Goal: Task Accomplishment & Management: Manage account settings

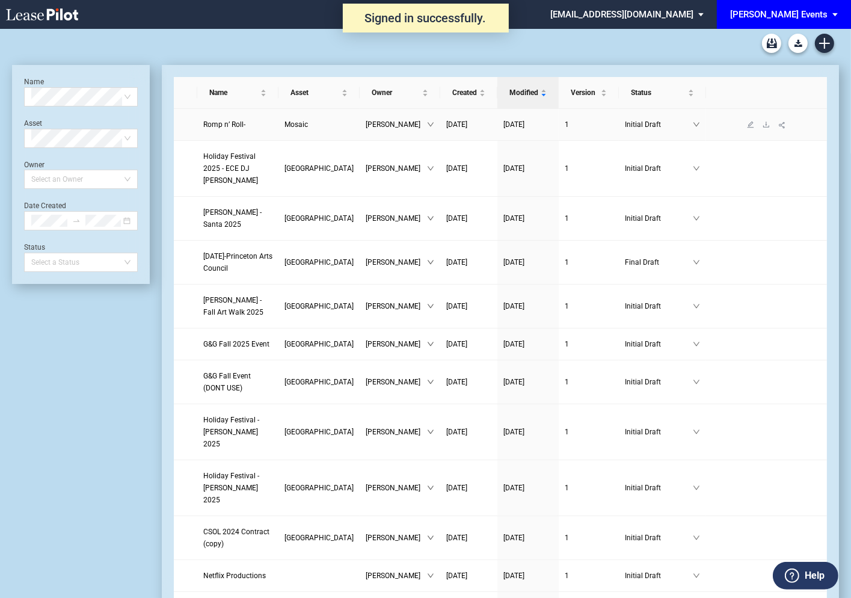
click at [219, 133] on td "Romp n’ Roll-" at bounding box center [237, 125] width 81 height 32
click at [218, 125] on span "Romp n’ Roll-" at bounding box center [224, 124] width 42 height 8
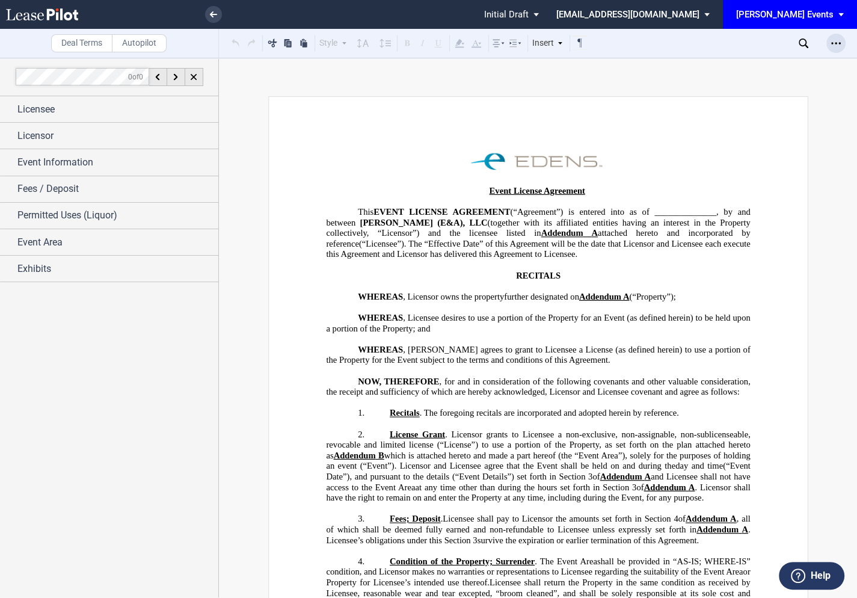
click at [837, 43] on icon "Open Lease options menu" at bounding box center [836, 43] width 10 height 10
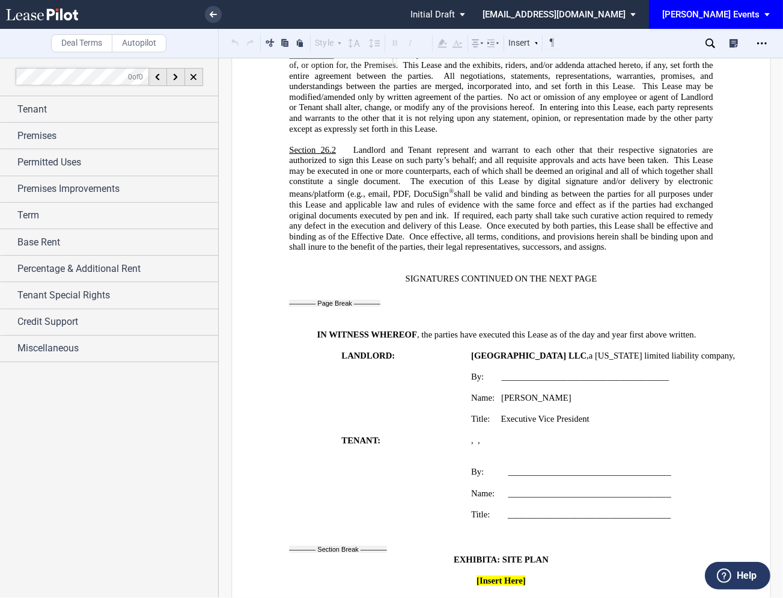
scroll to position [16345, 0]
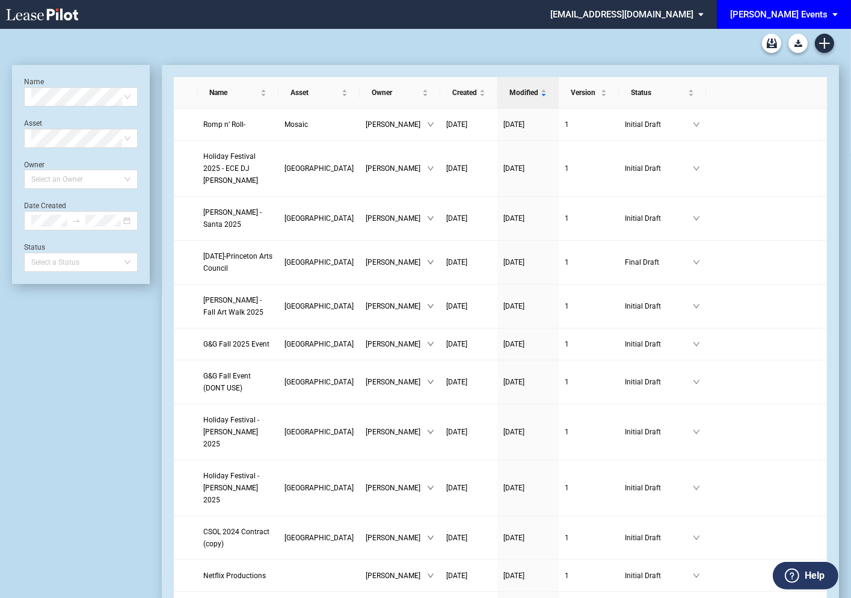
click at [641, 16] on md-select "edensevents@leasepilot.co Super Admin Area Admin Area Settings Sign Out" at bounding box center [631, 13] width 165 height 27
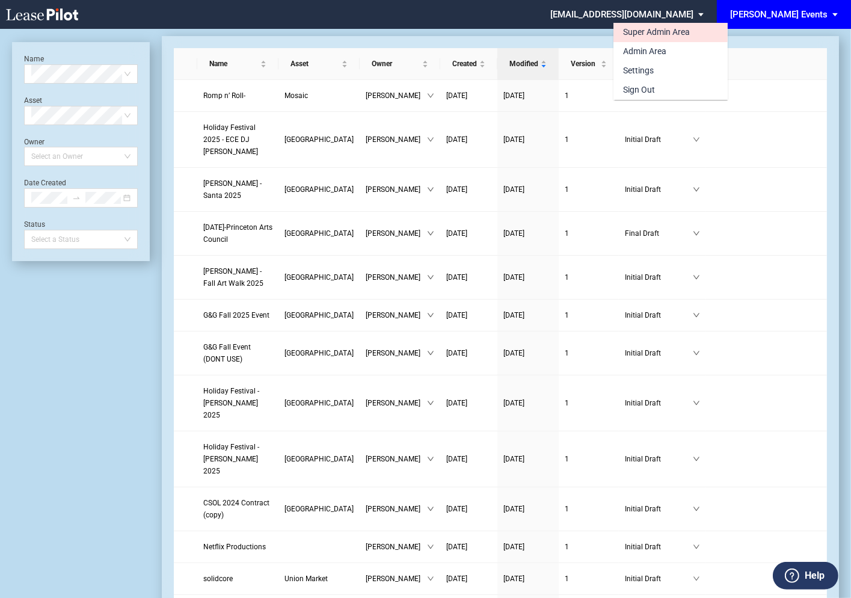
click at [638, 29] on div "Super Admin Area" at bounding box center [656, 32] width 67 height 12
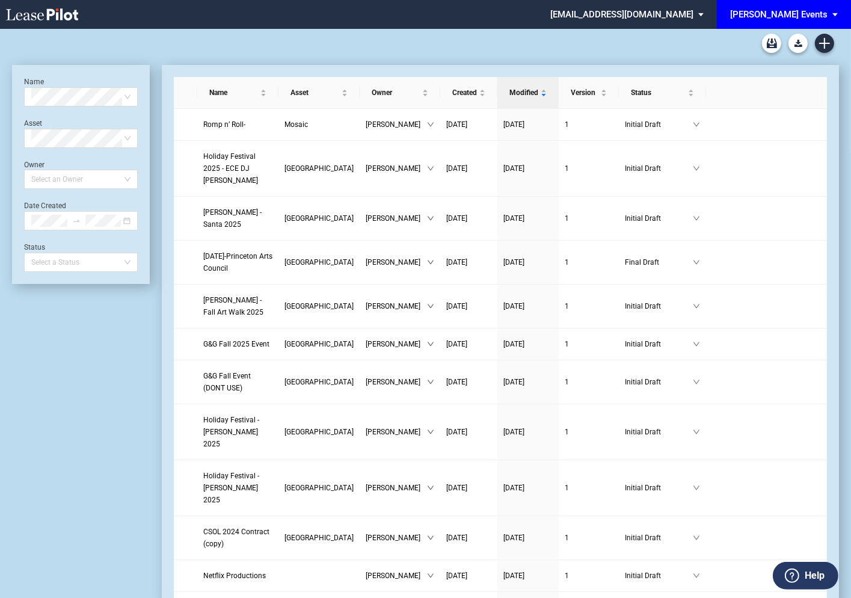
scroll to position [29, 0]
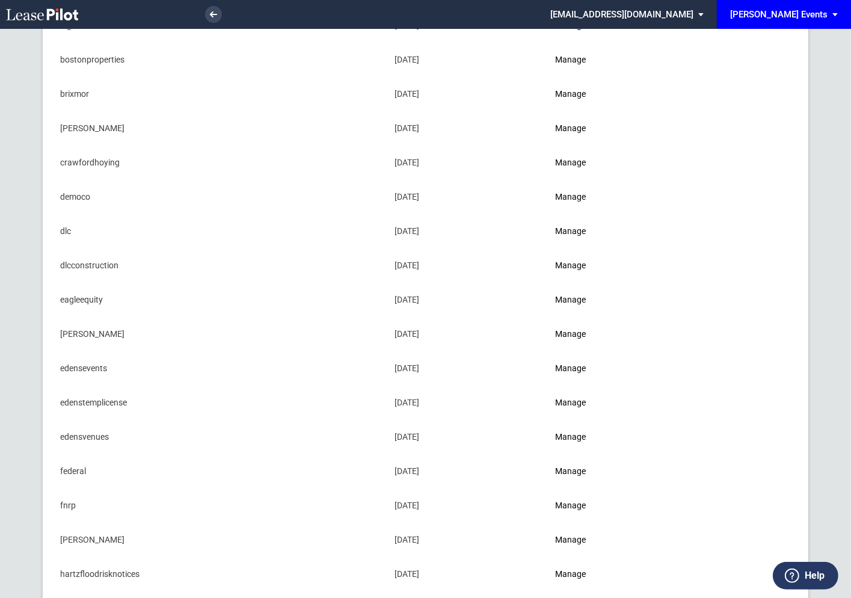
scroll to position [212, 0]
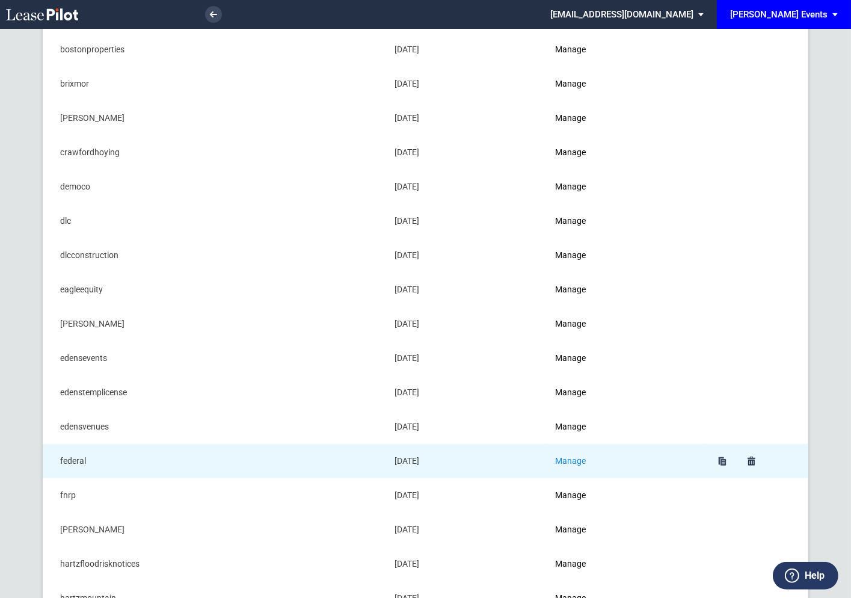
click at [575, 456] on link "Manage" at bounding box center [570, 461] width 31 height 10
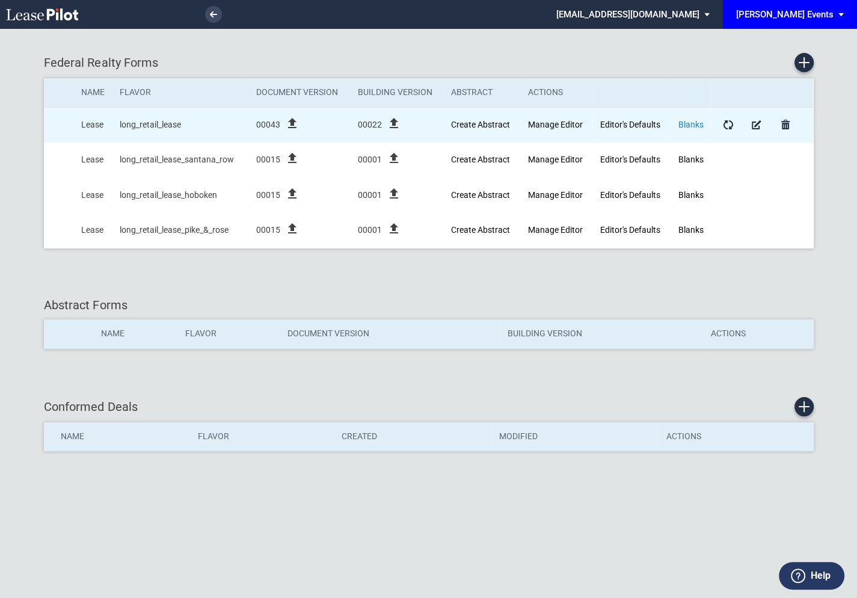
click at [690, 125] on link "Blanks" at bounding box center [690, 125] width 25 height 10
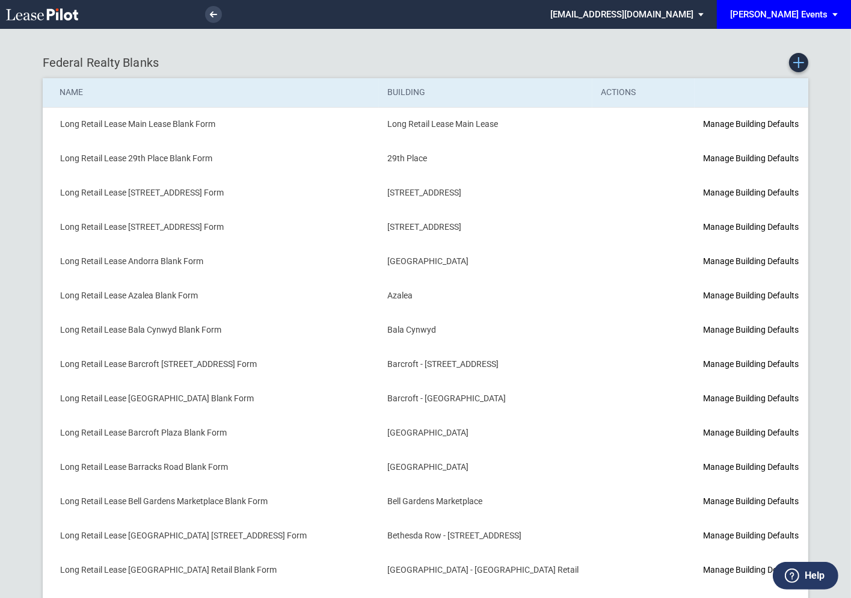
click at [797, 64] on icon "Create new Blank Form" at bounding box center [798, 62] width 11 height 11
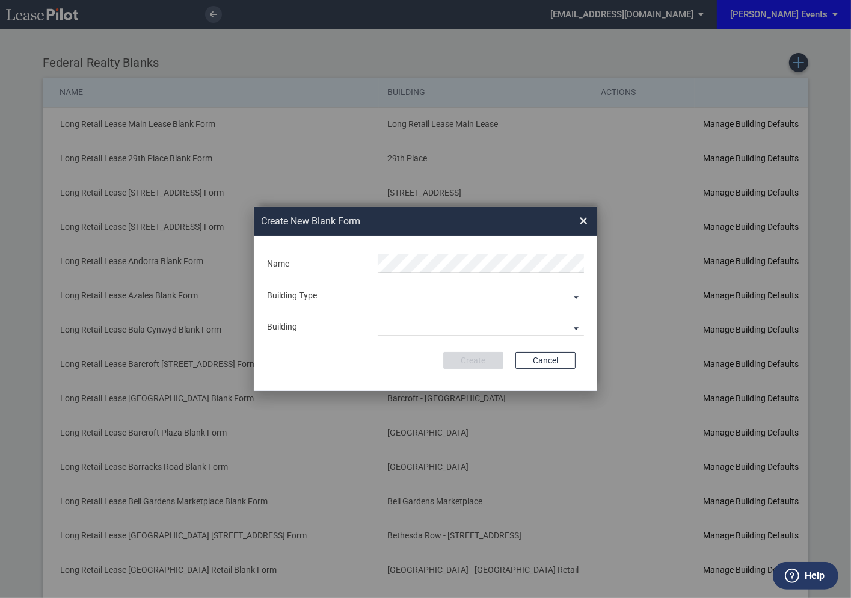
click at [797, 64] on div "Create New Blank Form × Name Building Type Building Predefined Empty Building N…" at bounding box center [425, 299] width 851 height 598
click at [385, 293] on md-select "Building Predefined Empty Building New Empty Building" at bounding box center [481, 295] width 206 height 18
click at [385, 293] on div "Building" at bounding box center [395, 296] width 35 height 13
click at [391, 324] on md-select "29th Place 6464 Lincolnia Avenue 7770 Richmond Highway Andorra Azalea Bala Cynw…" at bounding box center [481, 326] width 206 height 18
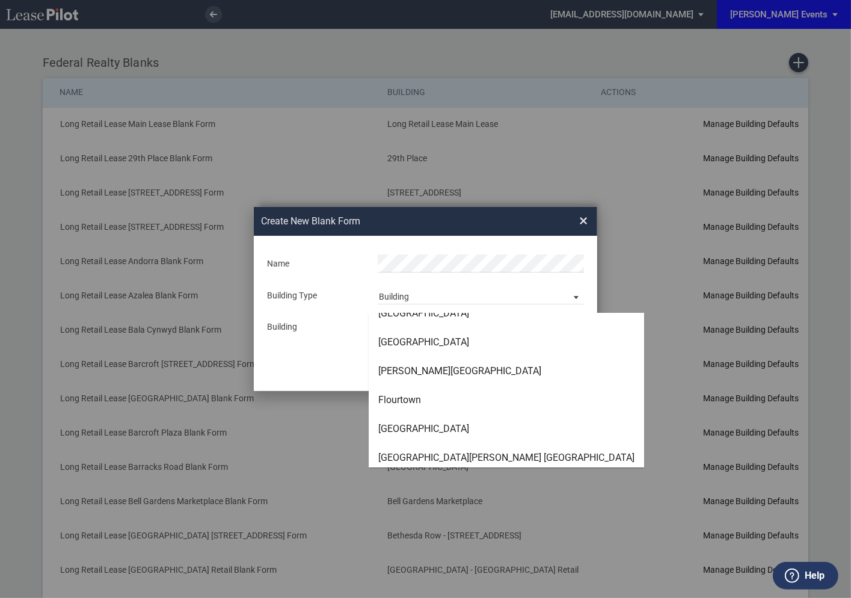
scroll to position [1461, 0]
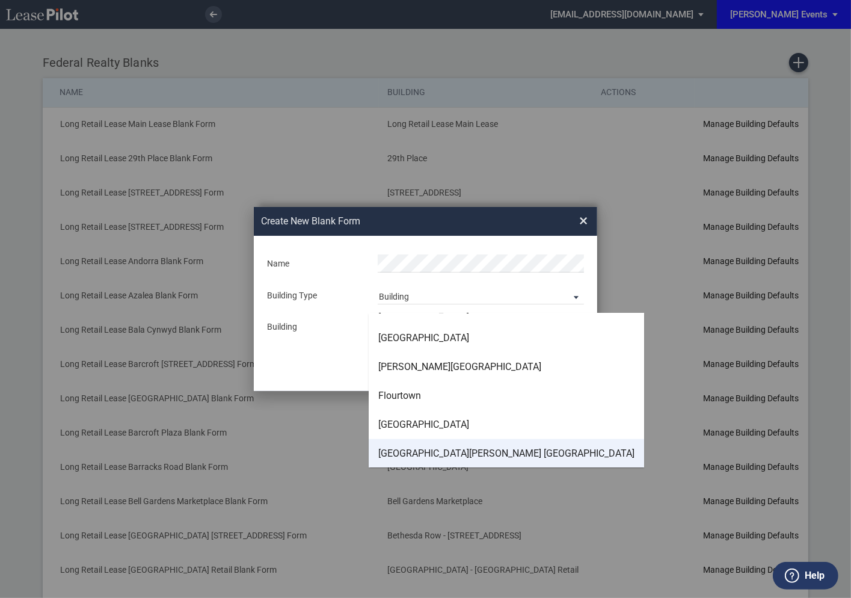
click at [407, 453] on div "Fresh Meadows Avenue Shops 69th Avenue" at bounding box center [506, 453] width 256 height 13
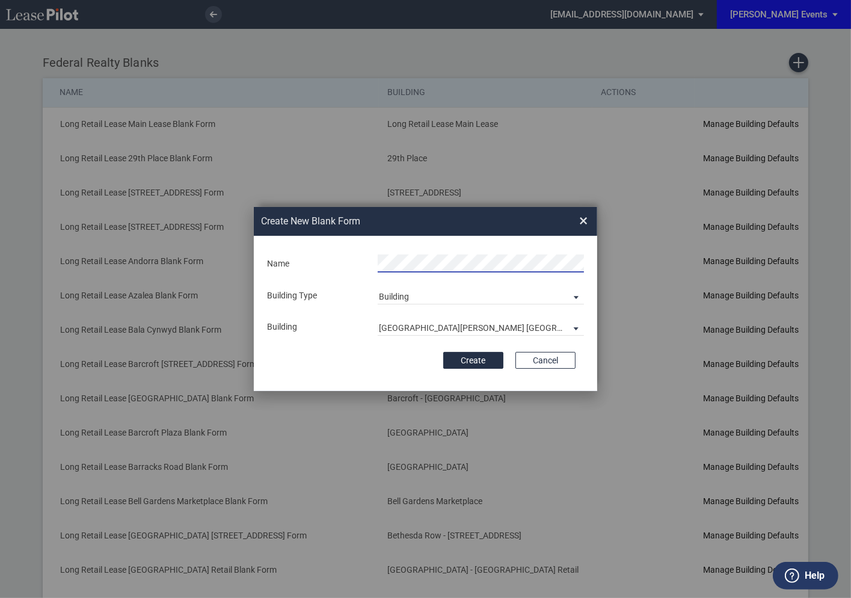
scroll to position [0, 72]
click at [478, 356] on button "Create" at bounding box center [473, 360] width 60 height 17
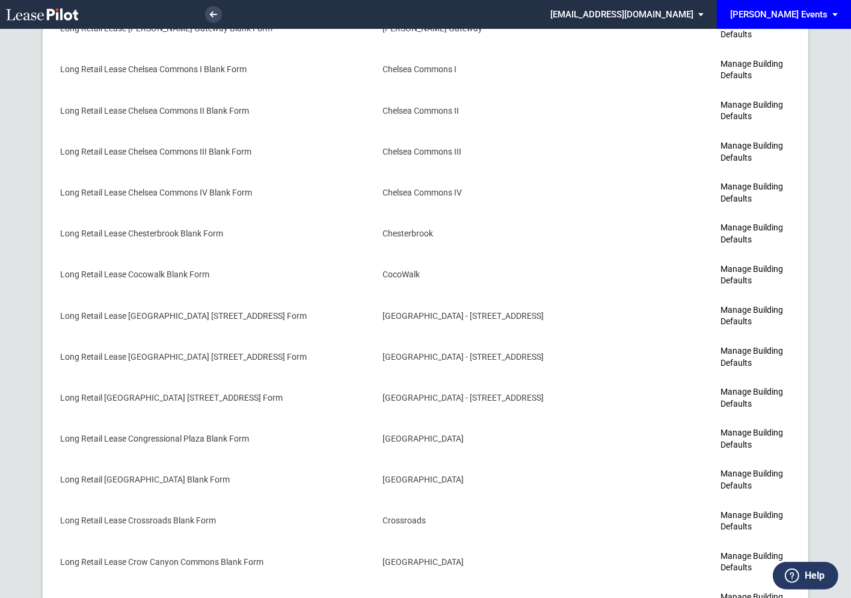
scroll to position [1480, 0]
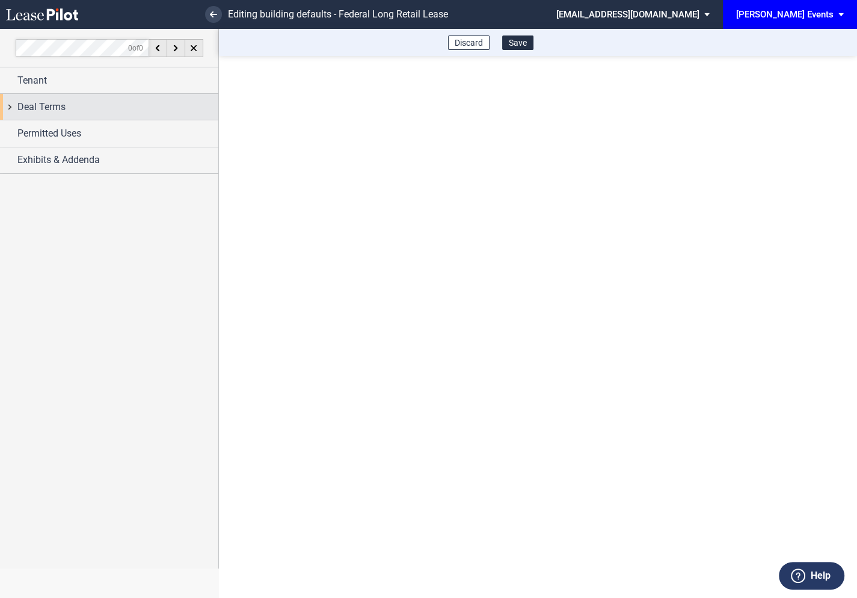
click at [13, 108] on div "Deal Terms" at bounding box center [109, 107] width 218 height 26
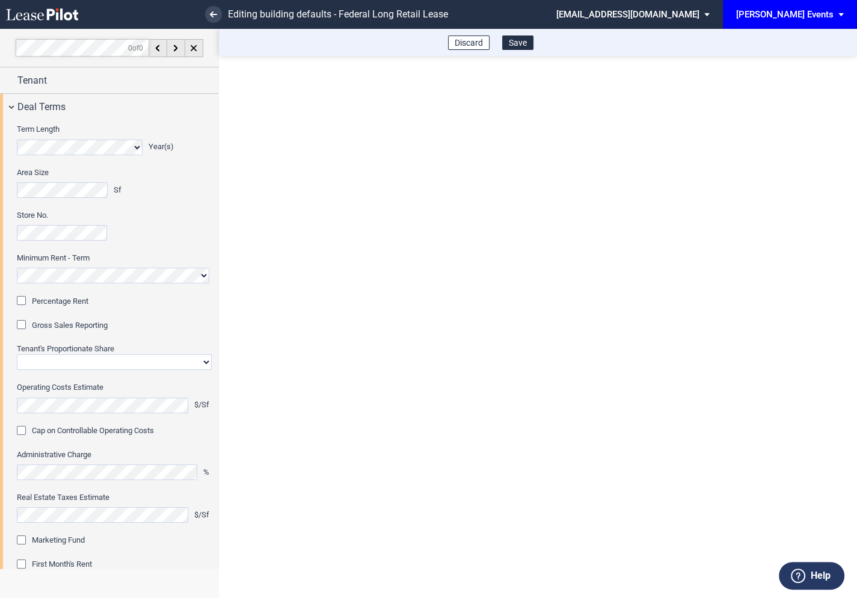
click at [23, 302] on div "Percentage Rent" at bounding box center [23, 302] width 12 height 12
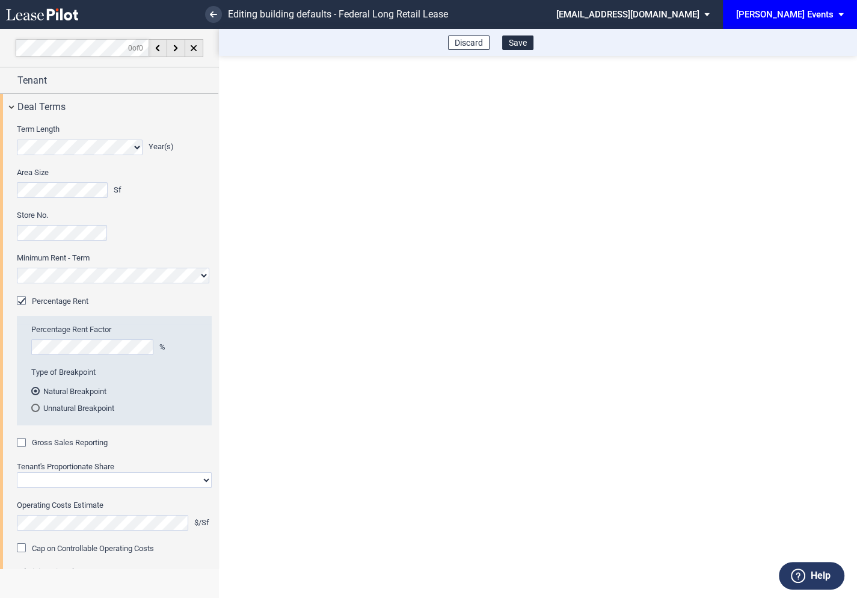
click at [22, 443] on div "Gross Sales Reporting" at bounding box center [23, 444] width 12 height 12
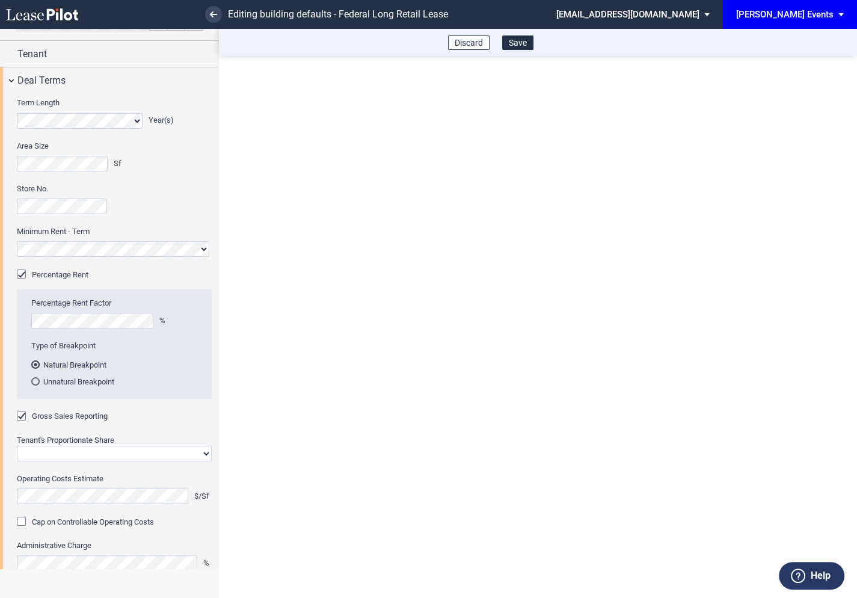
scroll to position [51, 0]
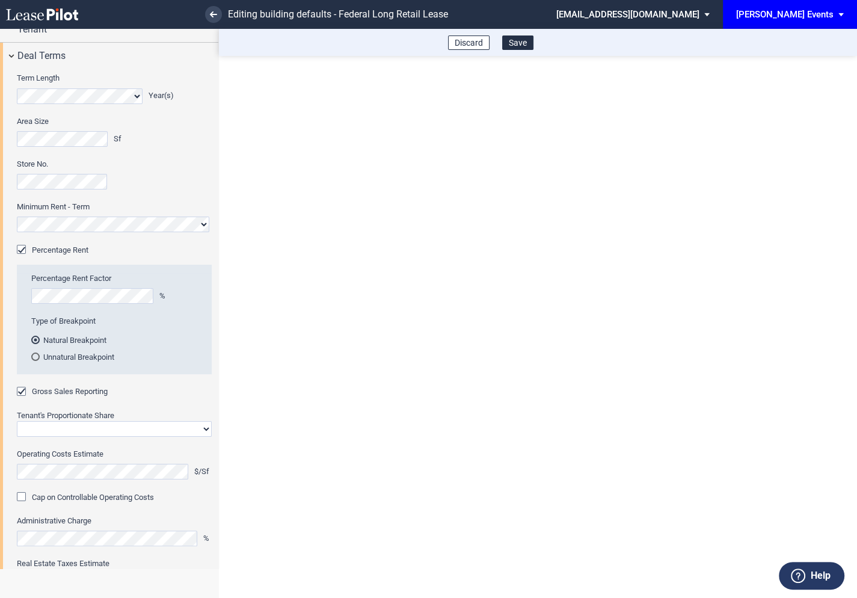
click at [37, 433] on select "Straight GLA Net Major" at bounding box center [114, 429] width 195 height 16
select select "straight GLA"
click at [17, 421] on select "Straight GLA Net Major" at bounding box center [114, 429] width 195 height 16
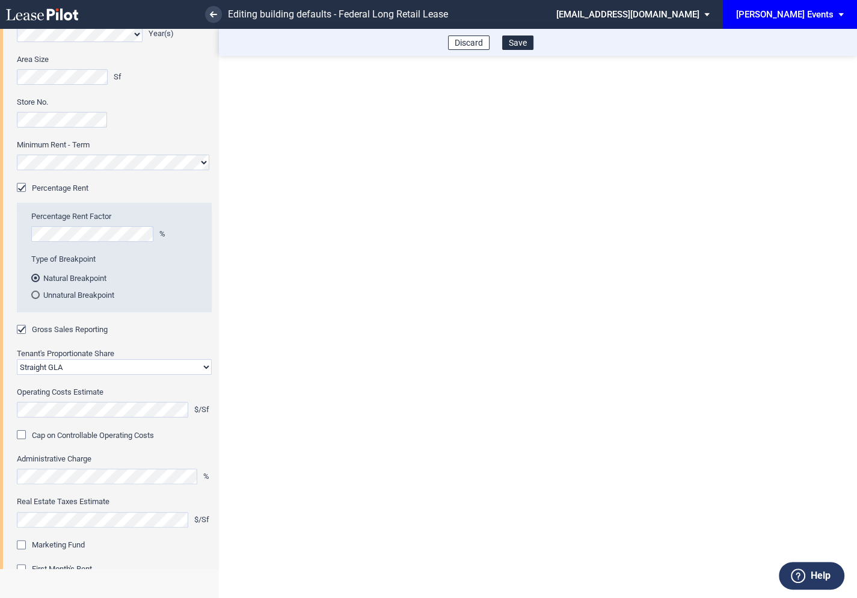
scroll to position [120, 0]
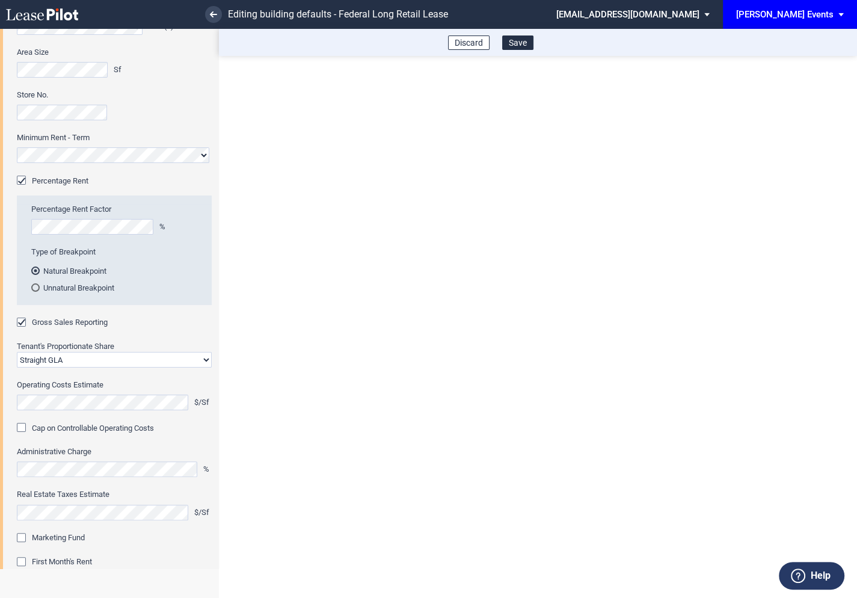
click at [23, 534] on div "Marketing Fund" at bounding box center [23, 539] width 12 height 12
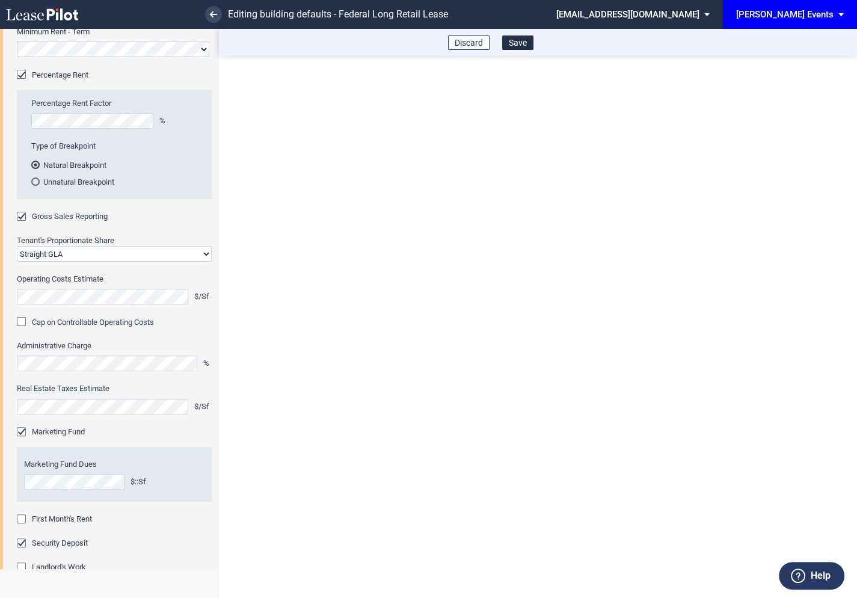
click at [22, 517] on div "First Month's Rent" at bounding box center [23, 520] width 12 height 12
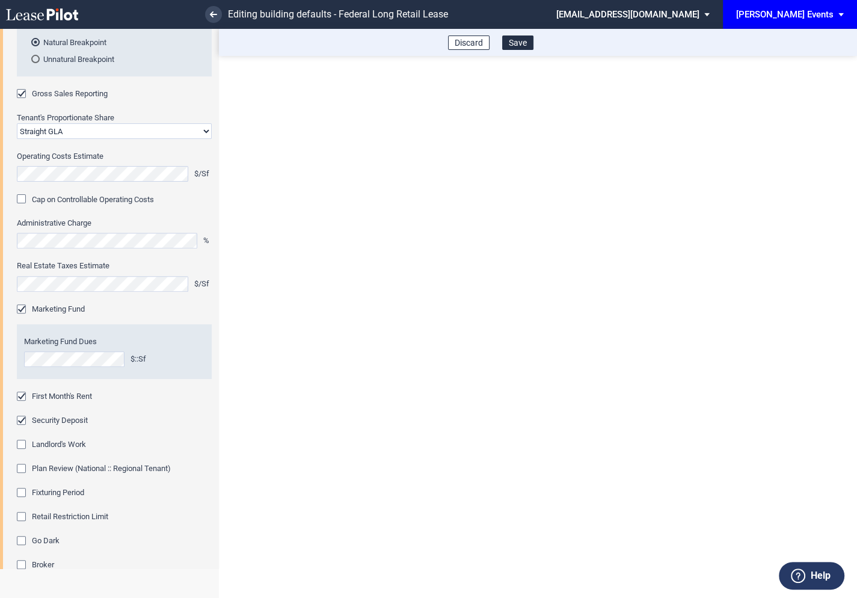
scroll to position [382, 0]
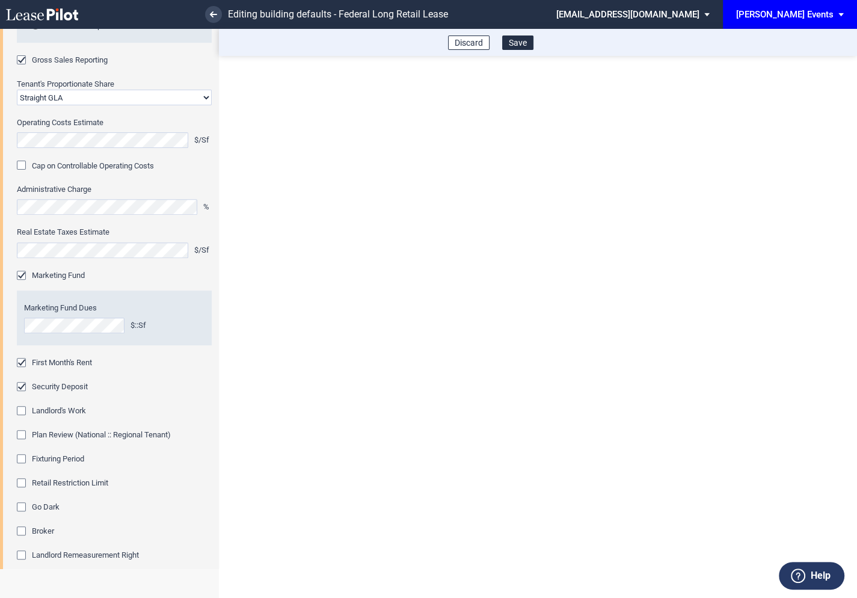
click at [23, 459] on div "Fixturing Period" at bounding box center [23, 460] width 12 height 12
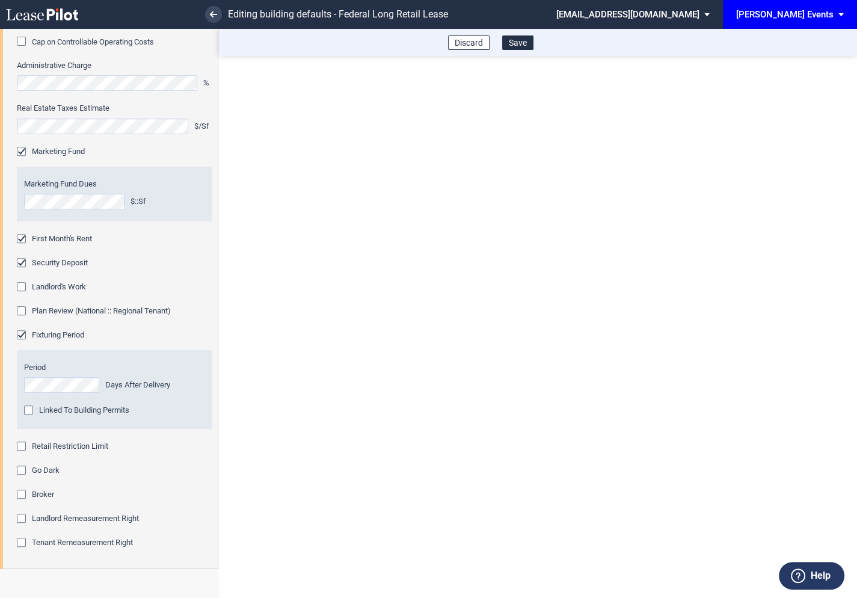
click at [24, 448] on div "Retail Restriction Limit" at bounding box center [23, 447] width 12 height 12
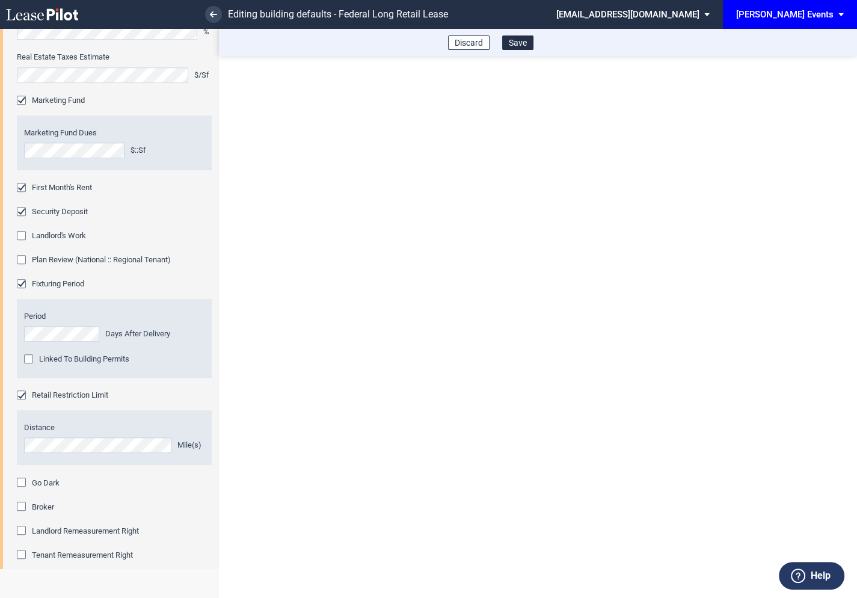
scroll to position [622, 0]
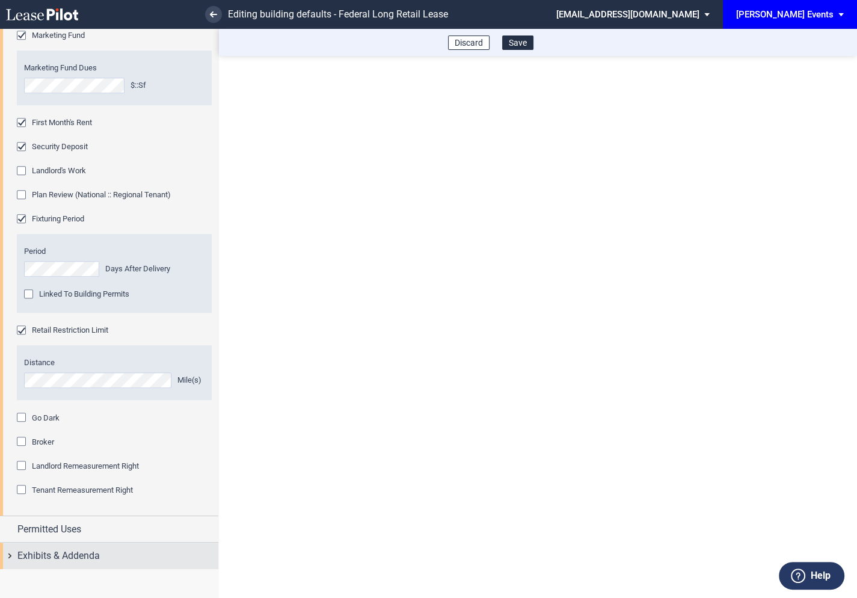
click at [11, 552] on div "Exhibits & Addenda" at bounding box center [109, 555] width 218 height 26
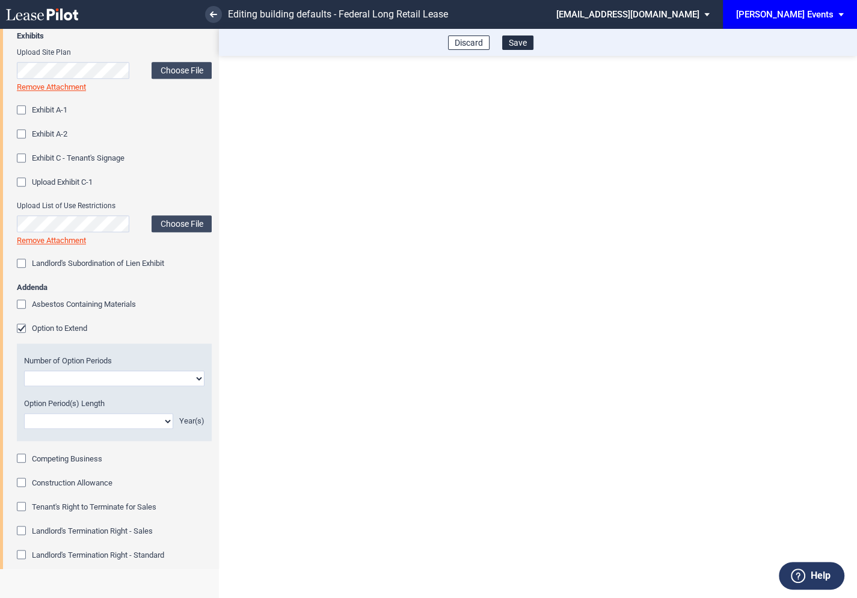
scroll to position [1168, 0]
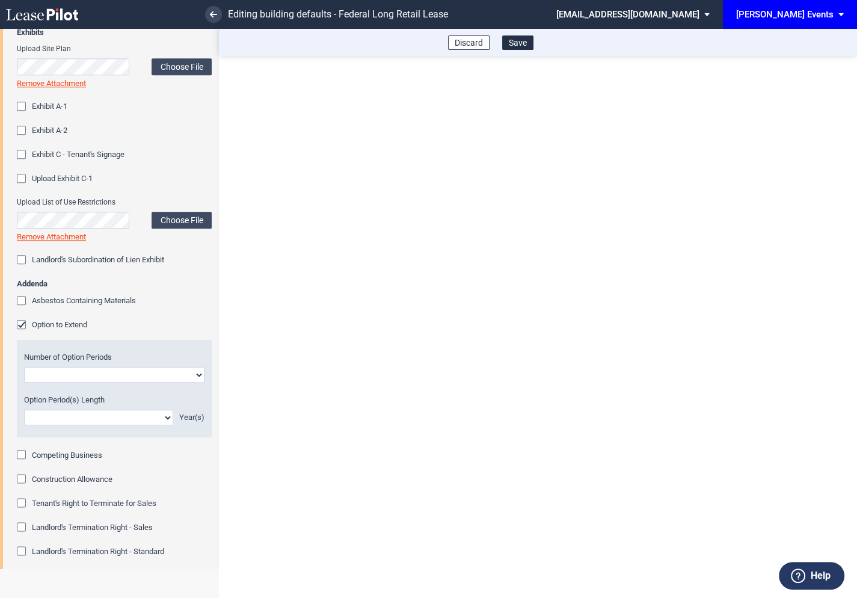
click at [22, 323] on div "Option to Extend" at bounding box center [23, 326] width 12 height 12
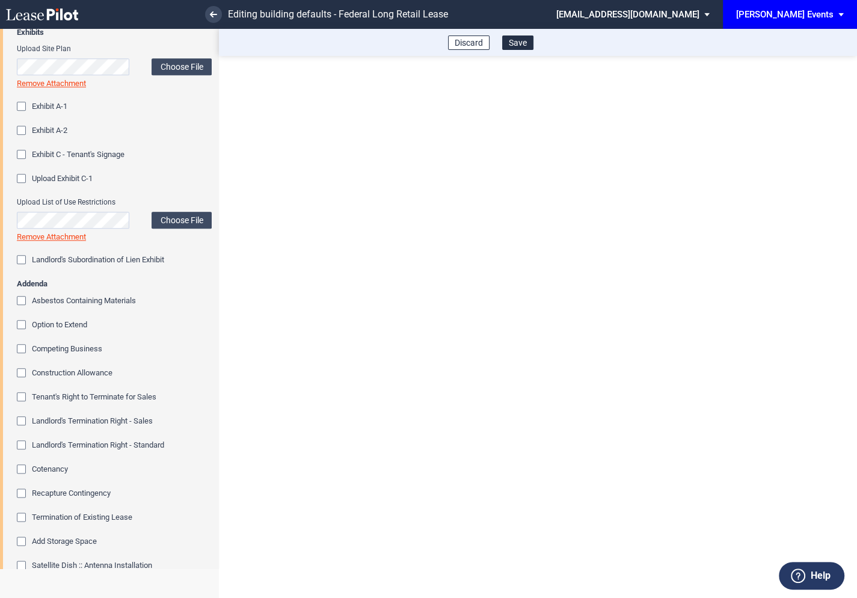
scroll to position [1231, 0]
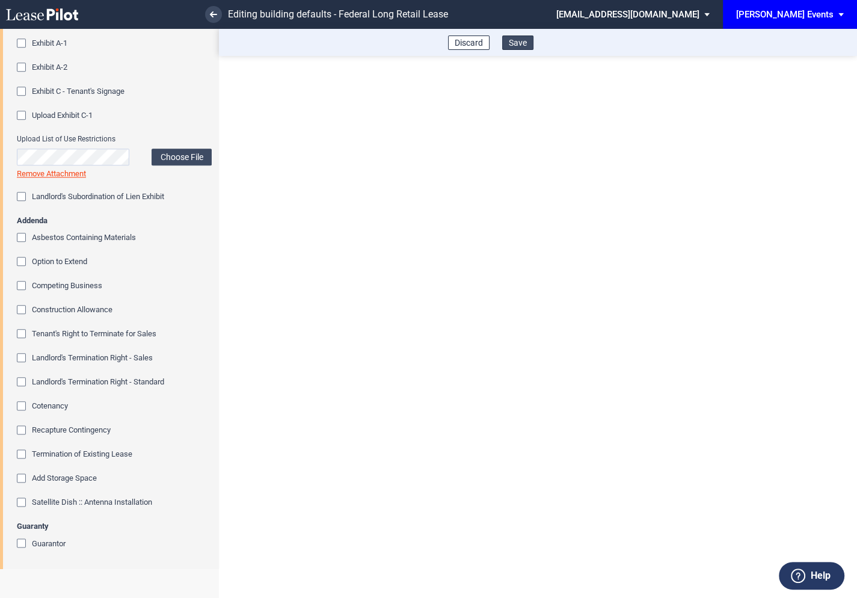
click at [518, 44] on button "Save" at bounding box center [517, 42] width 31 height 14
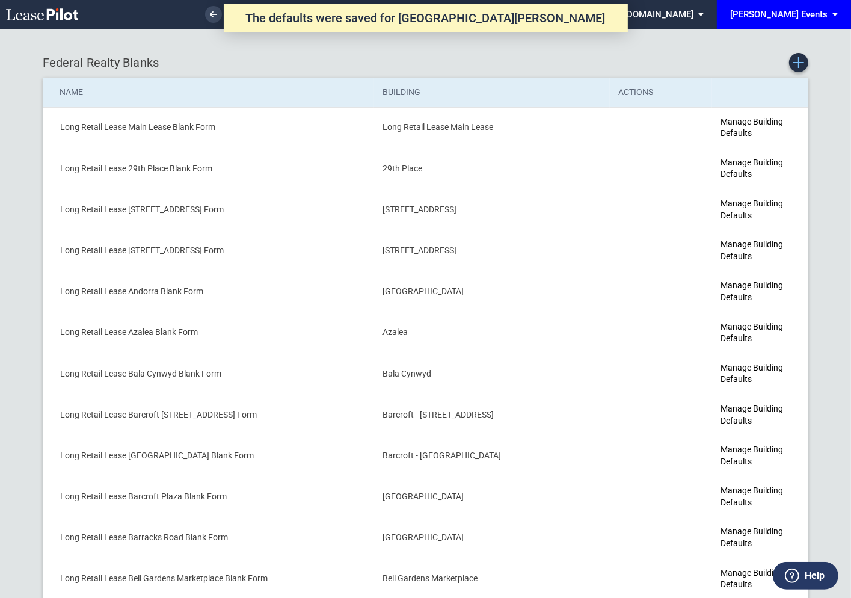
click at [803, 65] on icon "Create new Blank Form" at bounding box center [798, 62] width 11 height 11
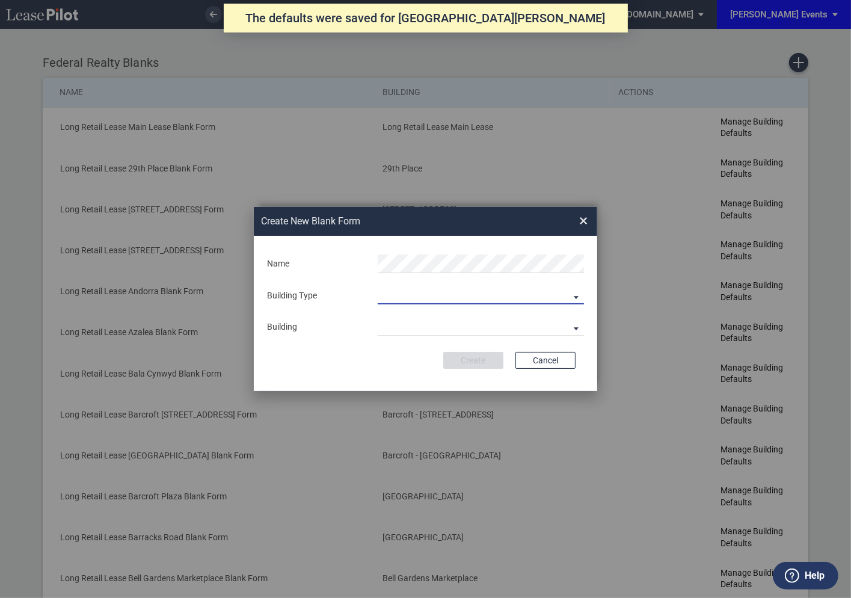
click at [465, 290] on md-select "Building Predefined Empty Building New Empty Building" at bounding box center [481, 295] width 206 height 18
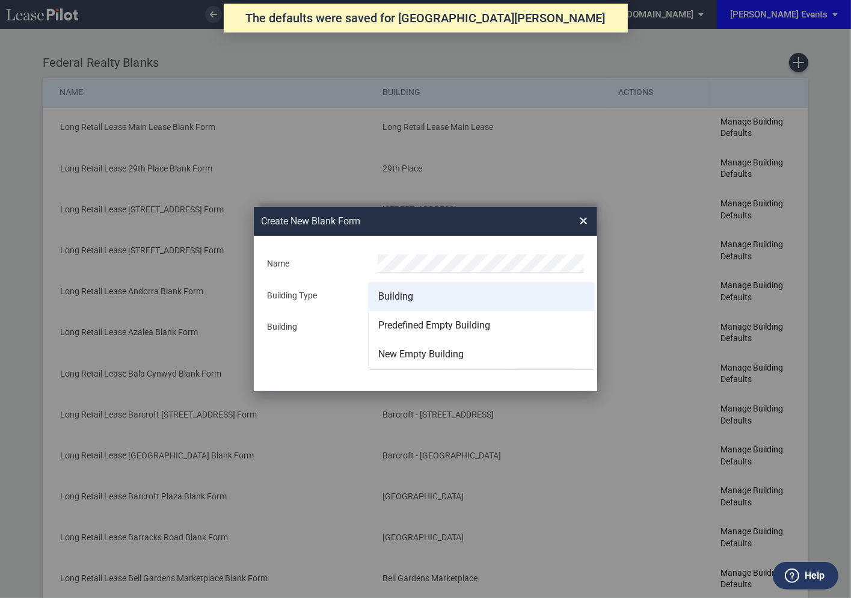
click at [405, 292] on div "Building" at bounding box center [395, 296] width 35 height 13
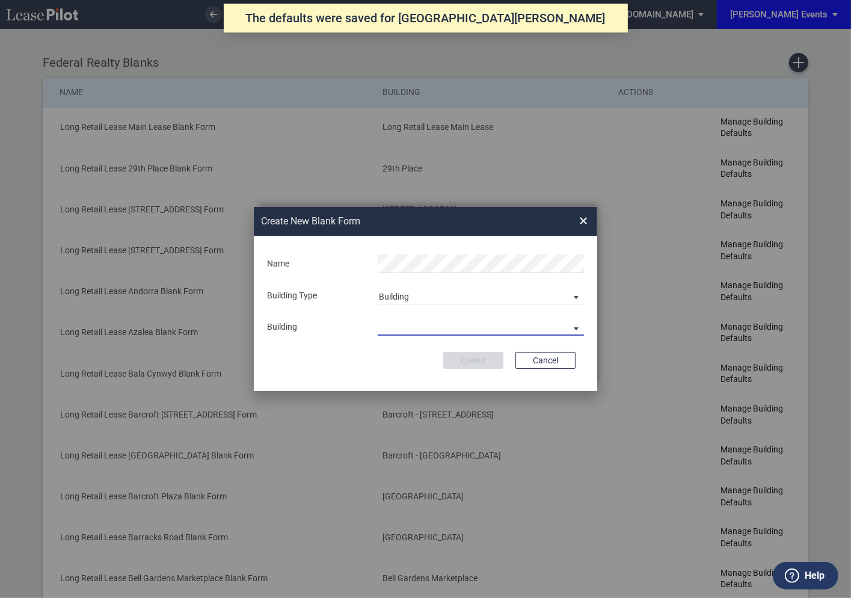
click at [403, 325] on md-select "29th Place 6464 Lincolnia Avenue 7770 Richmond Highway Andorra Azalea Bala Cynw…" at bounding box center [481, 326] width 206 height 18
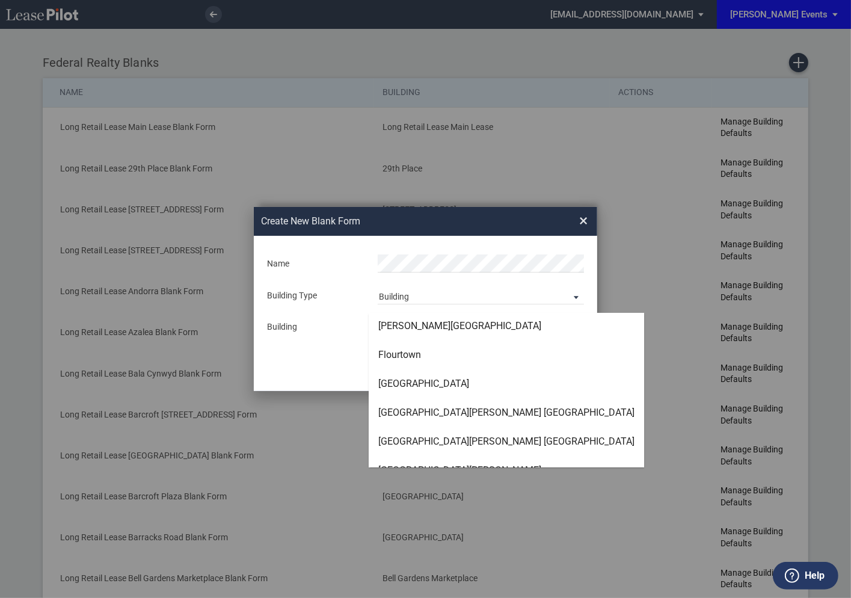
scroll to position [1501, 0]
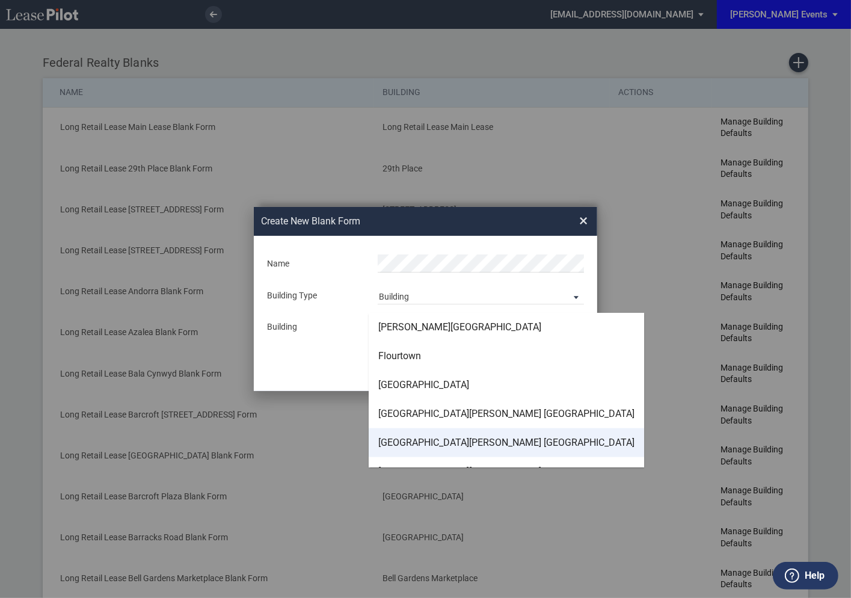
click at [409, 441] on div "Fresh Meadows Avenue Shops 73rd Avenue" at bounding box center [506, 442] width 256 height 13
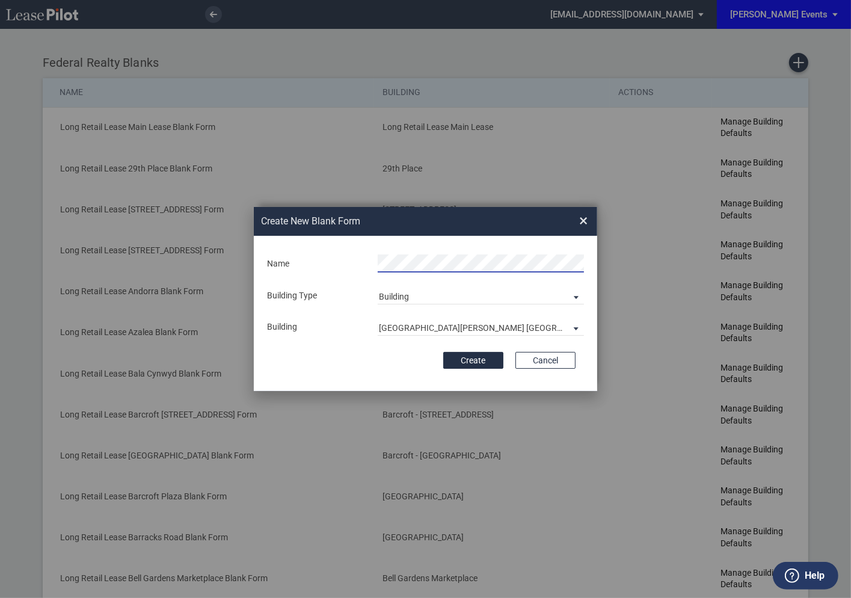
scroll to position [0, 72]
click at [469, 355] on button "Create" at bounding box center [473, 360] width 60 height 17
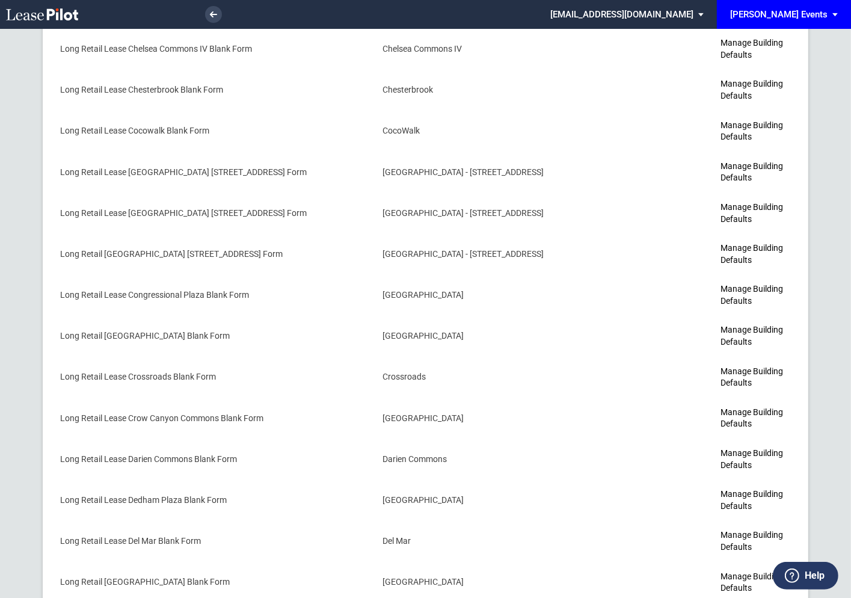
scroll to position [1514, 0]
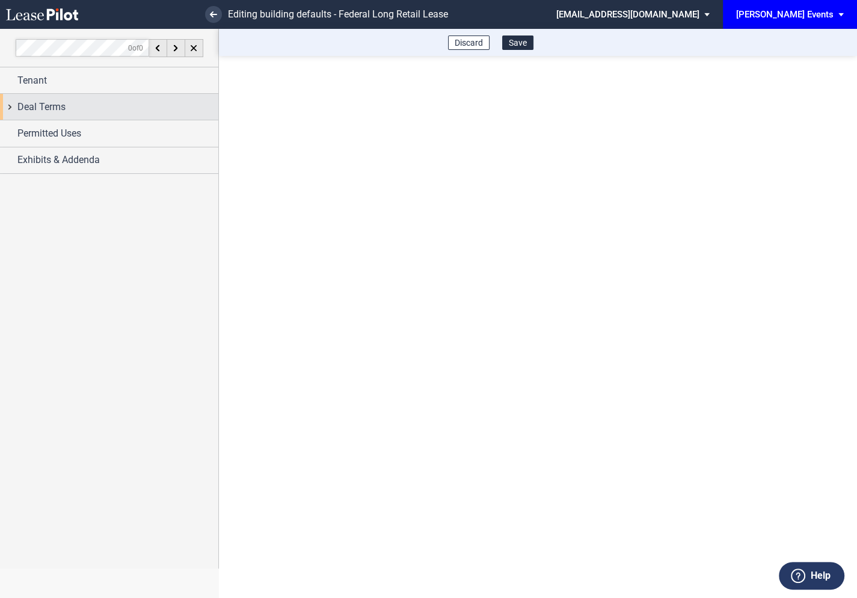
click at [11, 106] on div "Deal Terms" at bounding box center [109, 107] width 218 height 26
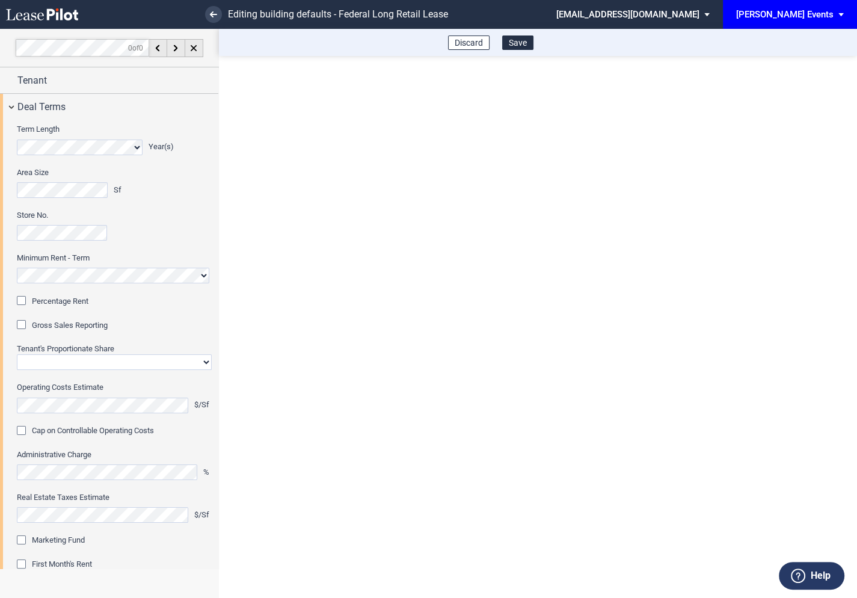
click at [24, 303] on div "Percentage Rent" at bounding box center [23, 302] width 12 height 12
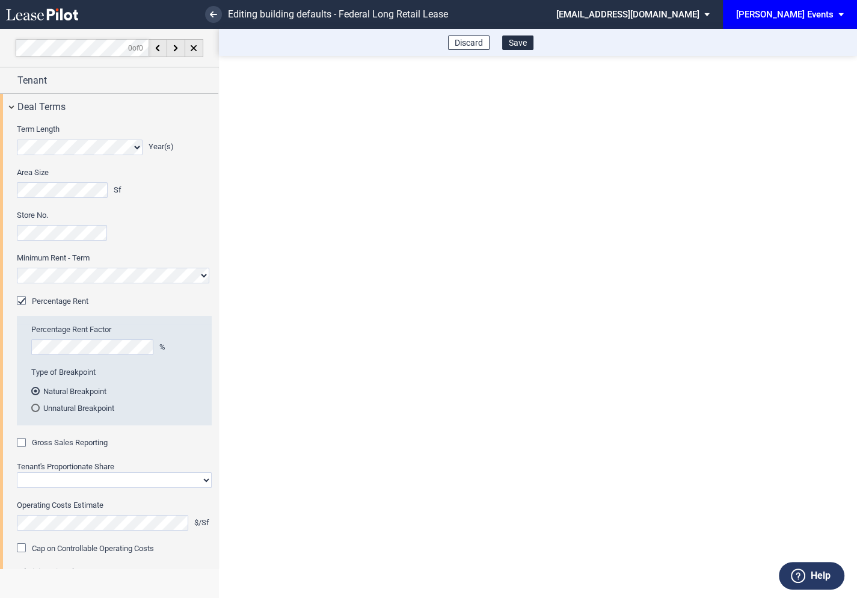
click at [25, 440] on div "Gross Sales Reporting" at bounding box center [23, 444] width 12 height 12
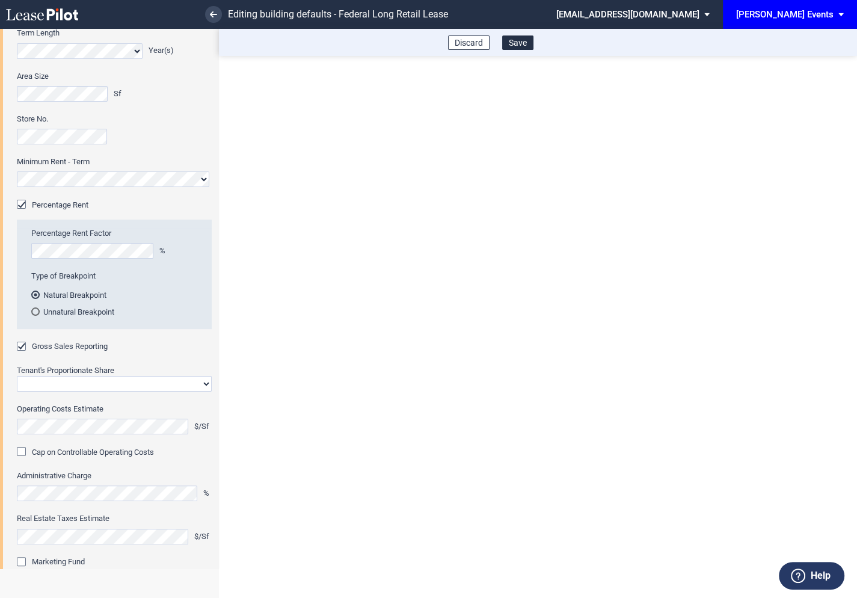
scroll to position [106, 0]
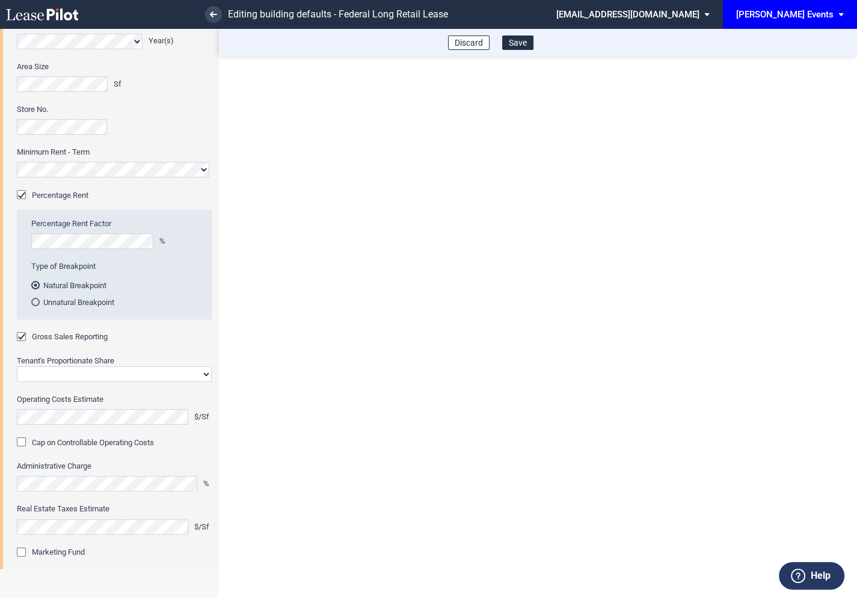
click at [72, 376] on select "Straight GLA Net Major" at bounding box center [114, 374] width 195 height 16
select select "straight GLA"
click at [17, 366] on select "Straight GLA Net Major" at bounding box center [114, 374] width 195 height 16
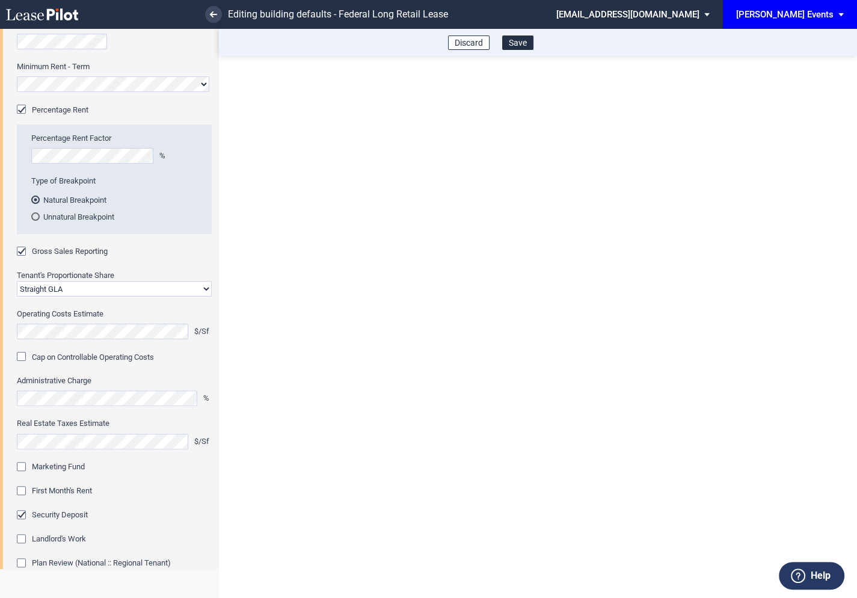
scroll to position [197, 0]
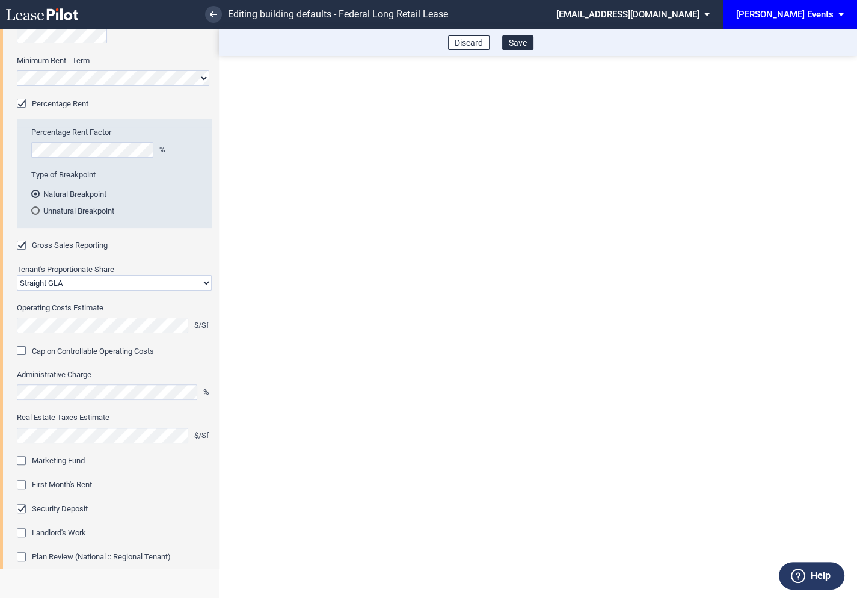
click at [25, 462] on div "Marketing Fund" at bounding box center [23, 462] width 12 height 12
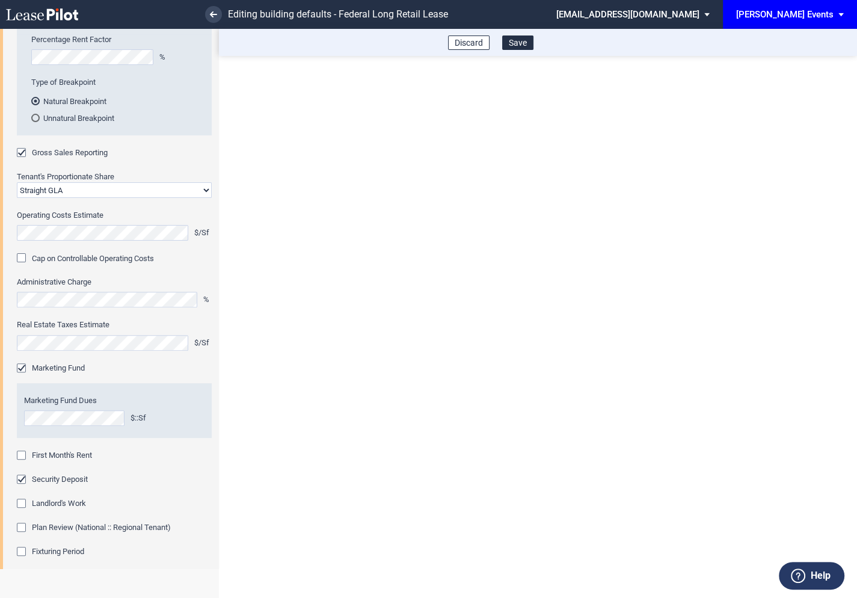
click at [22, 453] on div "First Month's Rent" at bounding box center [23, 456] width 12 height 12
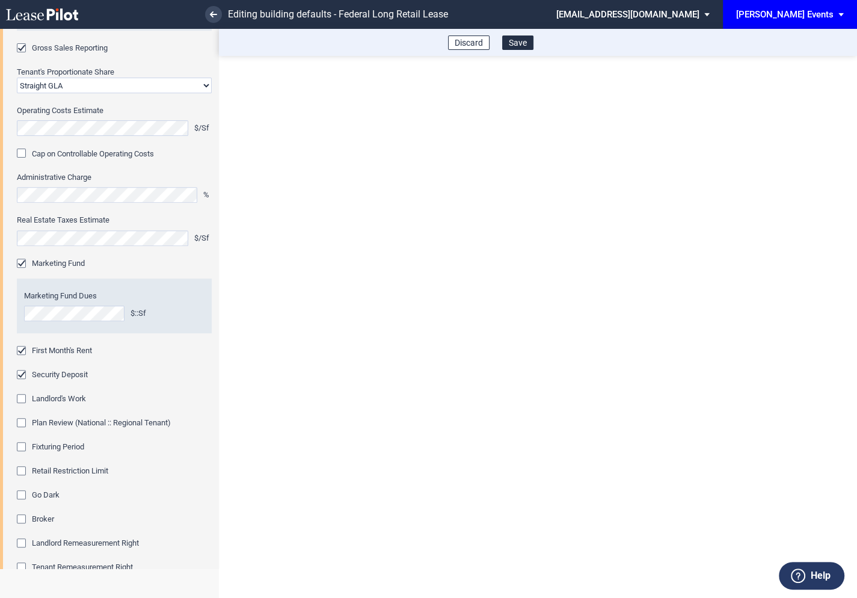
click at [20, 448] on div "Fixturing Period" at bounding box center [23, 448] width 12 height 12
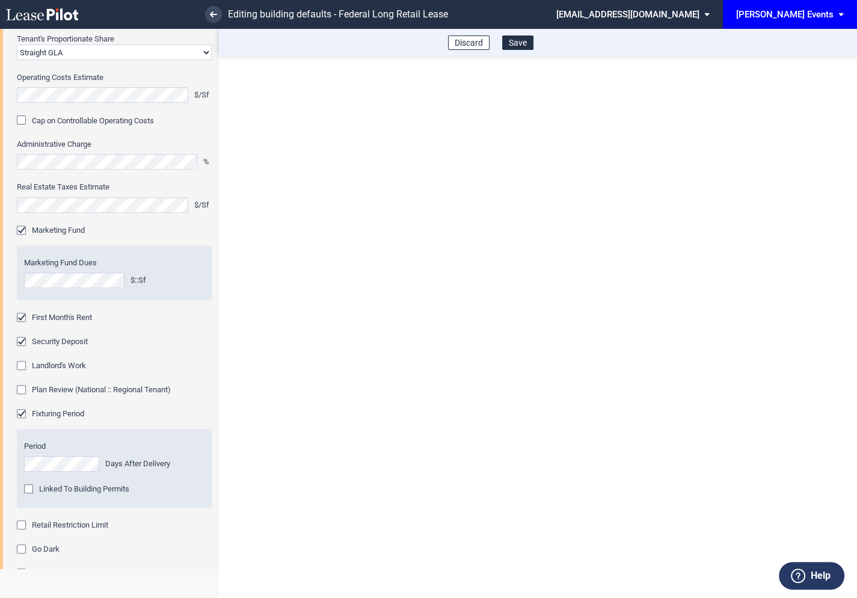
scroll to position [467, 0]
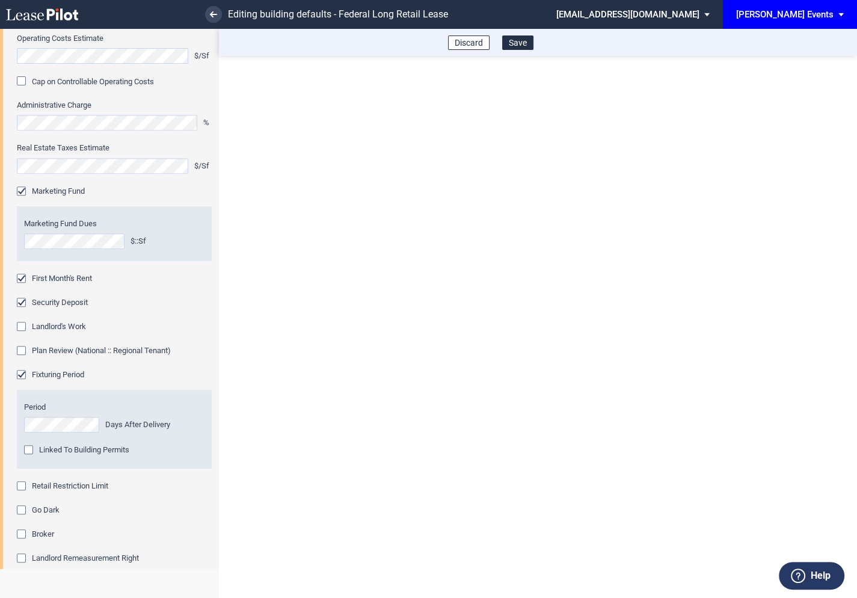
click at [20, 483] on div "Retail Restriction Limit" at bounding box center [23, 487] width 12 height 12
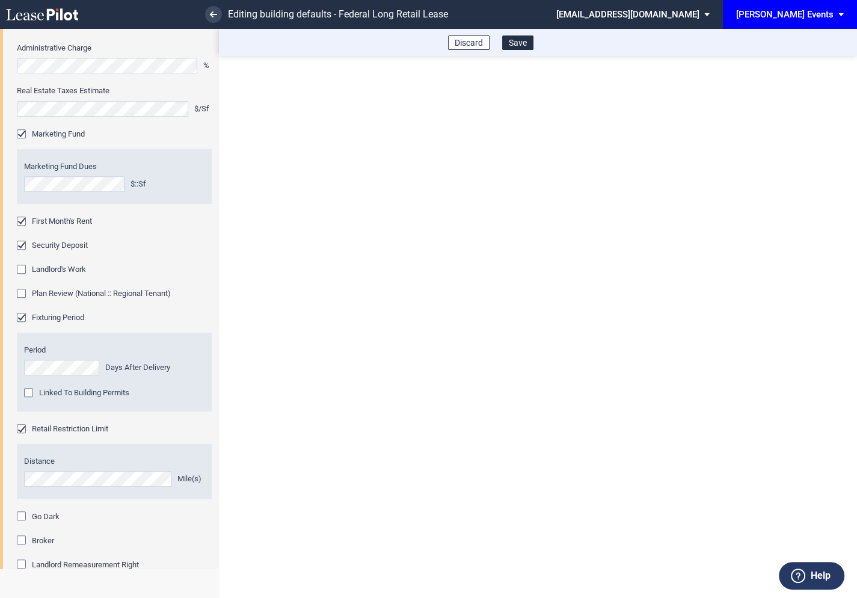
scroll to position [622, 0]
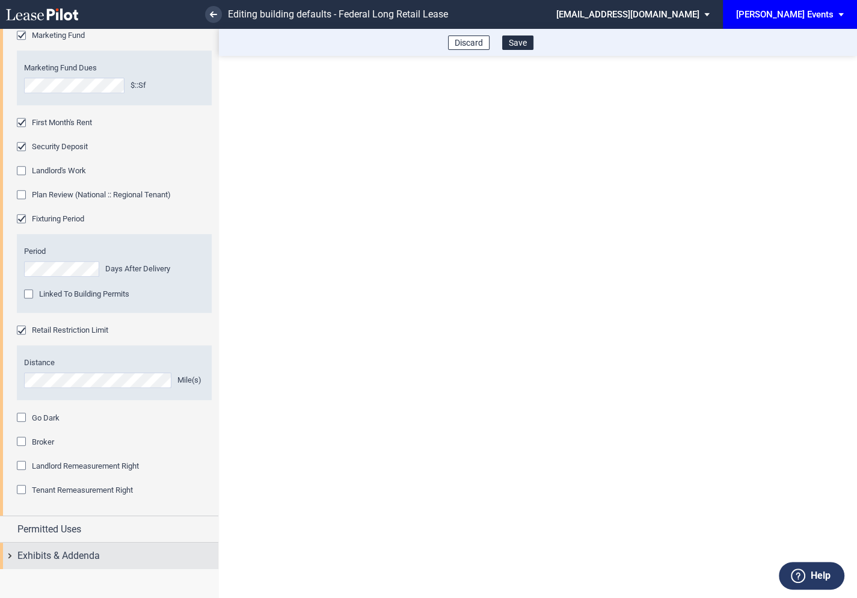
click at [10, 552] on div "Exhibits & Addenda" at bounding box center [109, 555] width 218 height 26
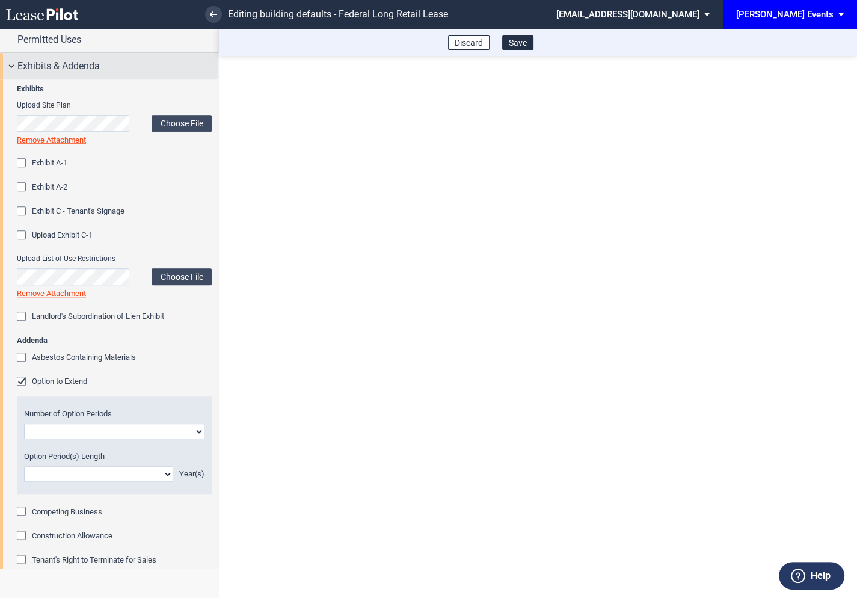
scroll to position [1122, 0]
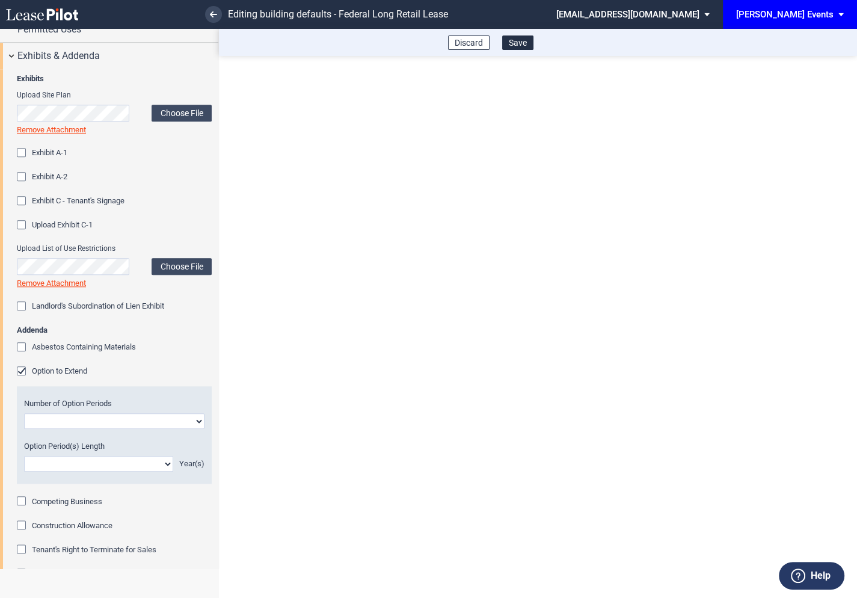
click at [23, 367] on div "Option to Extend" at bounding box center [23, 372] width 12 height 12
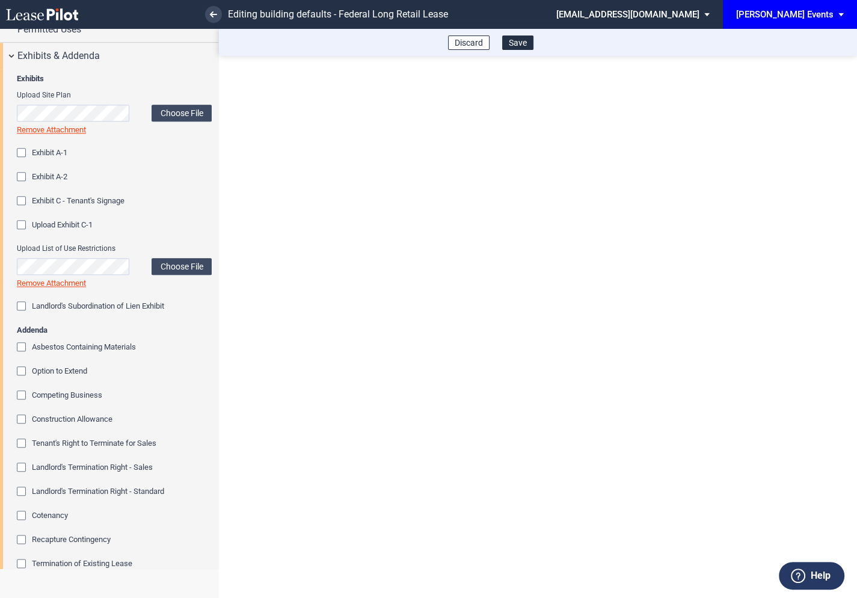
scroll to position [1231, 0]
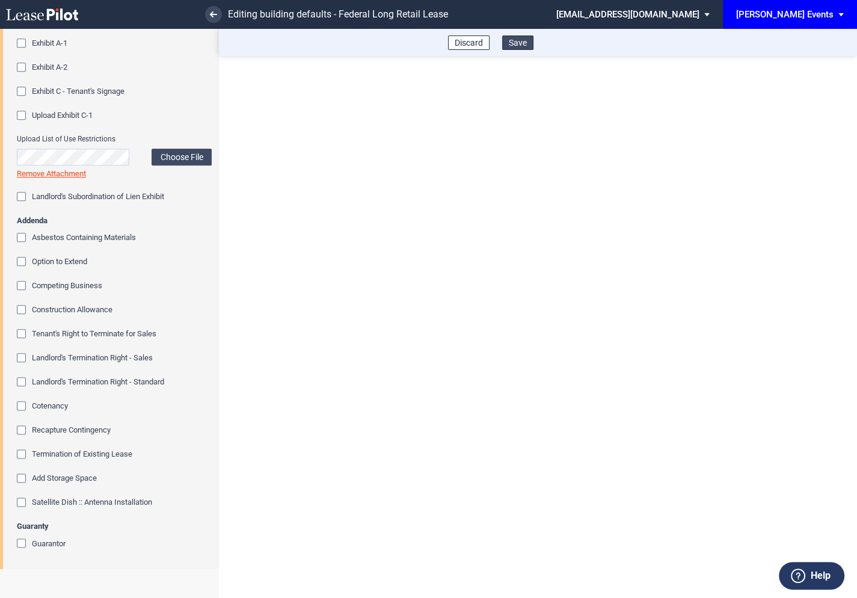
click at [520, 43] on button "Save" at bounding box center [517, 42] width 31 height 14
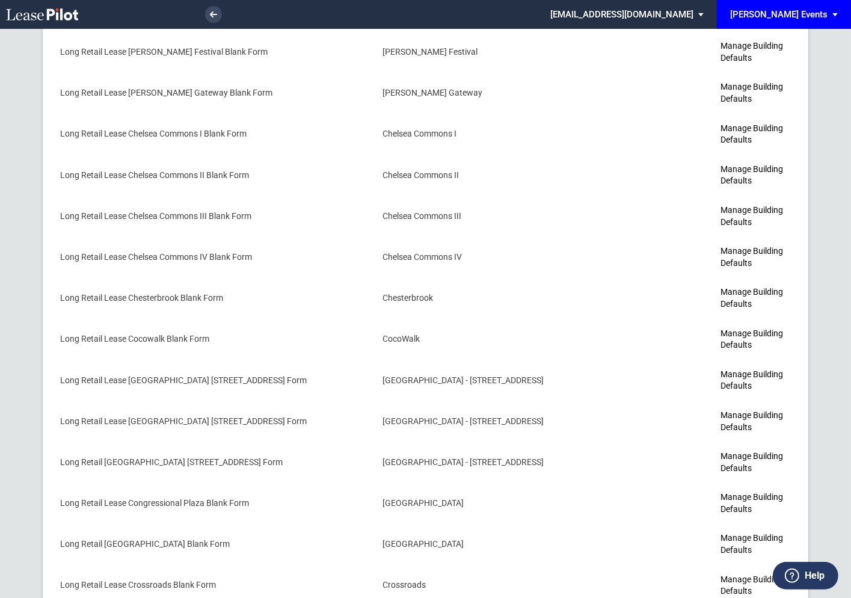
scroll to position [1514, 0]
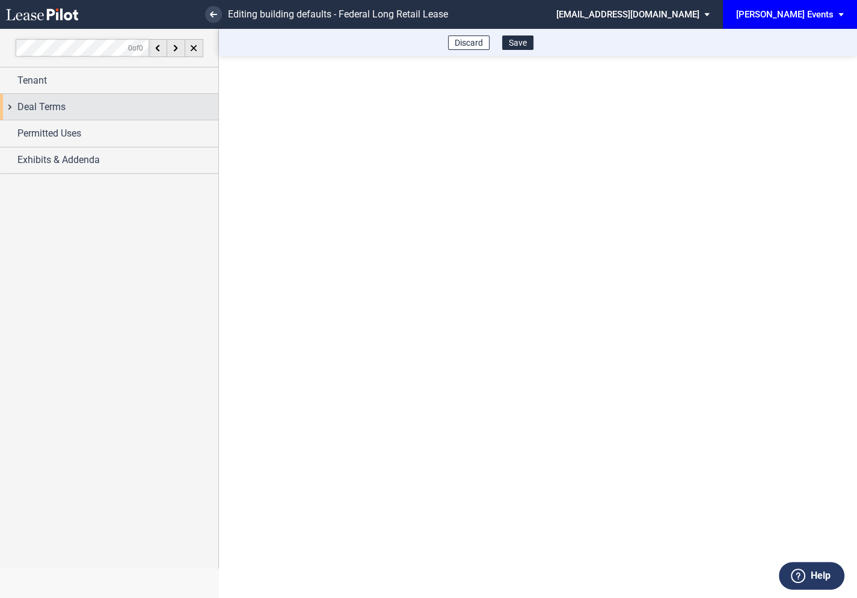
click at [11, 109] on div "Deal Terms" at bounding box center [109, 107] width 218 height 26
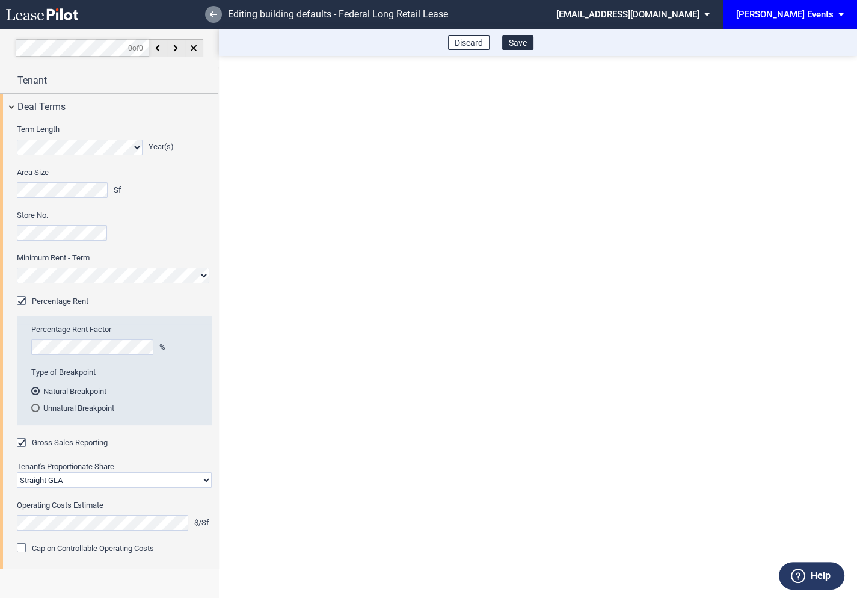
click at [215, 11] on icon at bounding box center [213, 14] width 7 height 6
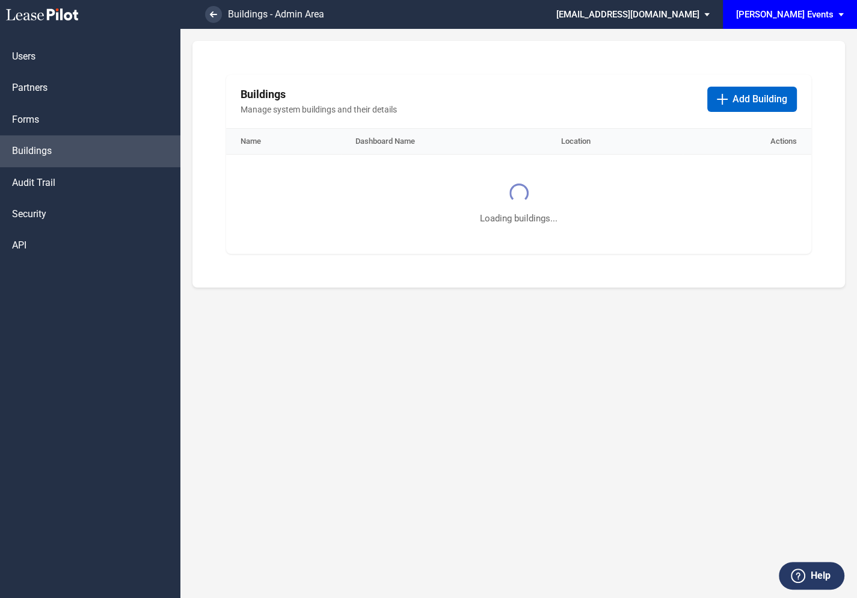
click at [720, 17] on md-select "[EMAIL_ADDRESS][DOMAIN_NAME] Super Admin Area Admin Area Settings Sign Out" at bounding box center [637, 13] width 165 height 27
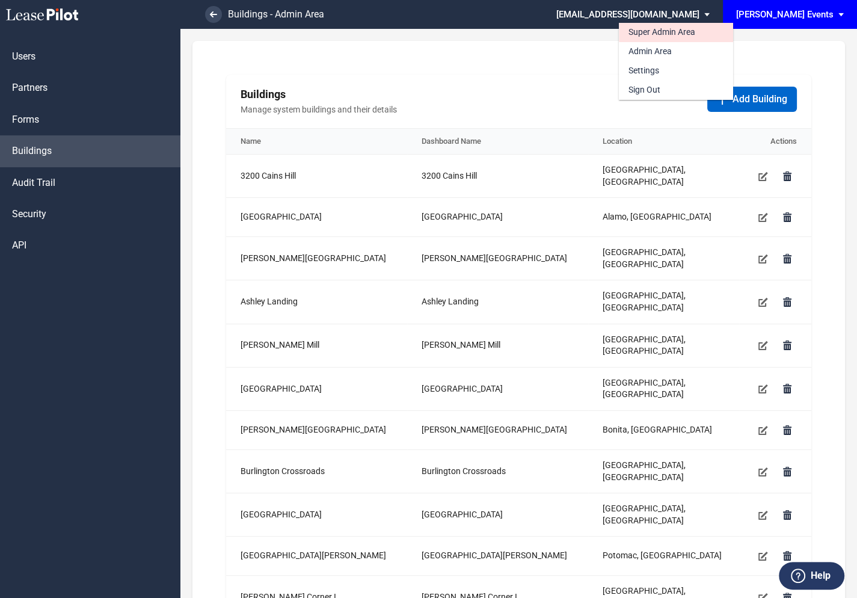
click at [693, 31] on div "Super Admin Area" at bounding box center [661, 32] width 67 height 12
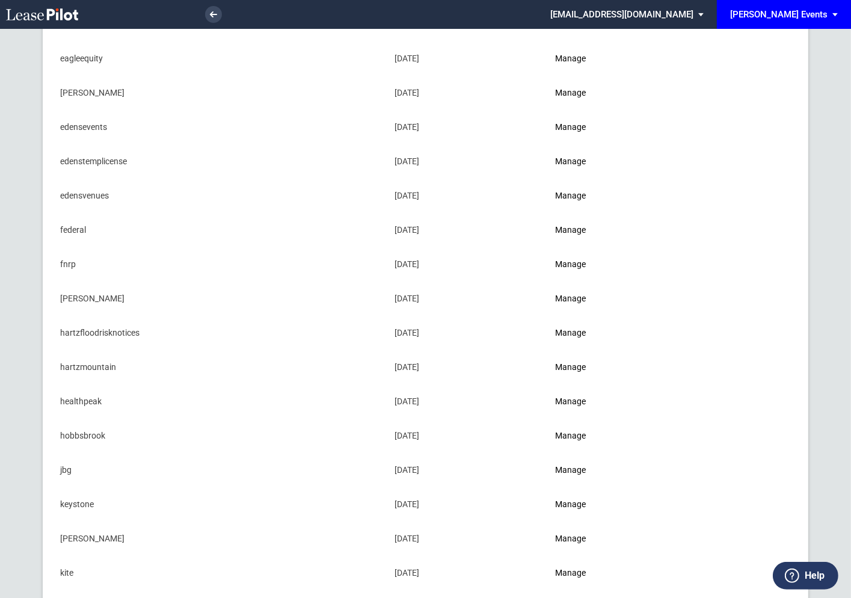
scroll to position [289, 0]
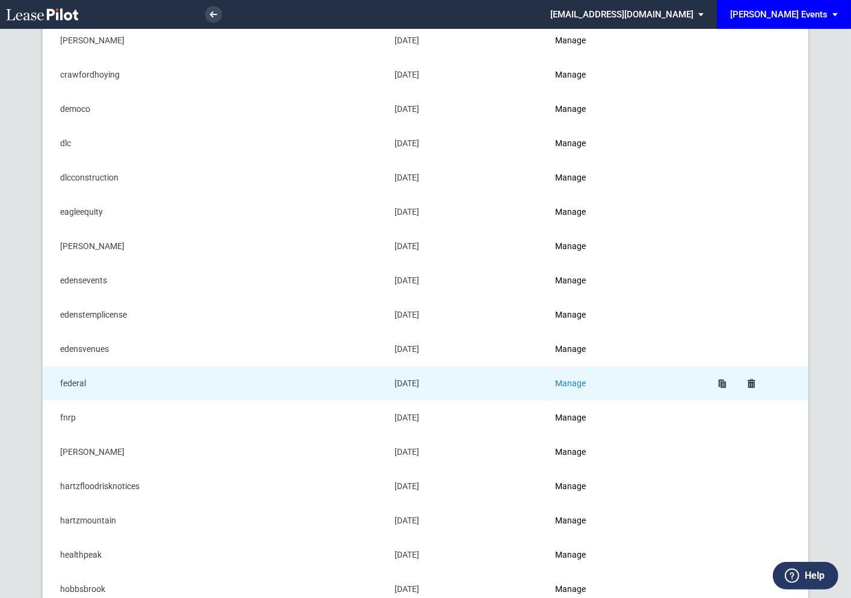
click at [583, 382] on link "Manage" at bounding box center [570, 383] width 31 height 10
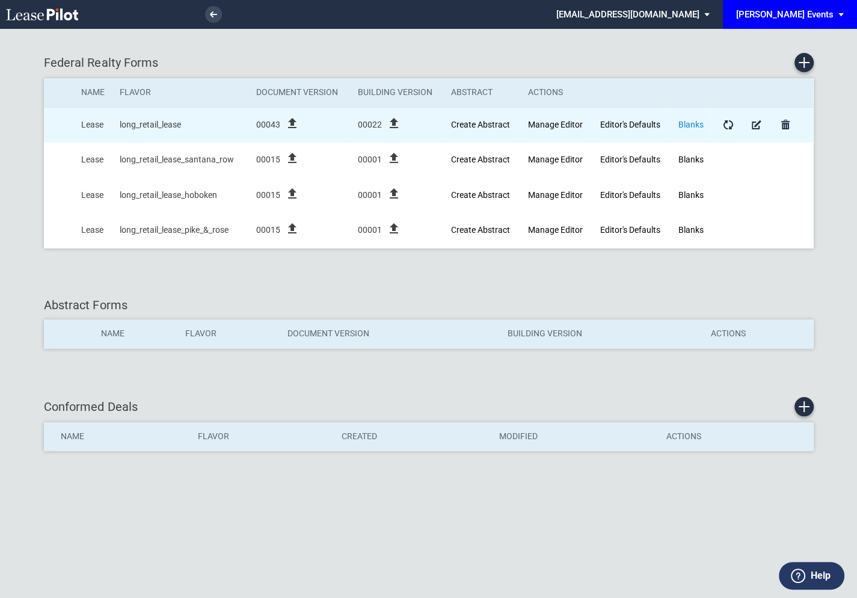
click at [694, 124] on link "Blanks" at bounding box center [690, 125] width 25 height 10
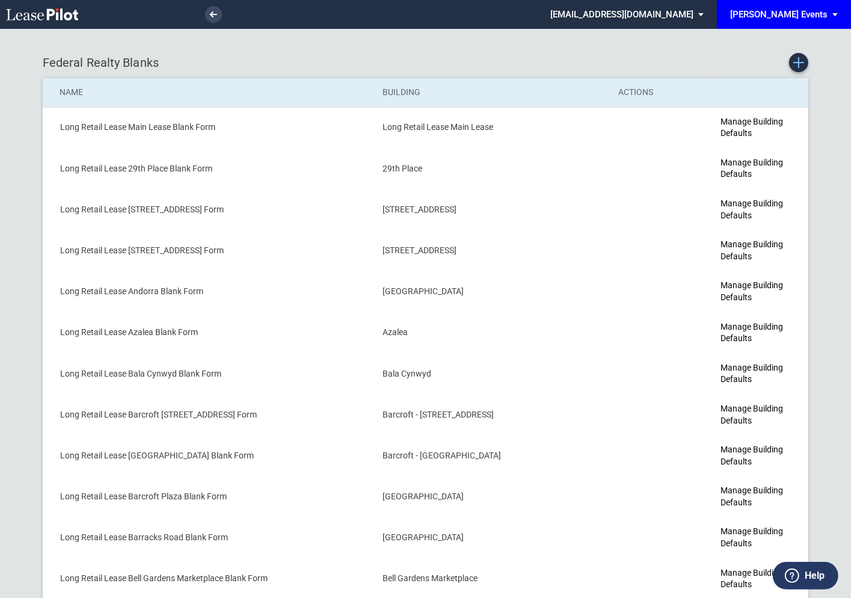
click at [803, 62] on icon "Create new Blank Form" at bounding box center [798, 62] width 11 height 11
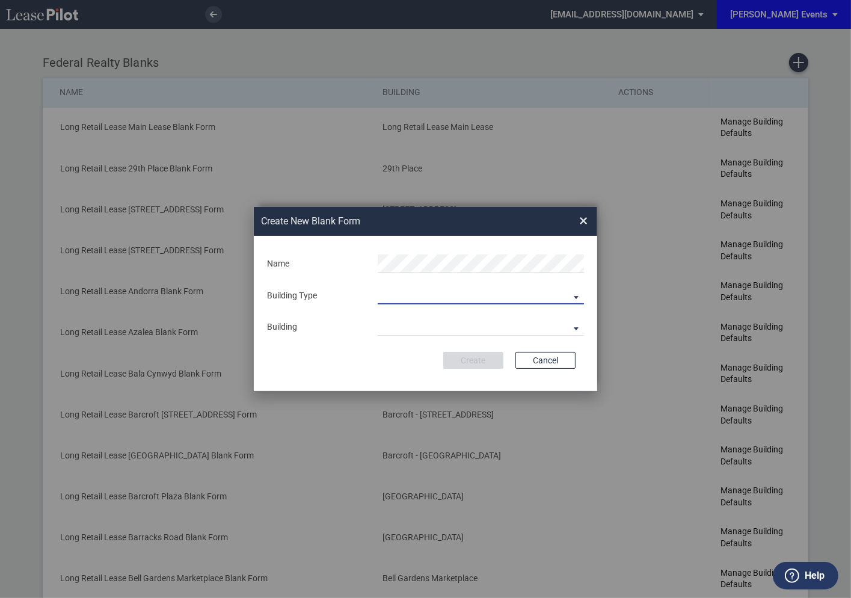
click at [437, 293] on md-select "Building Predefined Empty Building New Empty Building" at bounding box center [481, 295] width 206 height 18
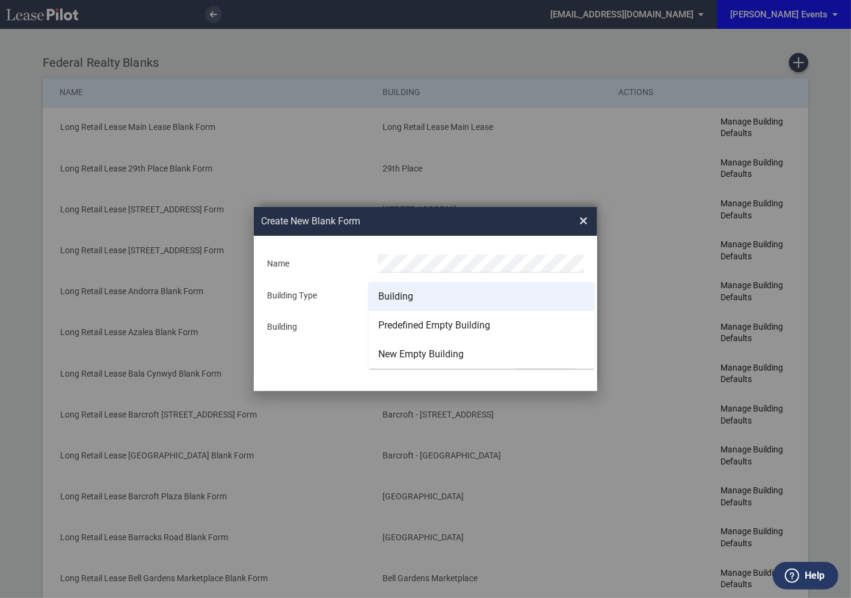
click at [402, 298] on div "Building" at bounding box center [395, 296] width 35 height 13
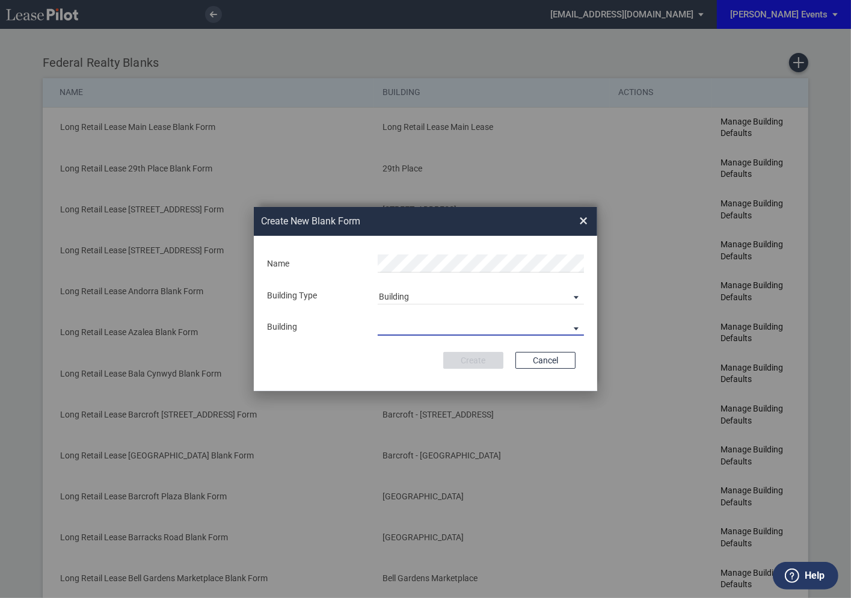
click at [399, 326] on md-select "29th Place [STREET_ADDRESS] [STREET_ADDRESS] [GEOGRAPHIC_DATA] Azalea Bala Cynw…" at bounding box center [481, 326] width 206 height 18
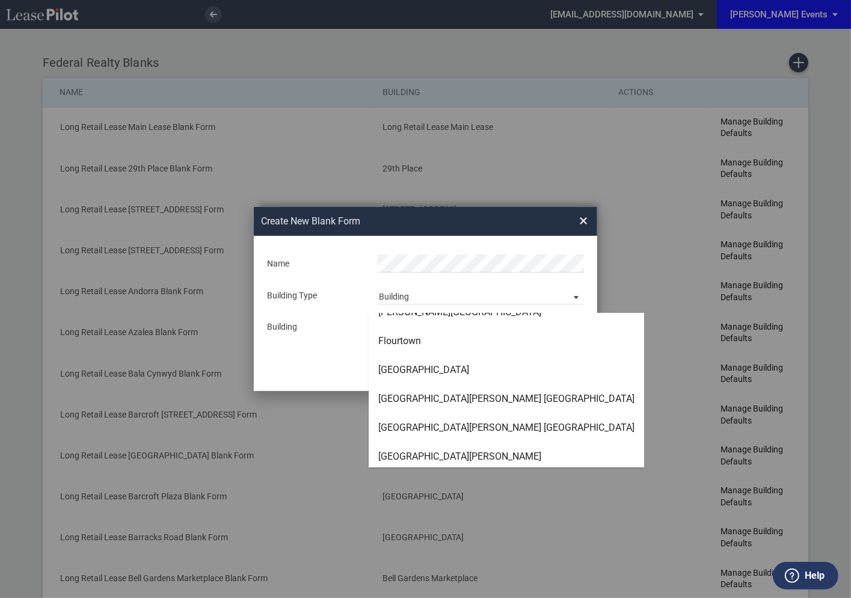
scroll to position [1528, 0]
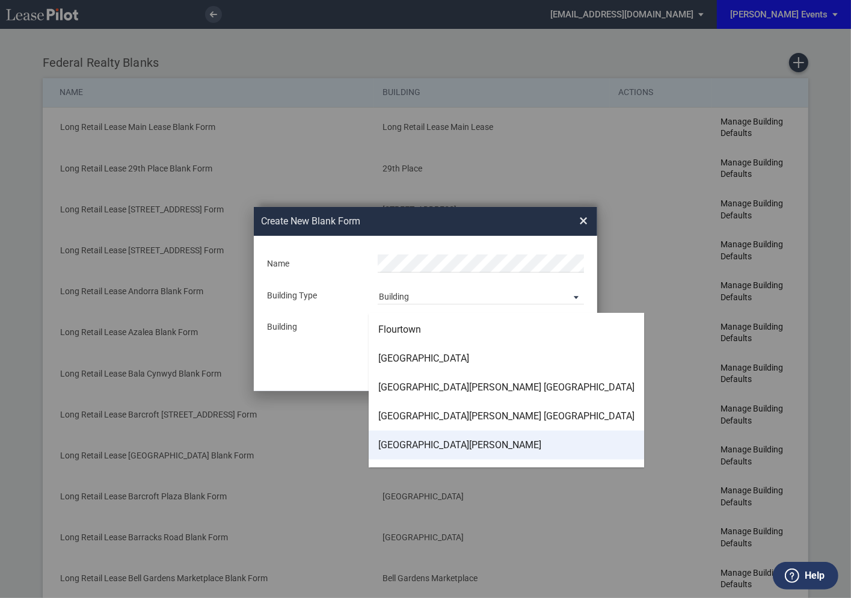
click at [408, 436] on md-option "[GEOGRAPHIC_DATA][PERSON_NAME]" at bounding box center [506, 444] width 275 height 29
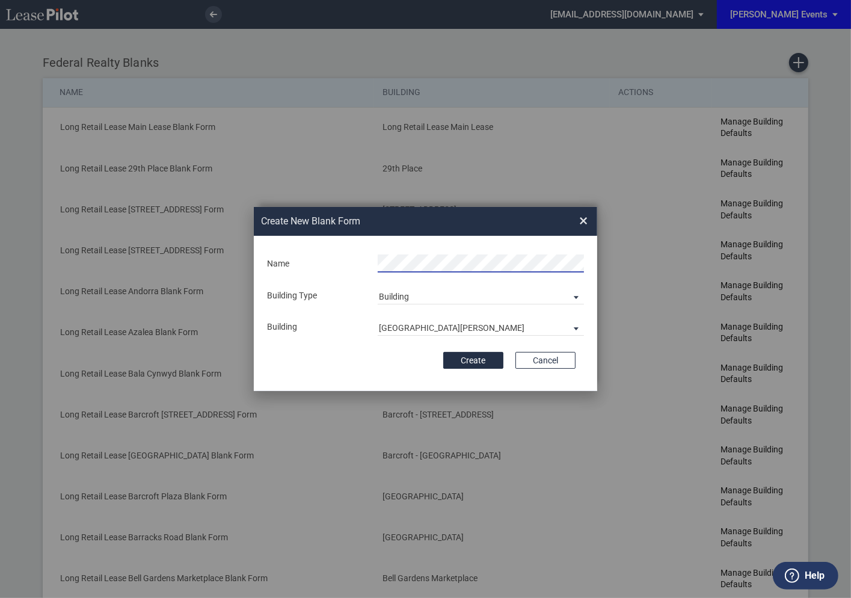
scroll to position [0, 10]
click at [477, 363] on button "Create" at bounding box center [473, 360] width 60 height 17
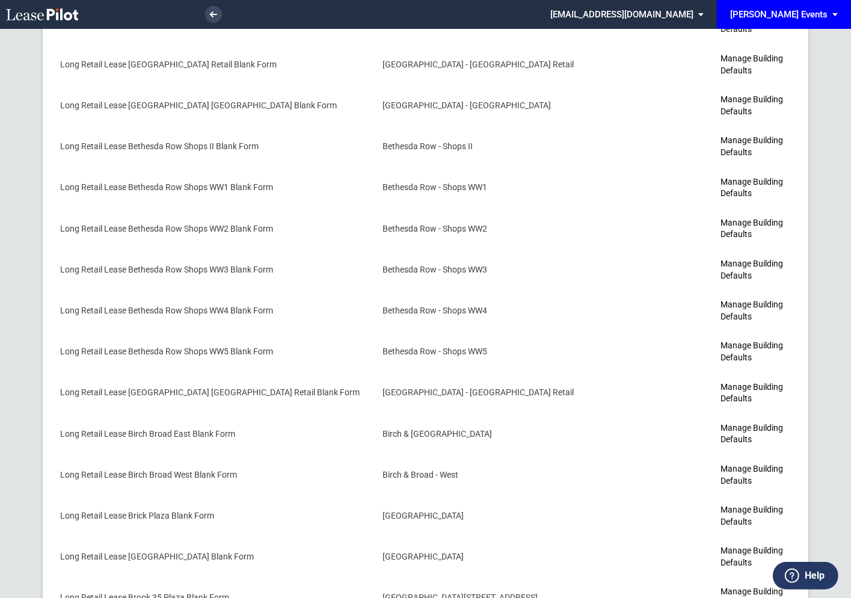
scroll to position [1548, 0]
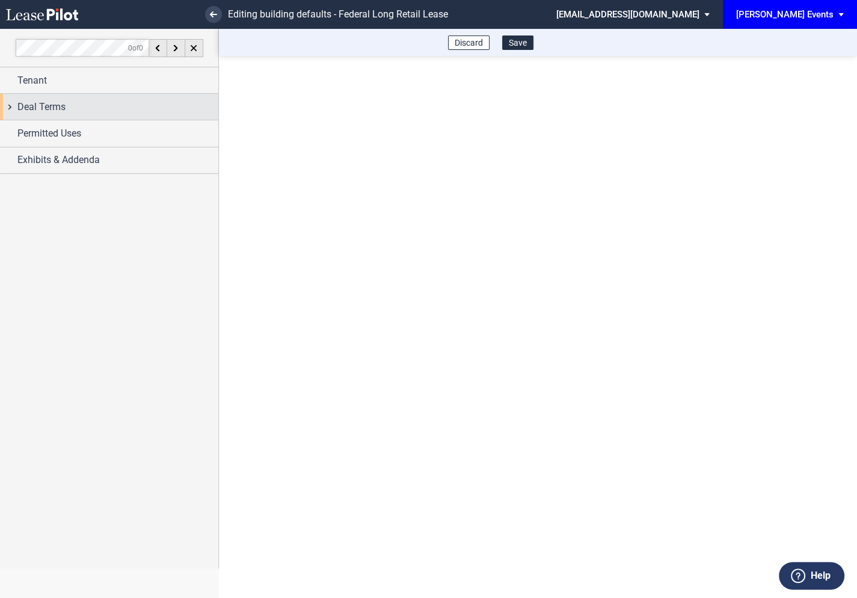
click at [13, 108] on div "Deal Terms" at bounding box center [109, 107] width 218 height 26
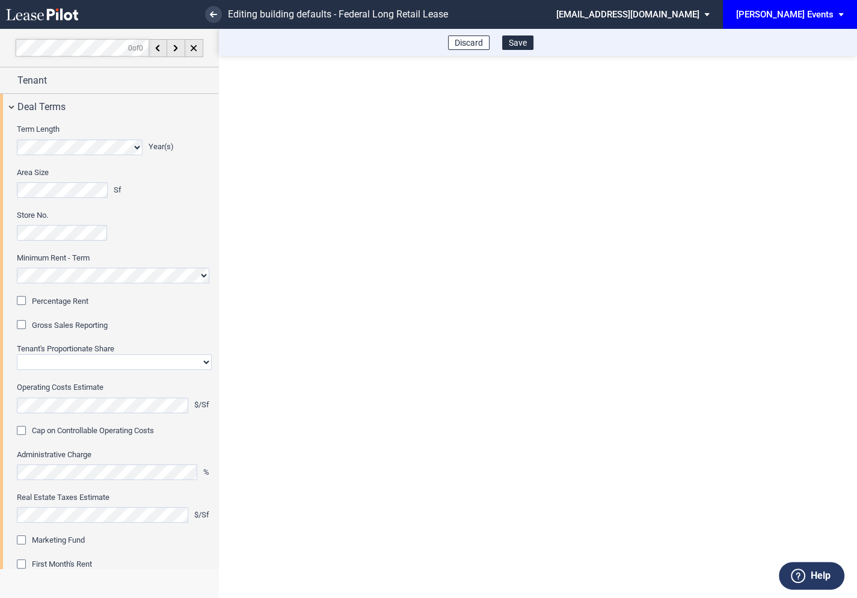
click at [25, 297] on div "Percentage Rent" at bounding box center [23, 302] width 12 height 12
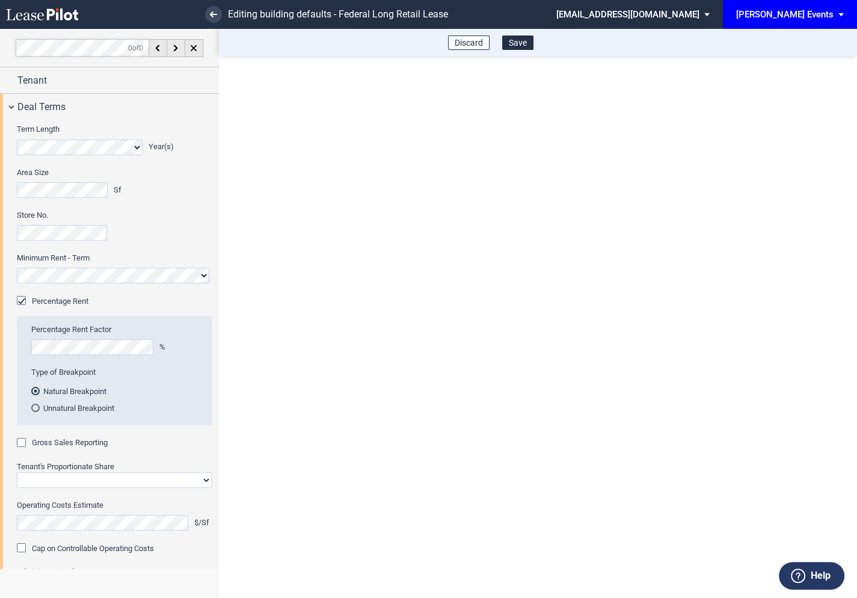
click at [25, 444] on div "Gross Sales Reporting" at bounding box center [23, 444] width 12 height 12
click at [54, 474] on select "Straight GLA Net Major" at bounding box center [114, 480] width 195 height 16
select select "straight GLA"
click at [17, 472] on select "Straight GLA Net Major" at bounding box center [114, 480] width 195 height 16
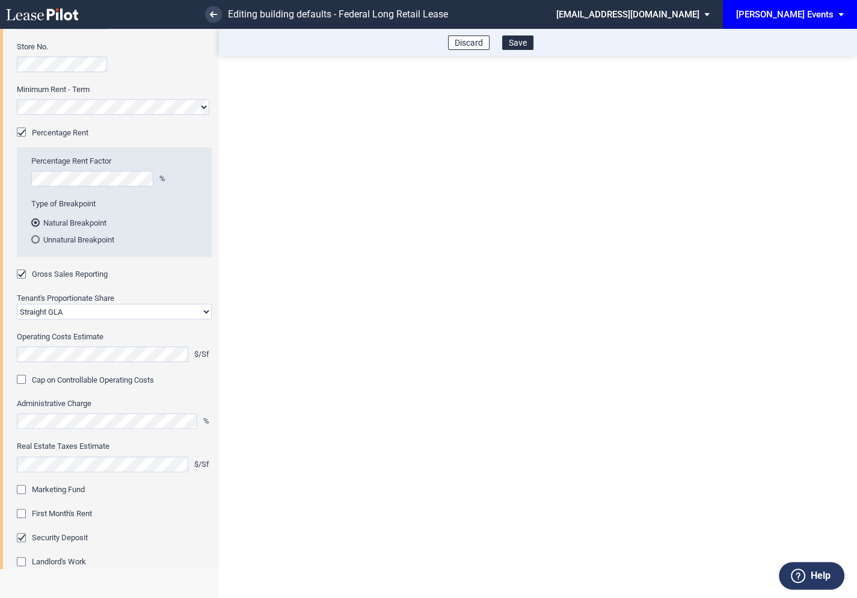
scroll to position [291, 0]
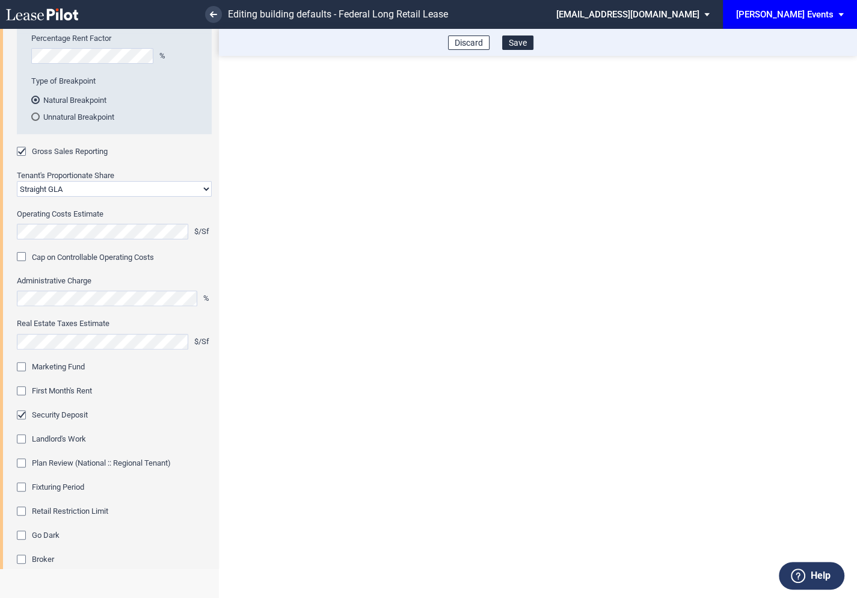
click at [22, 366] on div "Marketing Fund" at bounding box center [23, 368] width 12 height 12
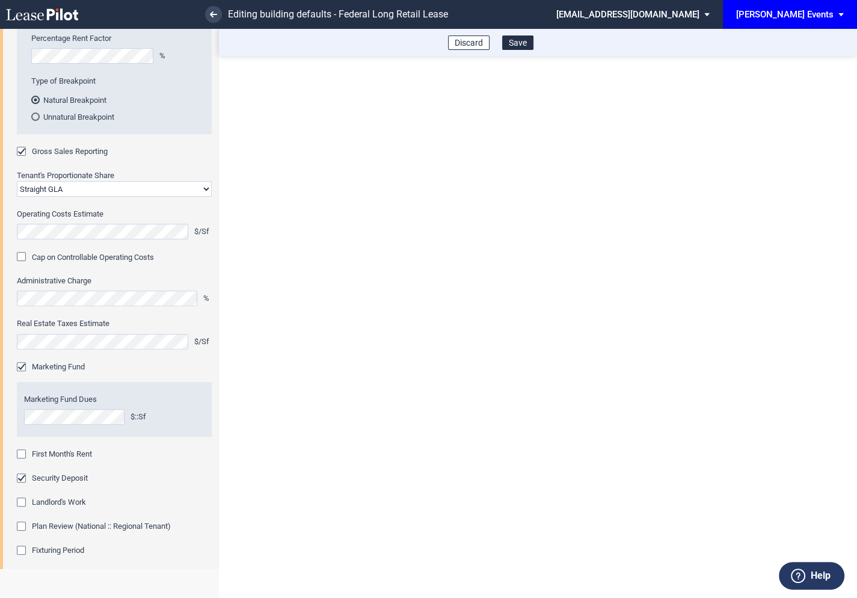
click at [23, 453] on div "First Month's Rent" at bounding box center [23, 455] width 12 height 12
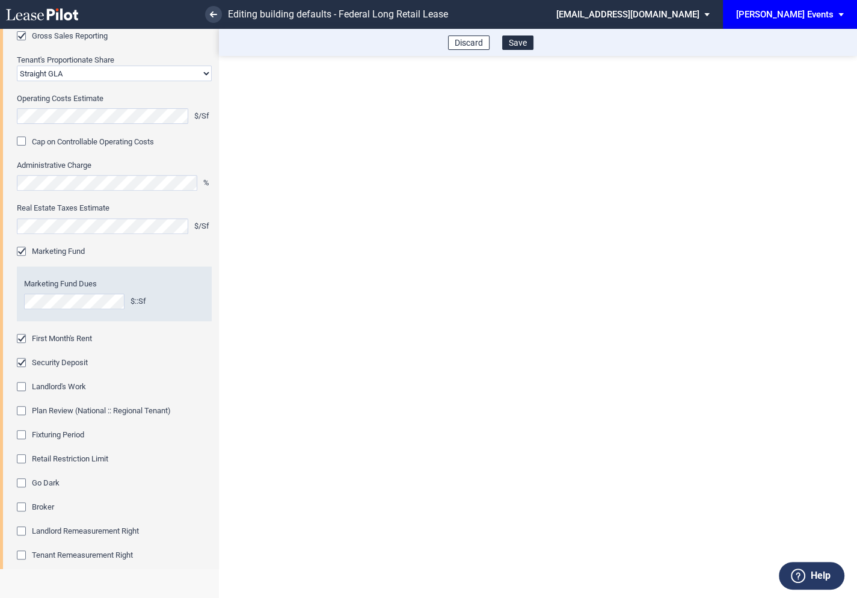
scroll to position [412, 0]
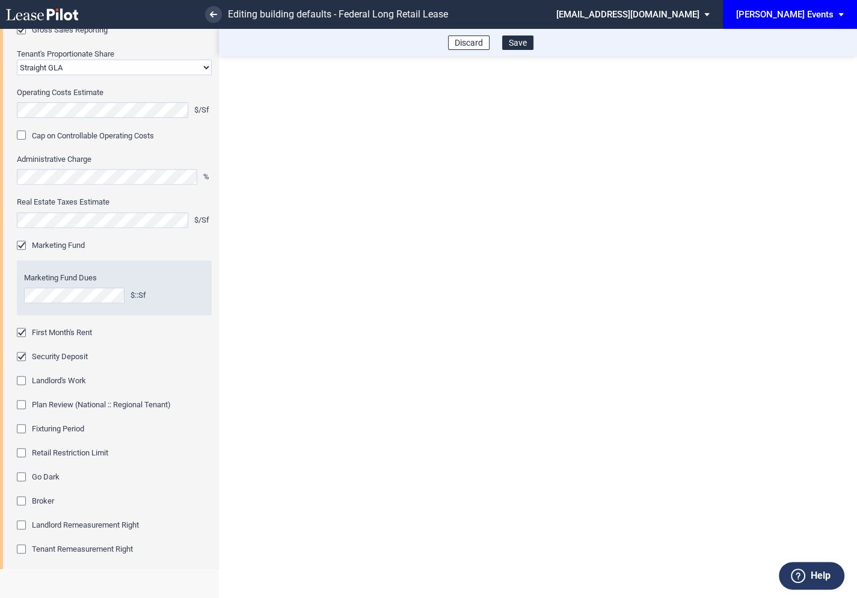
click at [23, 430] on div "Fixturing Period" at bounding box center [23, 430] width 12 height 12
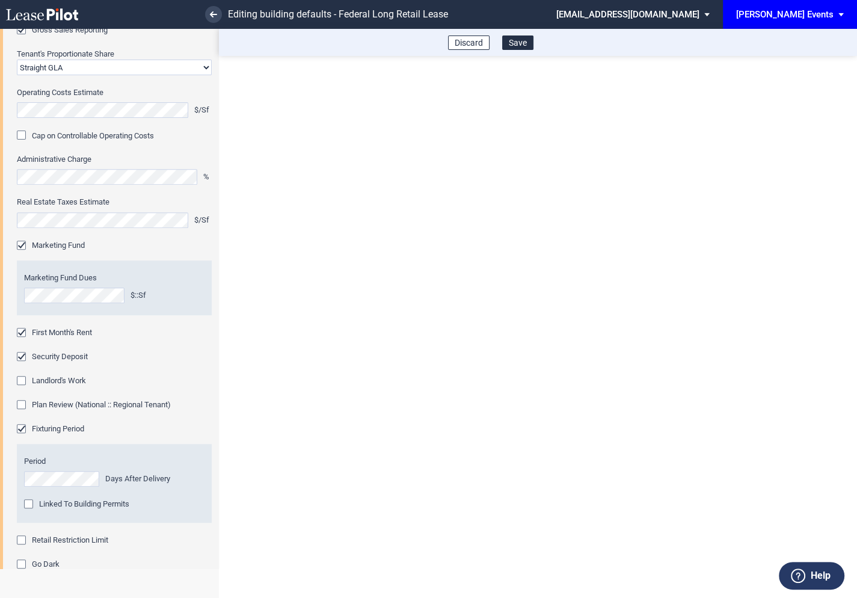
scroll to position [464, 0]
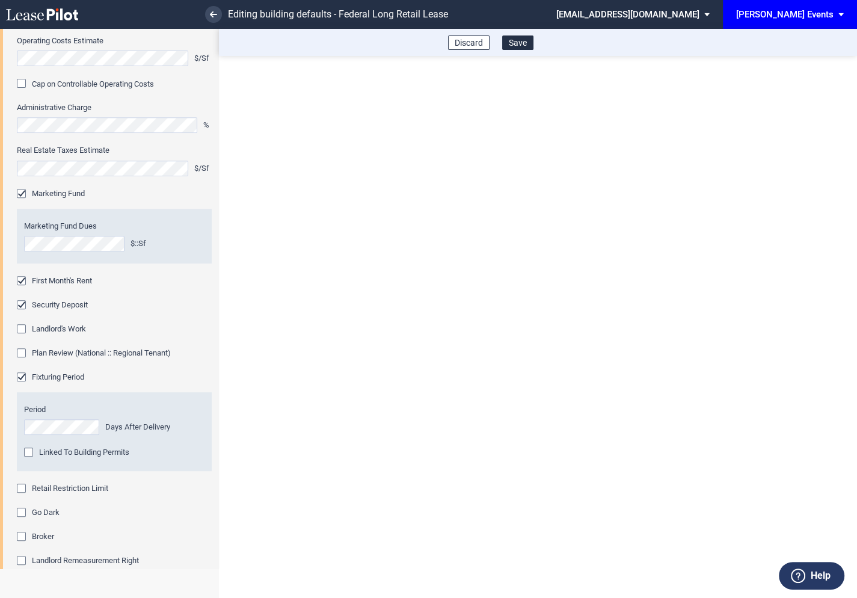
click at [22, 486] on div "Retail Restriction Limit" at bounding box center [23, 489] width 12 height 12
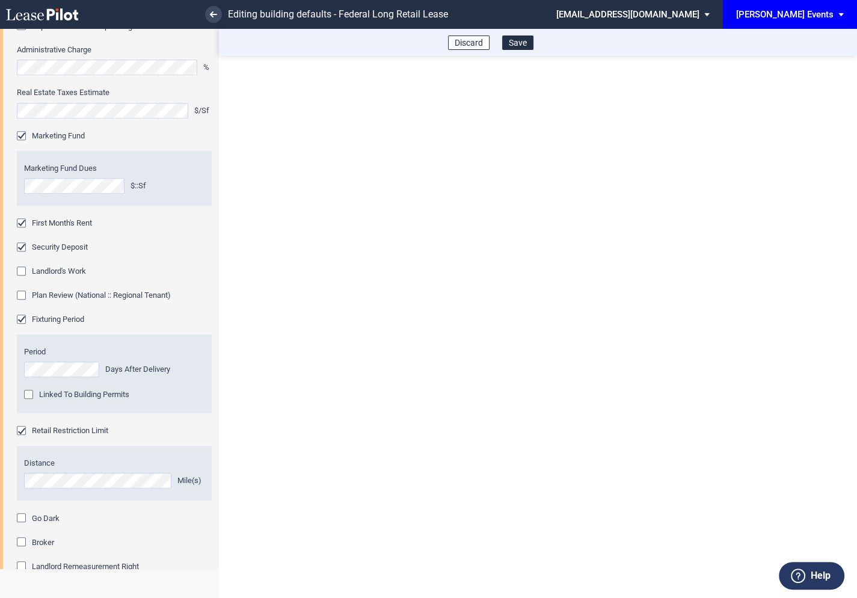
scroll to position [622, 0]
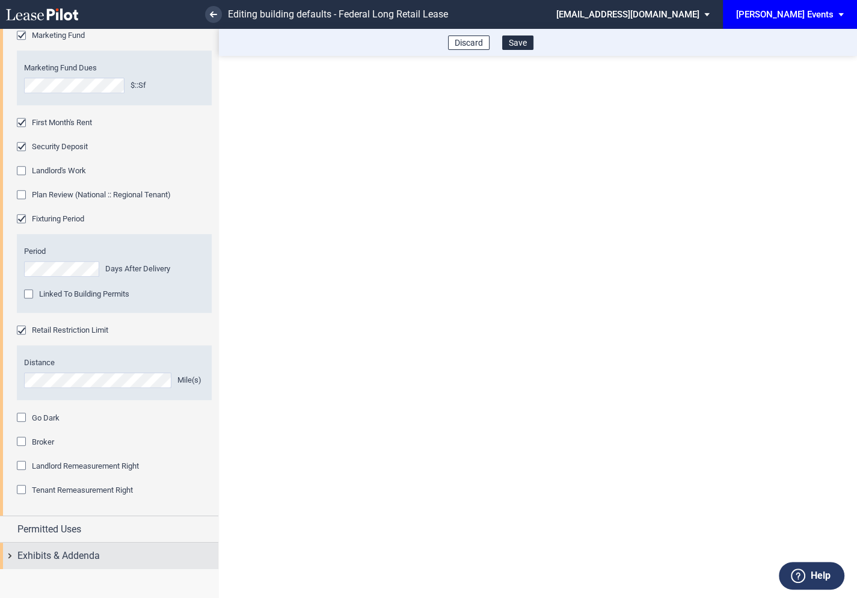
click at [11, 555] on div "Exhibits & Addenda" at bounding box center [109, 555] width 218 height 26
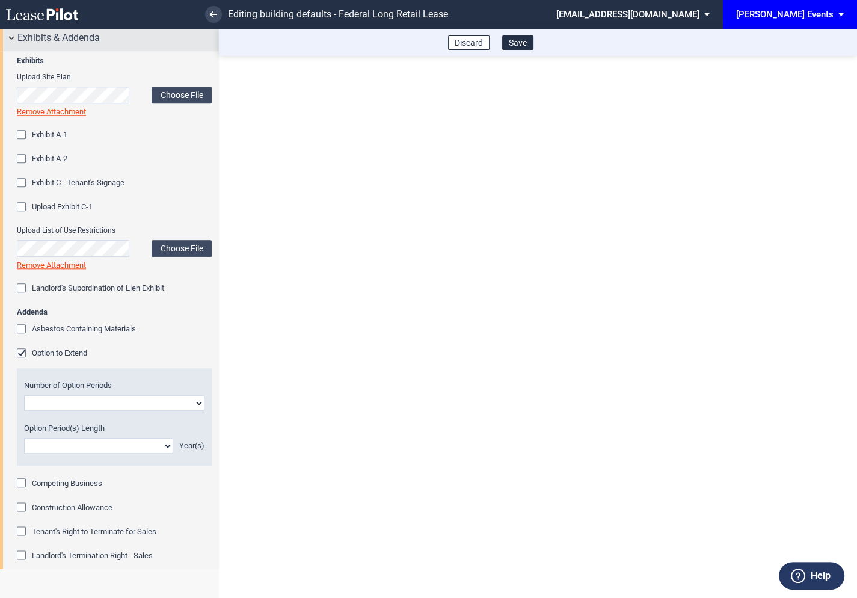
scroll to position [1161, 0]
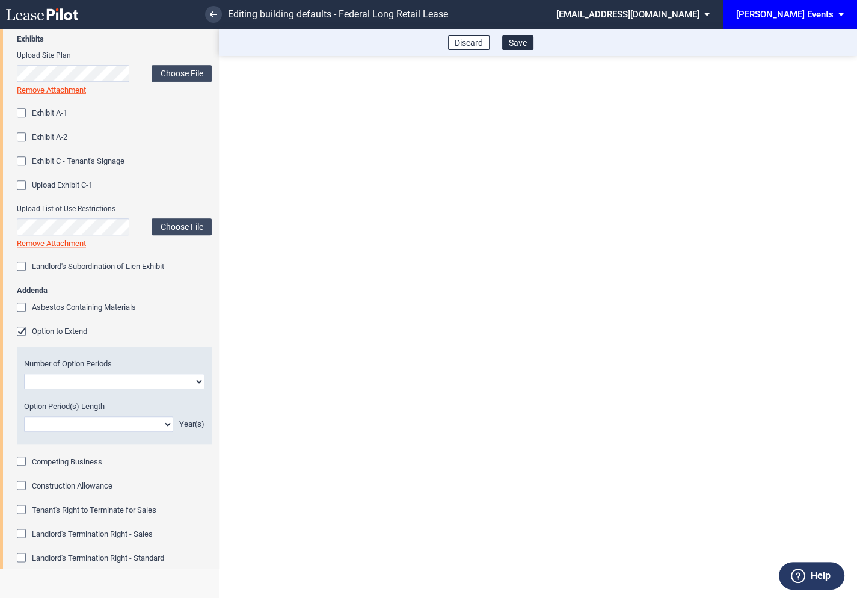
click at [22, 328] on div "Option to Extend" at bounding box center [23, 332] width 12 height 12
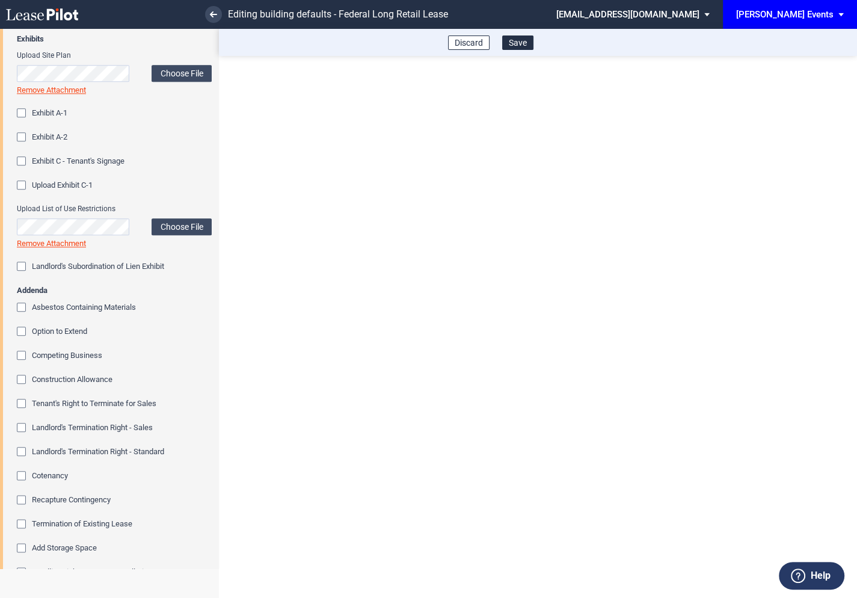
scroll to position [1231, 0]
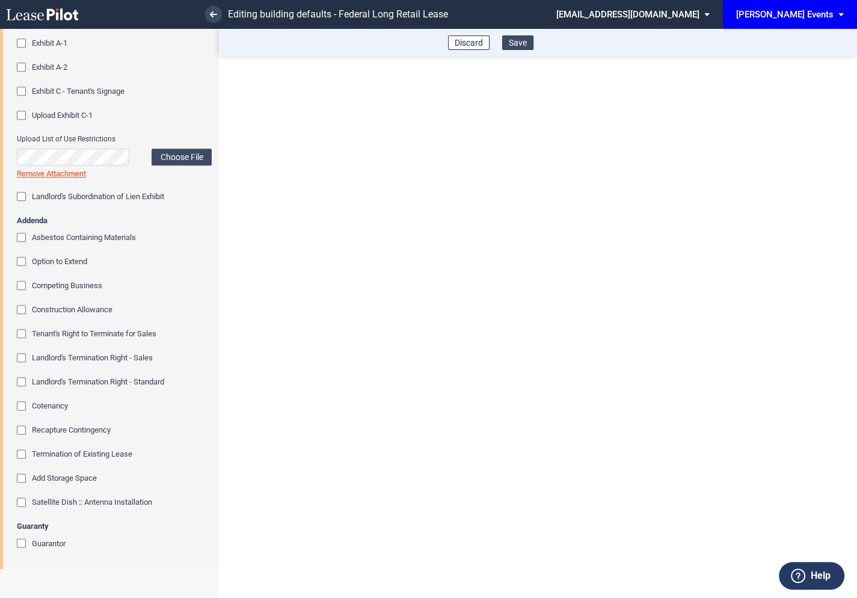
click at [522, 45] on button "Save" at bounding box center [517, 42] width 31 height 14
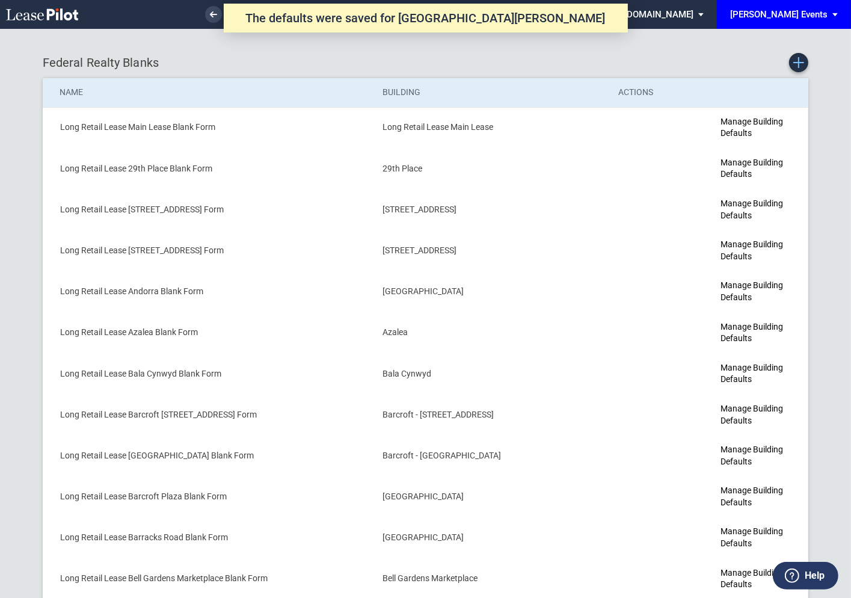
click at [800, 65] on icon "Create new Blank Form" at bounding box center [798, 62] width 11 height 11
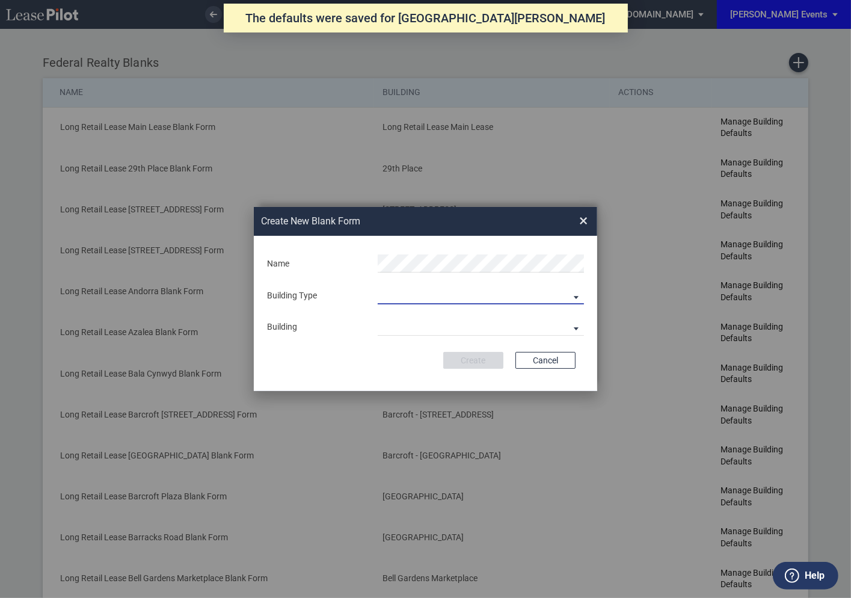
click at [477, 290] on md-select "Building Predefined Empty Building New Empty Building" at bounding box center [481, 295] width 206 height 18
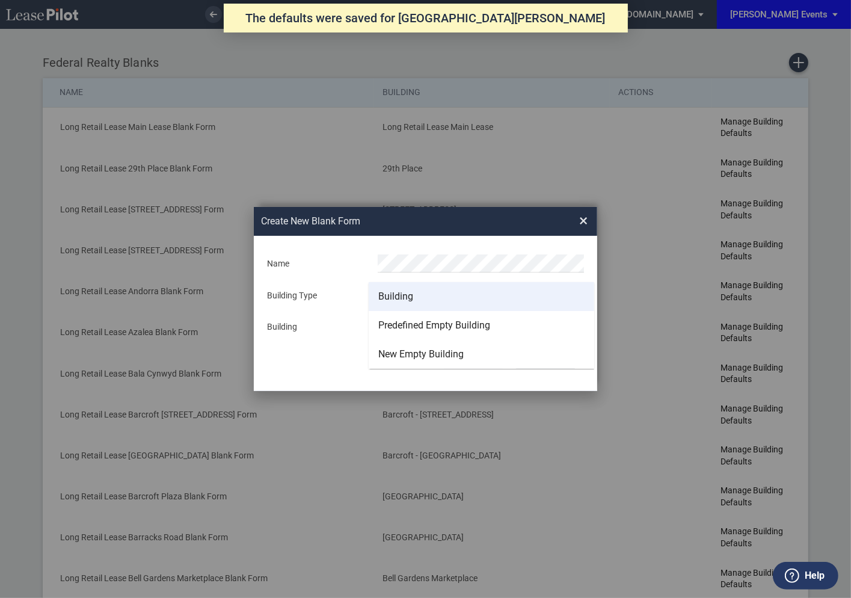
click at [423, 293] on md-option "Building" at bounding box center [481, 296] width 225 height 29
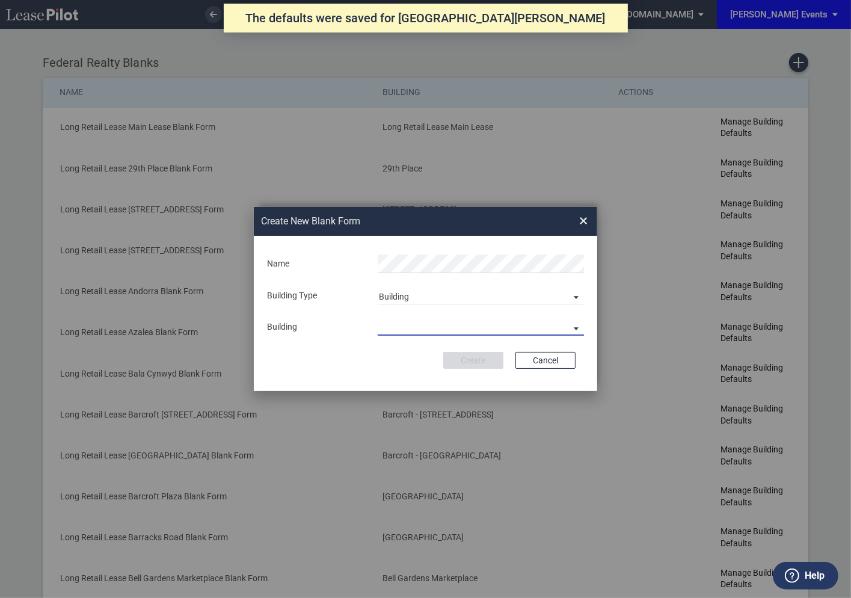
click at [411, 326] on md-select "Building Type" at bounding box center [481, 326] width 206 height 18
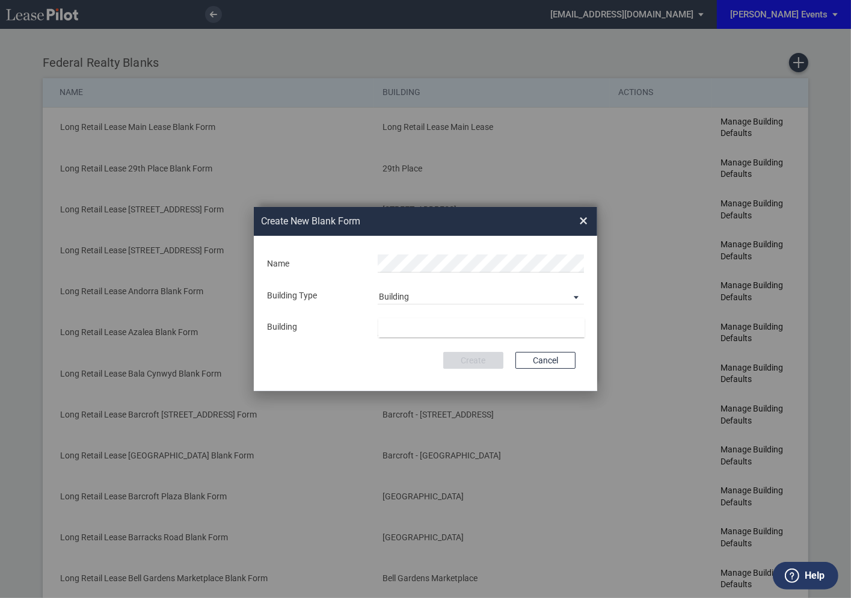
click at [411, 357] on md-backdrop at bounding box center [425, 299] width 851 height 598
click at [413, 328] on md-select "Building Type" at bounding box center [481, 326] width 206 height 18
click at [540, 360] on md-backdrop at bounding box center [425, 299] width 851 height 598
click at [483, 328] on md-select "Building Type" at bounding box center [481, 326] width 206 height 18
click at [537, 358] on md-backdrop at bounding box center [425, 299] width 851 height 598
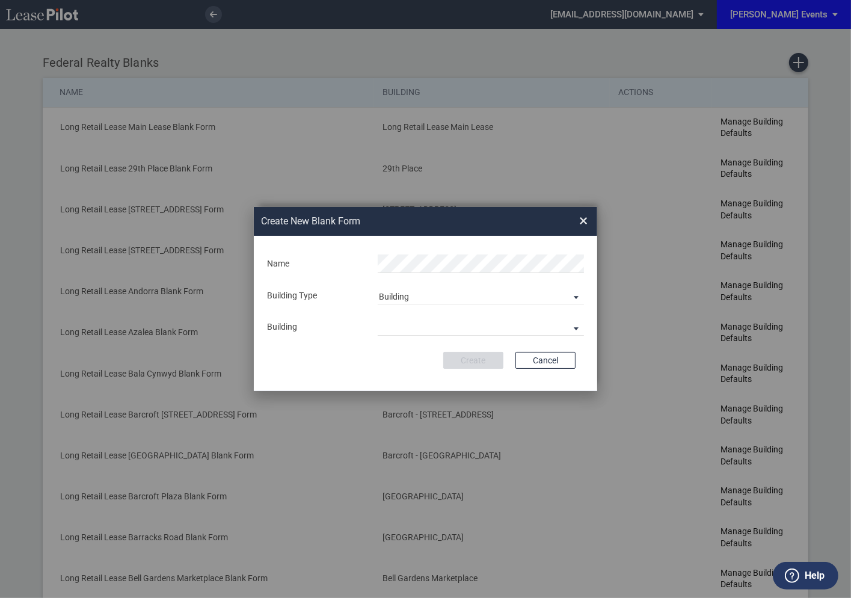
click at [584, 224] on span "×" at bounding box center [583, 220] width 8 height 19
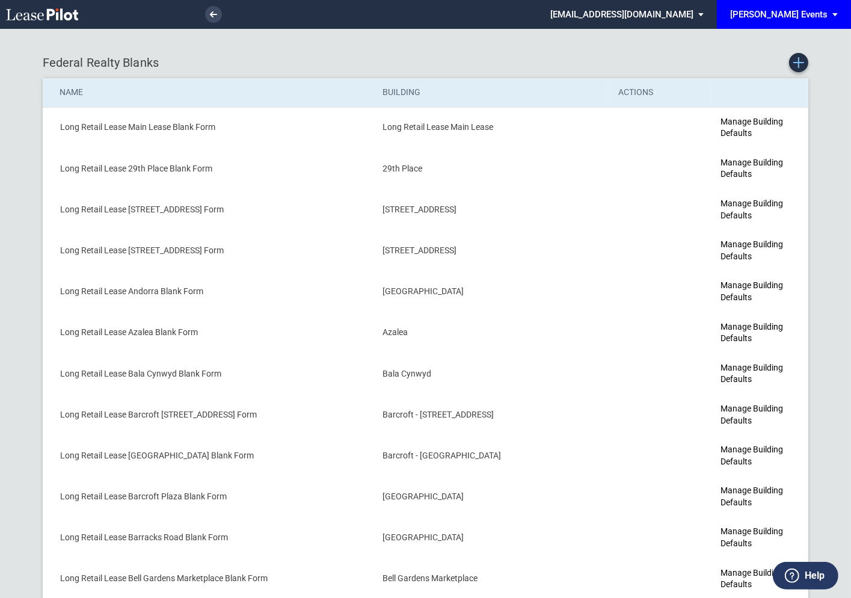
click at [799, 61] on icon "Create new Blank Form" at bounding box center [798, 62] width 11 height 11
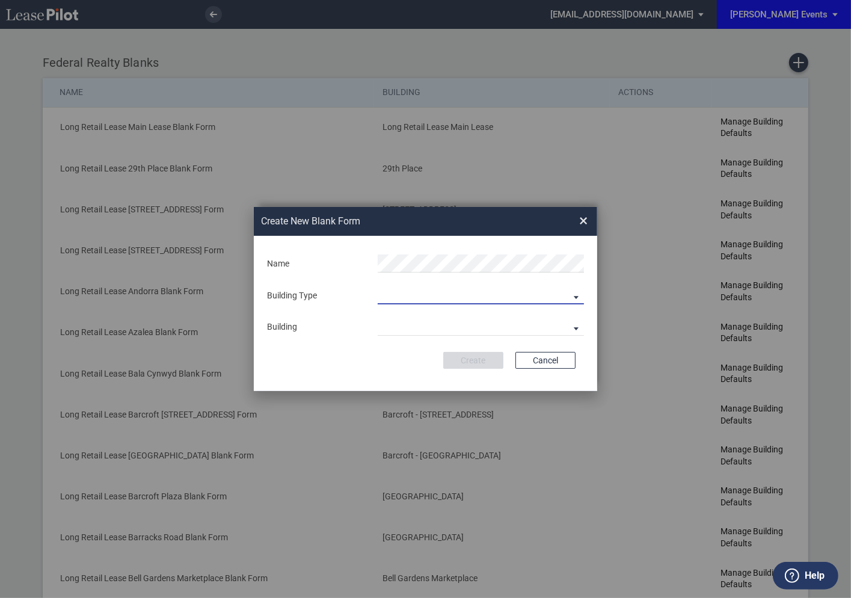
click at [474, 293] on md-select "Building Predefined Empty Building New Empty Building" at bounding box center [481, 295] width 206 height 18
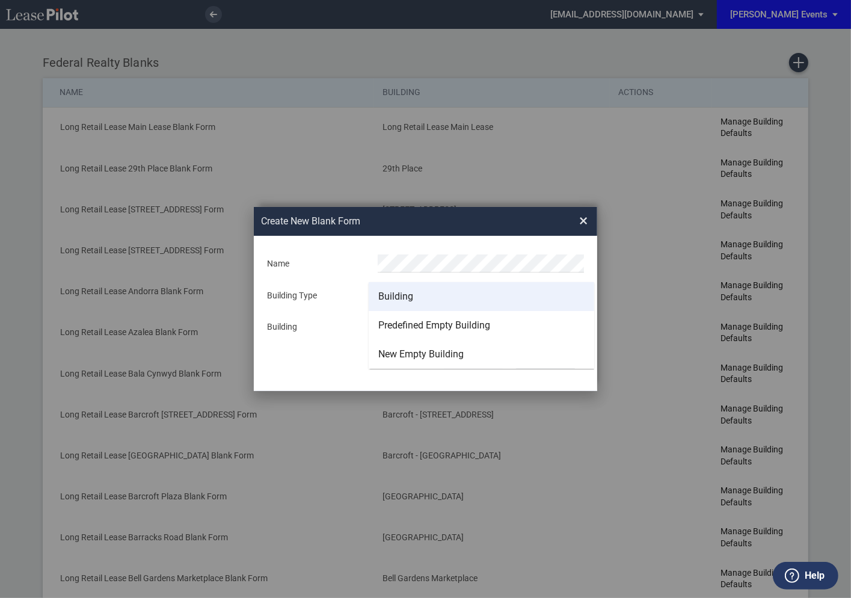
click at [408, 296] on div "Building" at bounding box center [395, 296] width 35 height 13
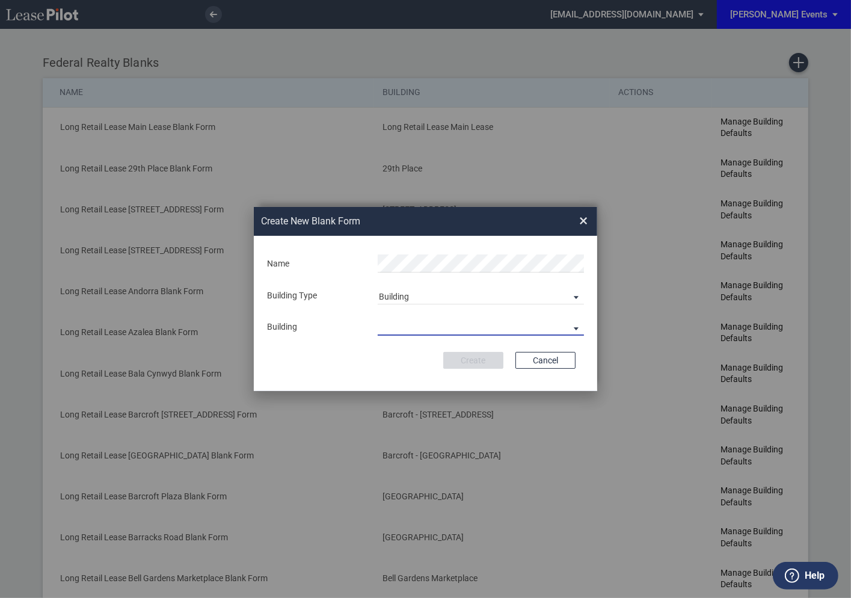
click at [408, 330] on md-select "29th Place 6464 Lincolnia Avenue 7770 Richmond Highway Andorra Azalea Bala Cynw…" at bounding box center [481, 326] width 206 height 18
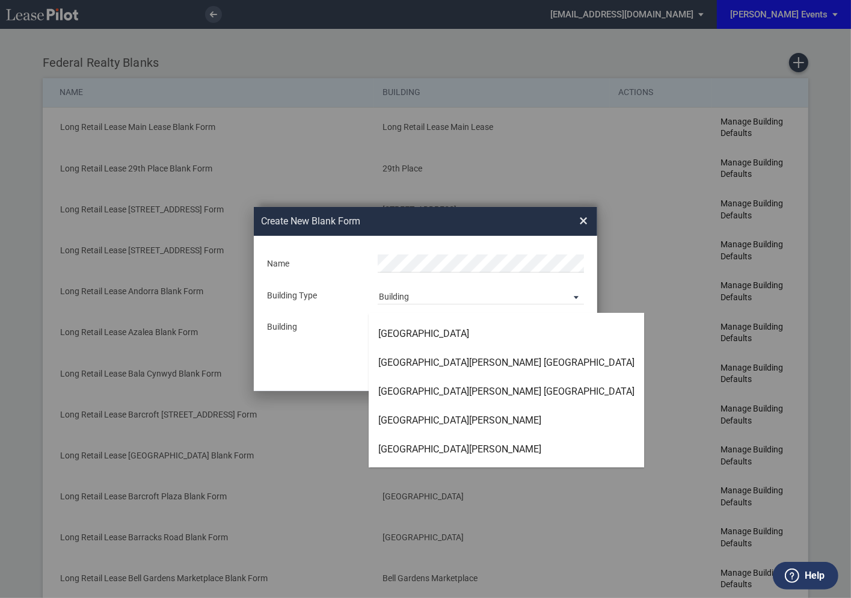
scroll to position [1555, 0]
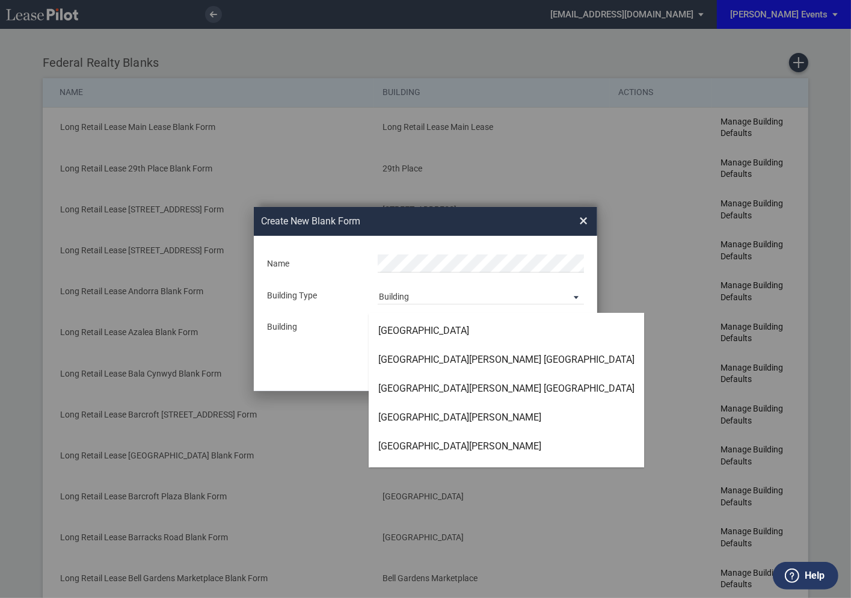
click at [581, 228] on md-backdrop at bounding box center [425, 299] width 851 height 598
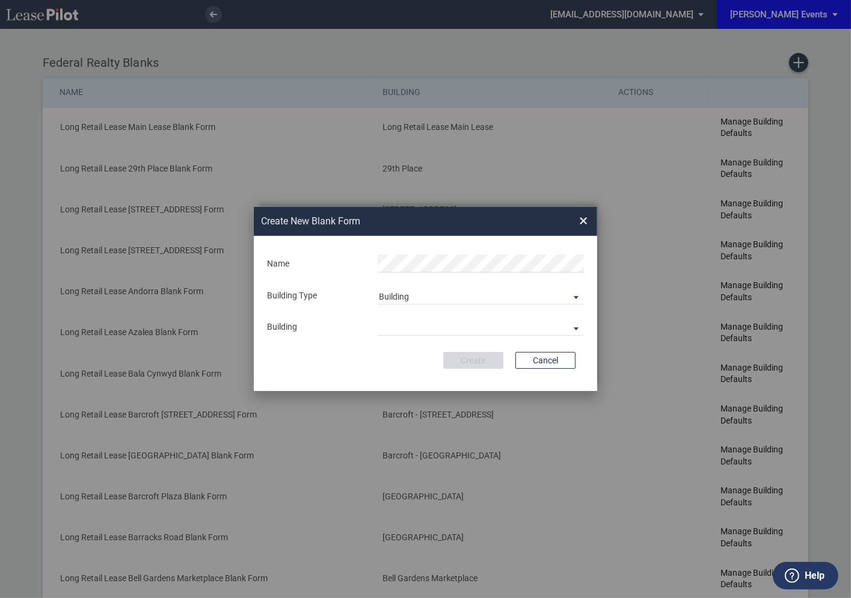
click at [586, 225] on span "×" at bounding box center [583, 220] width 8 height 19
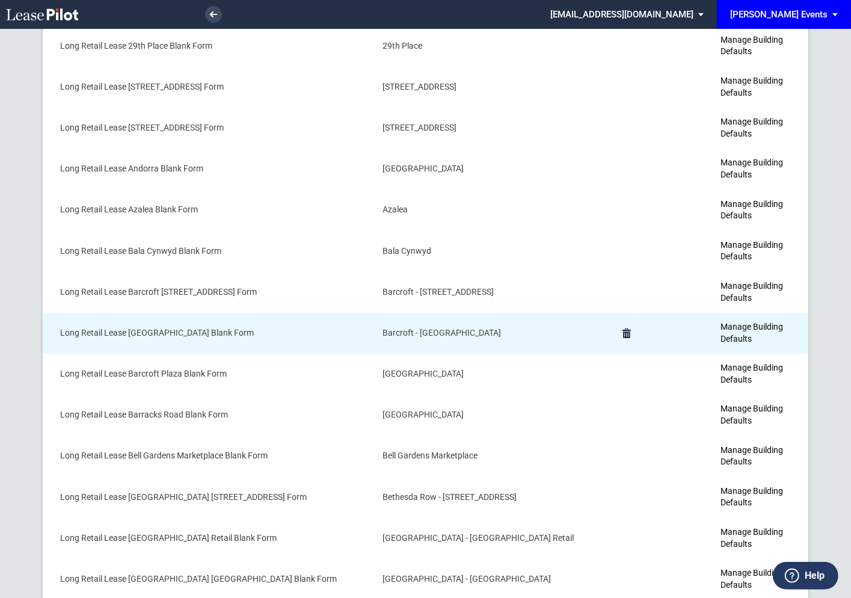
scroll to position [0, 0]
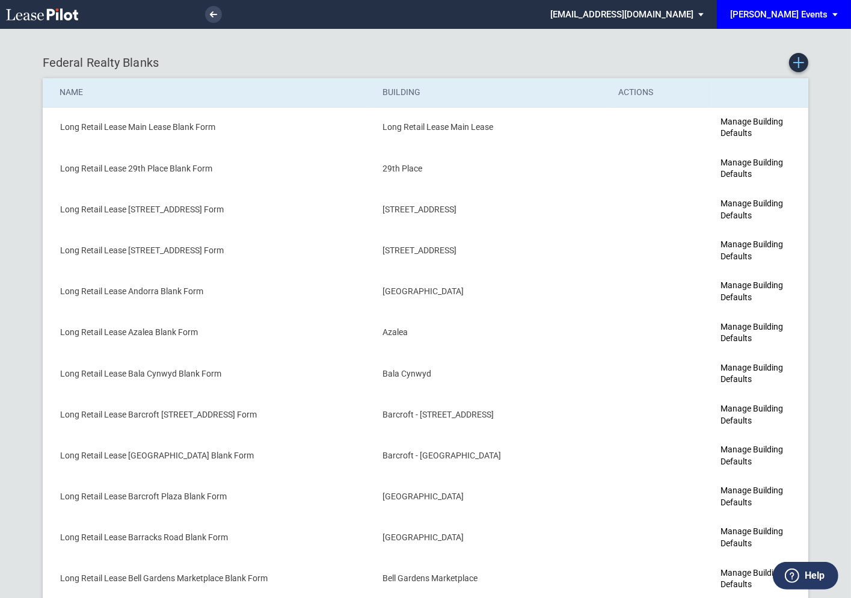
click at [801, 63] on use "Create new Blank Form" at bounding box center [798, 62] width 11 height 11
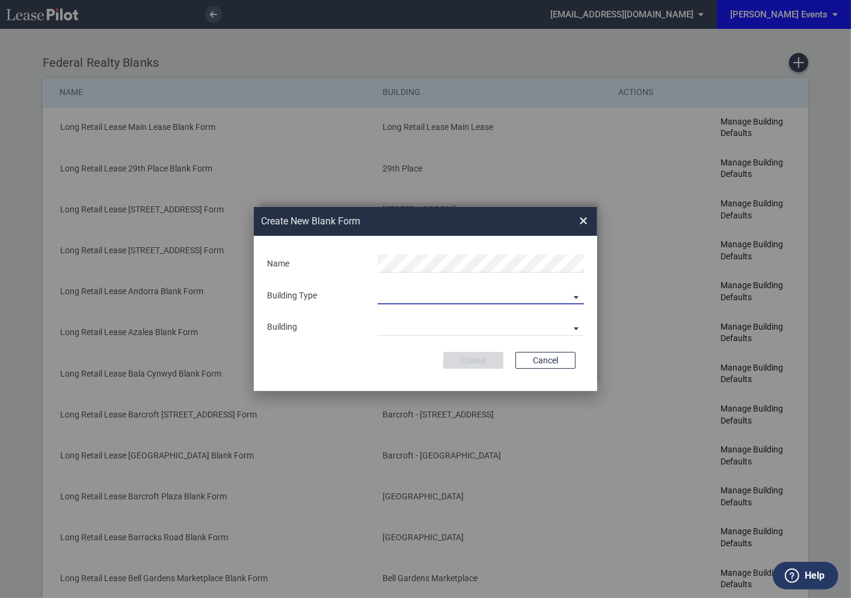
click at [396, 299] on md-select "Building Predefined Empty Building New Empty Building" at bounding box center [481, 295] width 206 height 18
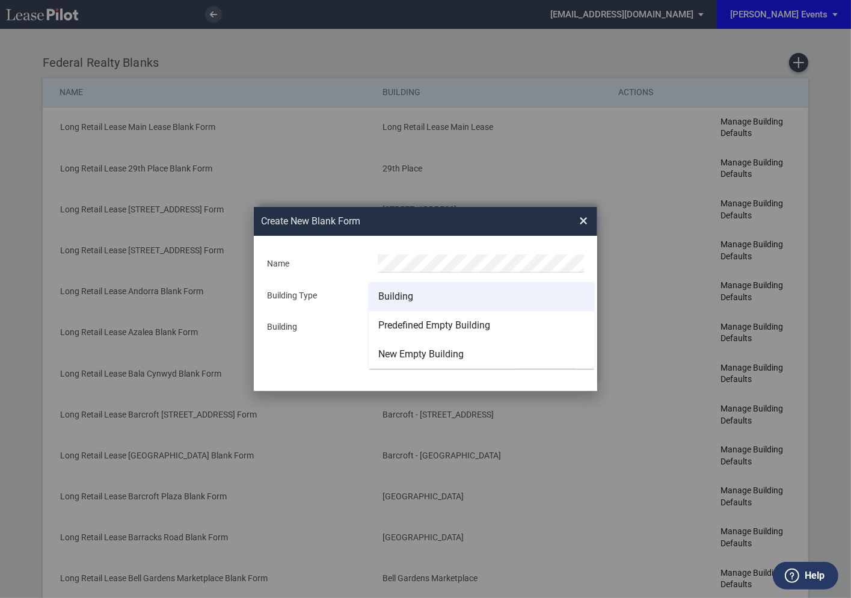
click at [393, 298] on div "Building" at bounding box center [395, 296] width 35 height 13
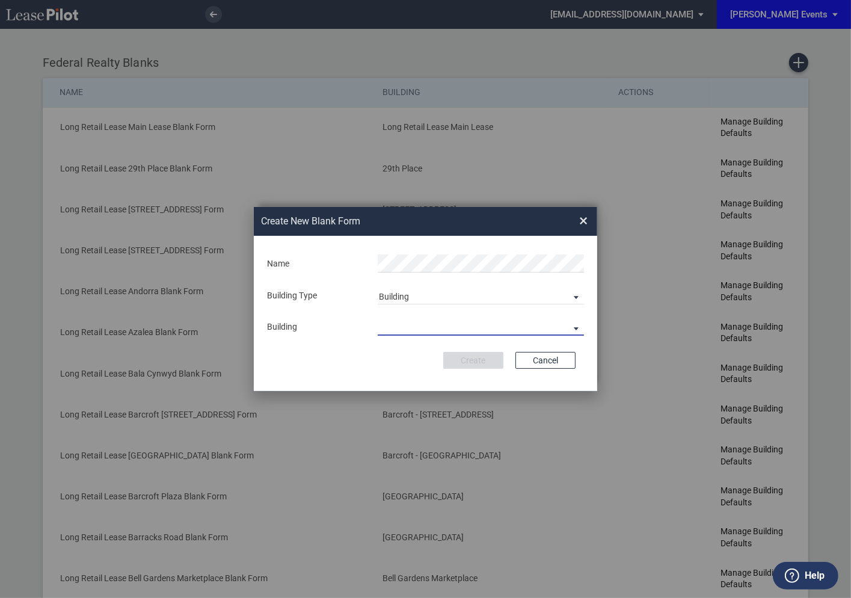
click at [399, 323] on md-select "29th Place 6464 Lincolnia Avenue 7770 Richmond Highway Andorra Azalea Bala Cynw…" at bounding box center [481, 326] width 206 height 18
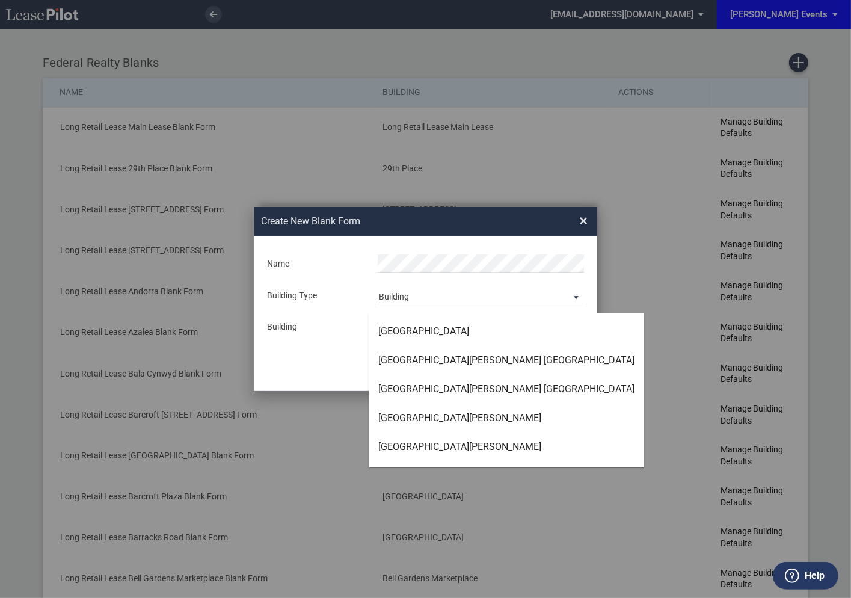
scroll to position [1558, 0]
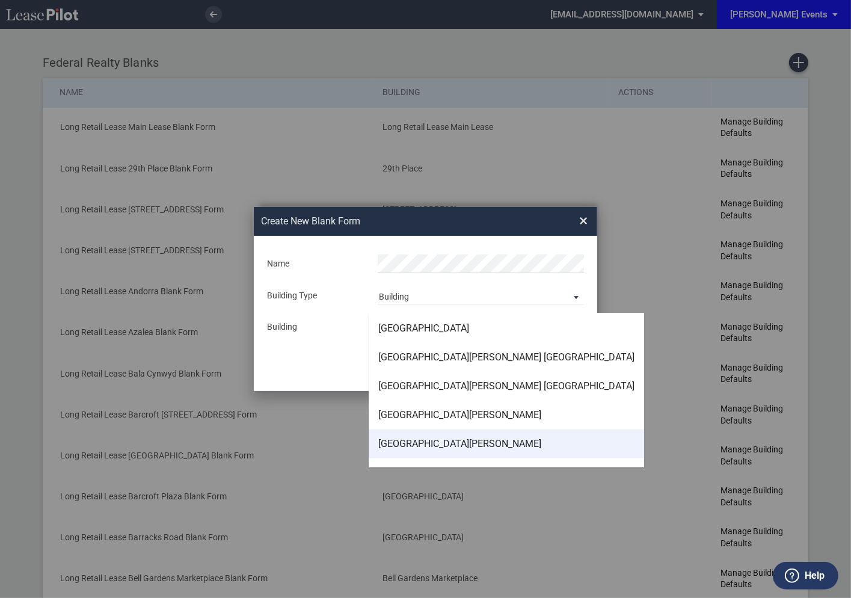
click at [412, 438] on div "Fresh Meadows Place West" at bounding box center [459, 443] width 163 height 13
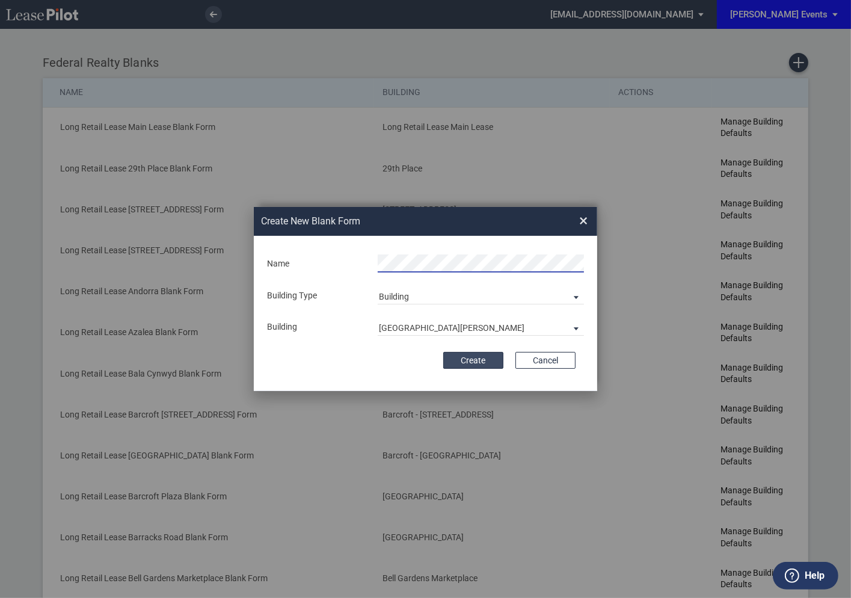
click at [476, 357] on button "Create" at bounding box center [473, 360] width 60 height 17
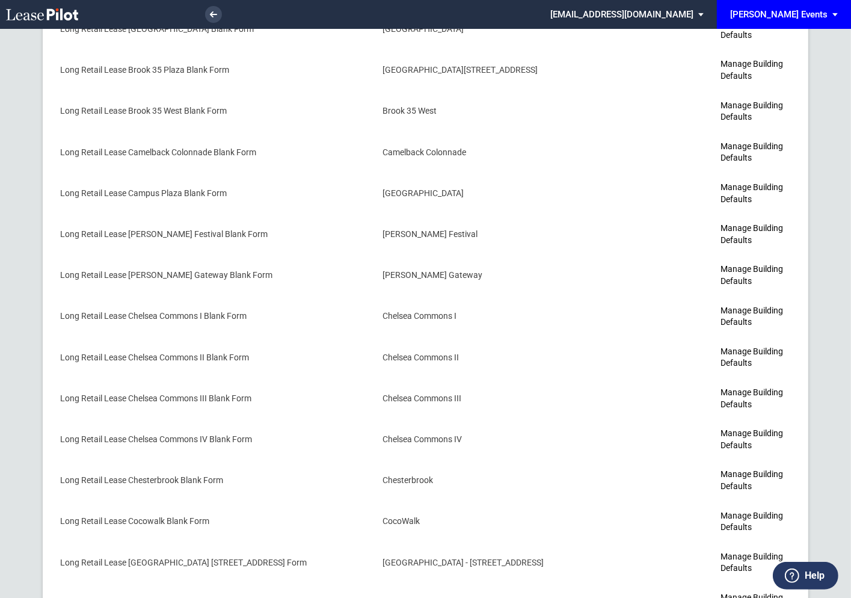
scroll to position [1582, 0]
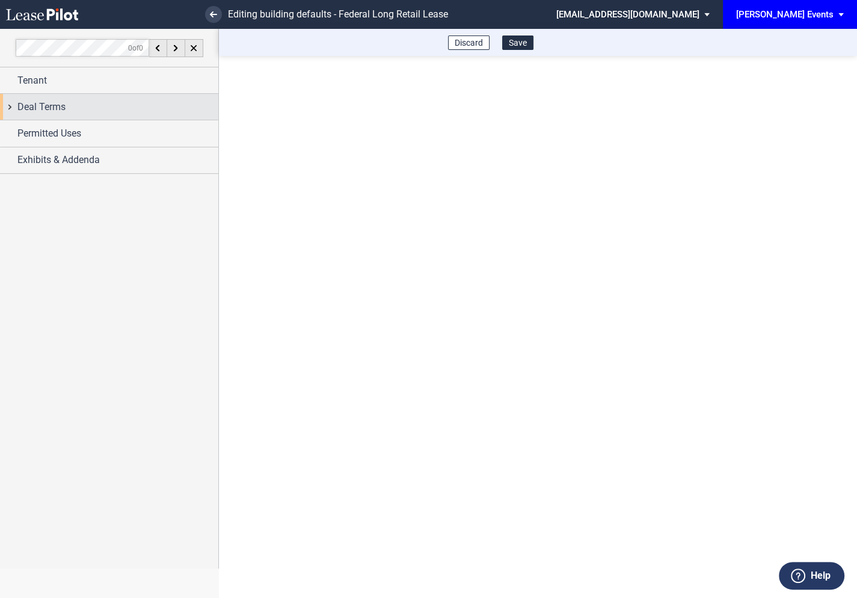
click at [10, 106] on div "Deal Terms" at bounding box center [109, 107] width 218 height 26
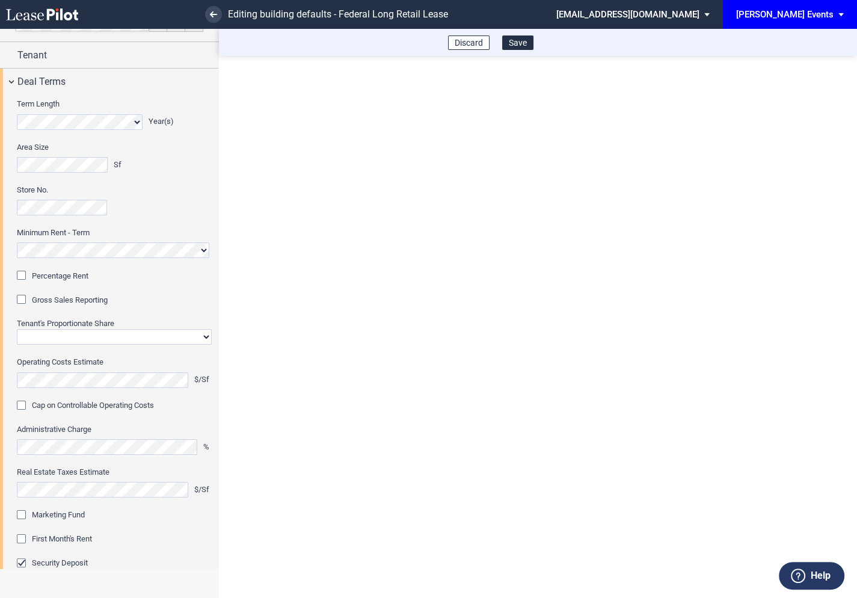
scroll to position [30, 0]
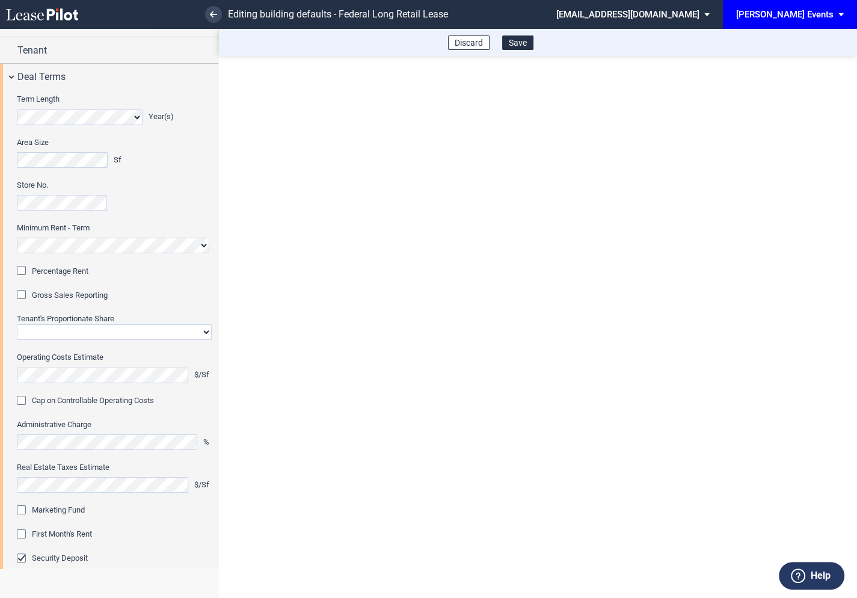
click at [78, 328] on select "Straight GLA Net Major" at bounding box center [114, 332] width 195 height 16
select select "straight GLA"
click at [17, 324] on select "Straight GLA Net Major" at bounding box center [114, 332] width 195 height 16
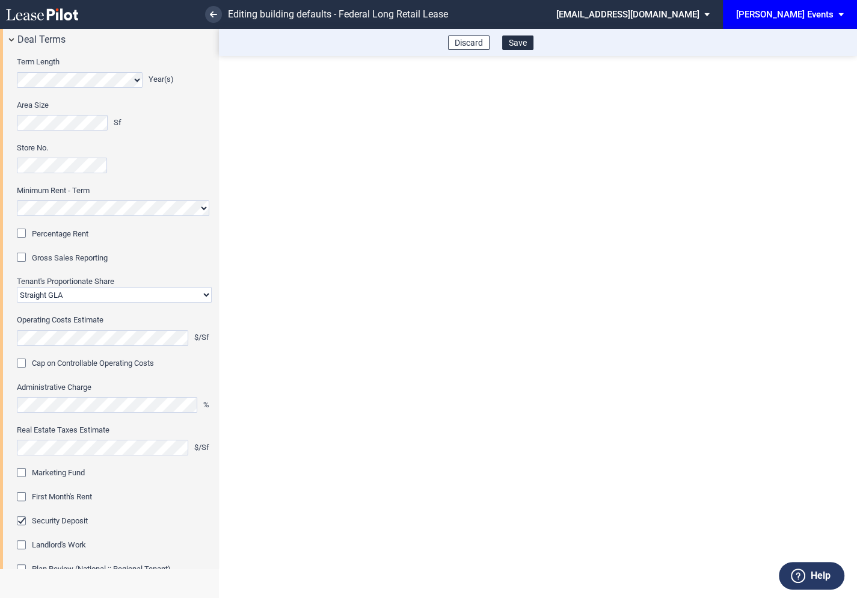
scroll to position [0, 0]
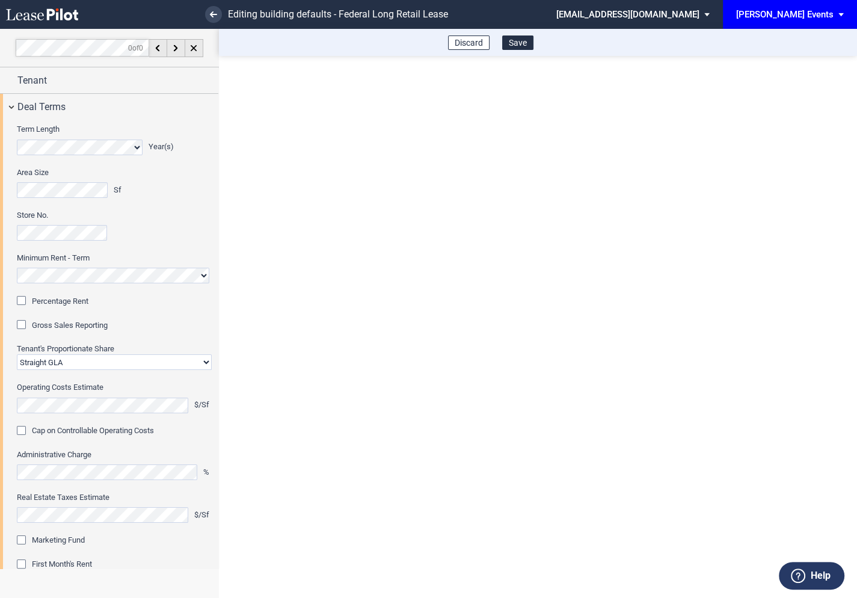
click at [26, 301] on div "Percentage Rent" at bounding box center [23, 302] width 12 height 12
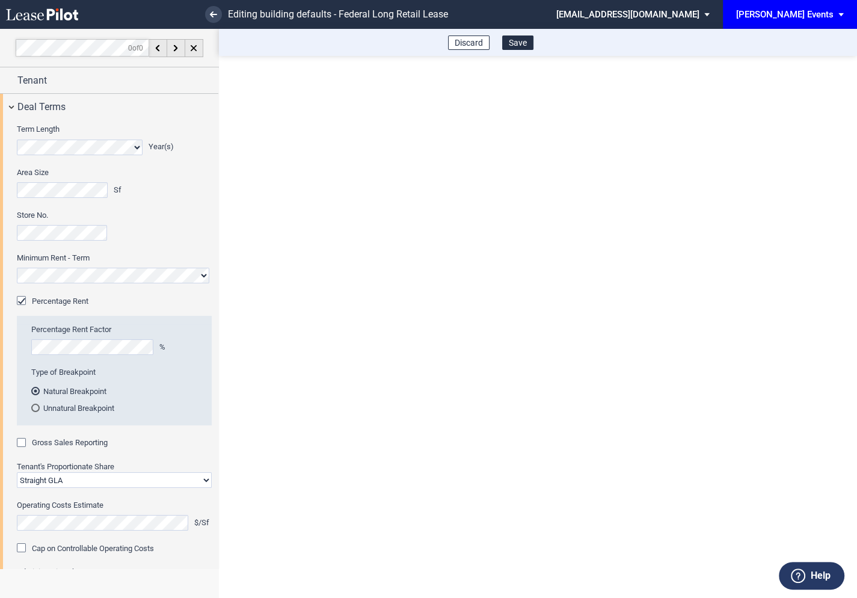
click at [25, 438] on div "Gross Sales Reporting" at bounding box center [23, 444] width 12 height 12
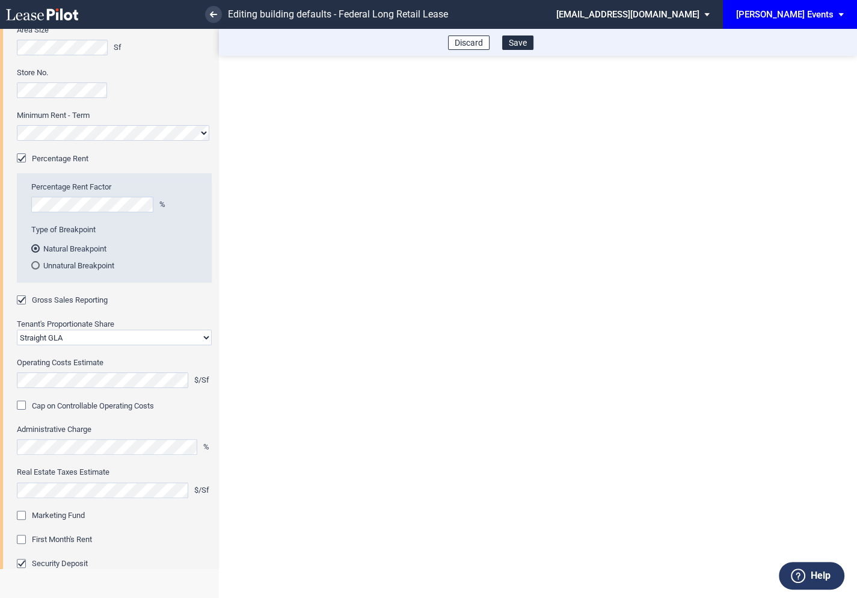
click at [28, 513] on div "Marketing Fund" at bounding box center [23, 516] width 12 height 12
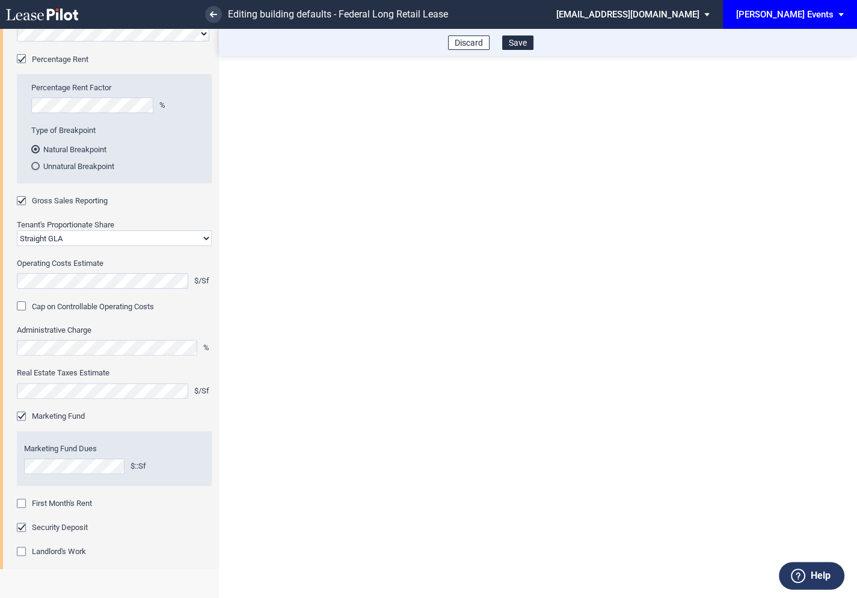
scroll to position [265, 0]
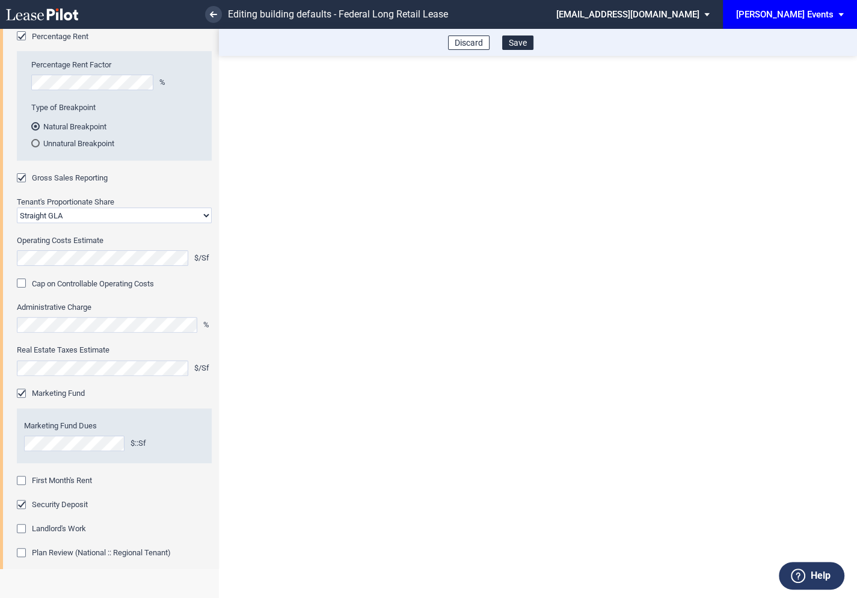
click at [23, 480] on div "First Month's Rent" at bounding box center [23, 482] width 12 height 12
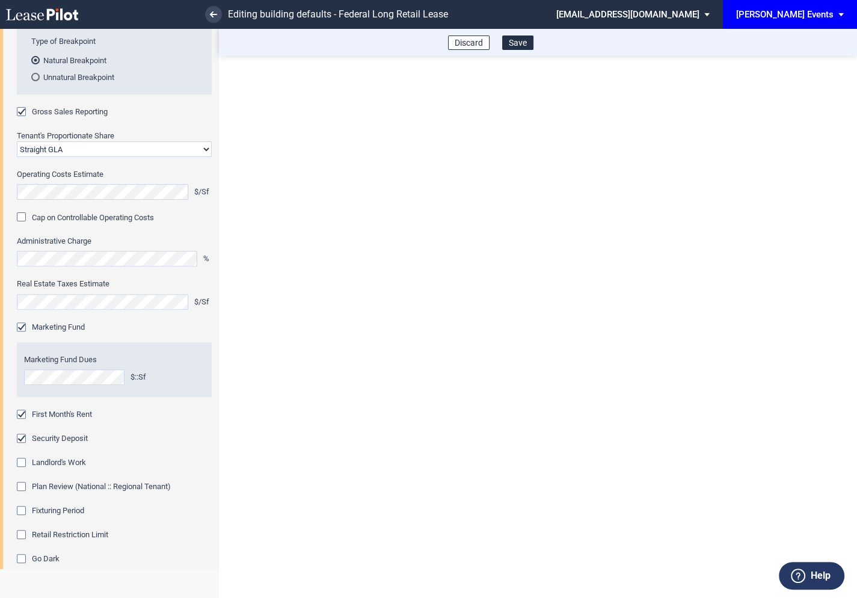
scroll to position [412, 0]
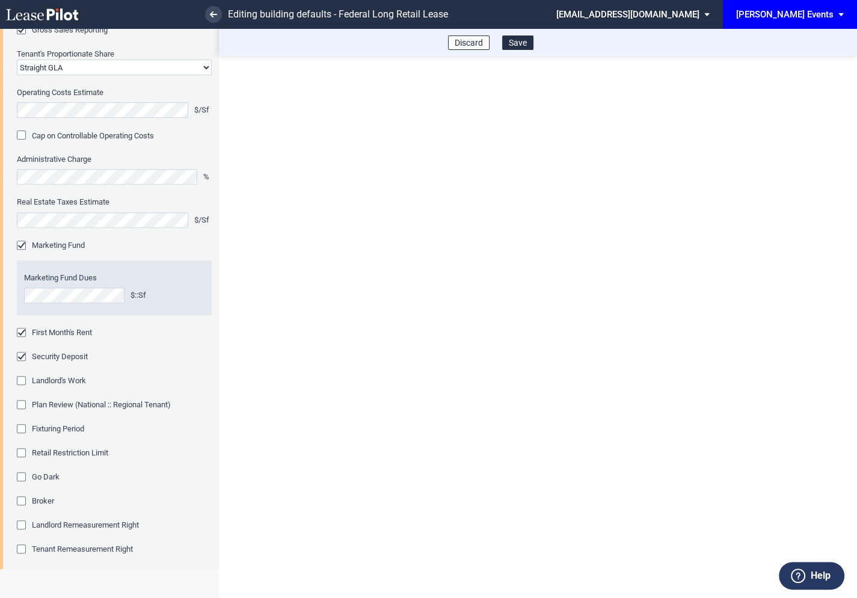
click at [23, 426] on div "Fixturing Period" at bounding box center [23, 430] width 12 height 12
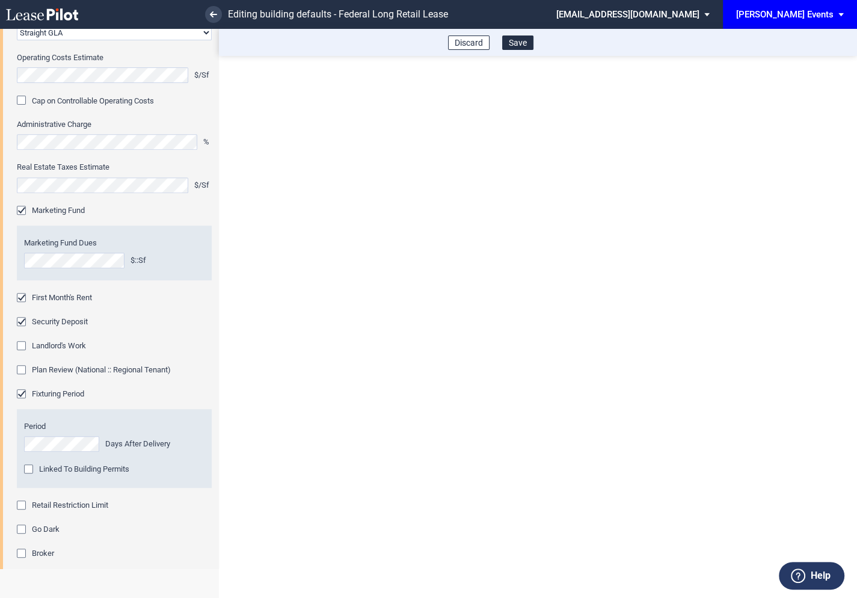
scroll to position [474, 0]
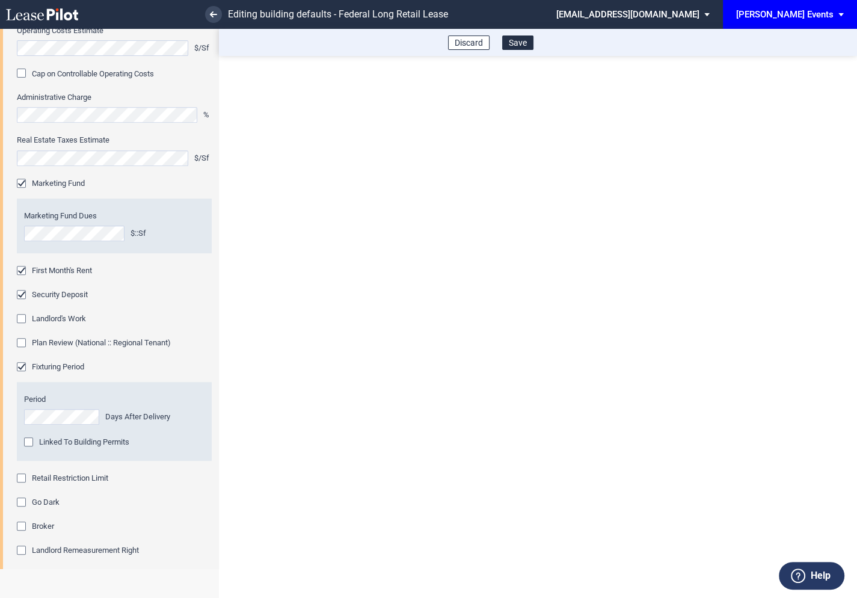
click at [20, 474] on div "Retail Restriction Limit" at bounding box center [23, 479] width 12 height 12
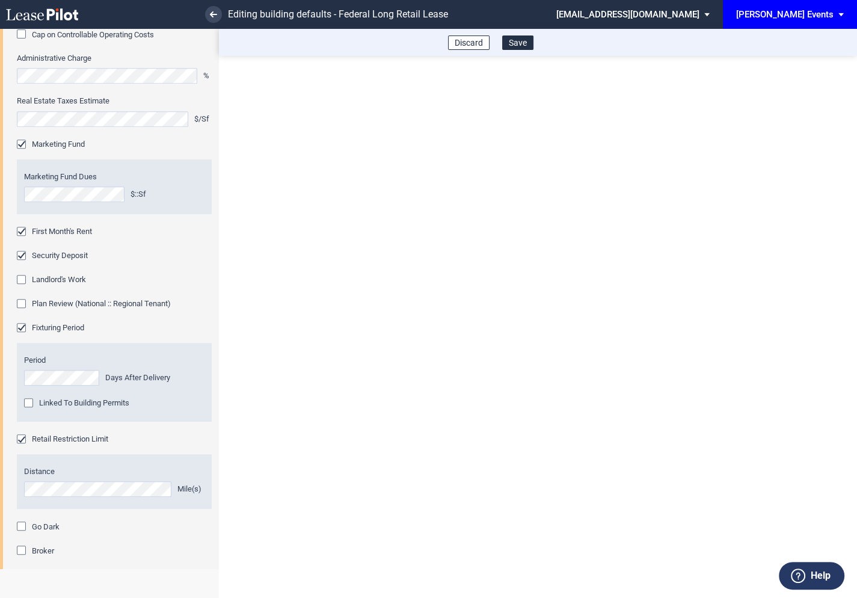
scroll to position [622, 0]
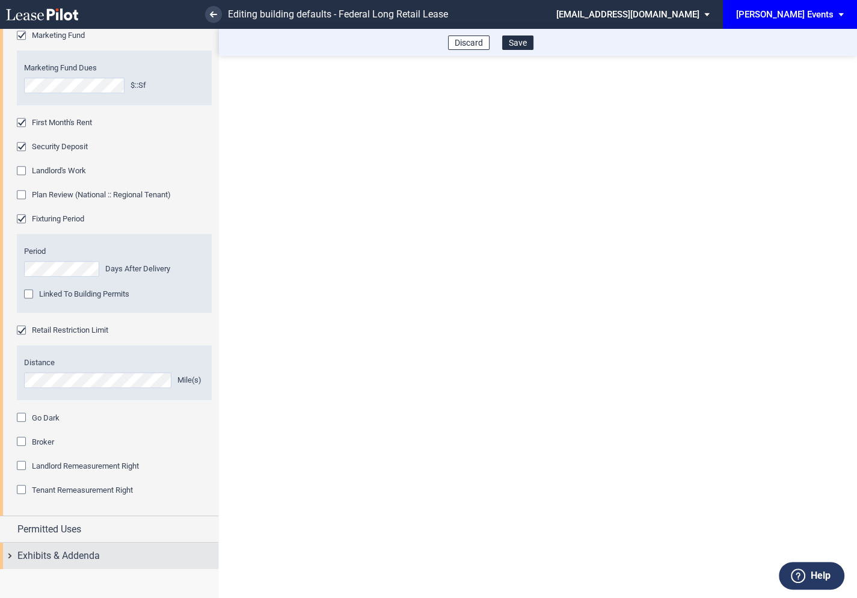
click at [14, 552] on div "Exhibits & Addenda" at bounding box center [109, 555] width 218 height 26
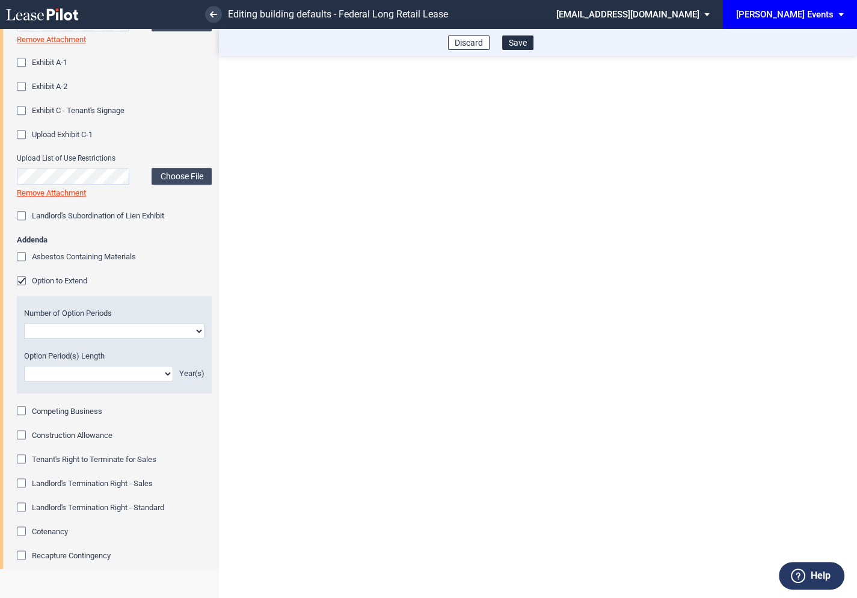
scroll to position [1338, 0]
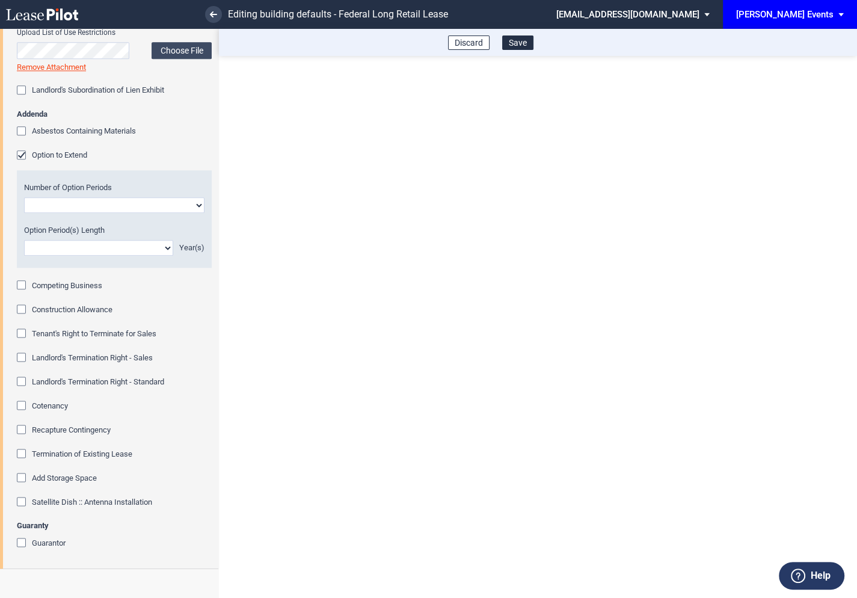
click at [23, 155] on div "Option to Extend" at bounding box center [23, 156] width 12 height 12
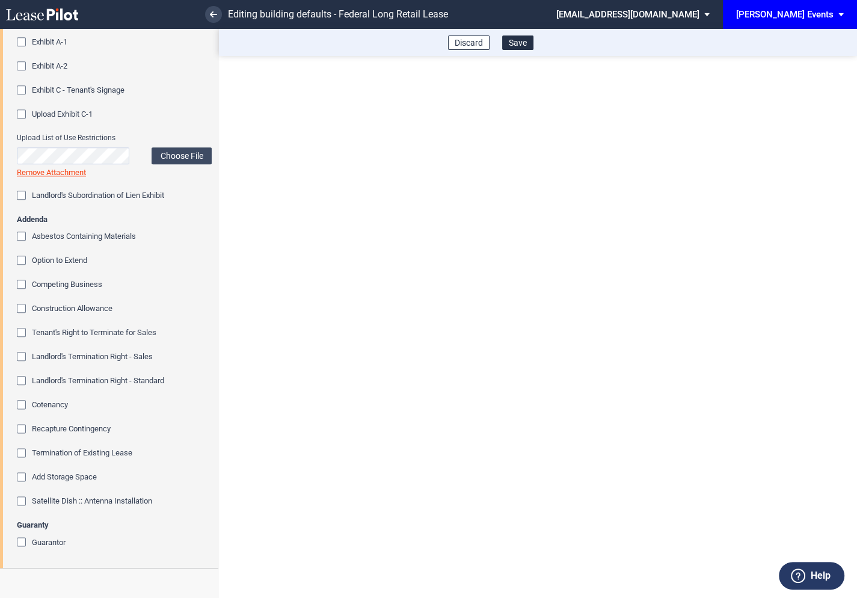
scroll to position [1231, 0]
click at [523, 48] on button "Save" at bounding box center [517, 42] width 31 height 14
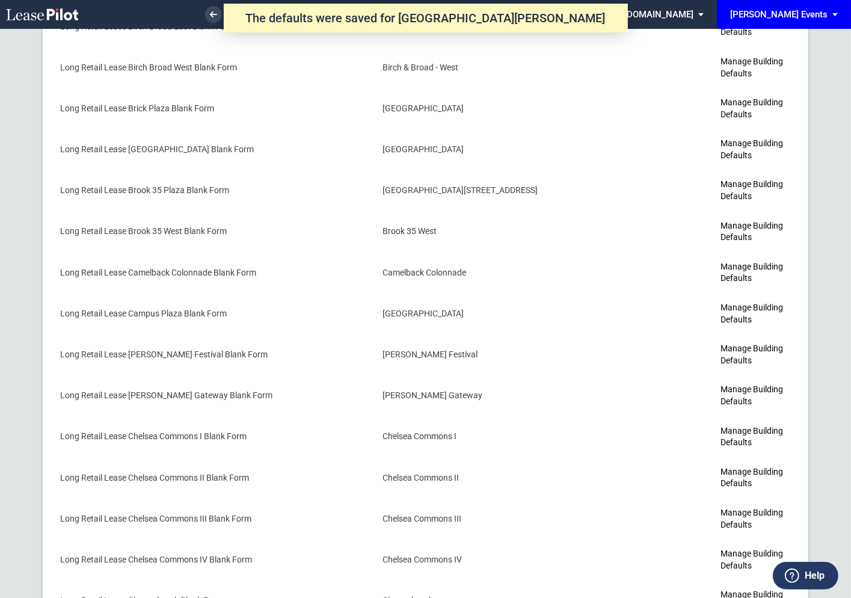
scroll to position [1582, 0]
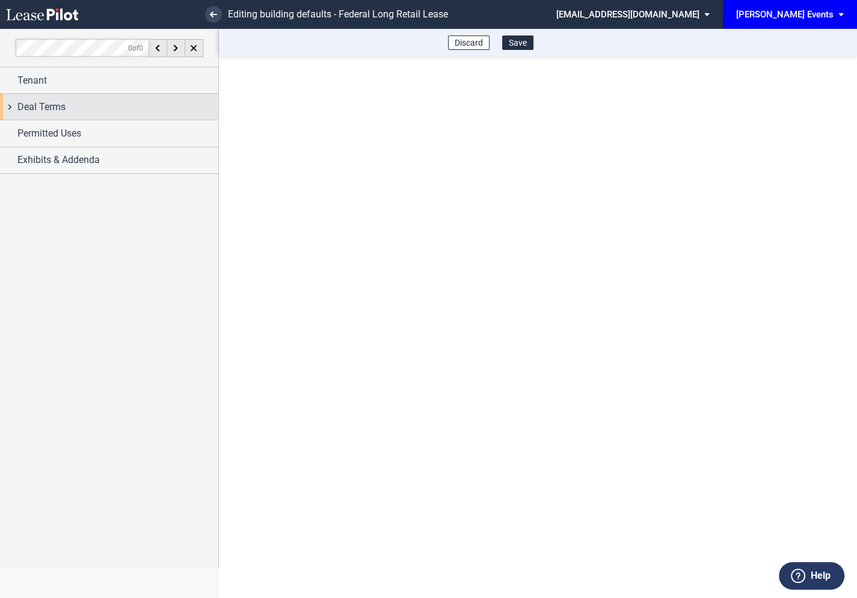
click at [12, 113] on div "Deal Terms" at bounding box center [109, 107] width 218 height 26
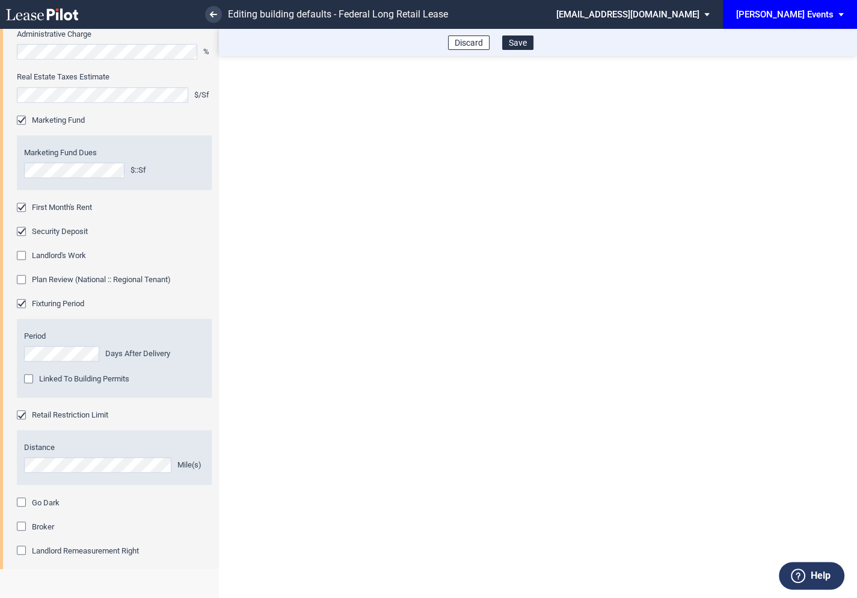
scroll to position [622, 0]
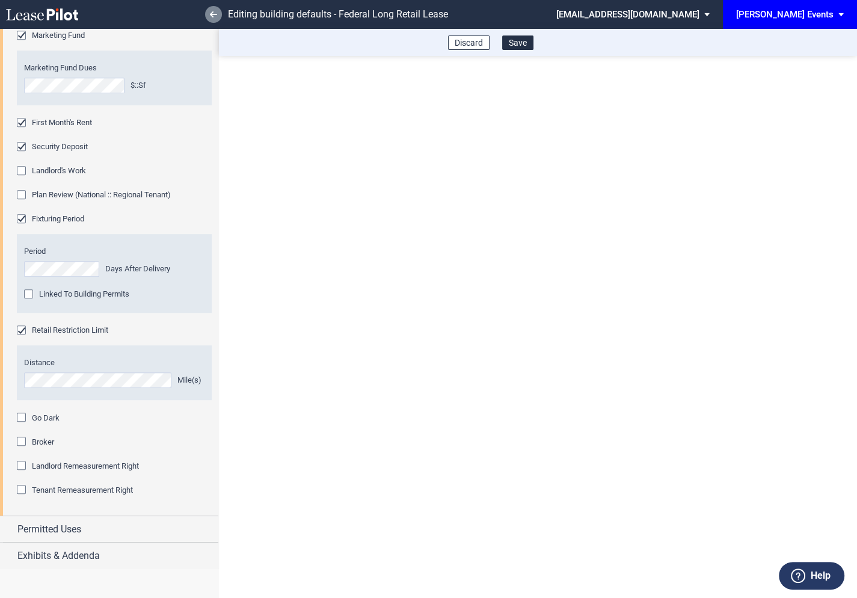
click at [214, 14] on use at bounding box center [213, 14] width 7 height 6
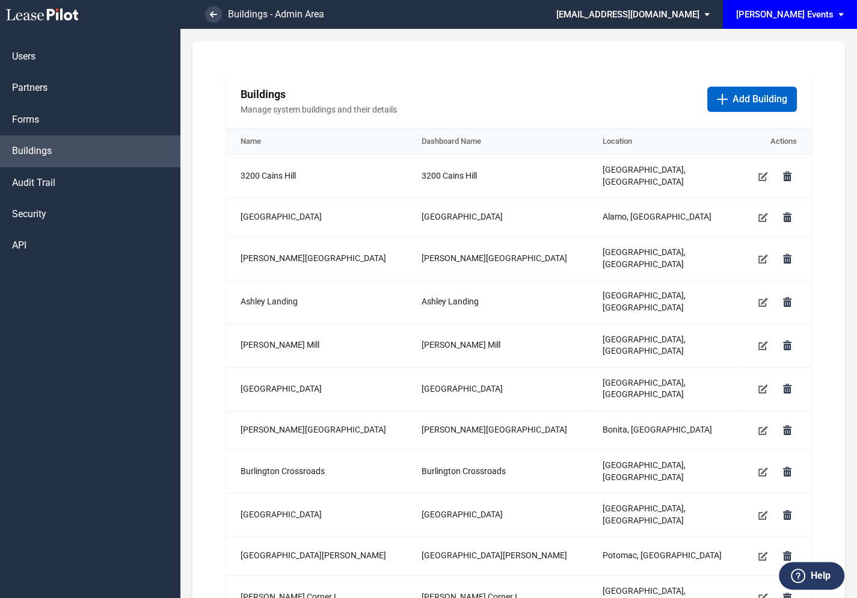
click at [651, 13] on md-select "[EMAIL_ADDRESS][DOMAIN_NAME] Super Admin Area Admin Area Settings Sign Out" at bounding box center [637, 13] width 165 height 27
click at [648, 35] on div "Super Admin Area" at bounding box center [661, 32] width 67 height 12
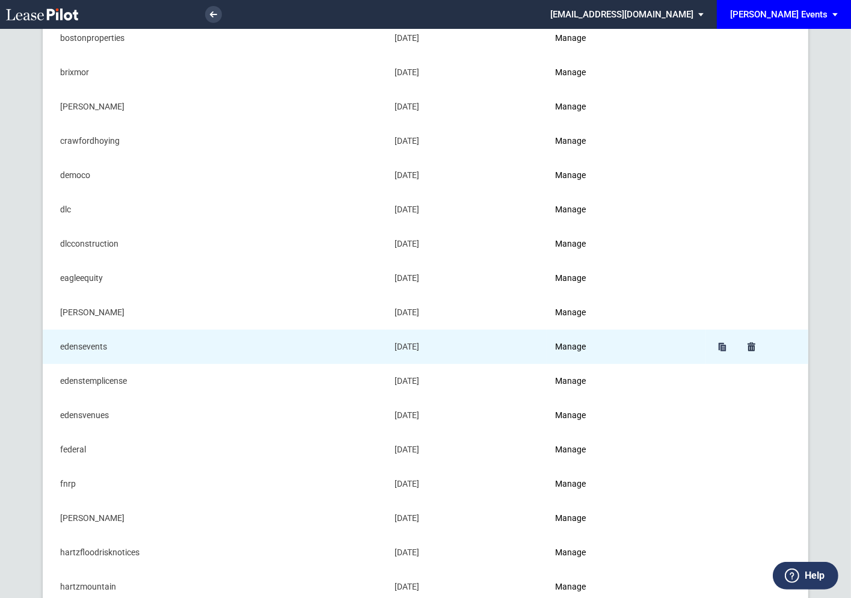
scroll to position [251, 0]
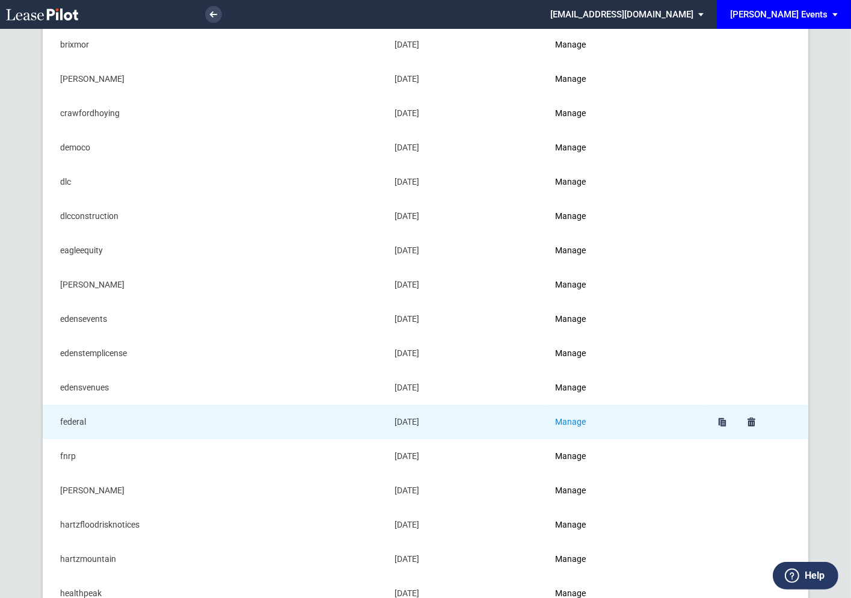
click at [575, 418] on link "Manage" at bounding box center [570, 422] width 31 height 10
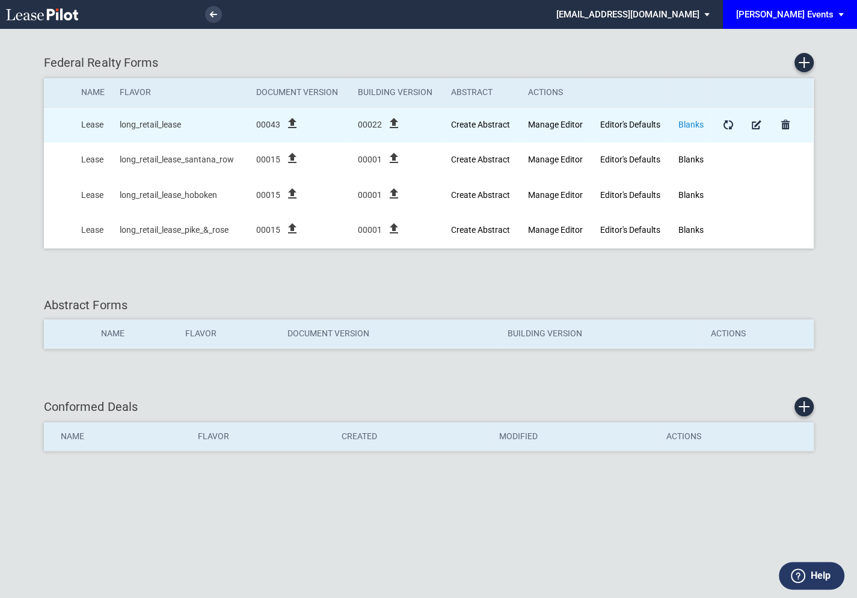
click at [690, 122] on link "Blanks" at bounding box center [690, 125] width 25 height 10
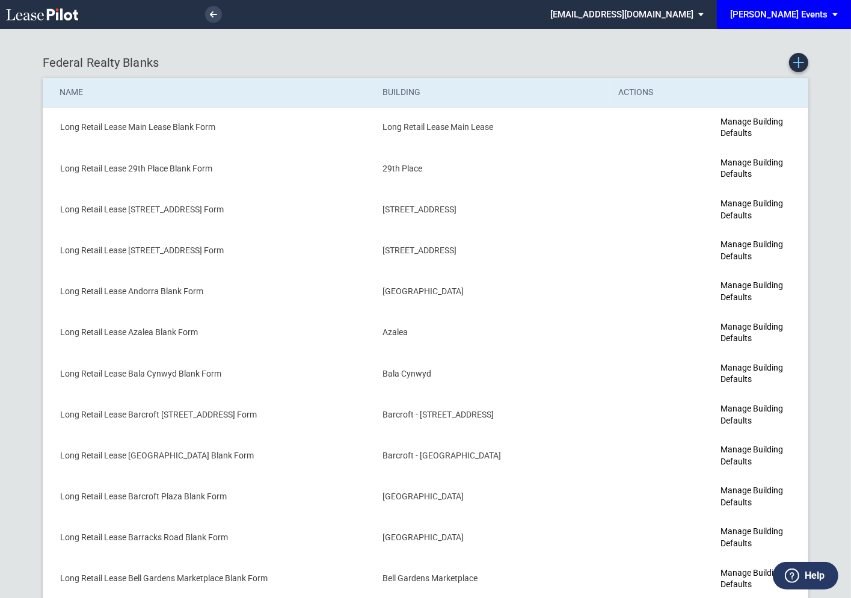
click at [798, 67] on icon "Create new Blank Form" at bounding box center [798, 62] width 11 height 11
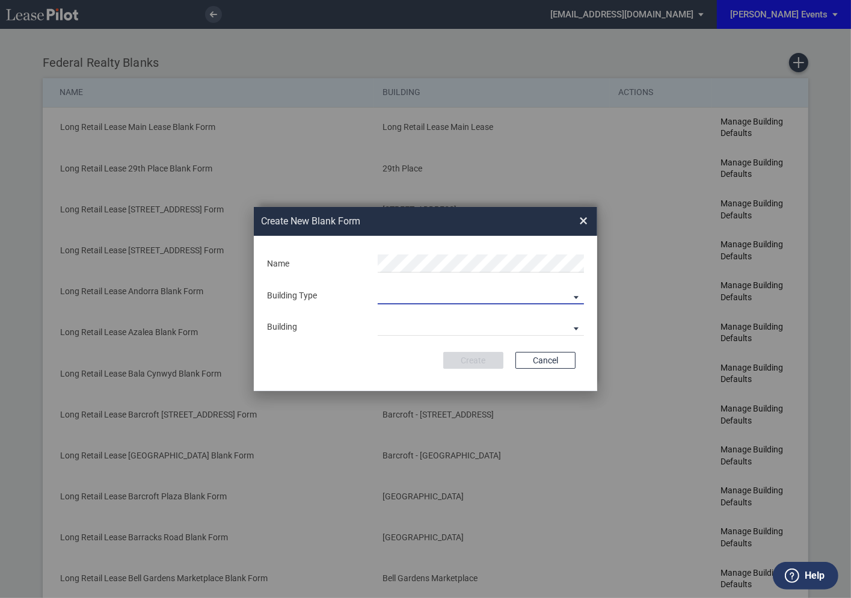
click at [438, 287] on md-select "Building Predefined Empty Building New Empty Building" at bounding box center [481, 295] width 206 height 18
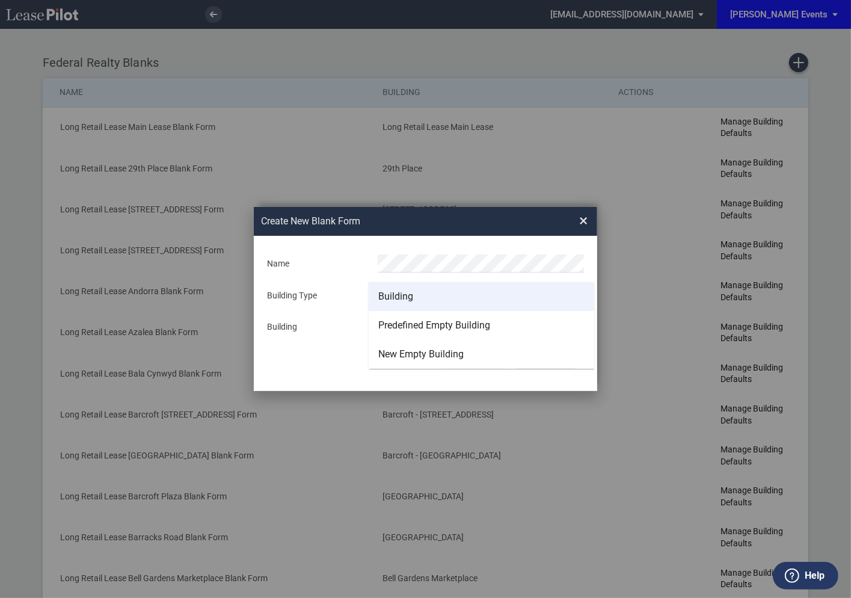
click at [416, 296] on md-option "Building" at bounding box center [481, 296] width 225 height 29
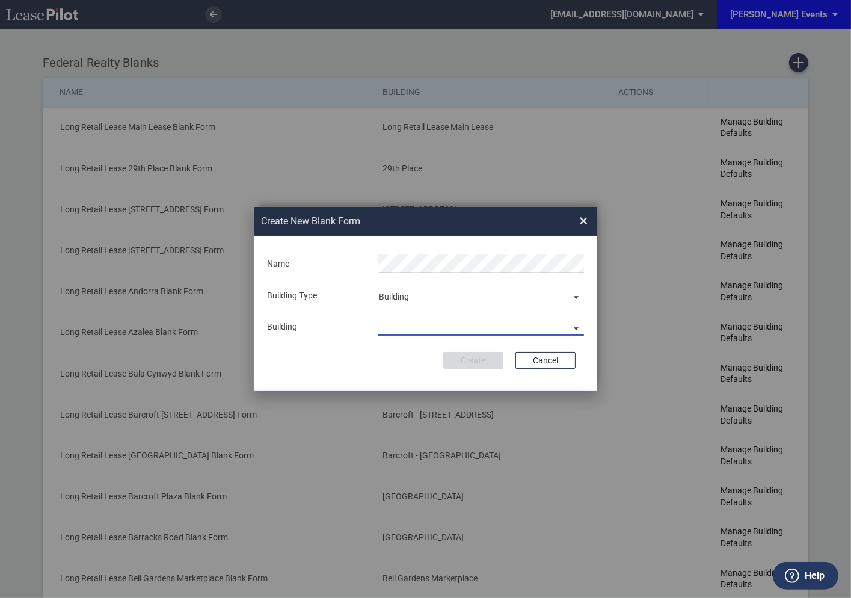
click at [414, 323] on md-select "Building Type" at bounding box center [481, 326] width 206 height 18
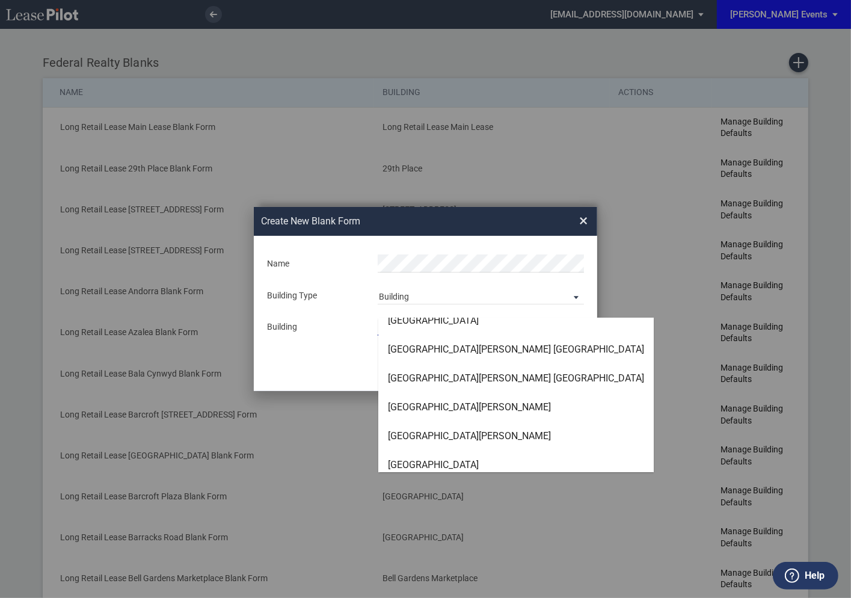
scroll to position [1576, 0]
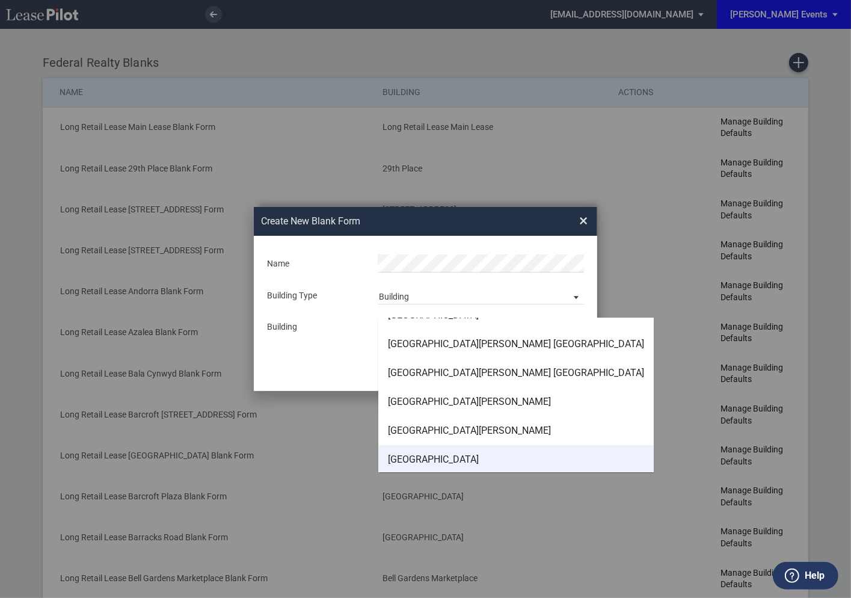
click at [421, 457] on div "Gaithersburg Square" at bounding box center [433, 459] width 91 height 13
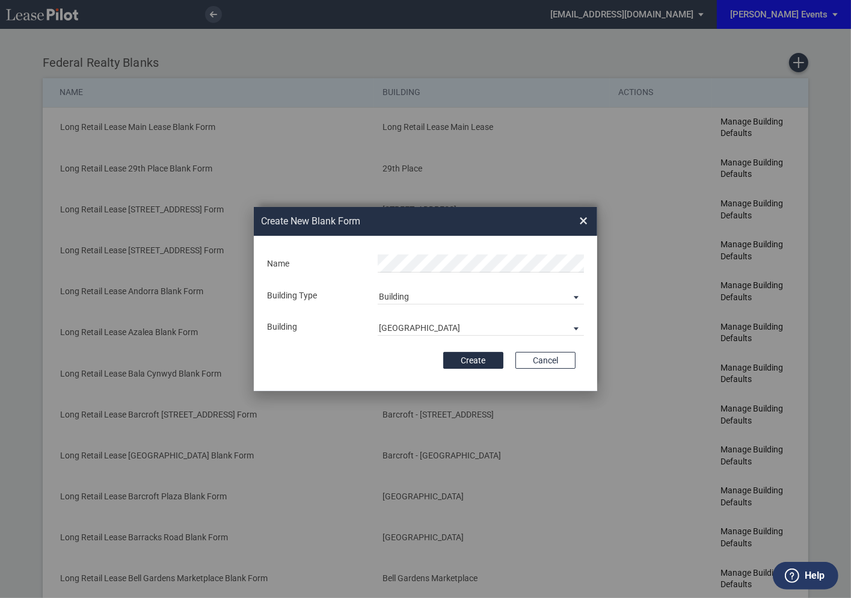
click at [389, 372] on form "Name Building Type Building Building Gaithersburg Square Building Name Create C…" at bounding box center [425, 313] width 343 height 155
click at [471, 358] on button "Create" at bounding box center [473, 360] width 60 height 17
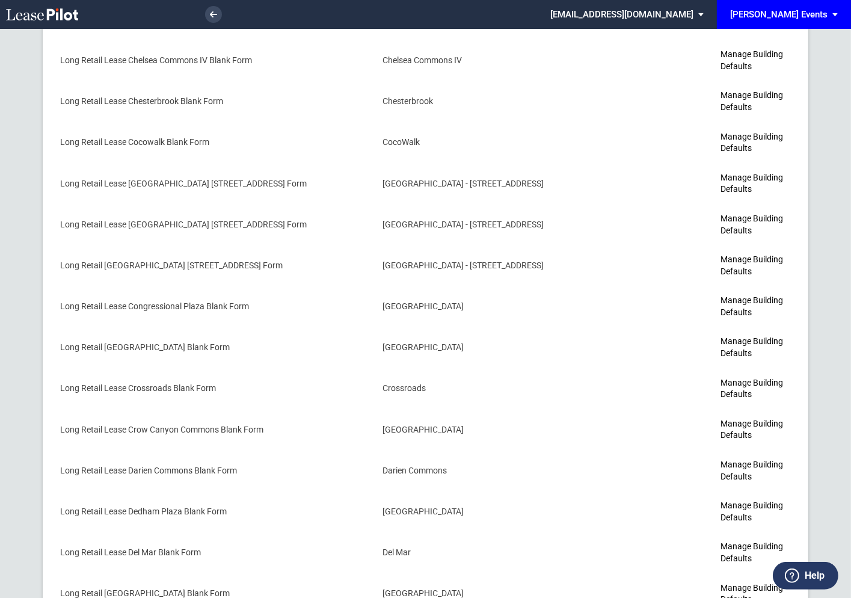
scroll to position [1616, 0]
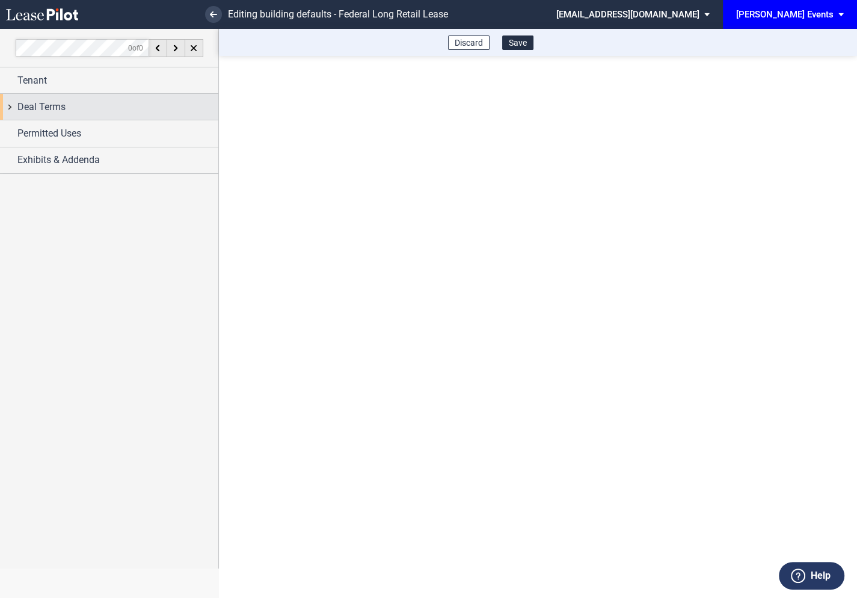
click at [11, 108] on div "Deal Terms" at bounding box center [109, 107] width 218 height 26
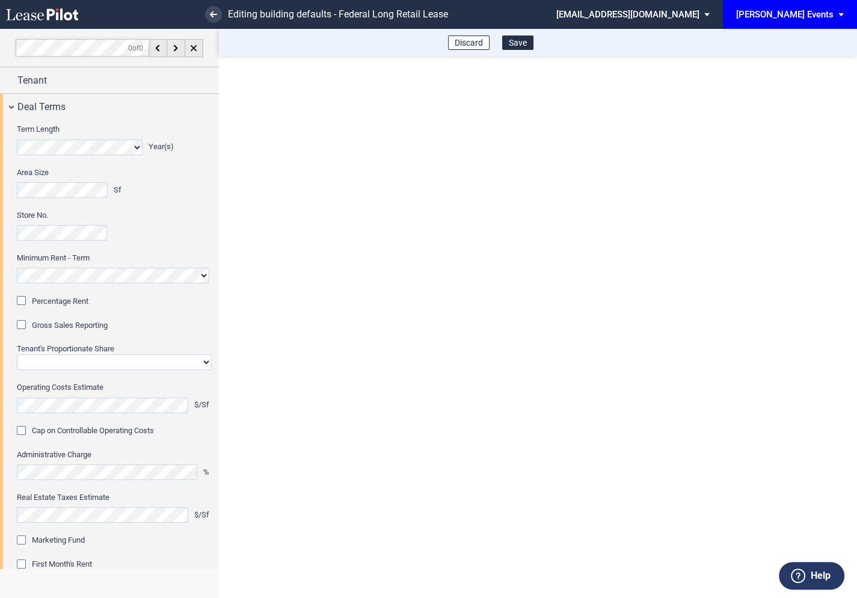
click at [22, 298] on div "Percentage Rent" at bounding box center [23, 302] width 12 height 12
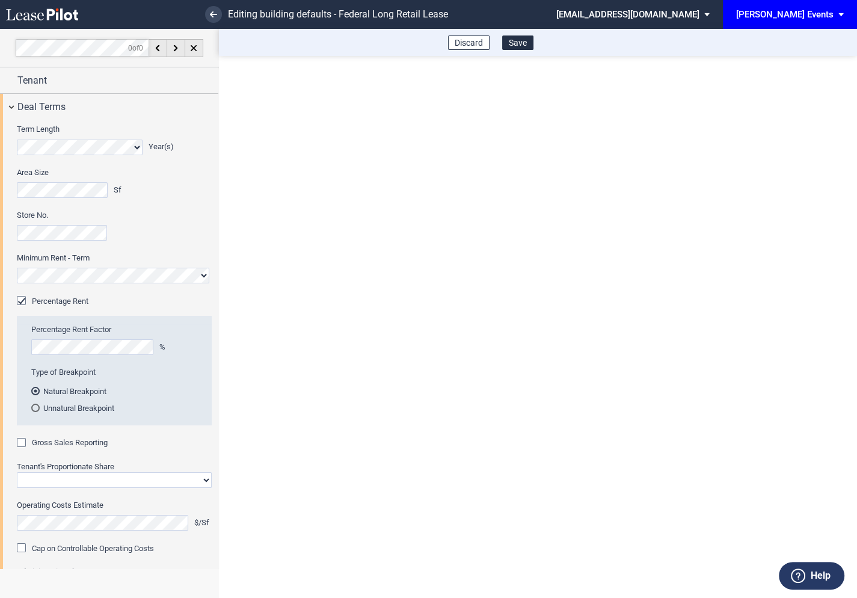
click at [21, 446] on div "Gross Sales Reporting" at bounding box center [23, 444] width 12 height 12
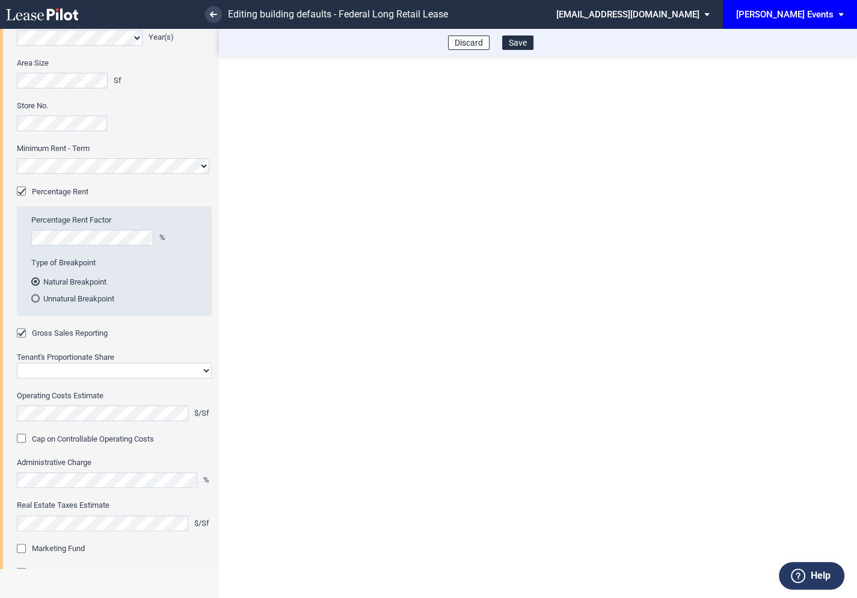
scroll to position [120, 0]
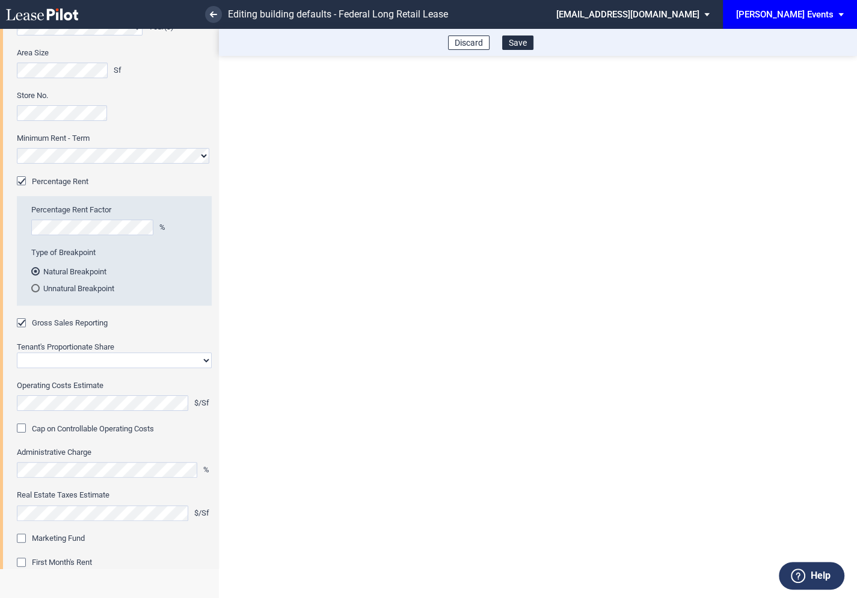
click at [74, 359] on select "Straight GLA Net Major" at bounding box center [114, 360] width 195 height 16
select select "straight GLA"
click at [17, 352] on select "Straight GLA Net Major" at bounding box center [114, 360] width 195 height 16
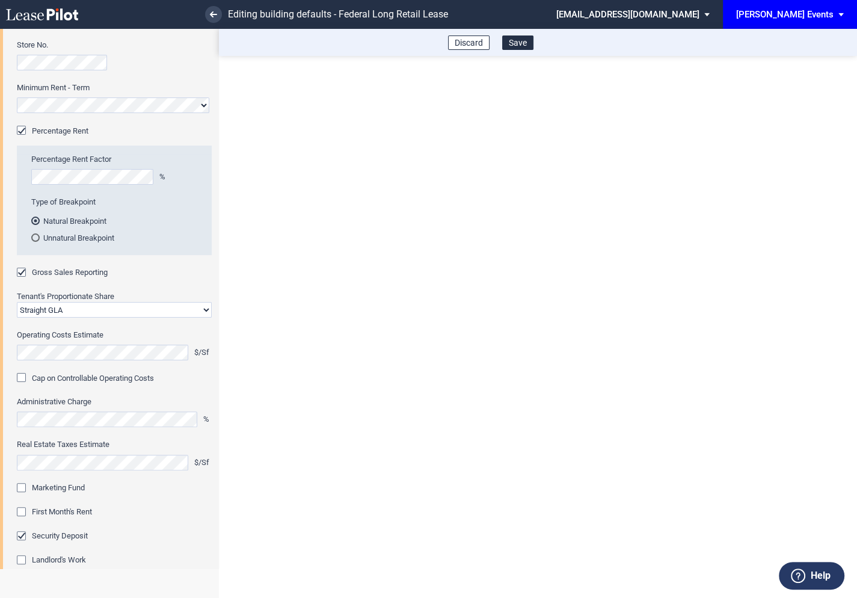
scroll to position [181, 0]
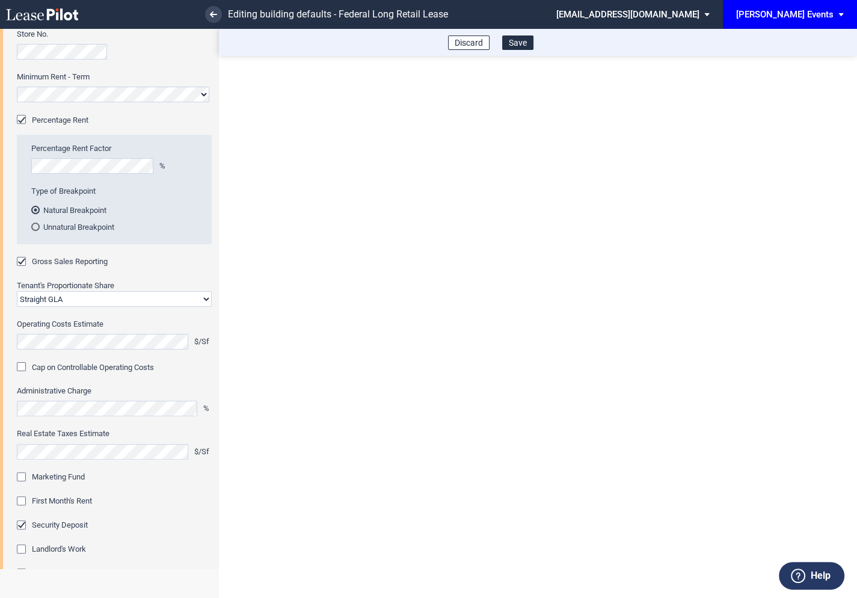
click at [28, 479] on div "Marketing Fund" at bounding box center [23, 478] width 12 height 12
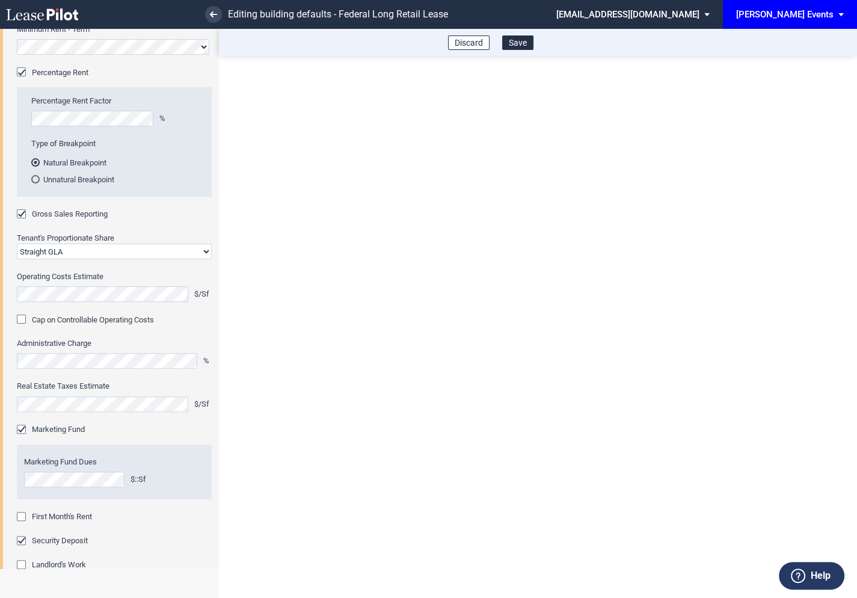
click at [23, 516] on div "First Month's Rent" at bounding box center [23, 518] width 12 height 12
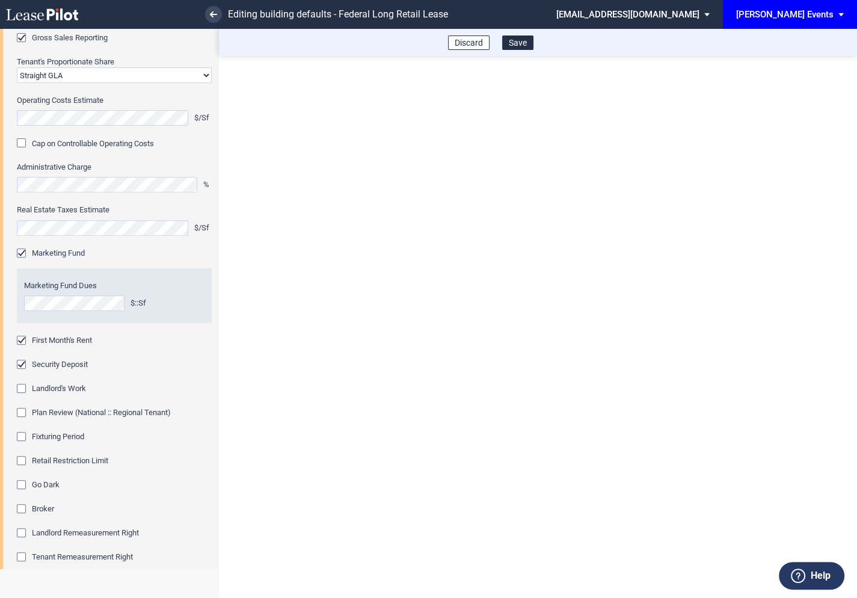
click at [23, 434] on div "Fixturing Period" at bounding box center [23, 438] width 12 height 12
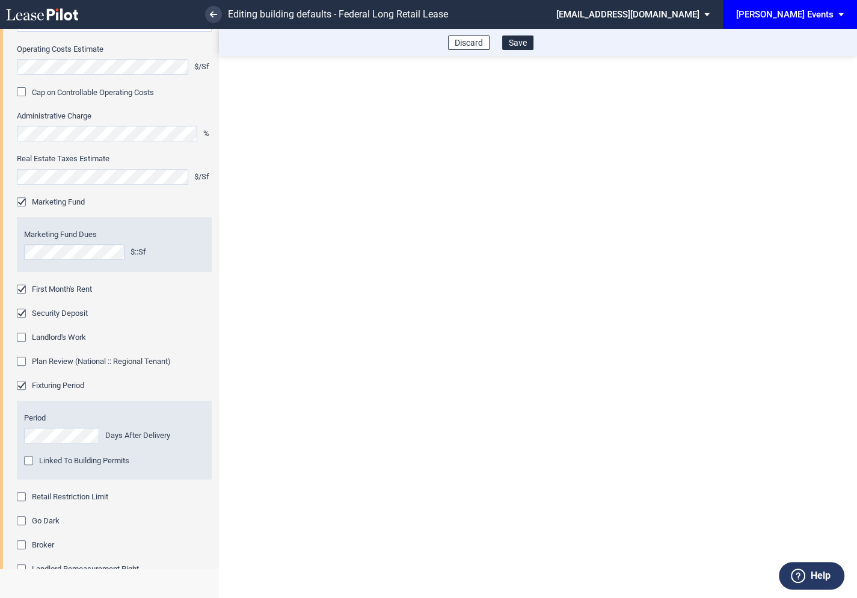
click at [20, 498] on div "Retail Restriction Limit" at bounding box center [23, 498] width 12 height 12
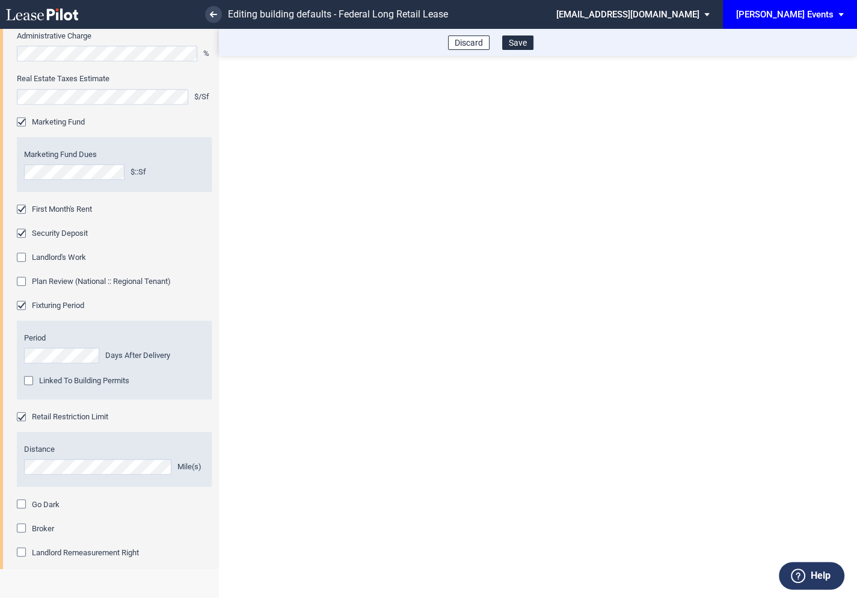
scroll to position [622, 0]
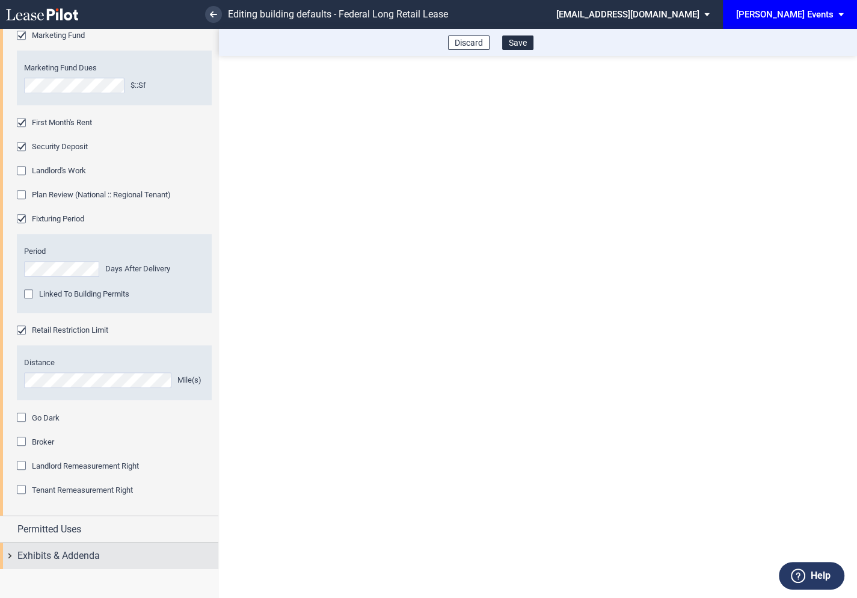
click at [8, 551] on div "Exhibits & Addenda" at bounding box center [109, 555] width 218 height 26
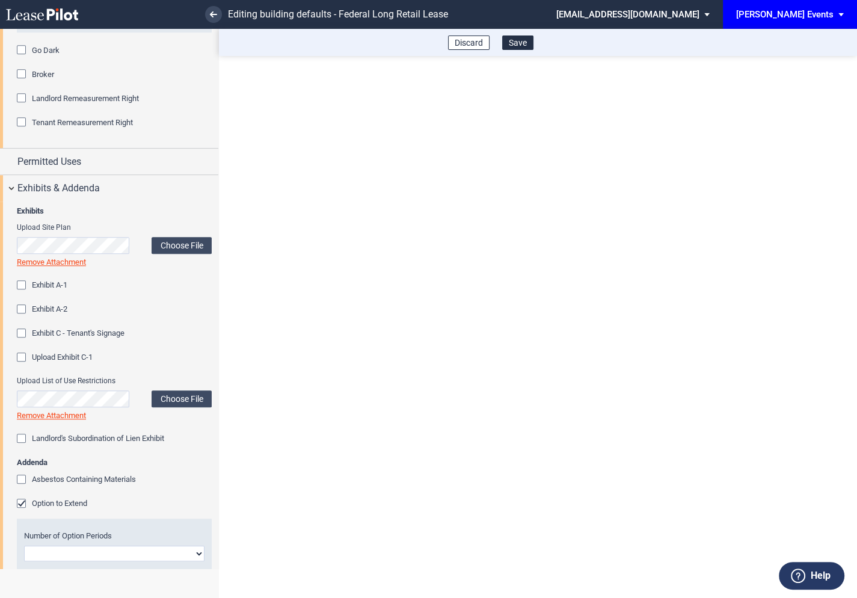
scroll to position [1006, 0]
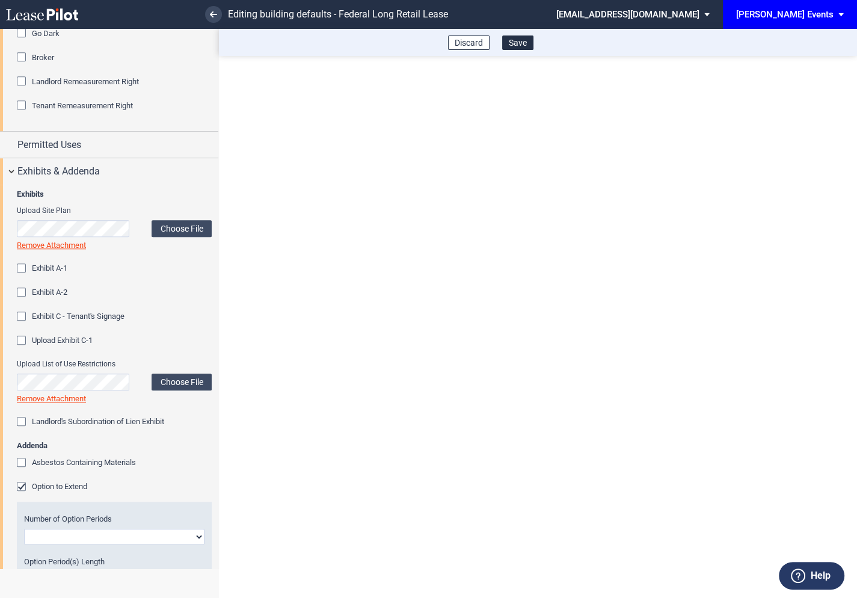
click at [22, 486] on div "Option to Extend" at bounding box center [23, 488] width 12 height 12
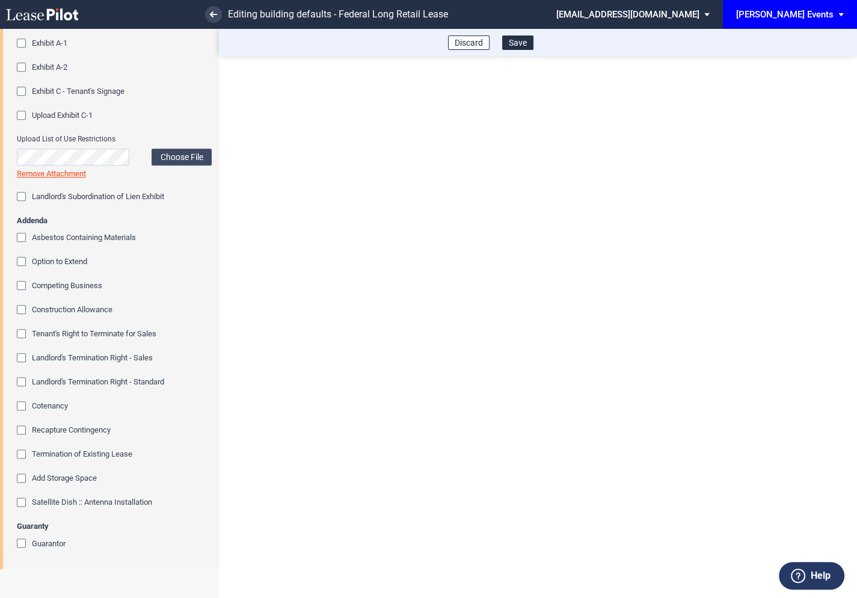
scroll to position [370, 0]
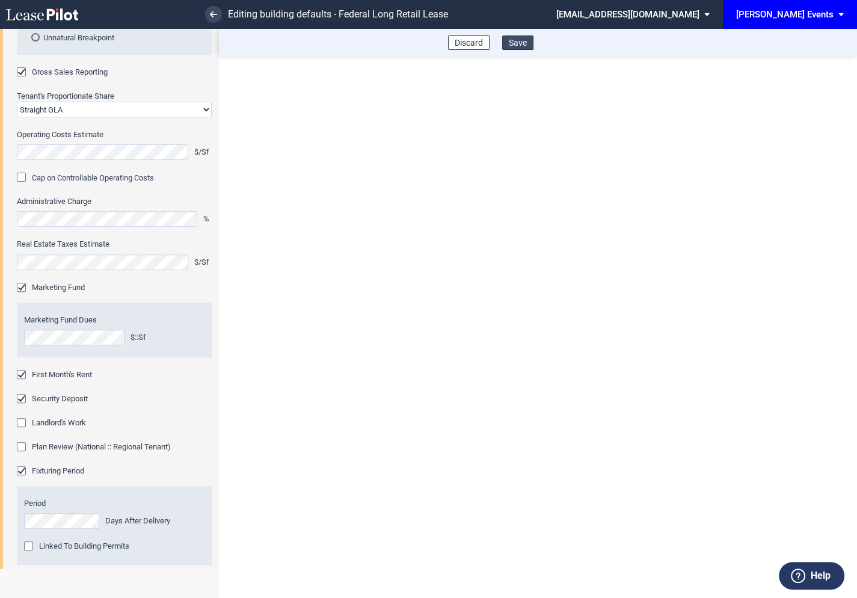
click at [523, 40] on button "Save" at bounding box center [517, 42] width 31 height 14
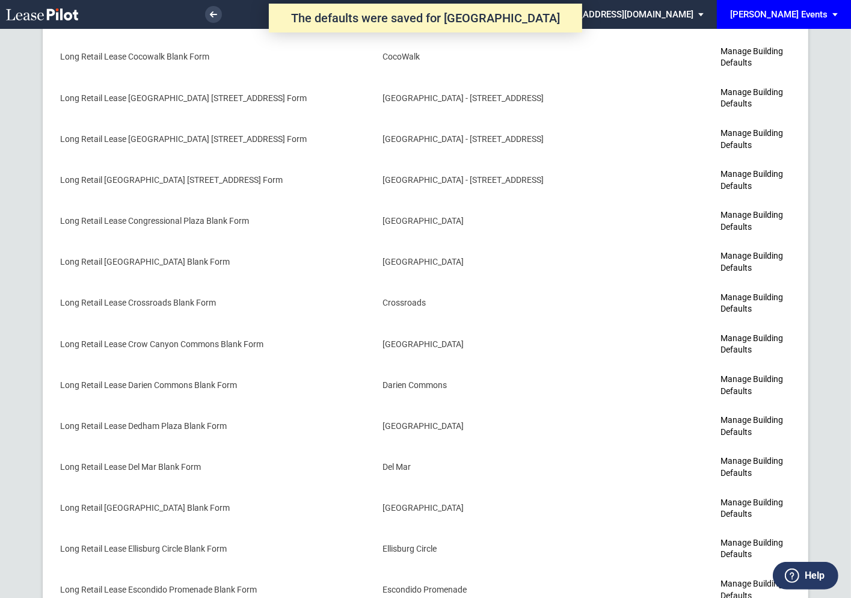
scroll to position [1616, 0]
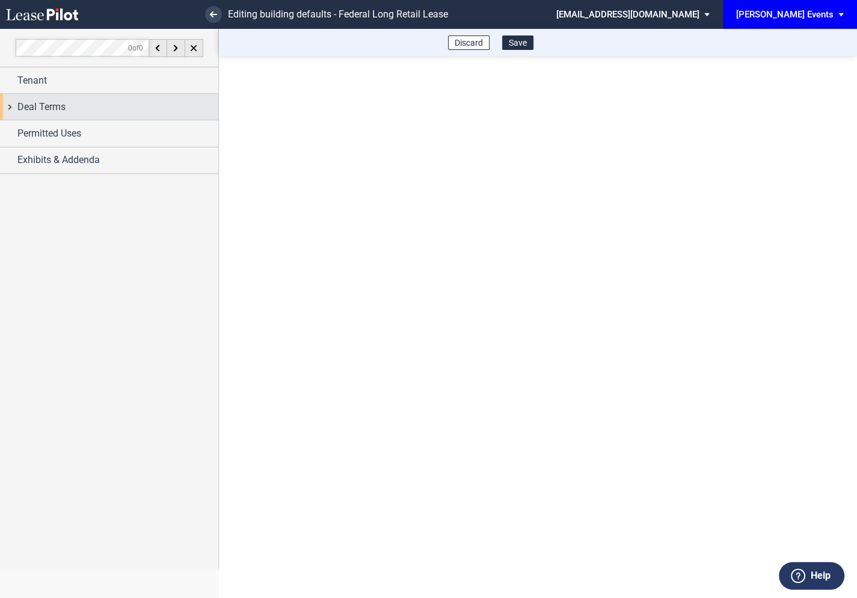
click at [10, 109] on div "Deal Terms" at bounding box center [109, 107] width 218 height 26
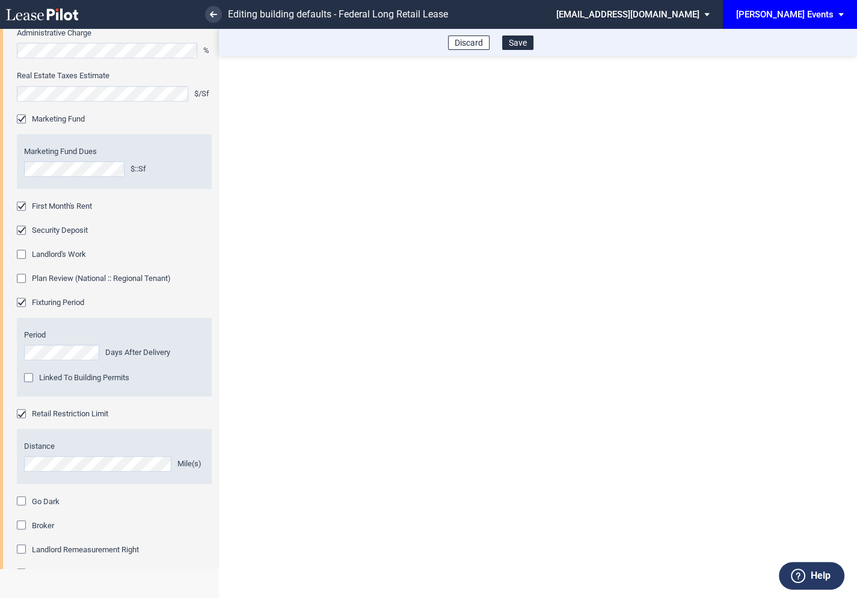
scroll to position [622, 0]
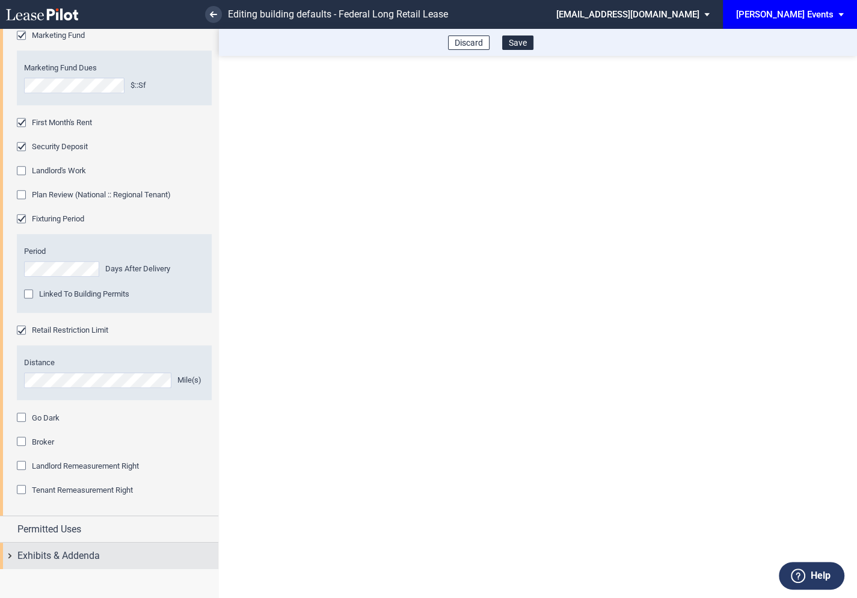
click at [7, 553] on div "Exhibits & Addenda" at bounding box center [109, 555] width 218 height 26
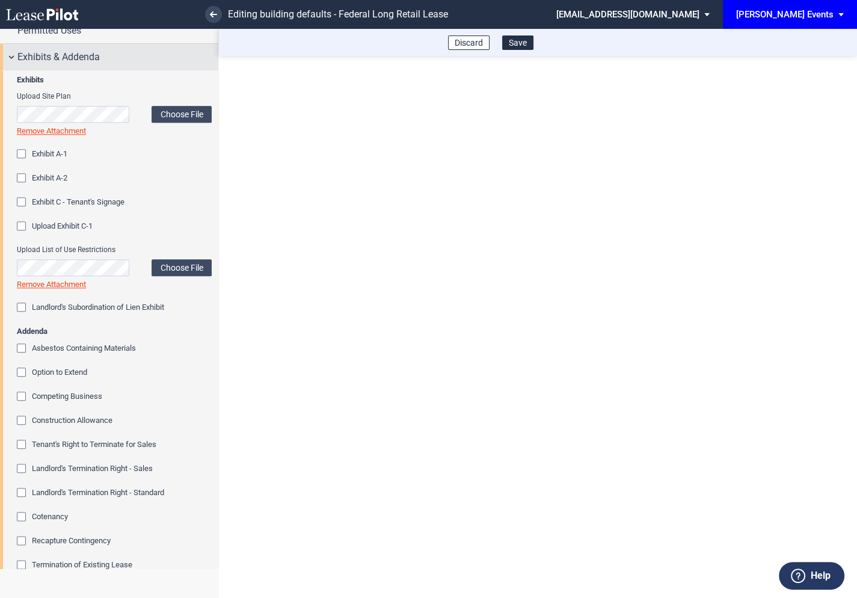
scroll to position [1231, 0]
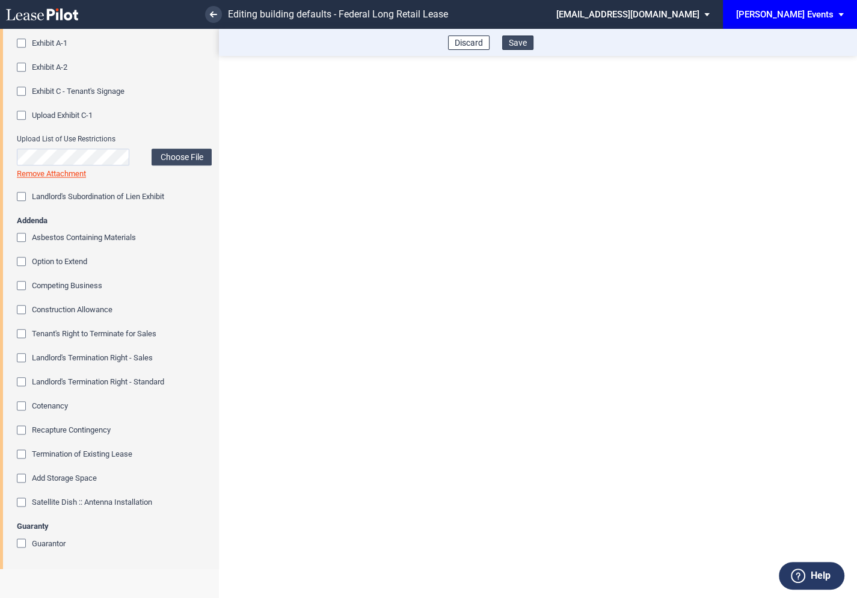
click at [524, 44] on button "Save" at bounding box center [517, 42] width 31 height 14
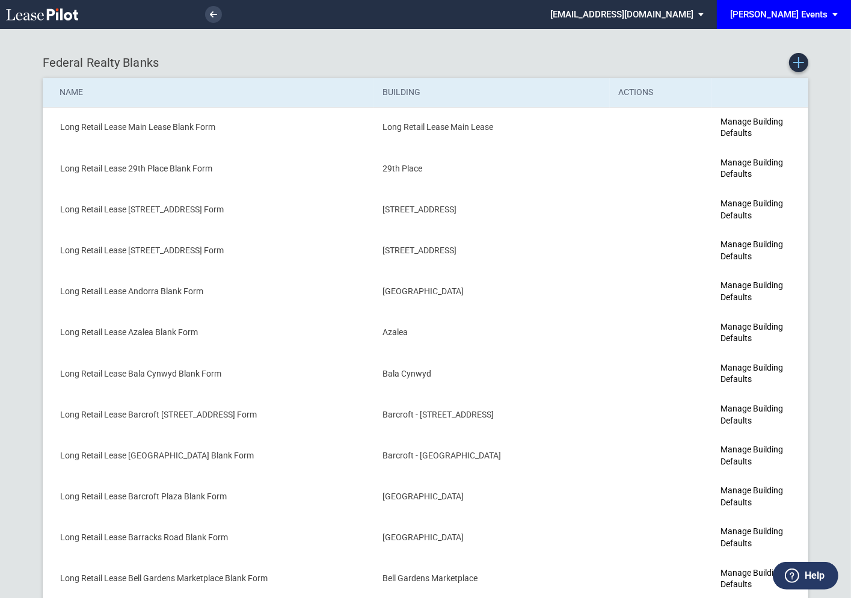
click at [800, 69] on link "Create new Blank Form" at bounding box center [798, 62] width 19 height 19
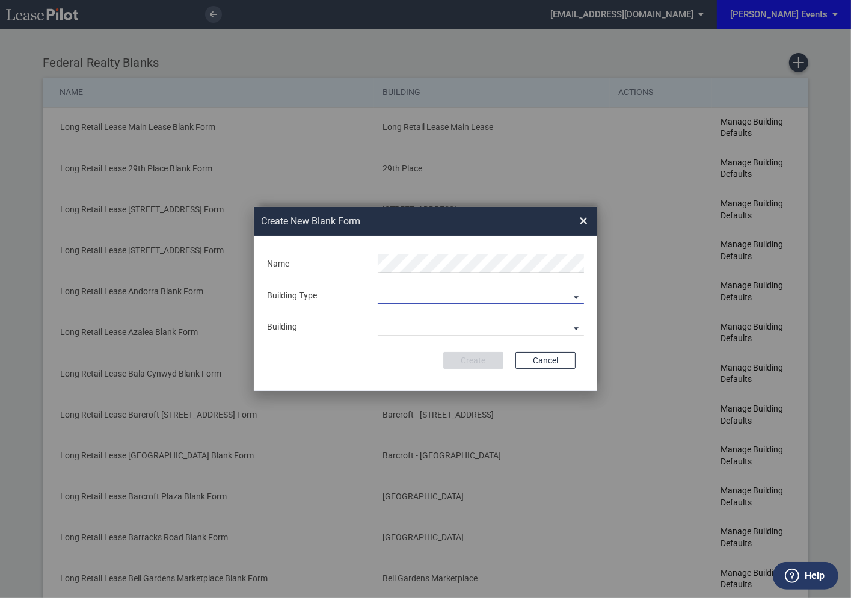
click at [461, 292] on md-select "Building Predefined Empty Building New Empty Building" at bounding box center [481, 295] width 206 height 18
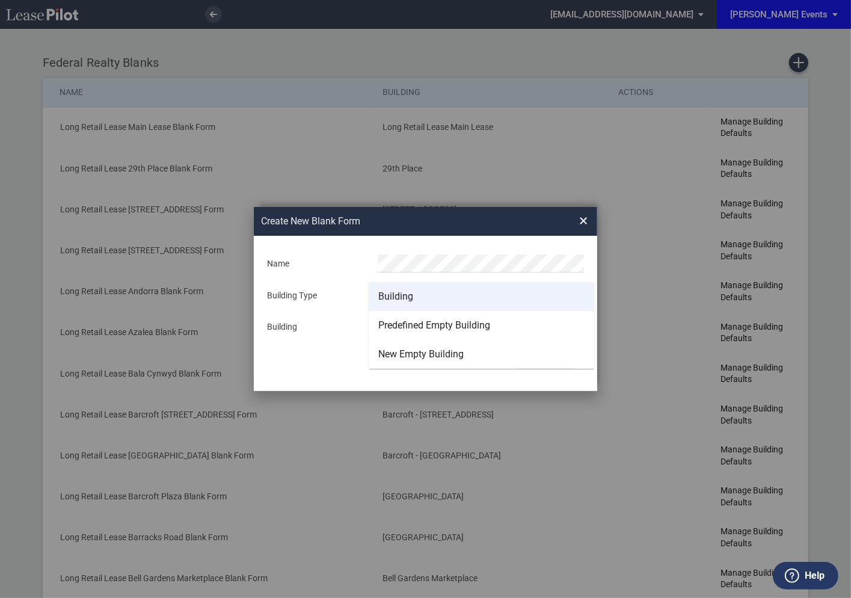
click at [409, 295] on div "Building" at bounding box center [395, 296] width 35 height 13
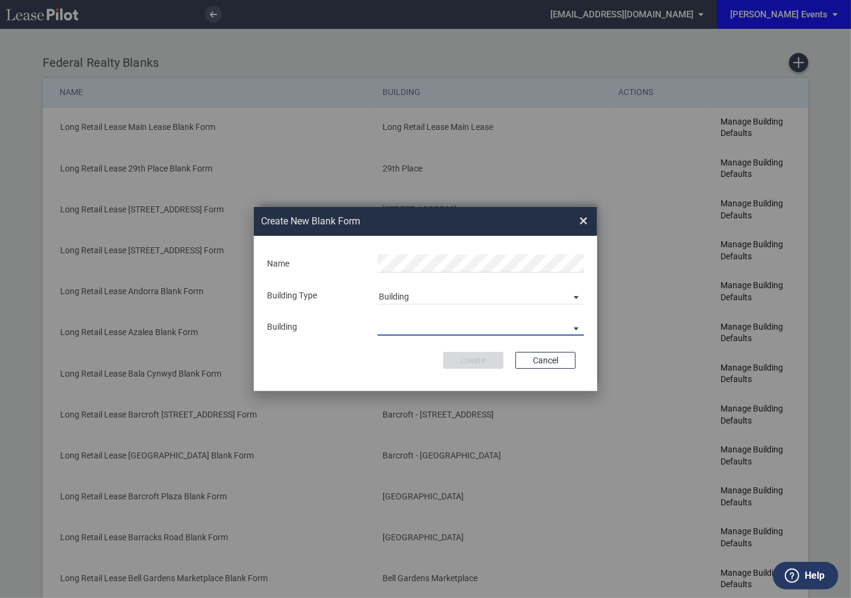
click at [407, 332] on md-select "29th Place 6464 Lincolnia Avenue 7770 Richmond Highway Andorra Azalea Bala Cynw…" at bounding box center [481, 326] width 206 height 18
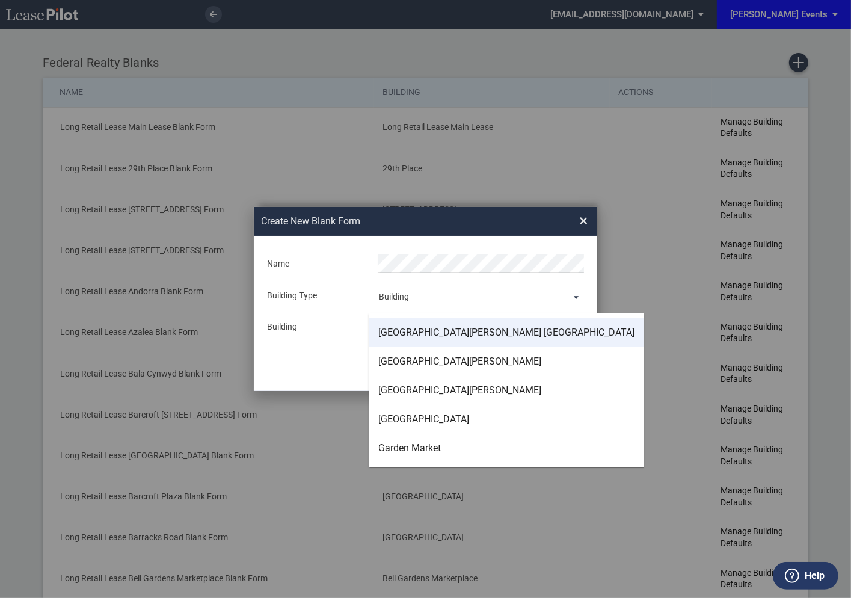
scroll to position [1609, 0]
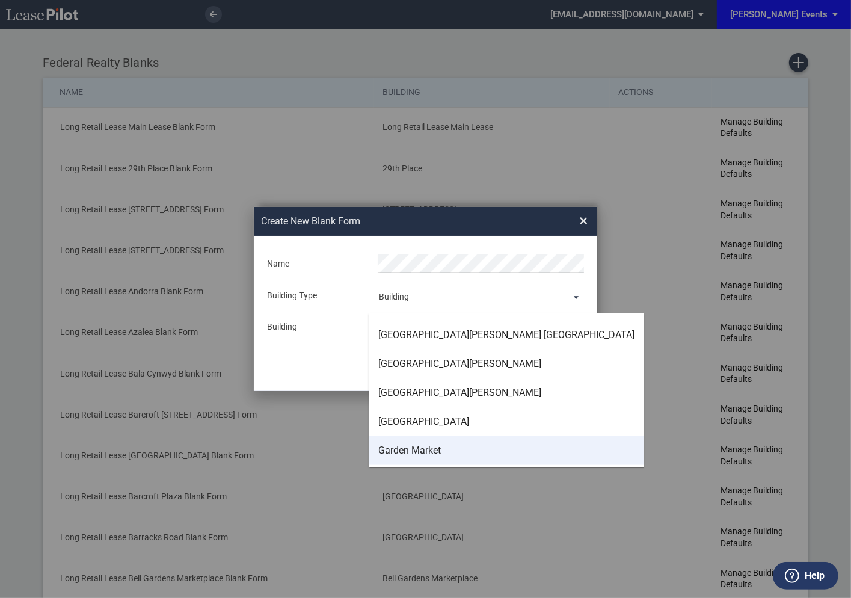
click at [407, 446] on div "Garden Market" at bounding box center [409, 450] width 63 height 13
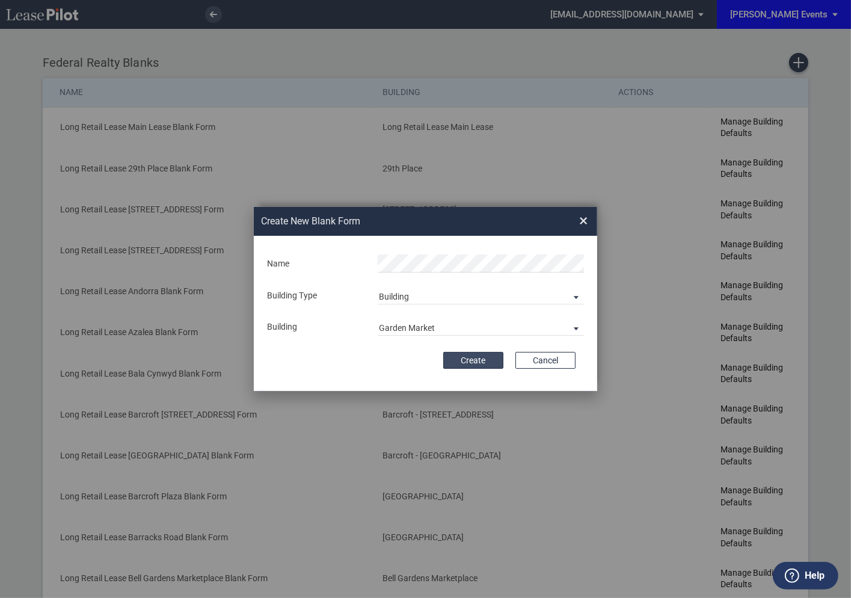
click at [467, 363] on button "Create" at bounding box center [473, 360] width 60 height 17
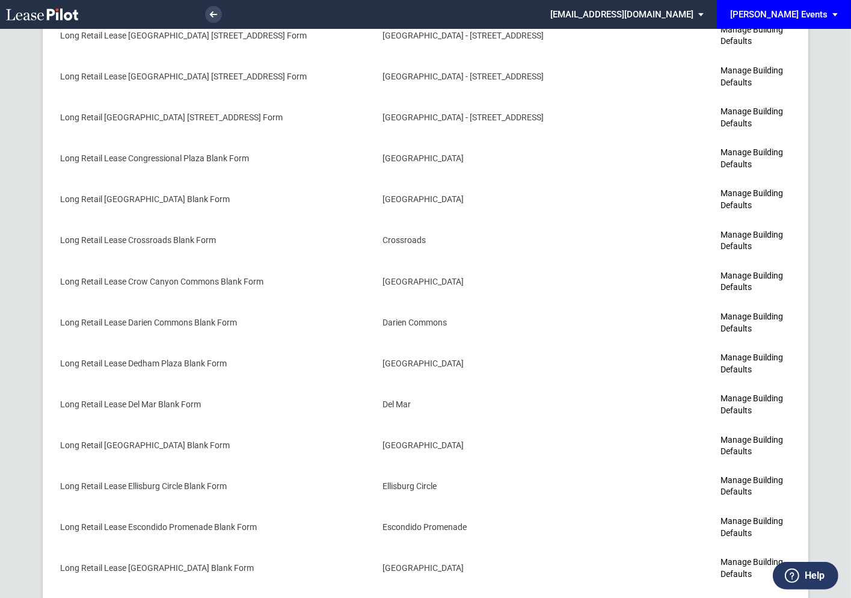
scroll to position [1650, 0]
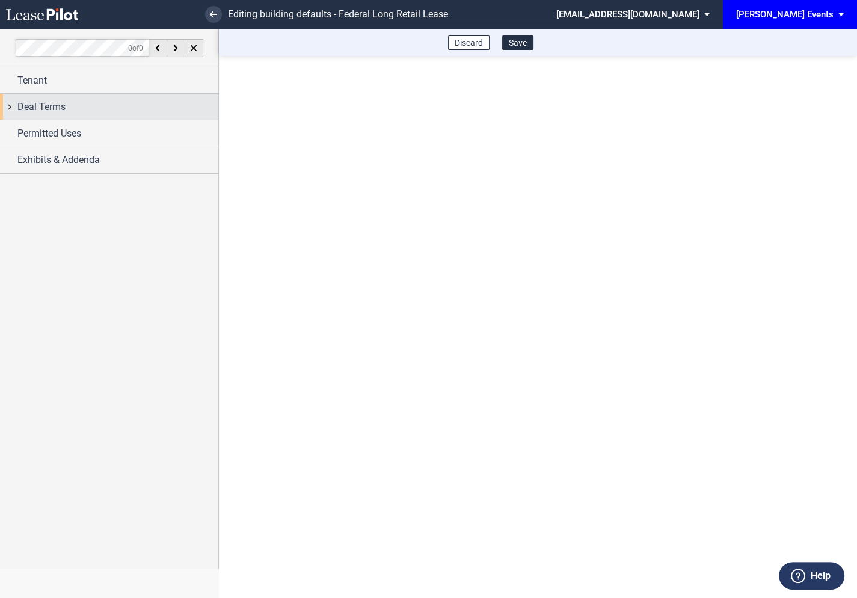
click at [9, 101] on div "Deal Terms" at bounding box center [109, 107] width 218 height 26
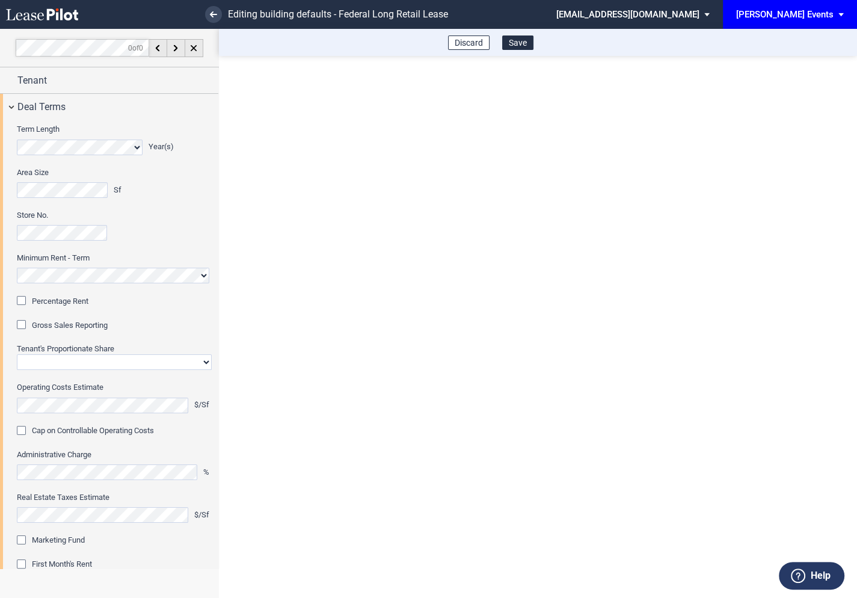
click at [22, 303] on div "Percentage Rent" at bounding box center [23, 302] width 12 height 12
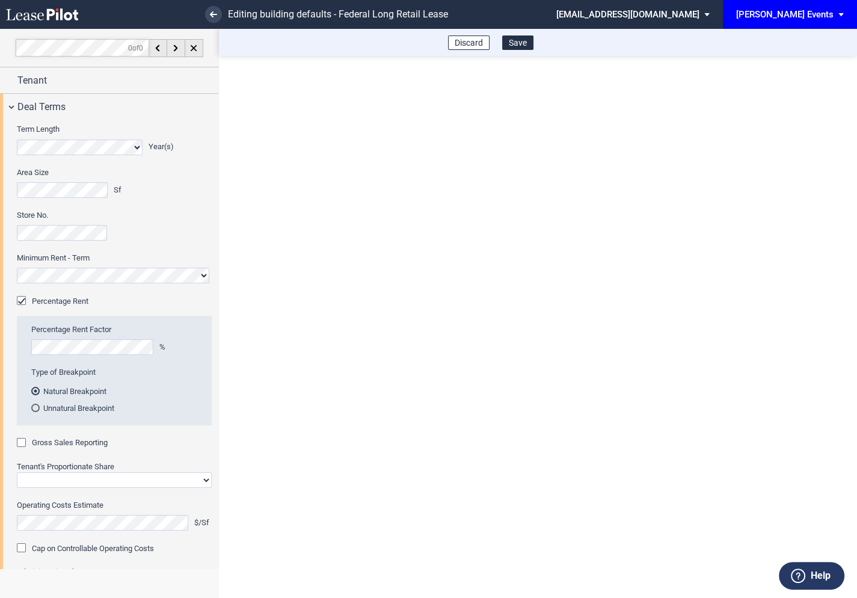
click at [25, 445] on div "Gross Sales Reporting" at bounding box center [23, 444] width 12 height 12
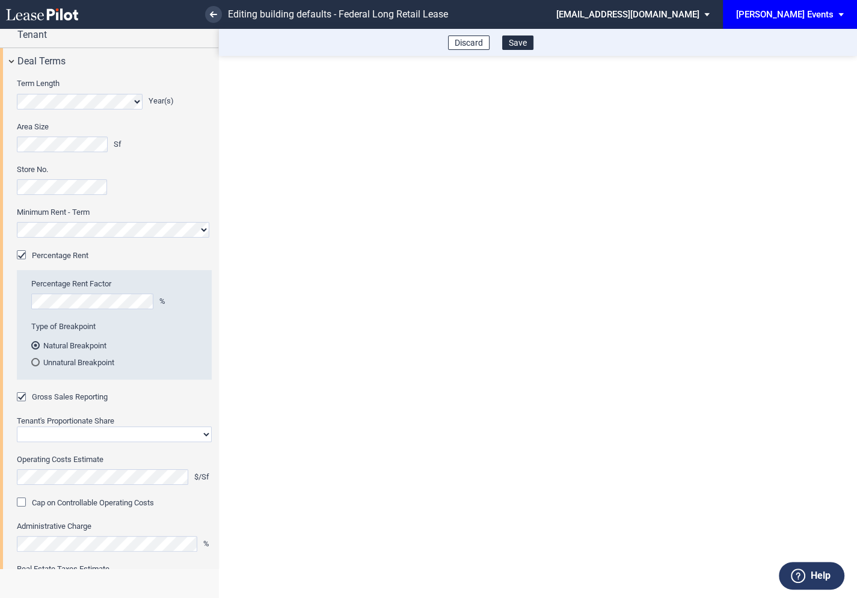
scroll to position [52, 0]
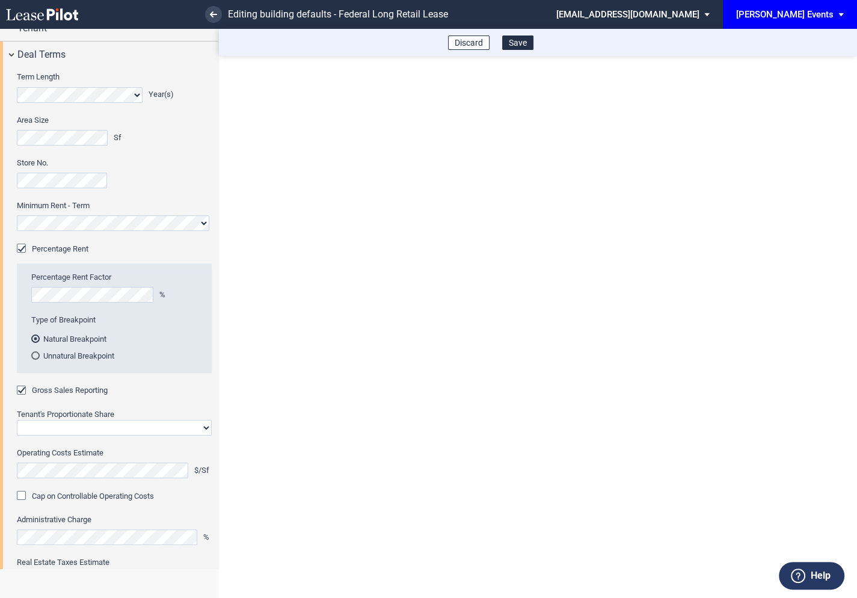
click at [39, 431] on select "Straight GLA Net Major" at bounding box center [114, 428] width 195 height 16
select select "straight GLA"
click at [17, 420] on select "Straight GLA Net Major" at bounding box center [114, 428] width 195 height 16
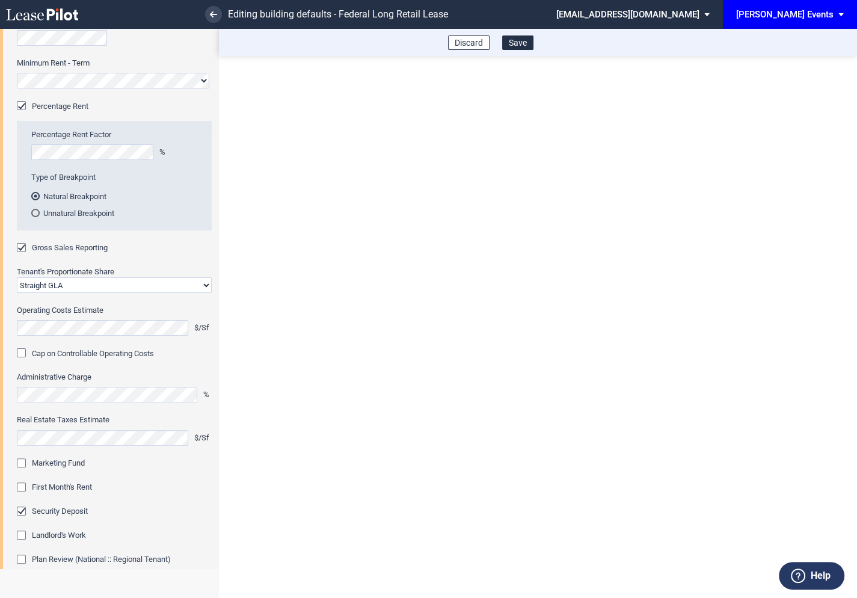
scroll to position [223, 0]
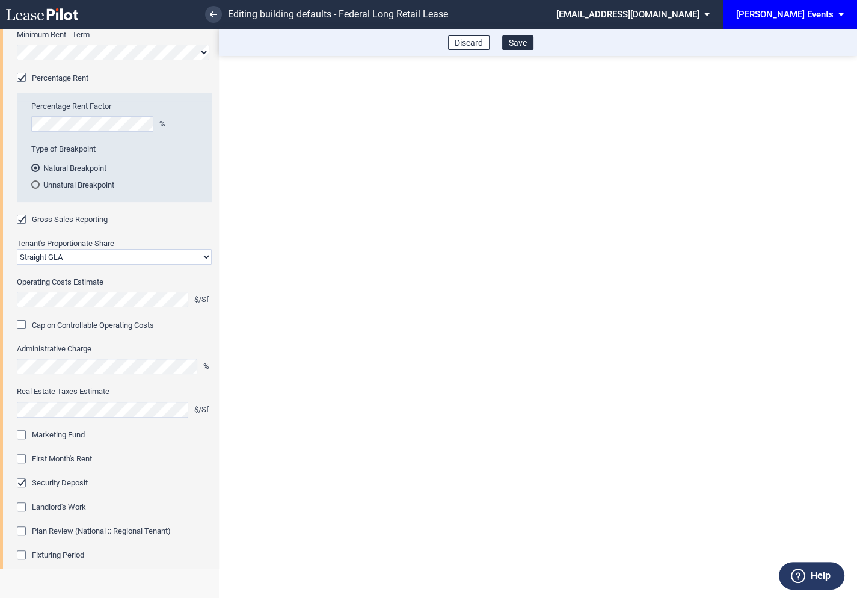
click at [25, 436] on div "Marketing Fund" at bounding box center [23, 436] width 12 height 12
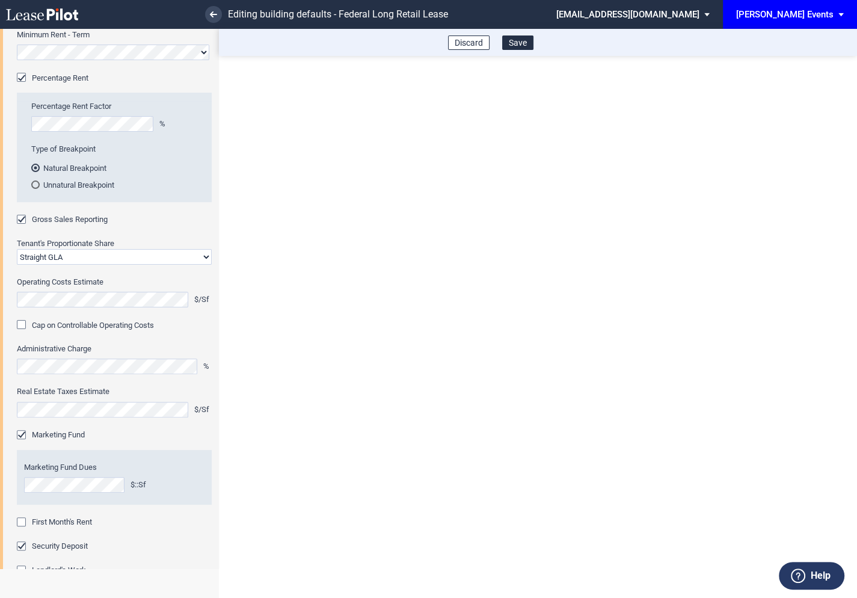
scroll to position [274, 0]
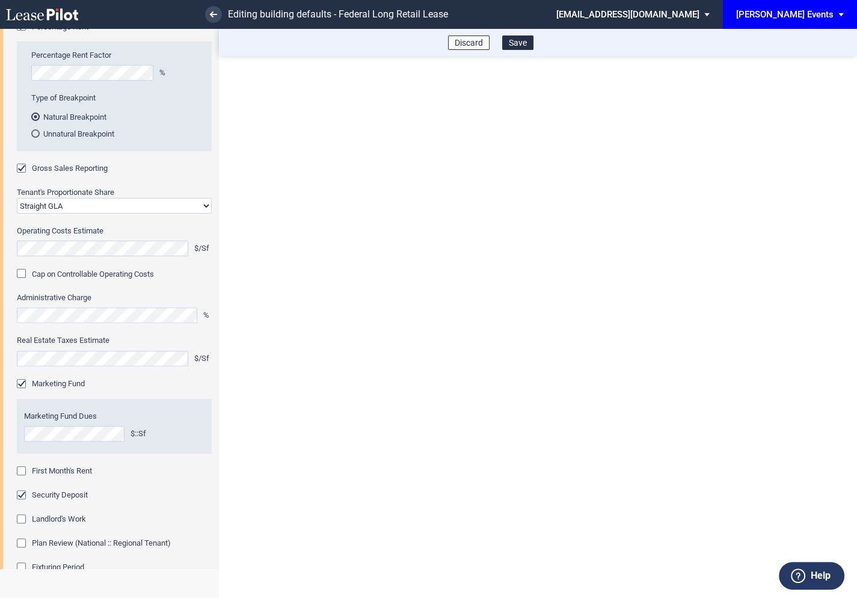
click at [22, 469] on div "First Month's Rent" at bounding box center [23, 472] width 12 height 12
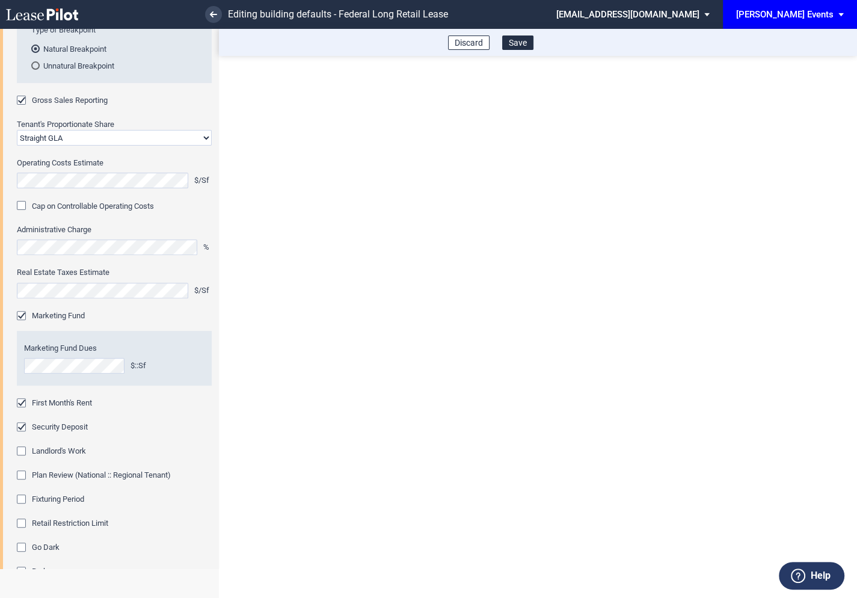
scroll to position [352, 0]
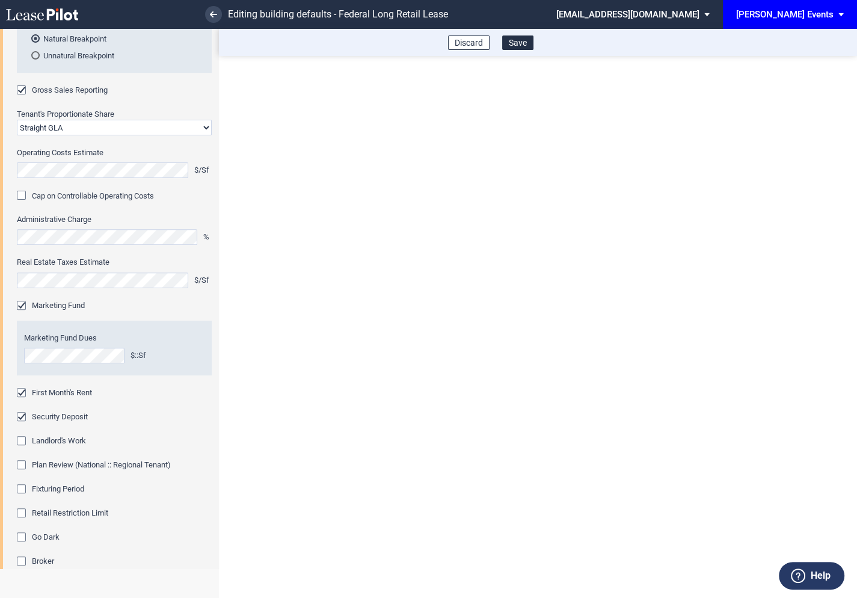
click at [20, 486] on div "Fixturing Period" at bounding box center [23, 490] width 12 height 12
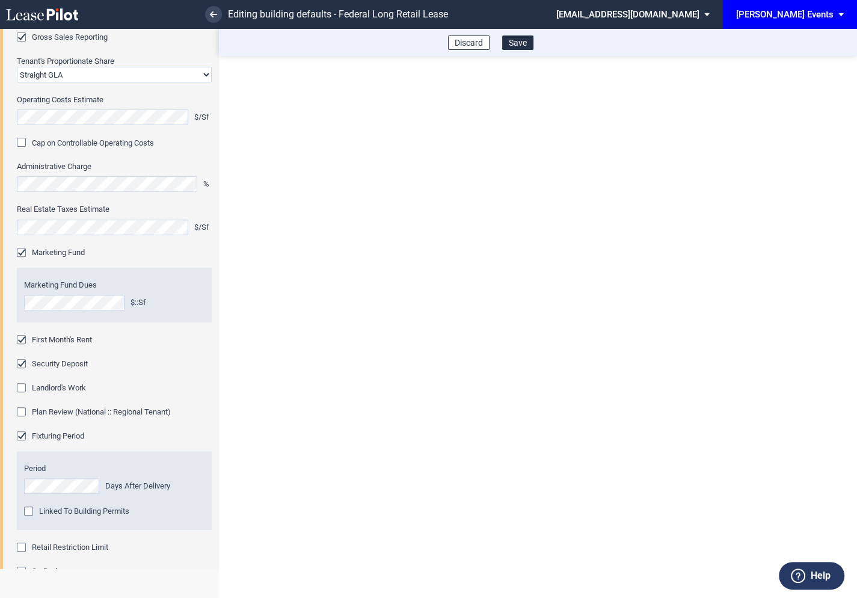
scroll to position [416, 0]
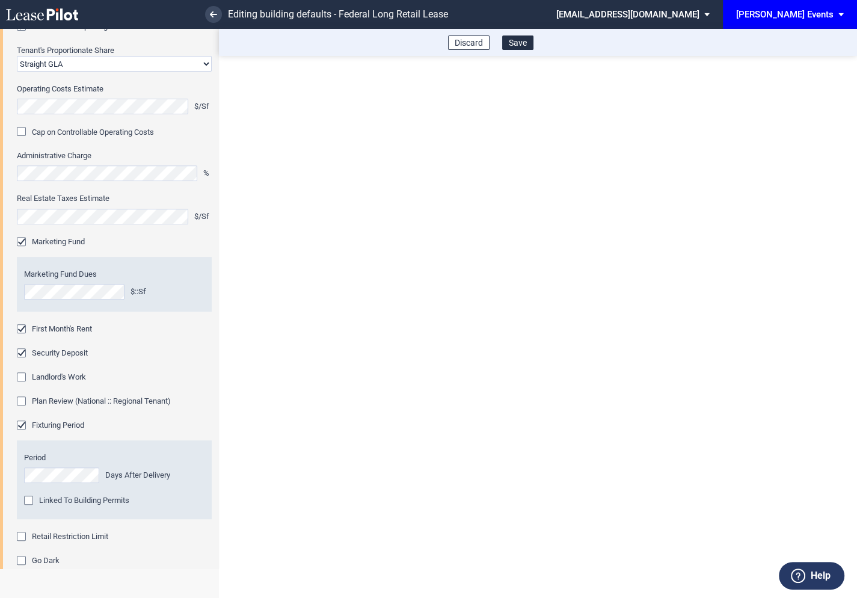
click at [21, 534] on div "Retail Restriction Limit" at bounding box center [23, 537] width 12 height 12
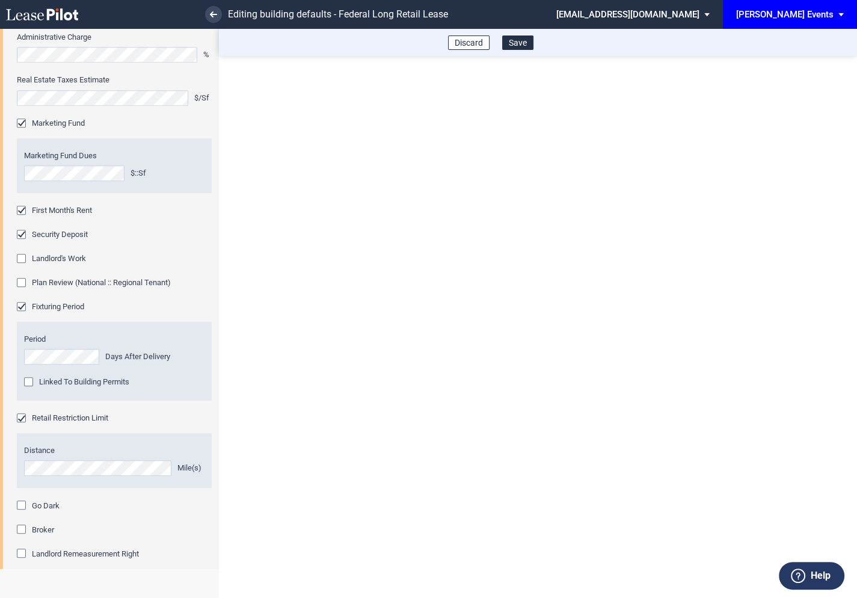
scroll to position [622, 0]
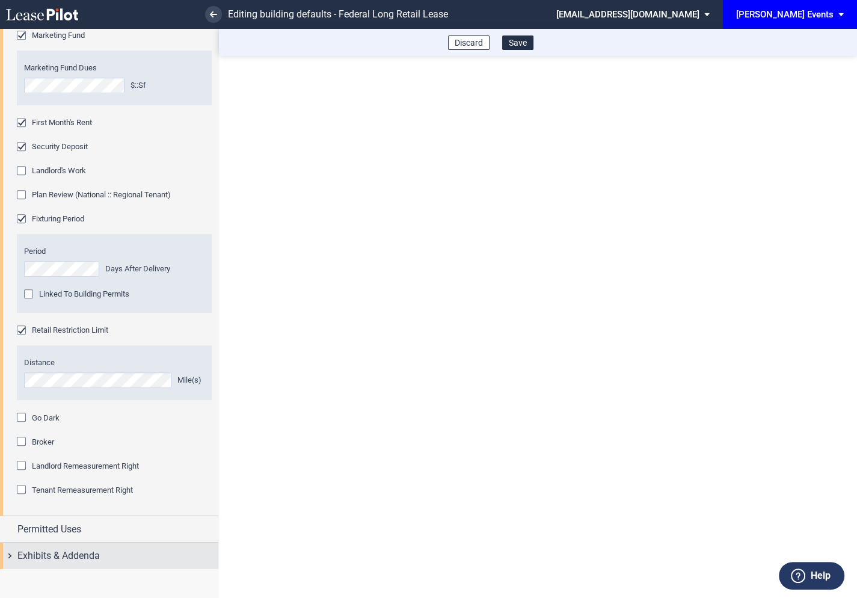
click at [11, 549] on div "Exhibits & Addenda" at bounding box center [109, 555] width 218 height 26
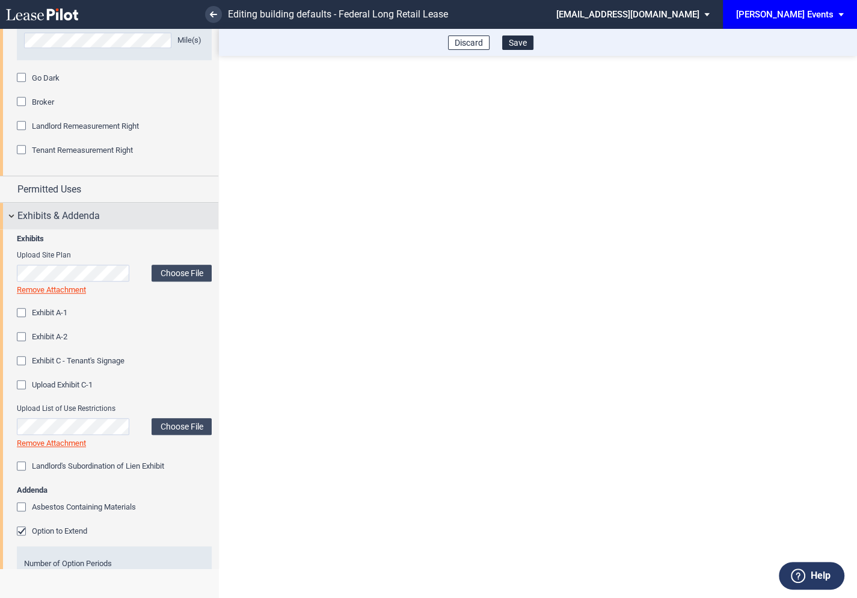
scroll to position [965, 0]
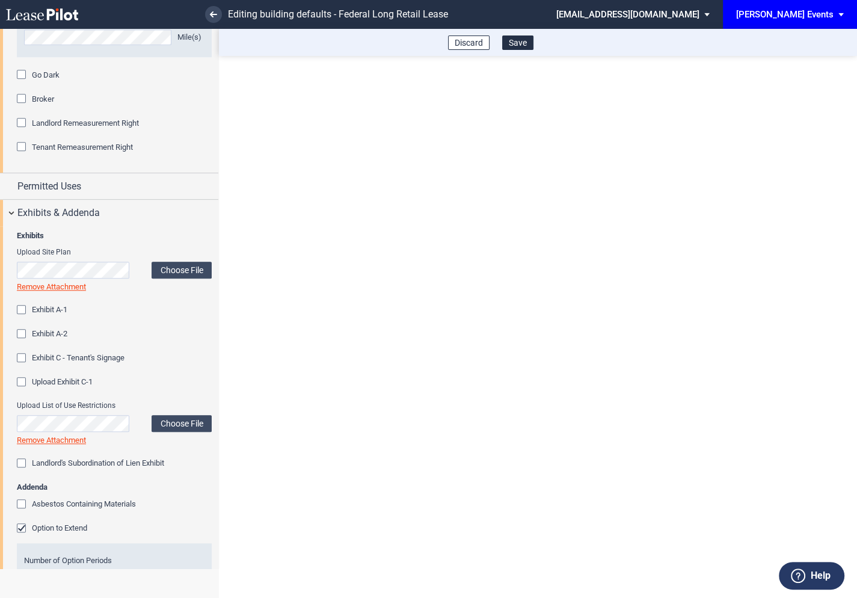
click at [21, 525] on div "Option to Extend" at bounding box center [23, 529] width 12 height 12
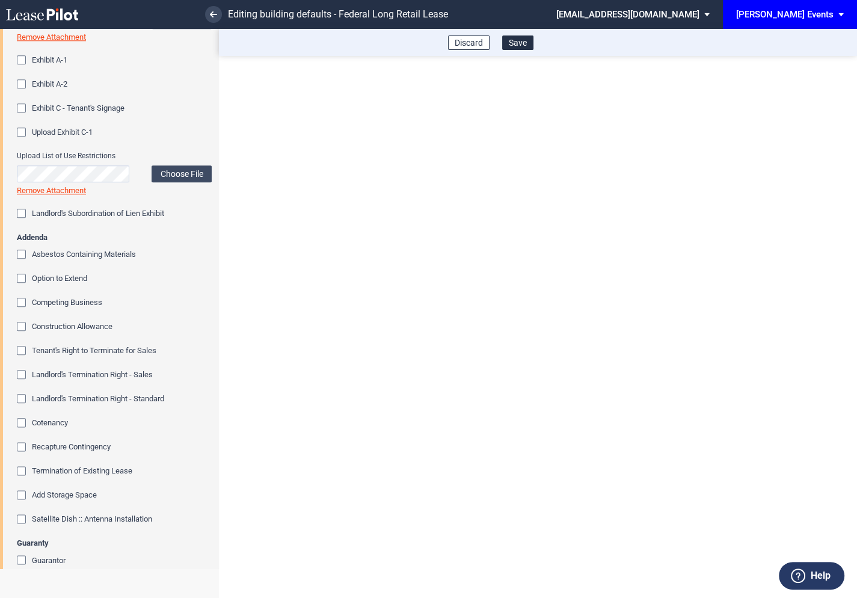
scroll to position [1231, 0]
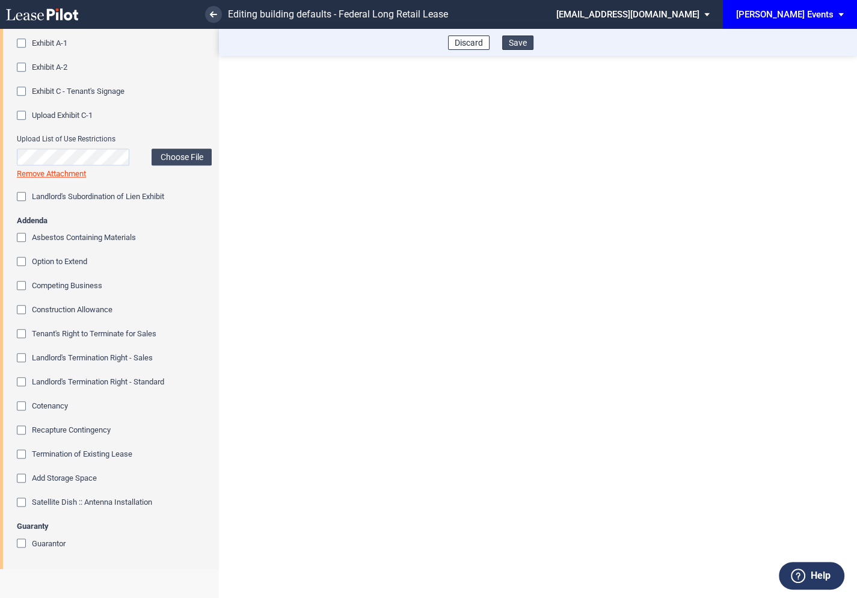
click at [521, 44] on button "Save" at bounding box center [517, 42] width 31 height 14
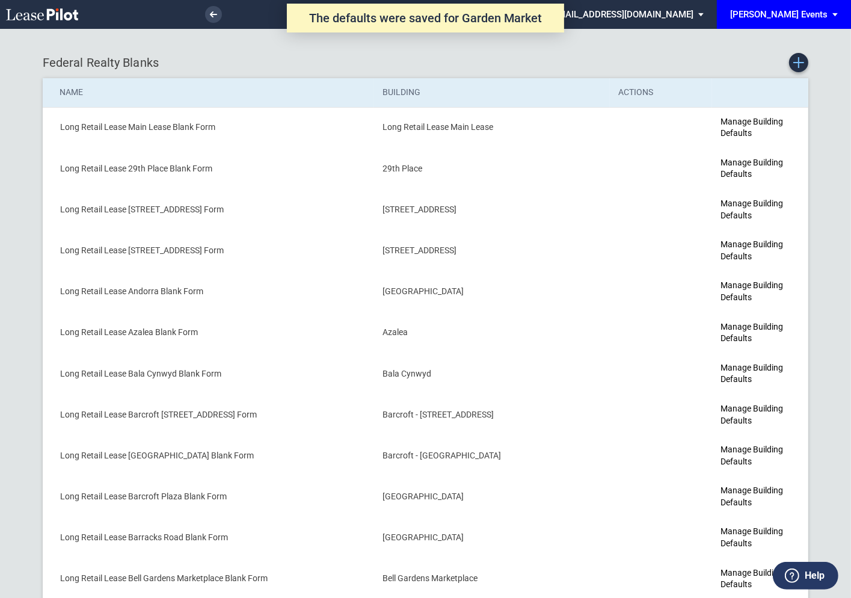
click at [797, 63] on icon "Create new Blank Form" at bounding box center [798, 62] width 11 height 11
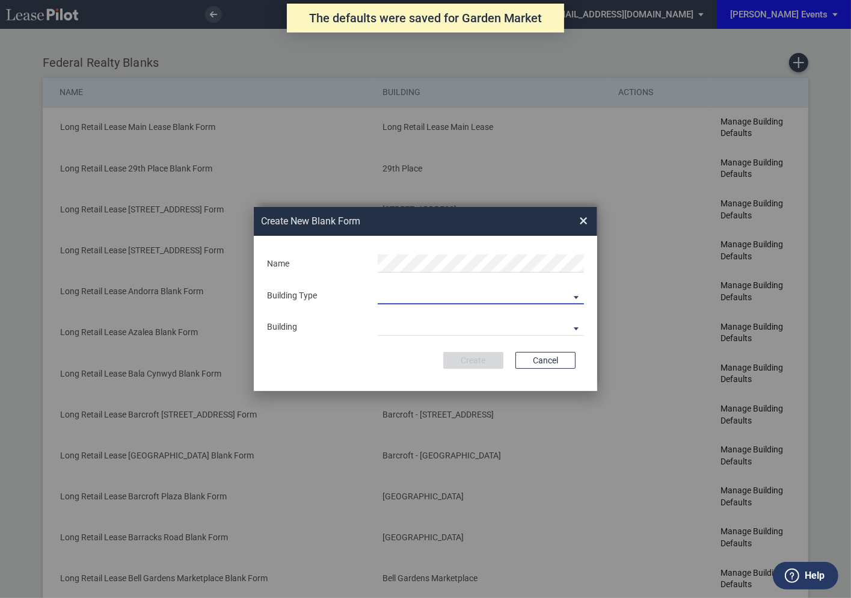
click at [391, 299] on md-select "Building Predefined Empty Building New Empty Building" at bounding box center [481, 295] width 206 height 18
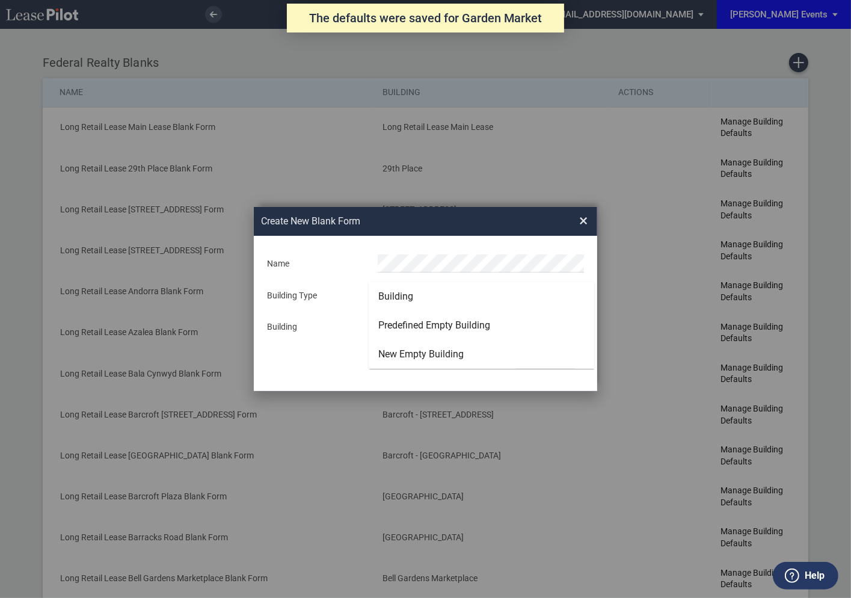
click at [391, 299] on div "Building" at bounding box center [395, 296] width 35 height 13
click at [395, 328] on md-select "29th Place [STREET_ADDRESS] [STREET_ADDRESS] [GEOGRAPHIC_DATA] Azalea Bala Cynw…" at bounding box center [481, 326] width 206 height 18
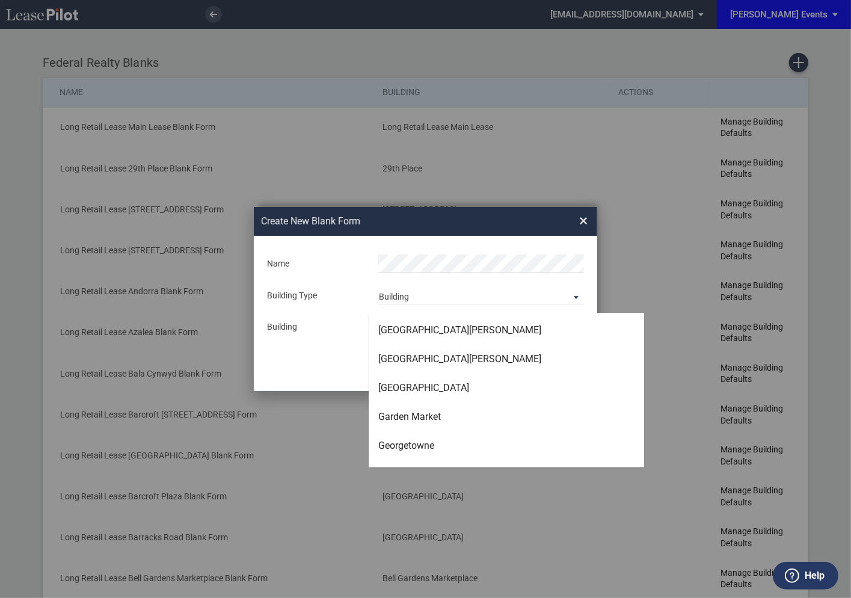
scroll to position [1643, 0]
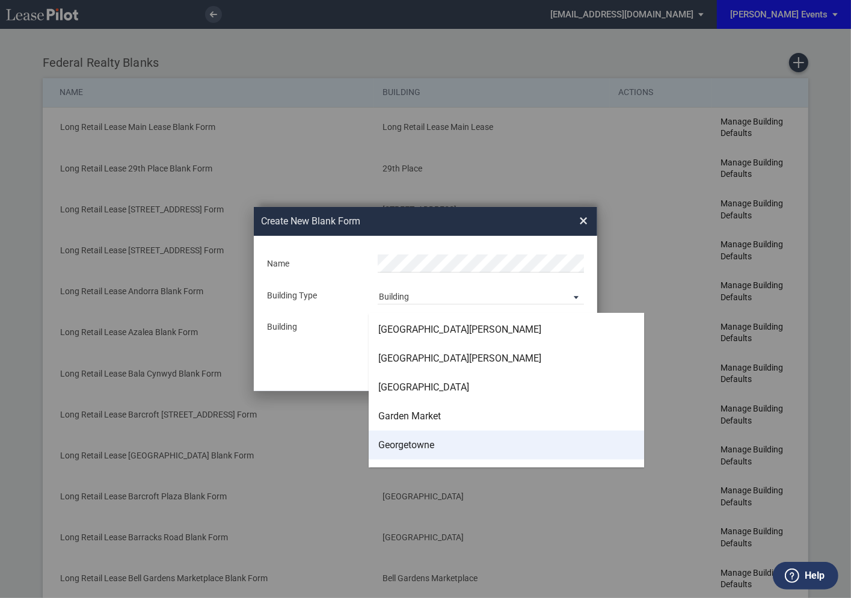
click at [398, 443] on div "Georgetowne" at bounding box center [406, 444] width 56 height 13
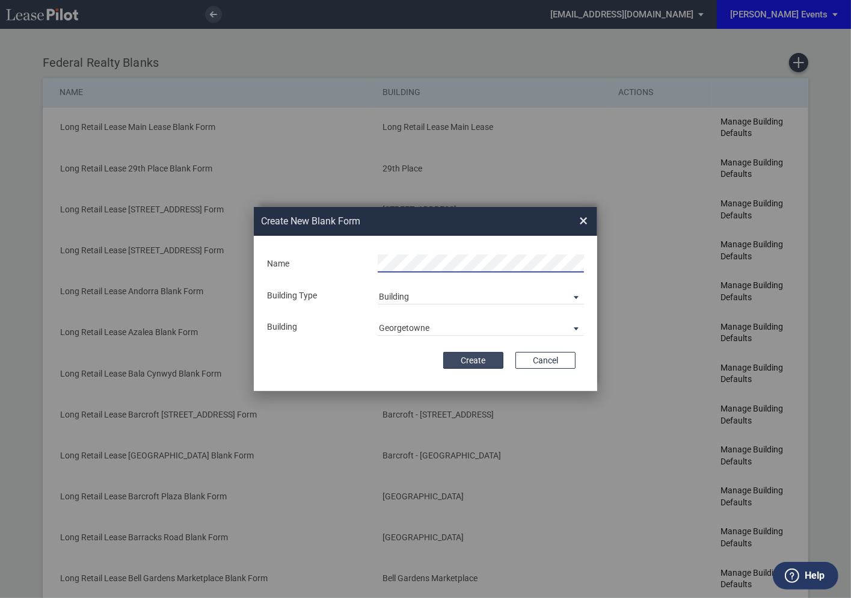
click at [473, 357] on button "Create" at bounding box center [473, 360] width 60 height 17
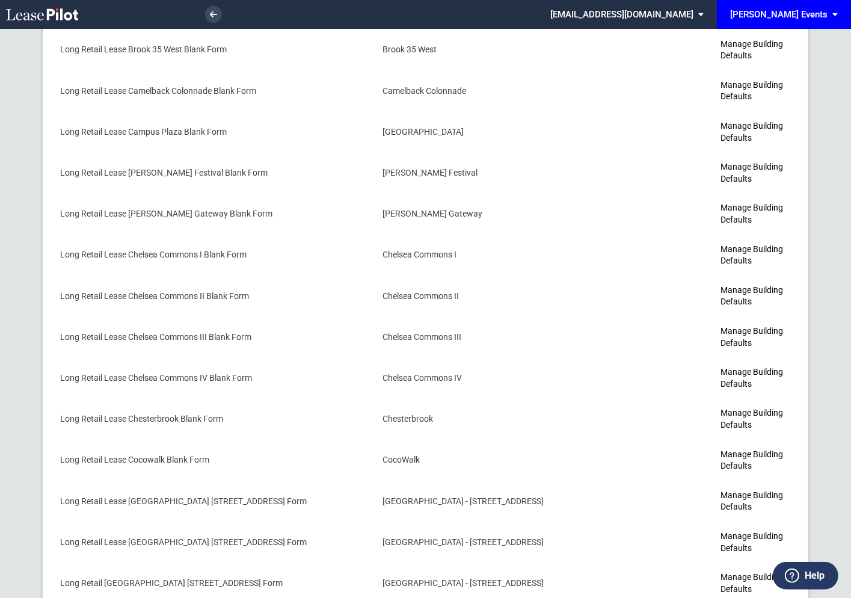
scroll to position [1685, 0]
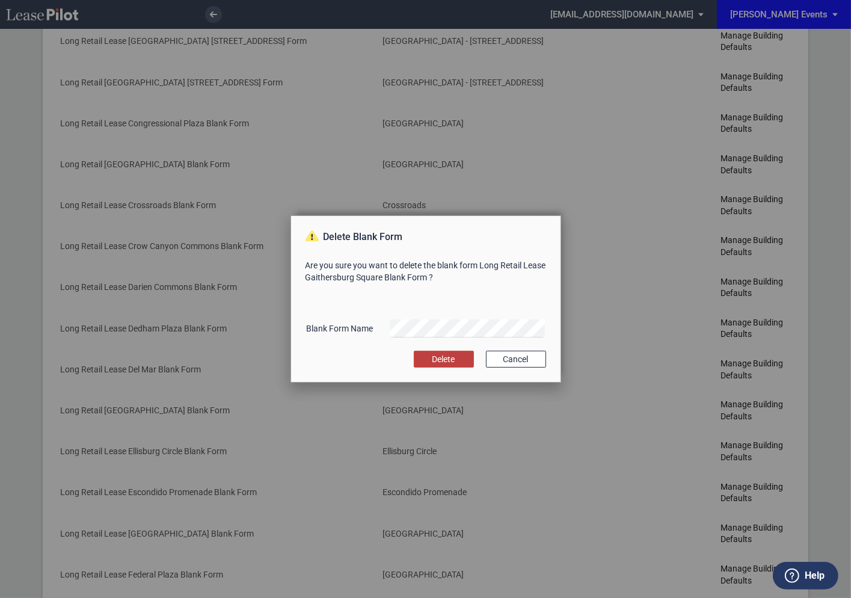
scroll to position [0, 0]
click at [439, 356] on button "Delete" at bounding box center [444, 358] width 60 height 17
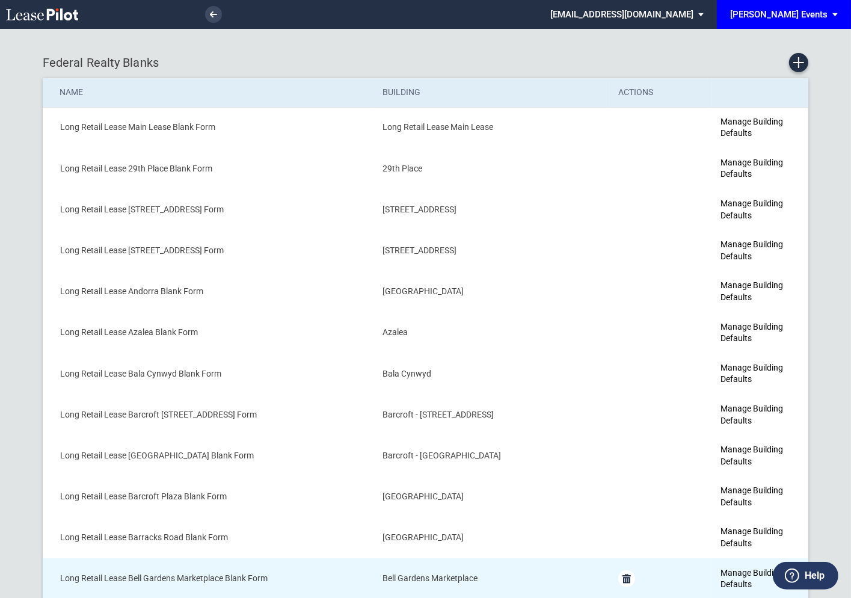
click at [619, 571] on md-icon "Delete Form" at bounding box center [626, 578] width 14 height 14
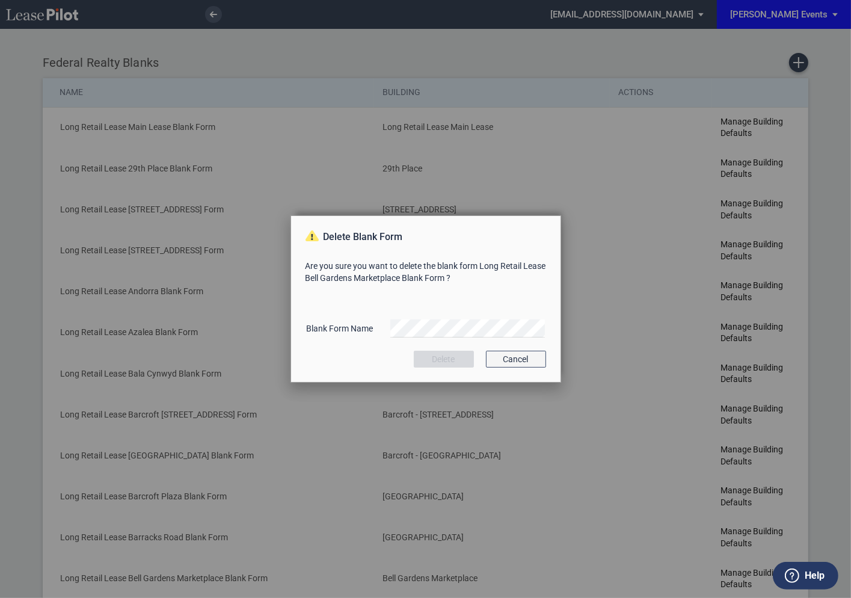
click at [512, 358] on button "Cancel" at bounding box center [516, 358] width 60 height 17
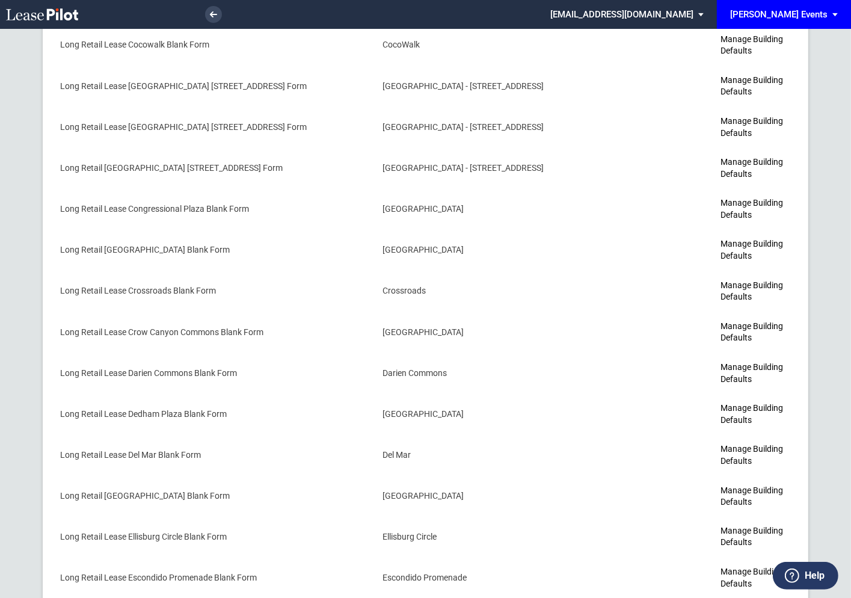
scroll to position [1650, 0]
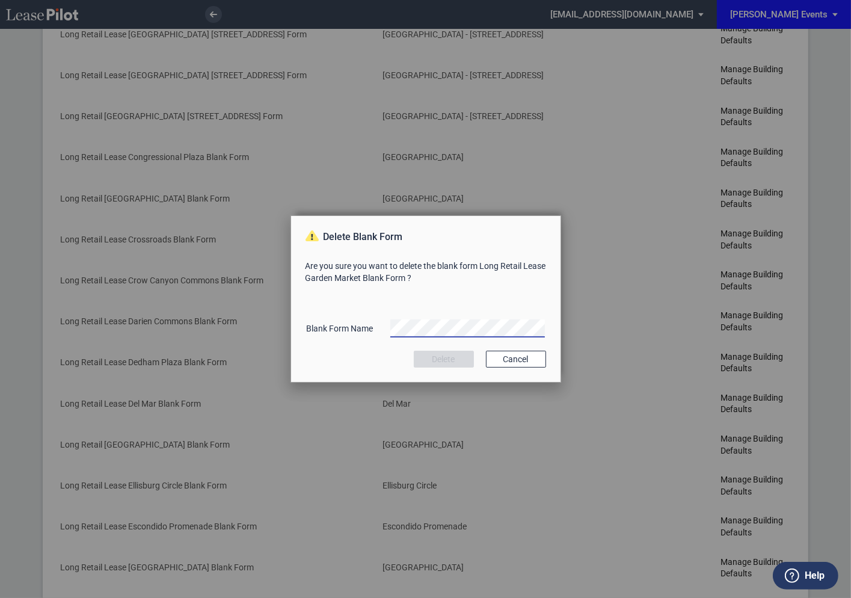
scroll to position [0, 16]
click at [439, 363] on button "Delete" at bounding box center [444, 358] width 60 height 17
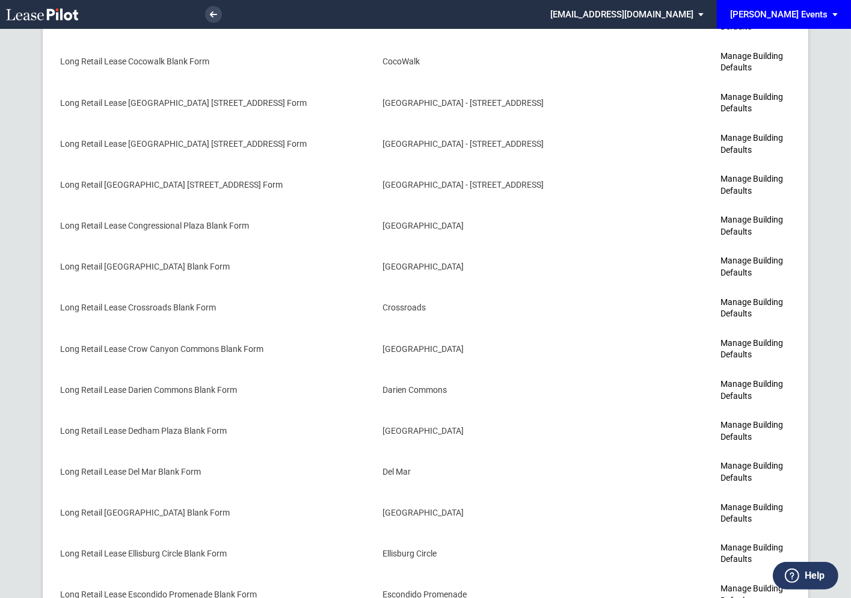
scroll to position [1616, 0]
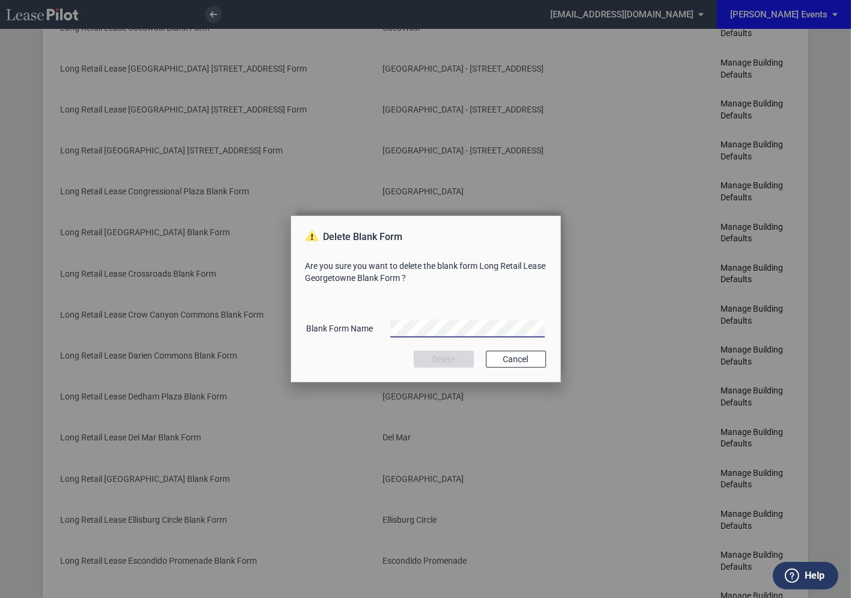
scroll to position [0, 11]
click at [444, 358] on button "Delete" at bounding box center [444, 358] width 60 height 17
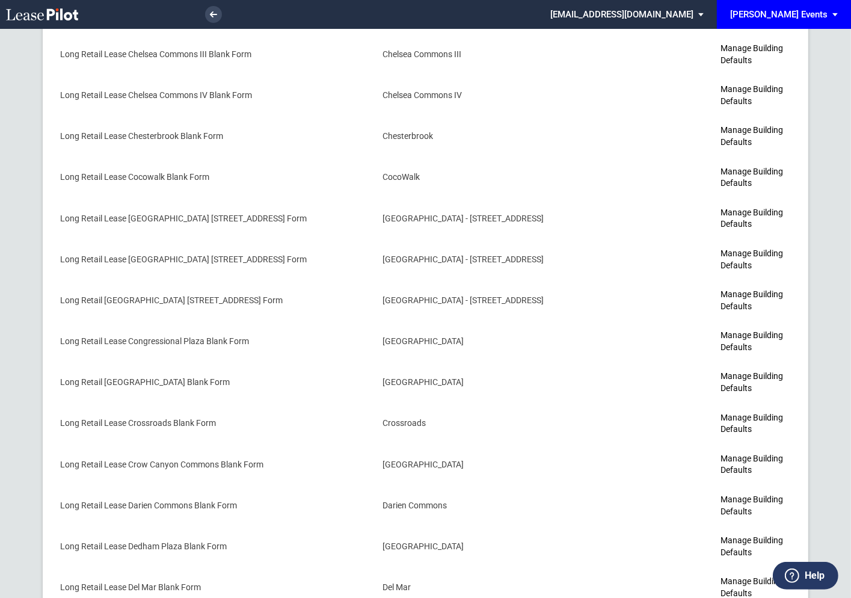
scroll to position [1582, 0]
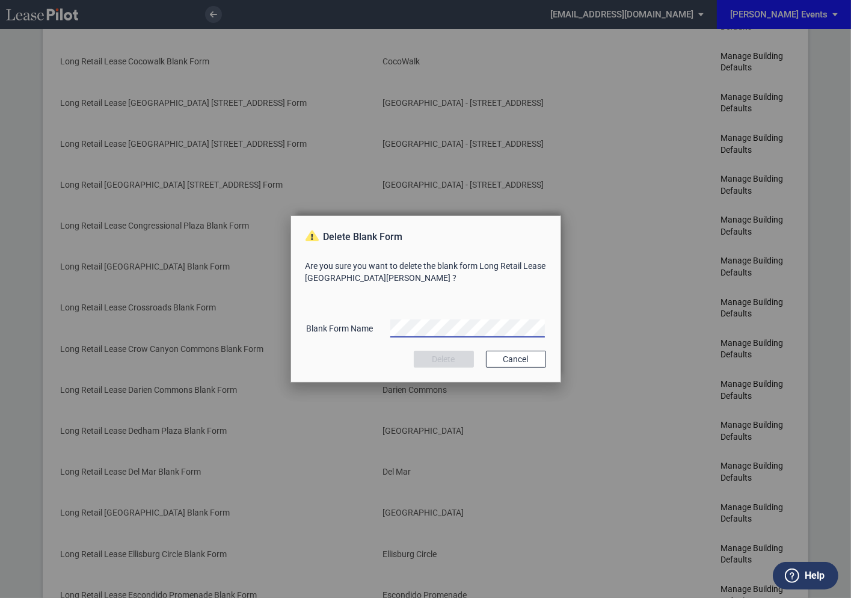
scroll to position [0, 20]
click at [439, 355] on button "Delete" at bounding box center [444, 358] width 60 height 17
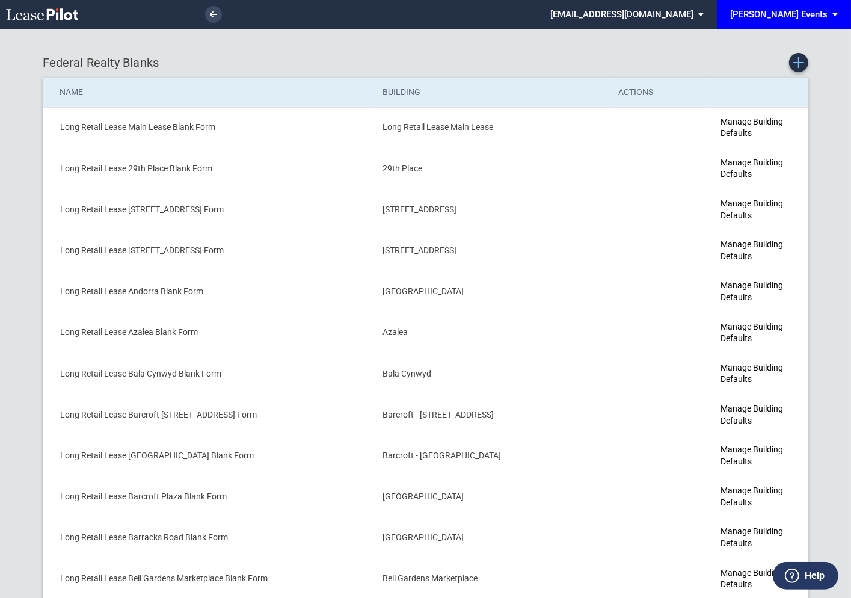
click at [804, 63] on icon "Create new Blank Form" at bounding box center [798, 62] width 11 height 11
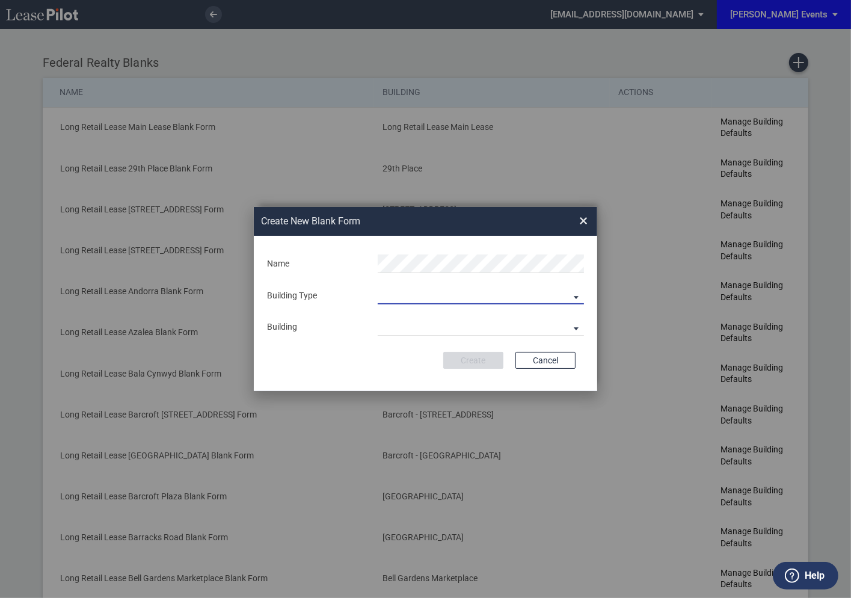
click at [476, 296] on md-select "Building Predefined Empty Building New Empty Building" at bounding box center [481, 295] width 206 height 18
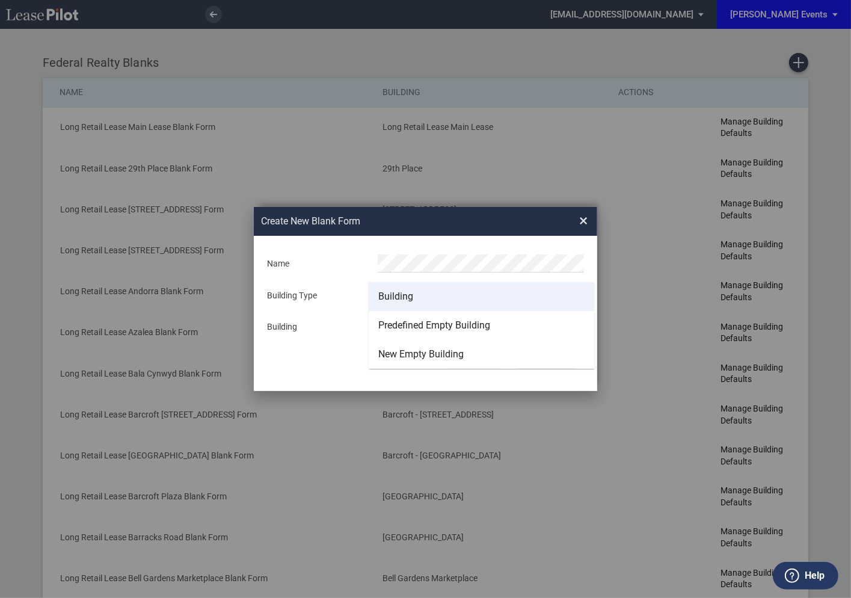
click at [423, 302] on md-option "Building" at bounding box center [481, 296] width 225 height 29
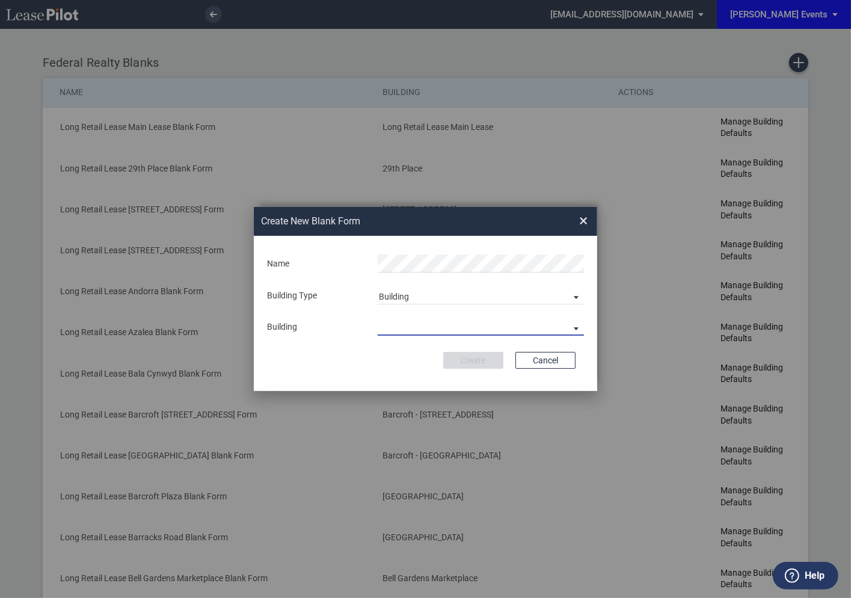
click at [413, 326] on md-select "29th Place [STREET_ADDRESS] [STREET_ADDRESS] [GEOGRAPHIC_DATA] Azalea Bala Cynw…" at bounding box center [481, 326] width 206 height 18
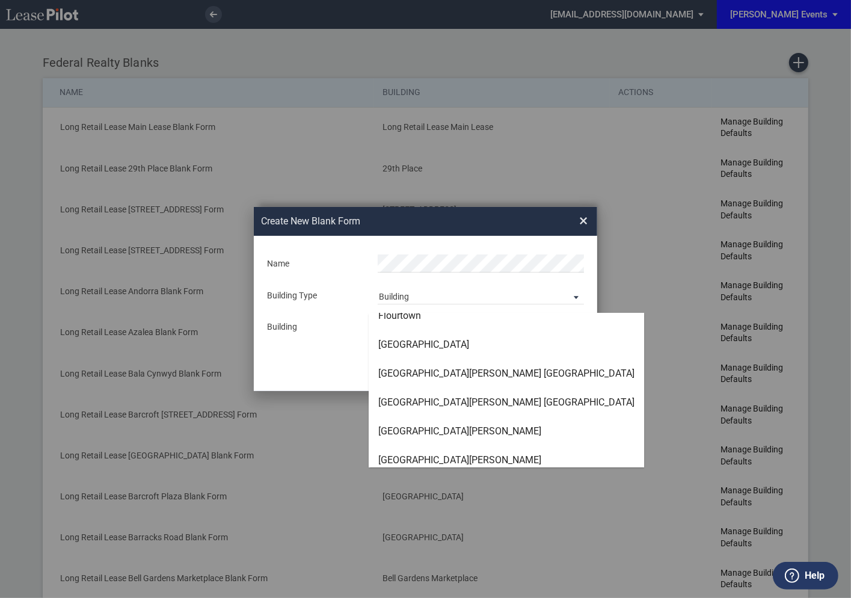
scroll to position [1545, 0]
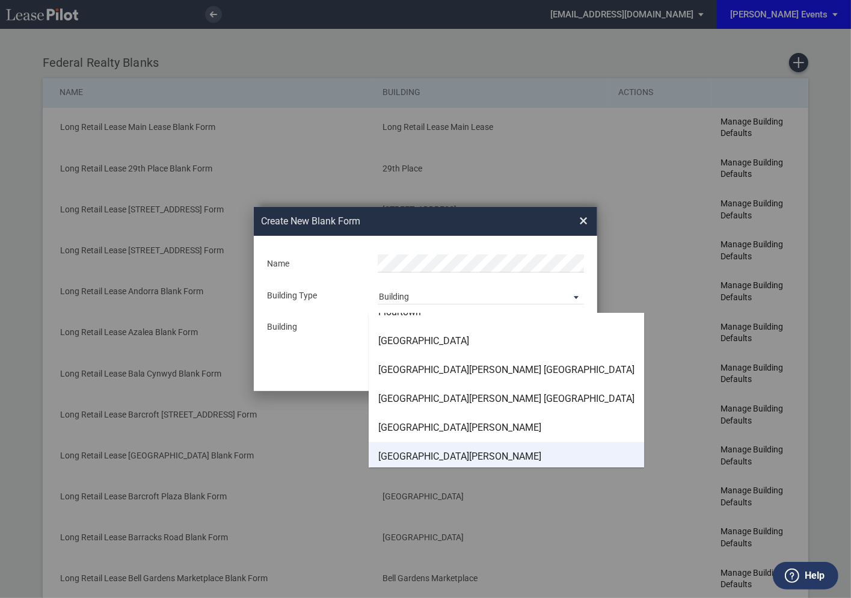
click at [415, 453] on div "Fresh Meadows Place West" at bounding box center [459, 456] width 163 height 13
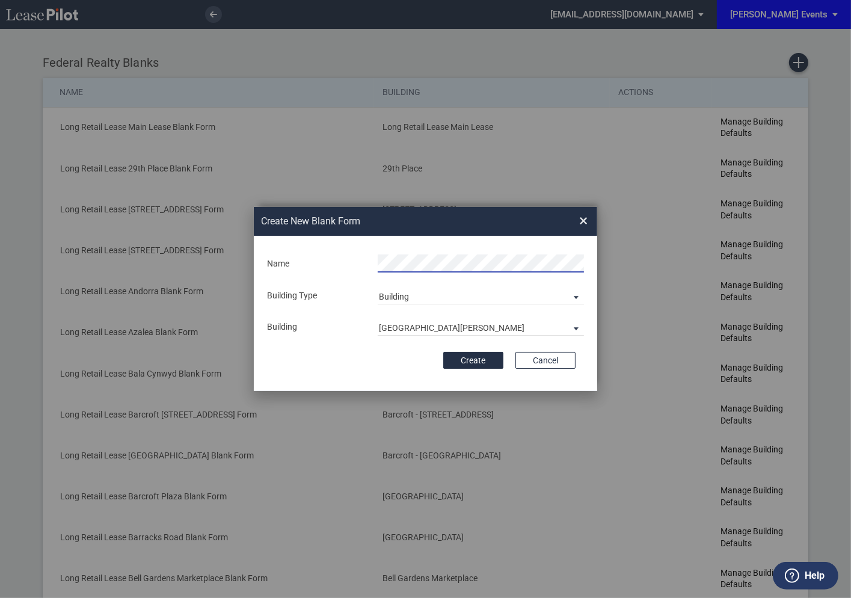
scroll to position [0, 12]
click at [479, 359] on button "Create" at bounding box center [473, 360] width 60 height 17
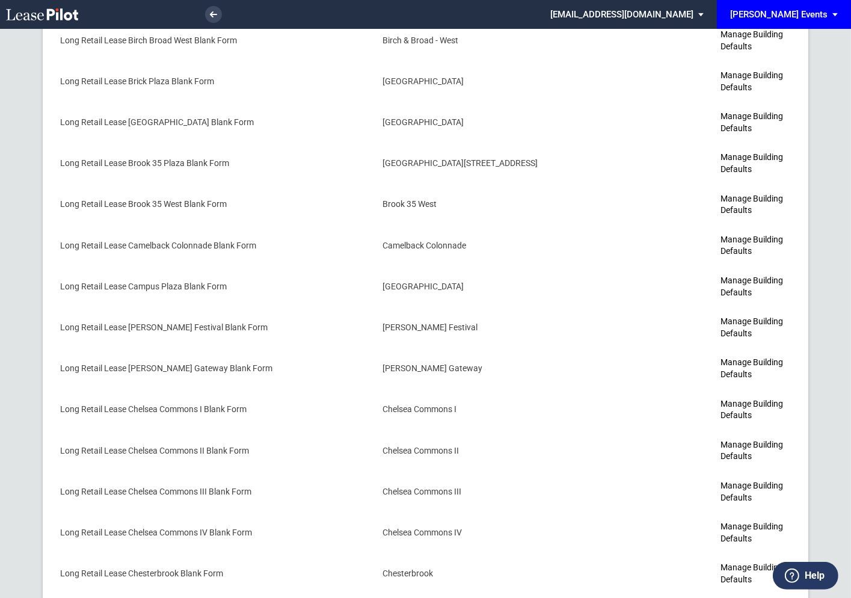
scroll to position [1582, 0]
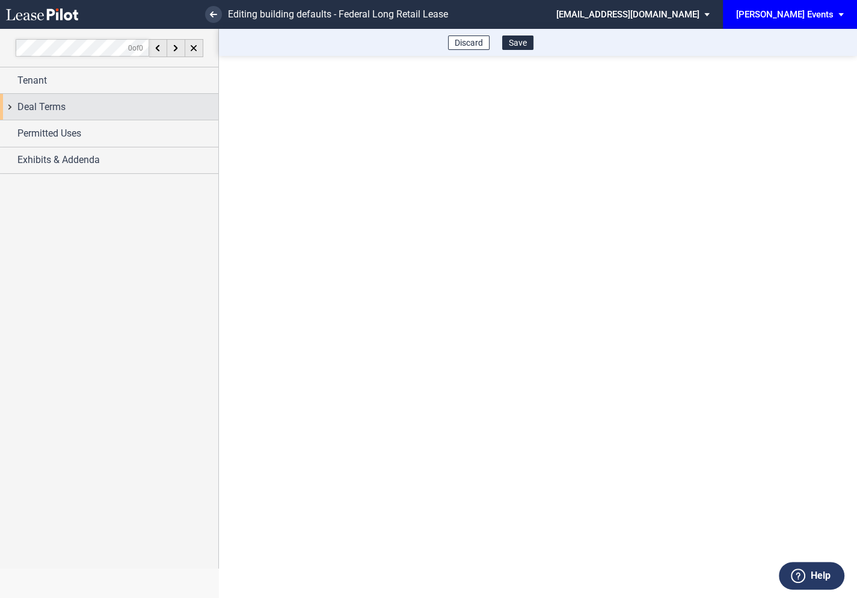
click at [10, 109] on div "Deal Terms" at bounding box center [109, 107] width 218 height 26
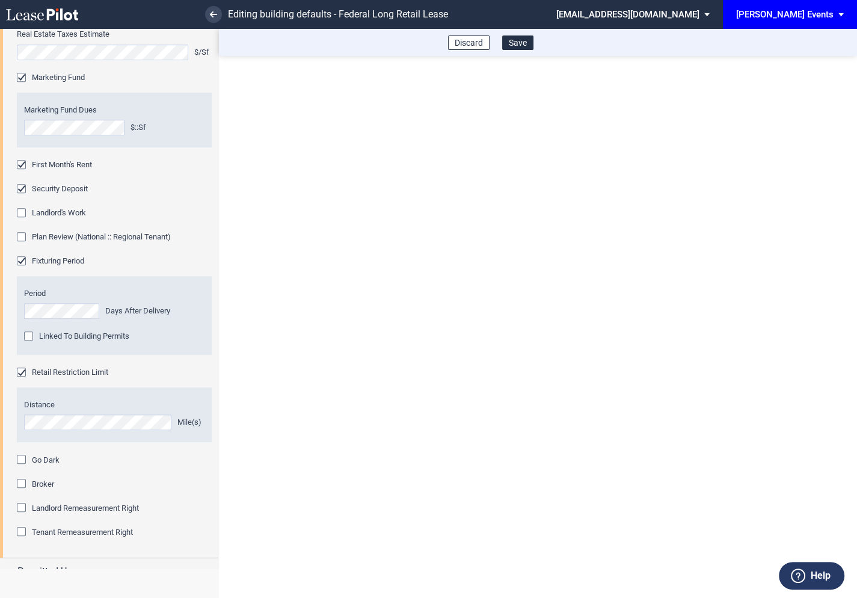
scroll to position [622, 0]
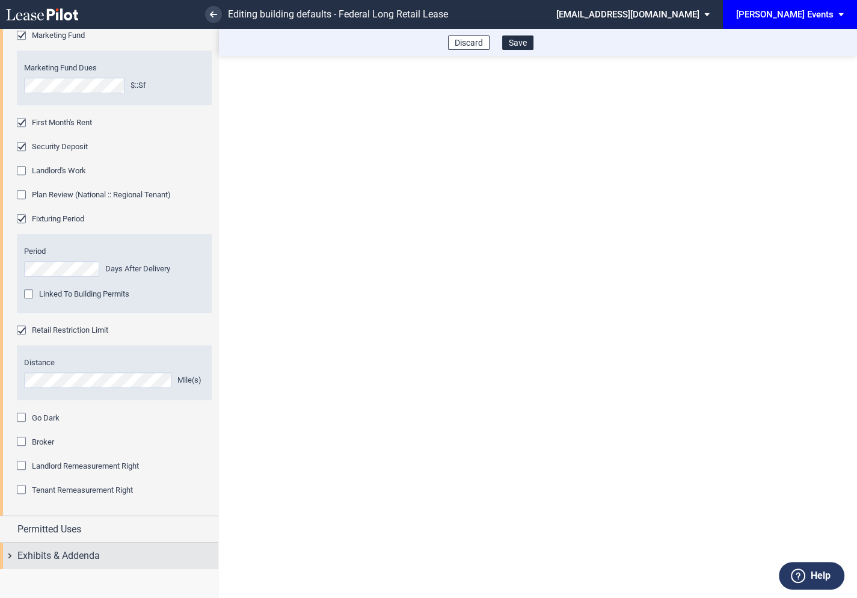
click at [11, 549] on div "Exhibits & Addenda" at bounding box center [109, 555] width 218 height 26
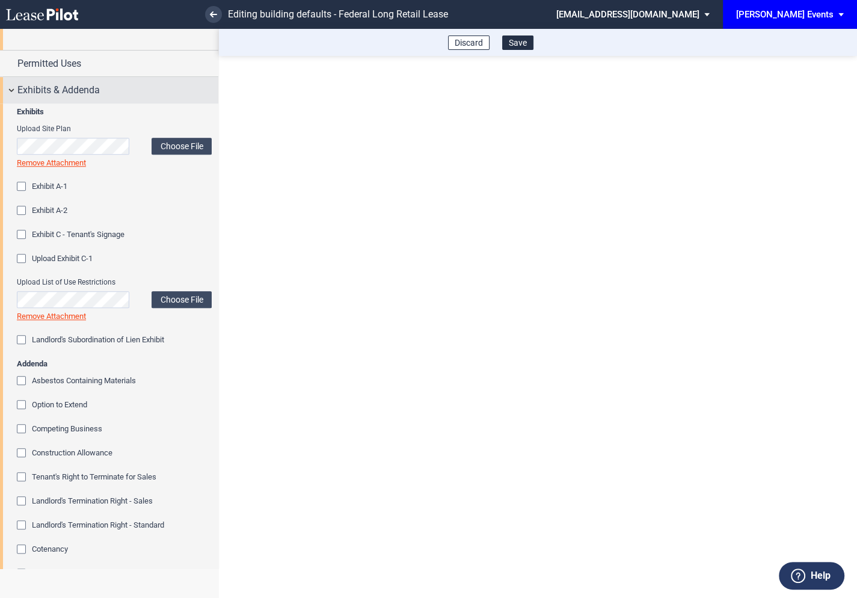
scroll to position [1231, 0]
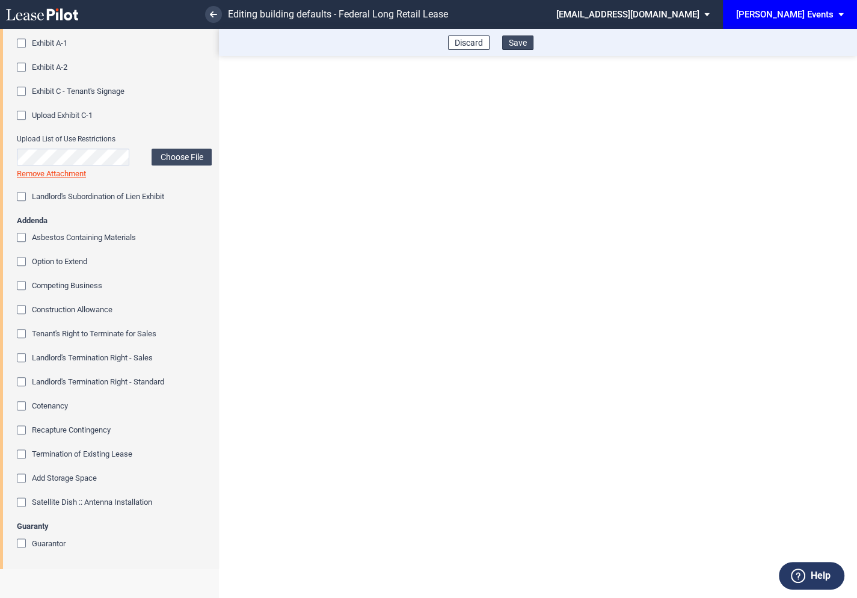
click at [519, 43] on button "Save" at bounding box center [517, 42] width 31 height 14
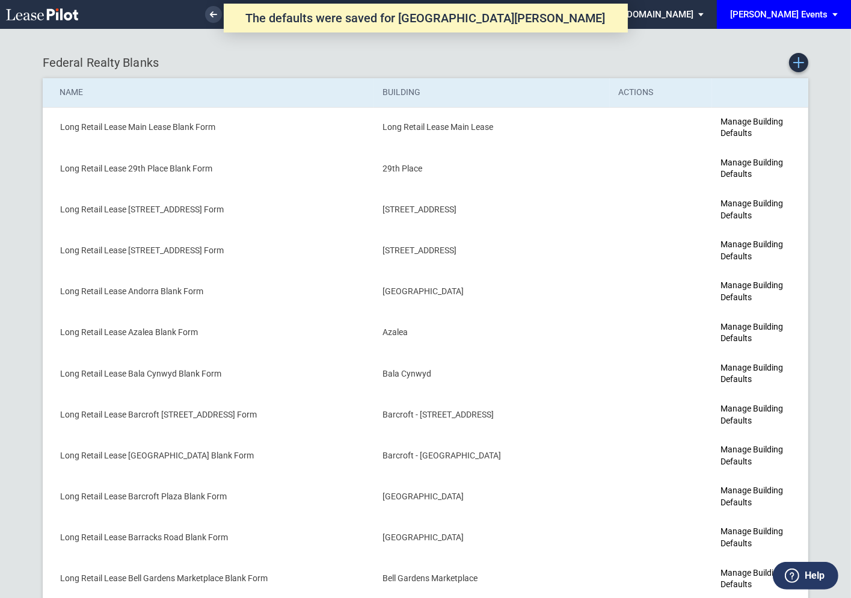
click at [798, 64] on use "Create new Blank Form" at bounding box center [798, 62] width 11 height 11
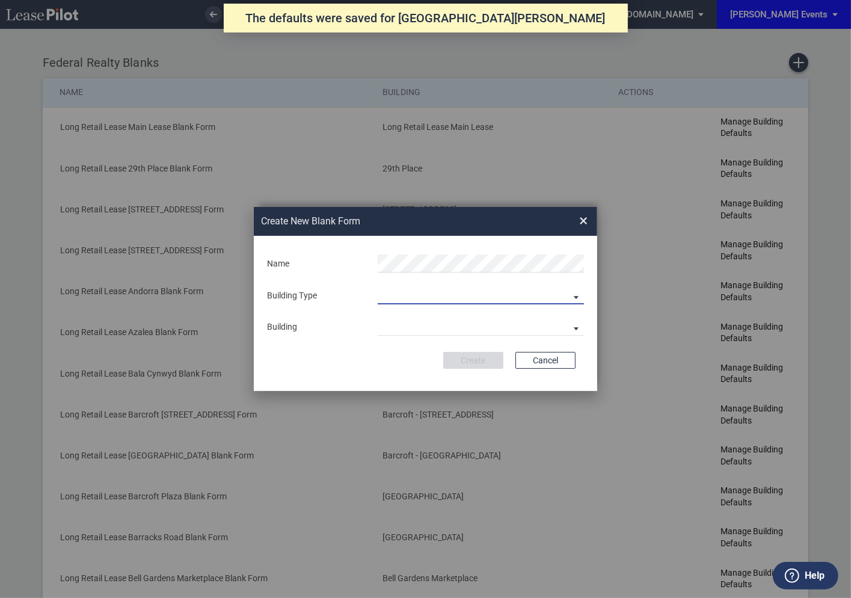
click at [471, 292] on md-select "Building Predefined Empty Building New Empty Building" at bounding box center [481, 295] width 206 height 18
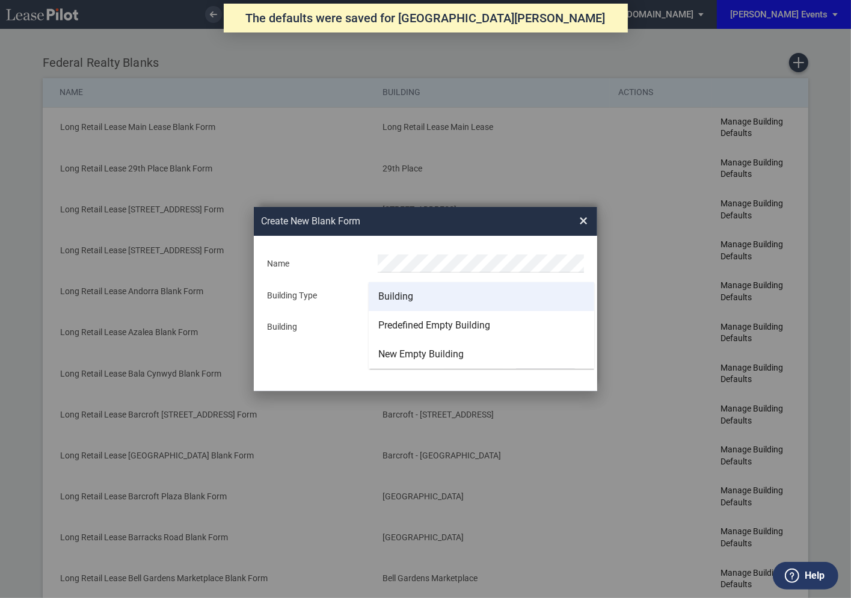
click at [430, 301] on md-option "Building" at bounding box center [481, 296] width 225 height 29
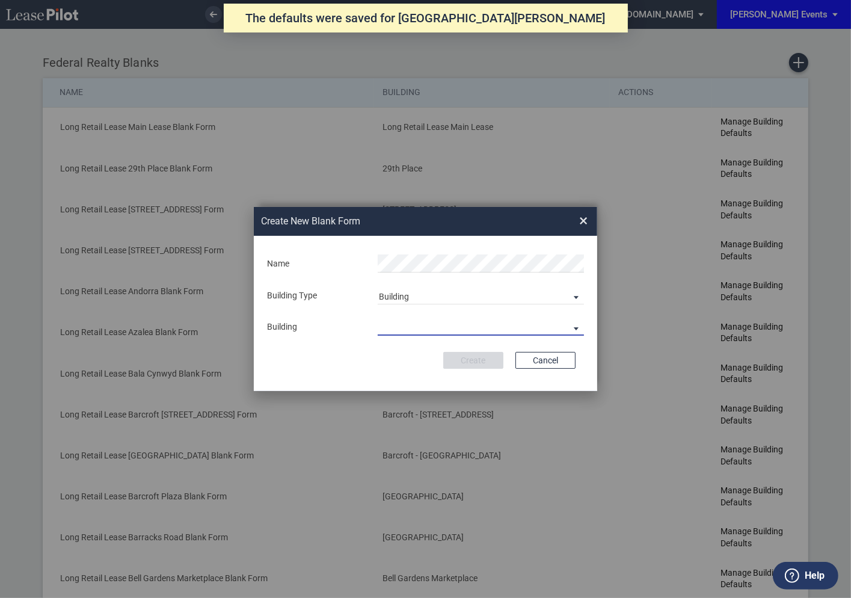
click at [421, 325] on md-select "29th Place 6464 Lincolnia Avenue 7770 Richmond Highway Andorra Azalea Bala Cynw…" at bounding box center [481, 326] width 206 height 18
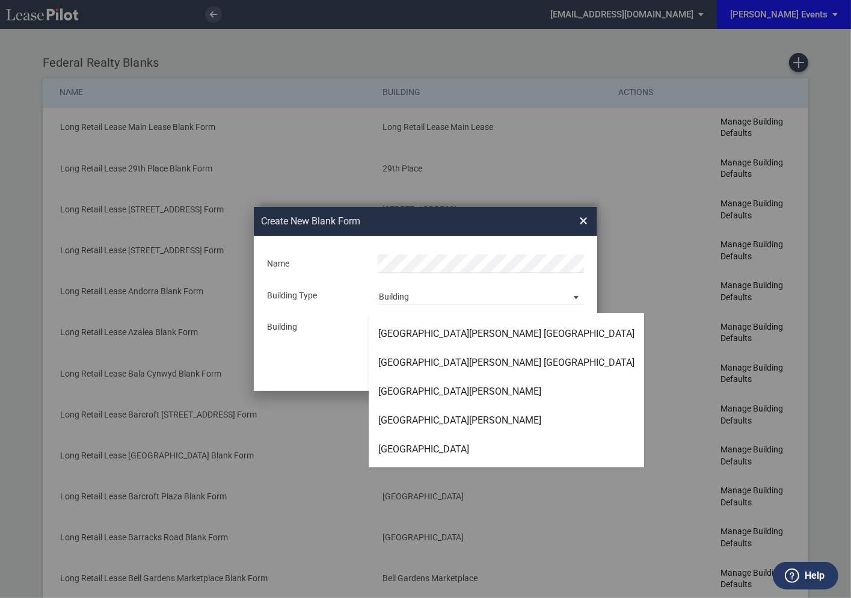
scroll to position [1584, 0]
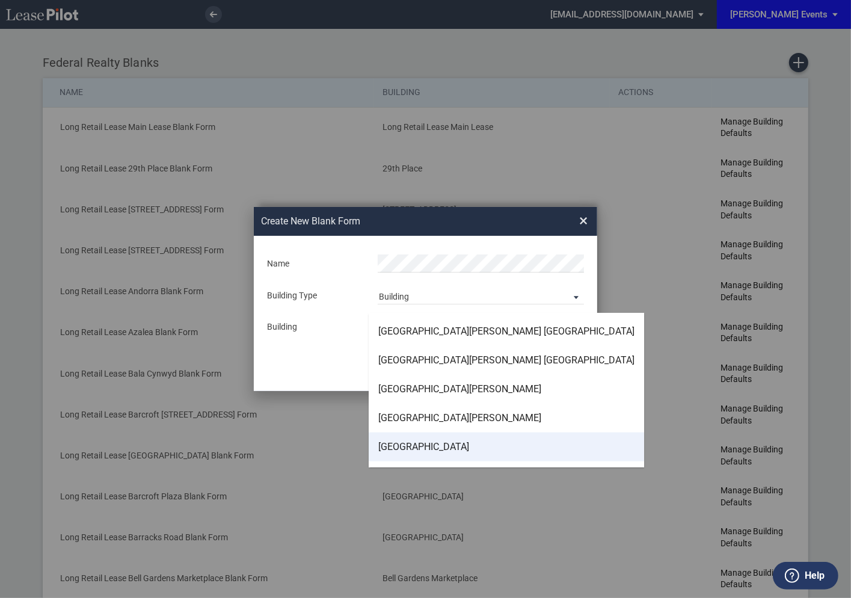
click at [415, 442] on div "[GEOGRAPHIC_DATA]" at bounding box center [423, 446] width 91 height 13
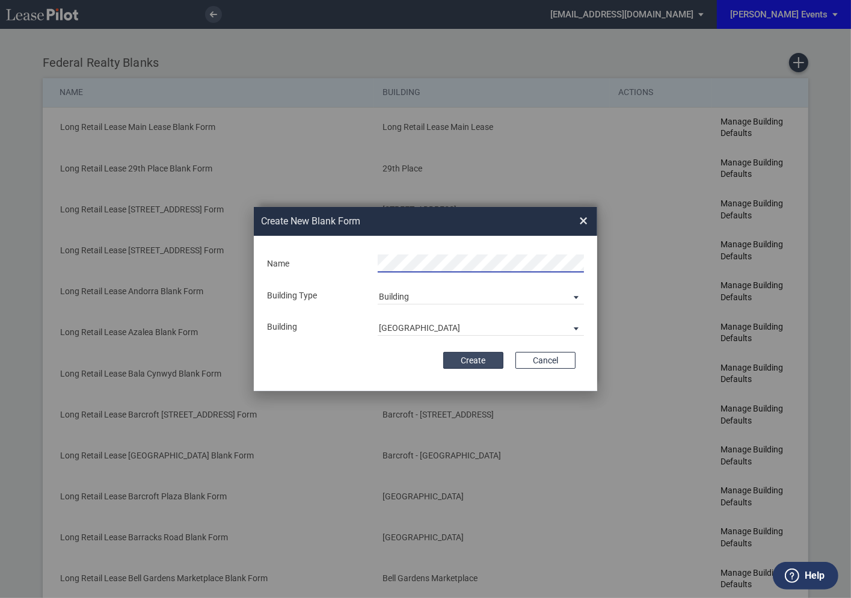
click at [474, 358] on button "Create" at bounding box center [473, 360] width 60 height 17
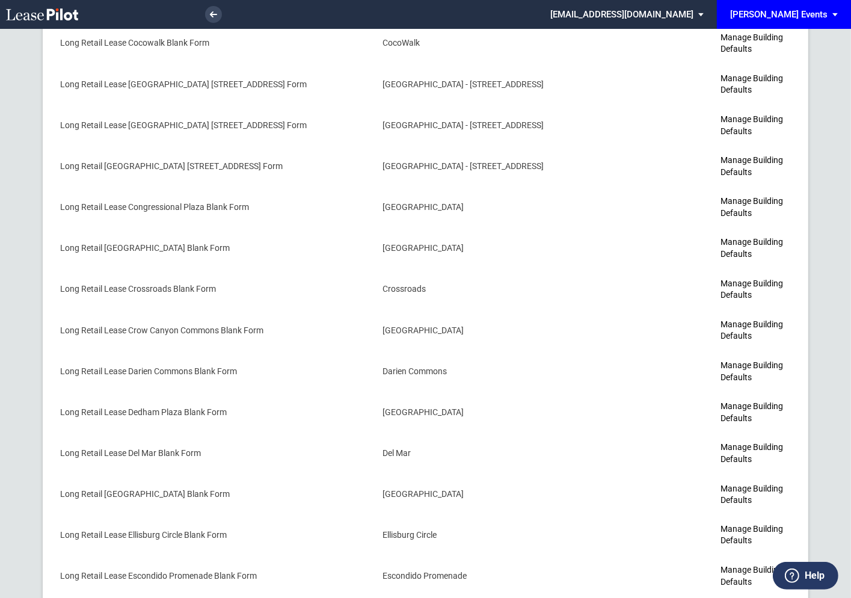
scroll to position [1616, 0]
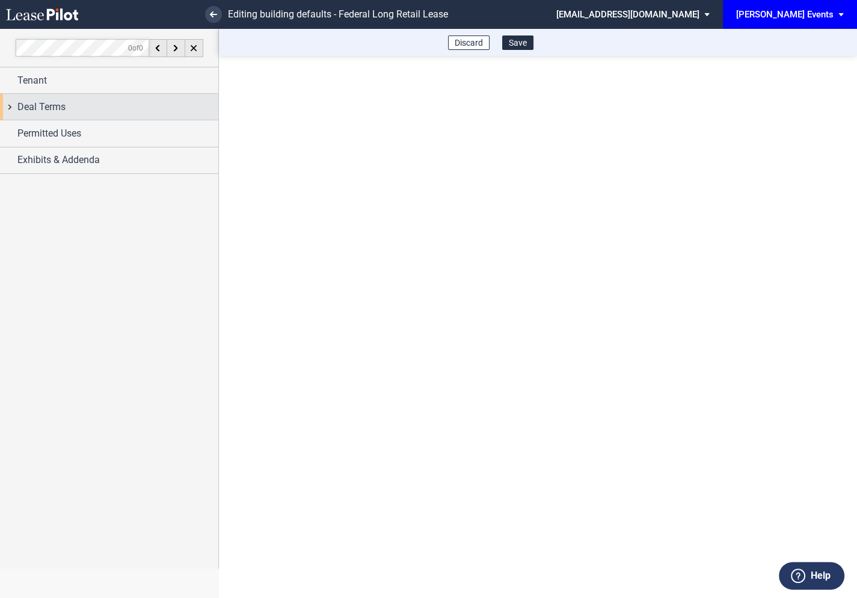
click at [11, 105] on div "Deal Terms" at bounding box center [109, 107] width 218 height 26
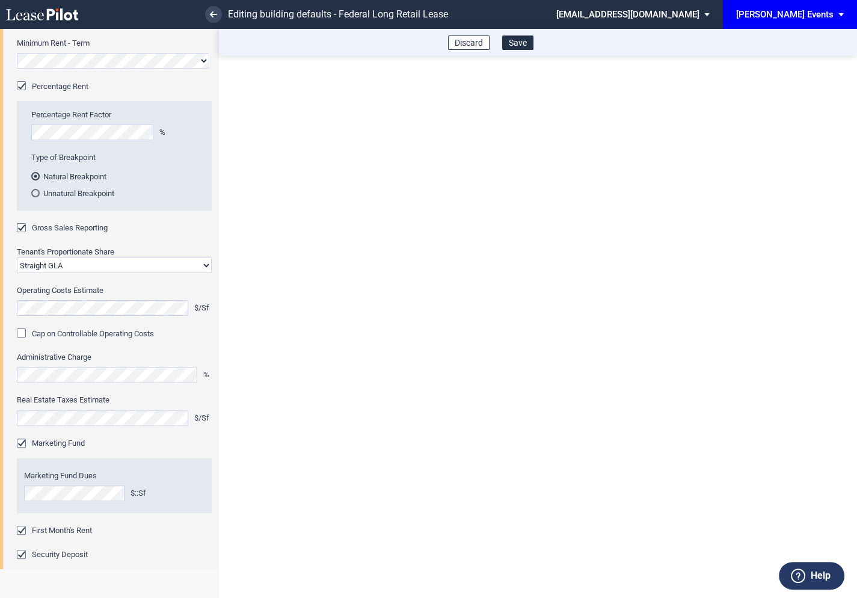
scroll to position [622, 0]
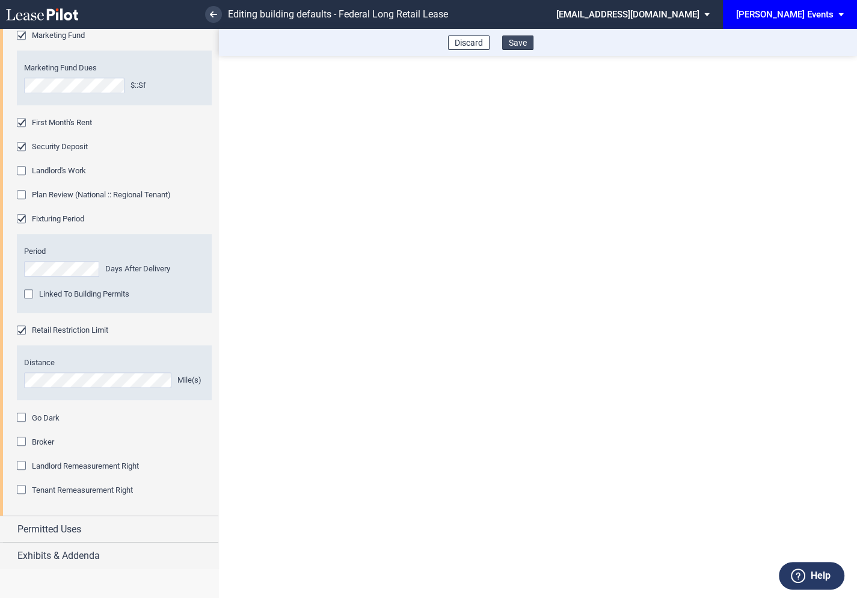
click at [515, 46] on button "Save" at bounding box center [517, 42] width 31 height 14
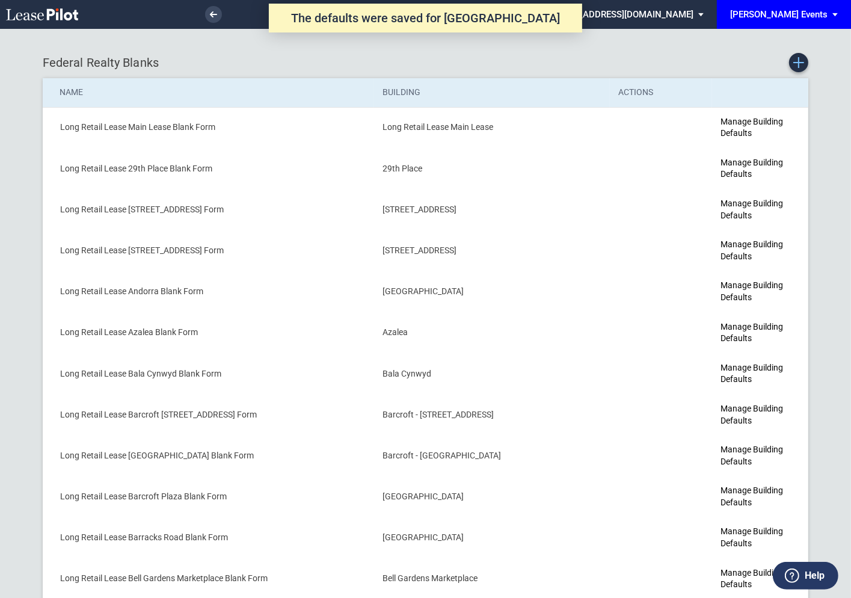
click at [798, 64] on use "Create new Blank Form" at bounding box center [798, 62] width 11 height 11
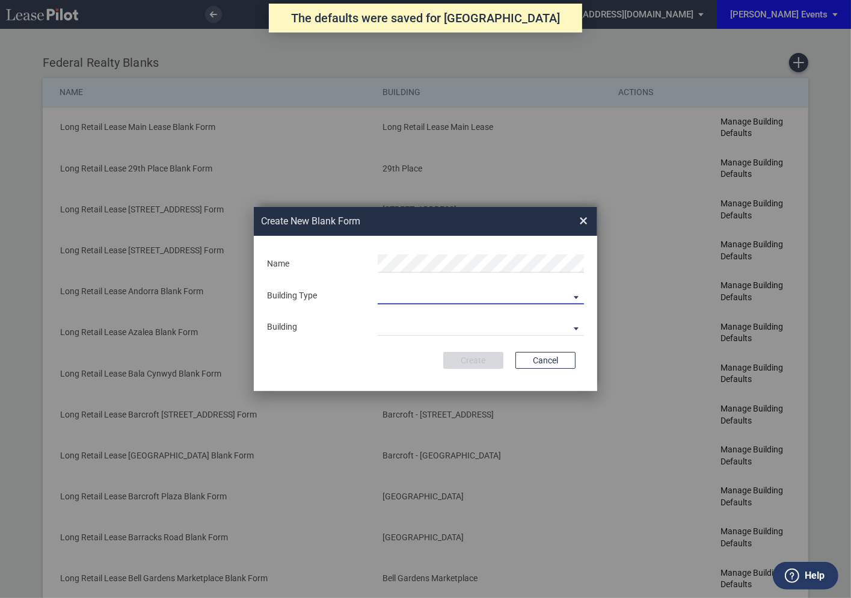
click at [411, 293] on md-select "Building Predefined Empty Building New Empty Building" at bounding box center [481, 295] width 206 height 18
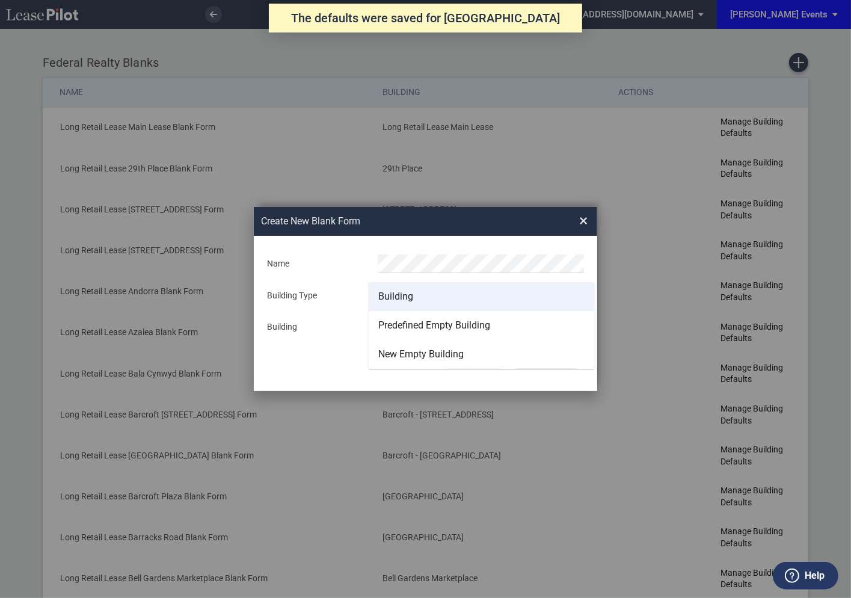
click at [393, 297] on div "Building" at bounding box center [395, 296] width 35 height 13
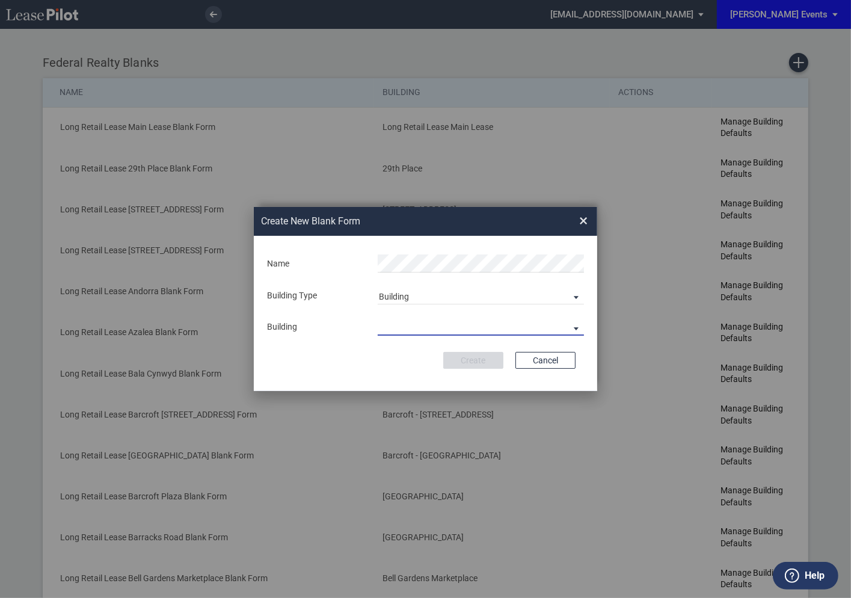
click at [392, 325] on md-select "29th Place [STREET_ADDRESS] [STREET_ADDRESS] [GEOGRAPHIC_DATA] Azalea Bala Cynw…" at bounding box center [481, 326] width 206 height 18
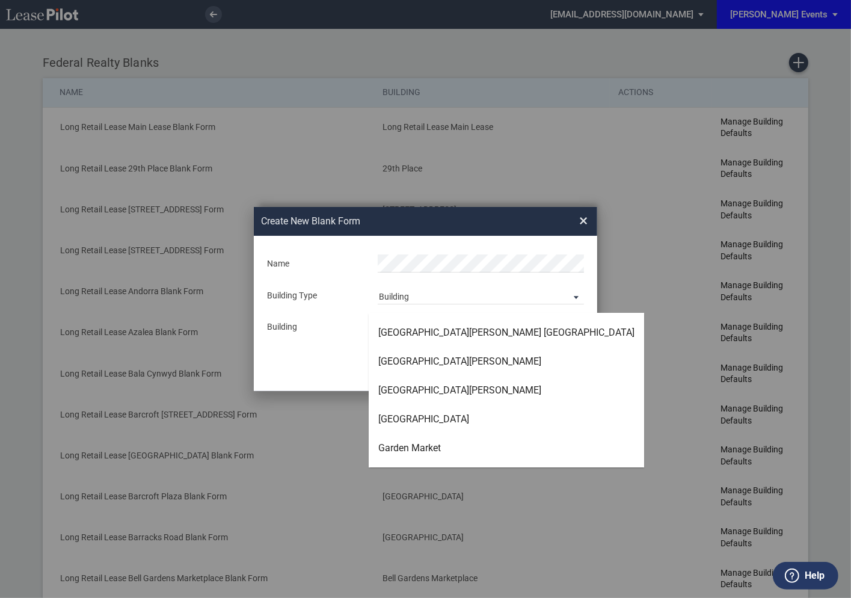
scroll to position [1611, 0]
click at [397, 445] on div "Garden Market" at bounding box center [409, 448] width 63 height 13
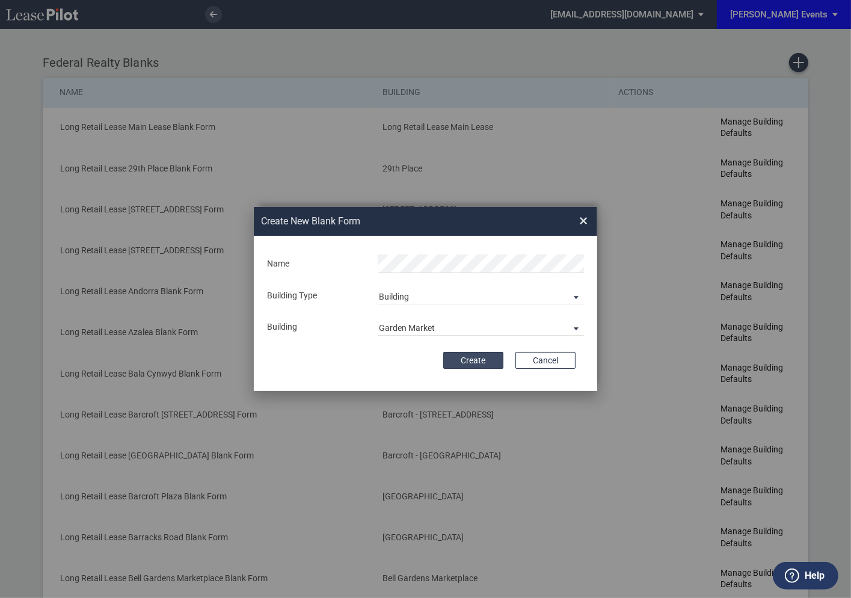
click at [474, 364] on button "Create" at bounding box center [473, 360] width 60 height 17
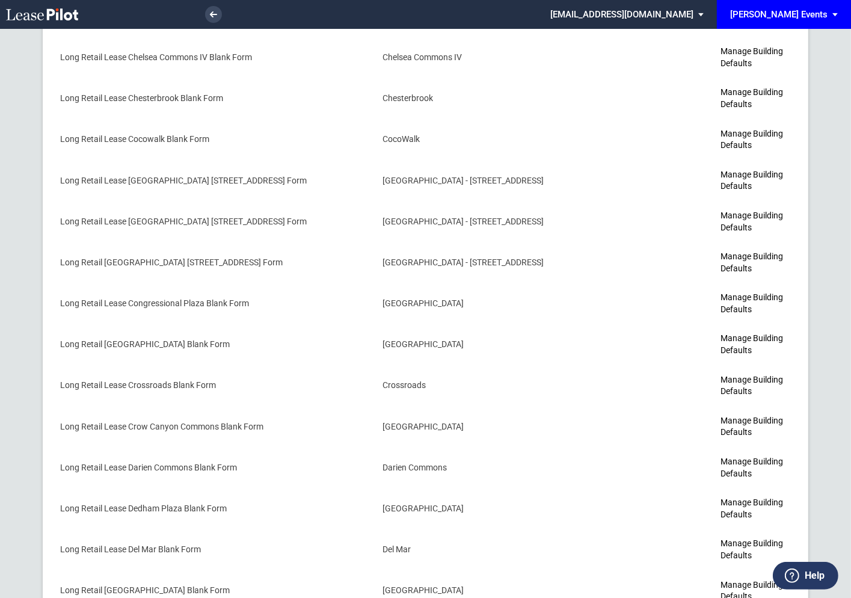
scroll to position [1650, 0]
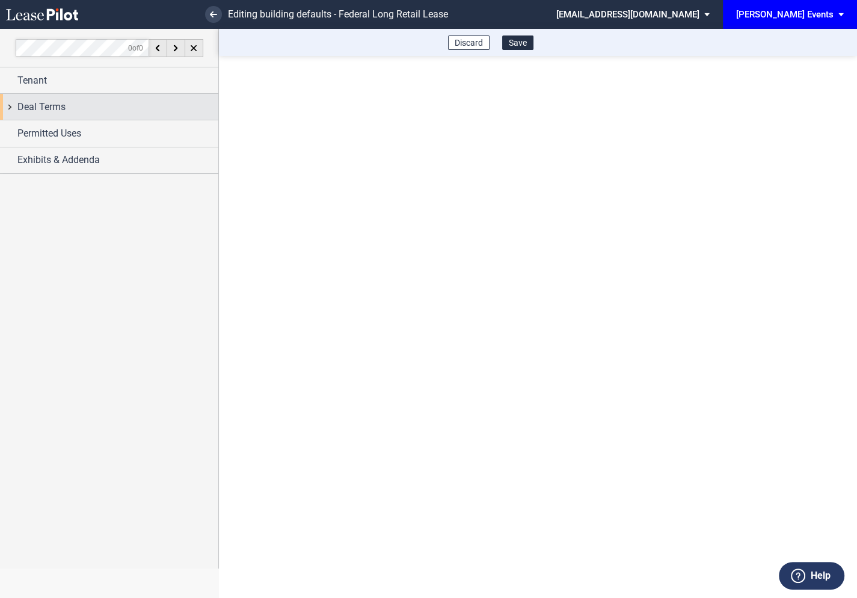
click at [13, 112] on div "Deal Terms" at bounding box center [109, 107] width 218 height 26
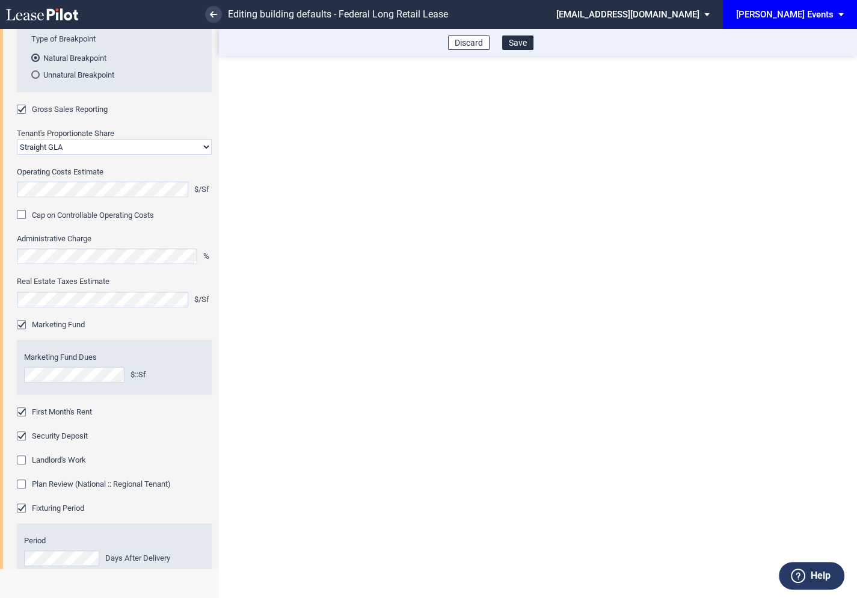
scroll to position [622, 0]
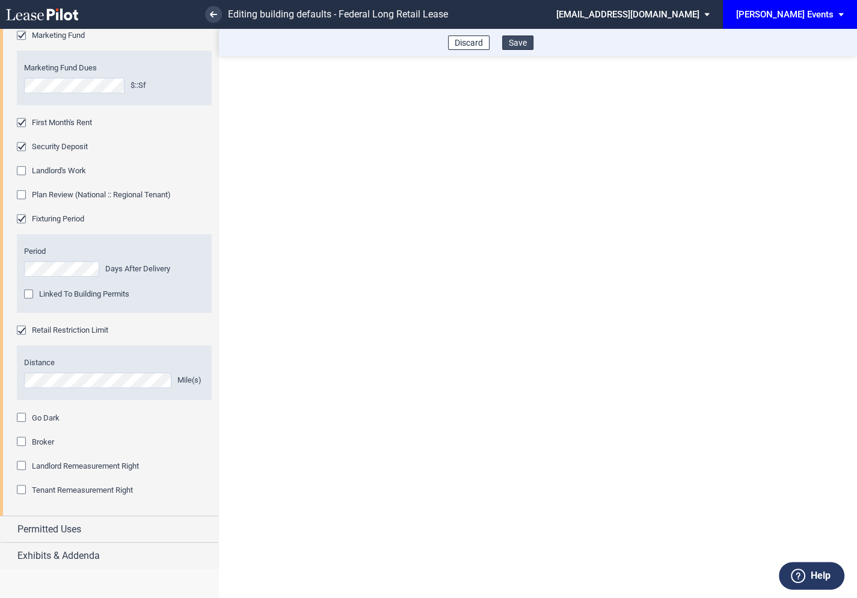
click at [517, 44] on button "Save" at bounding box center [517, 42] width 31 height 14
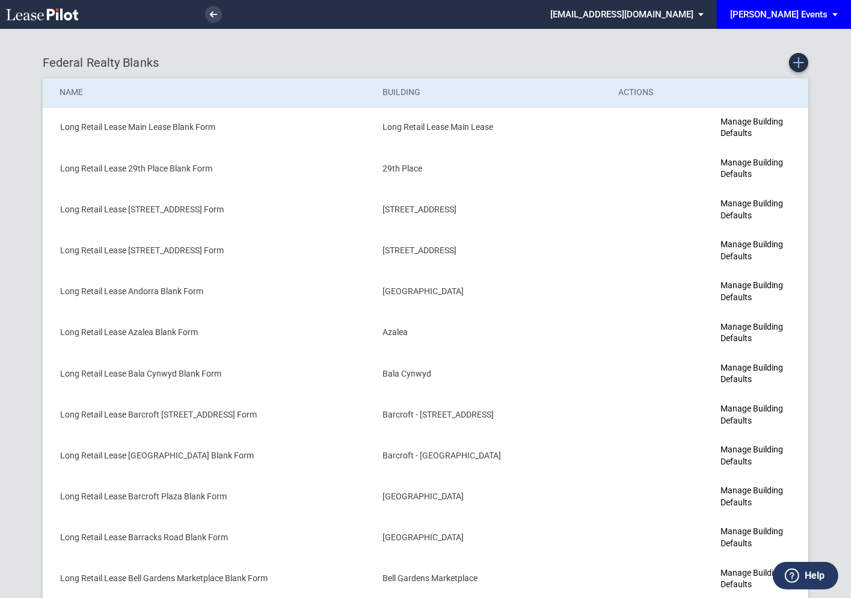
click at [794, 63] on use "Create new Blank Form" at bounding box center [798, 62] width 11 height 11
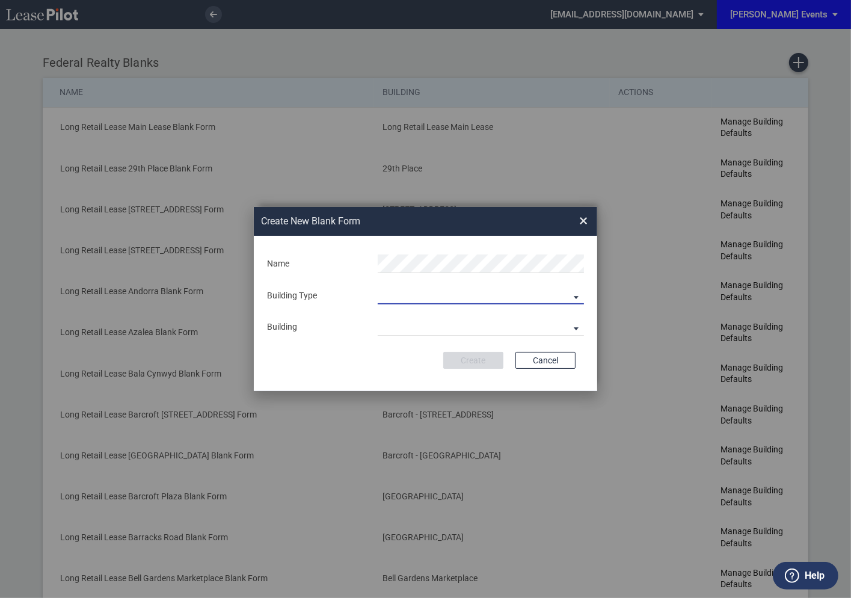
click at [409, 295] on md-select "Building Predefined Empty Building New Empty Building" at bounding box center [481, 295] width 206 height 18
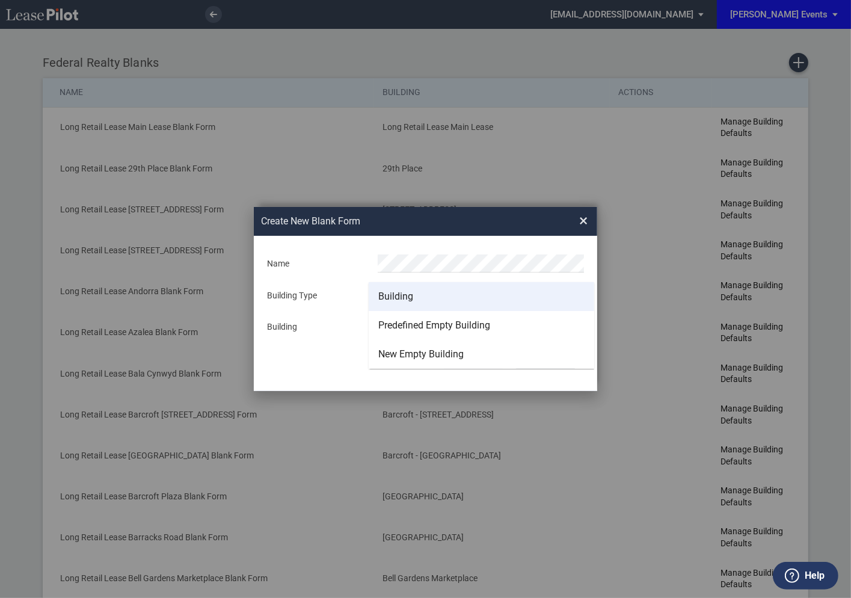
click at [399, 290] on div "Building" at bounding box center [395, 296] width 35 height 13
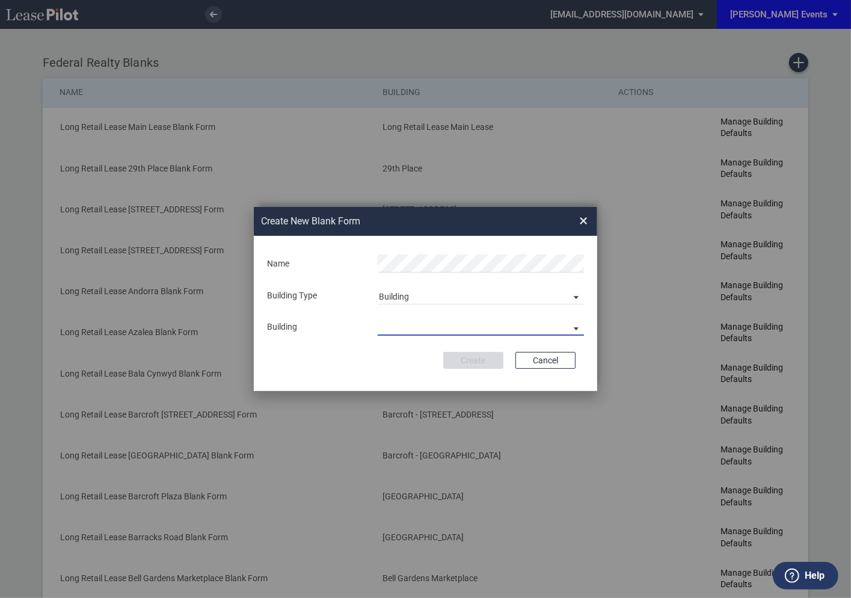
click at [396, 323] on md-select "29th Place 6464 Lincolnia Avenue 7770 Richmond Highway Andorra Azalea Bala Cynw…" at bounding box center [481, 326] width 206 height 18
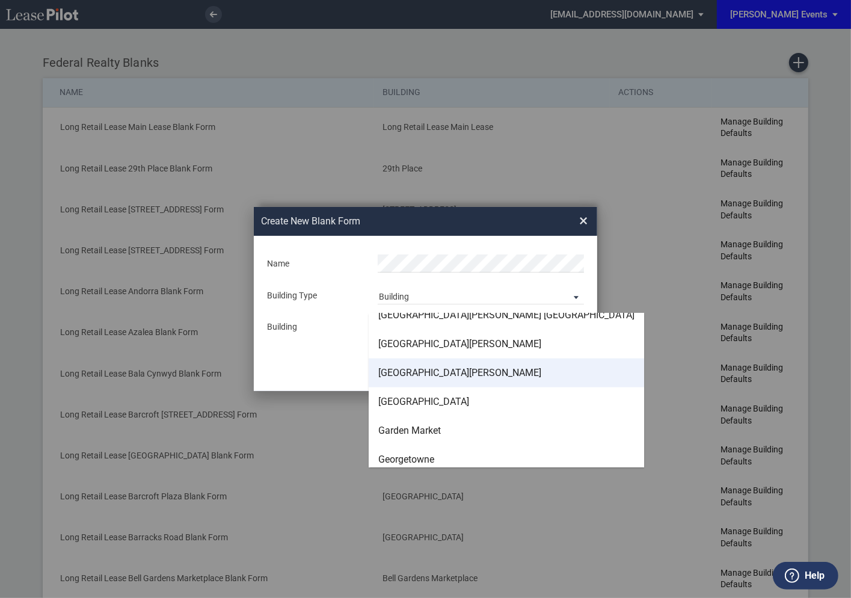
scroll to position [1638, 0]
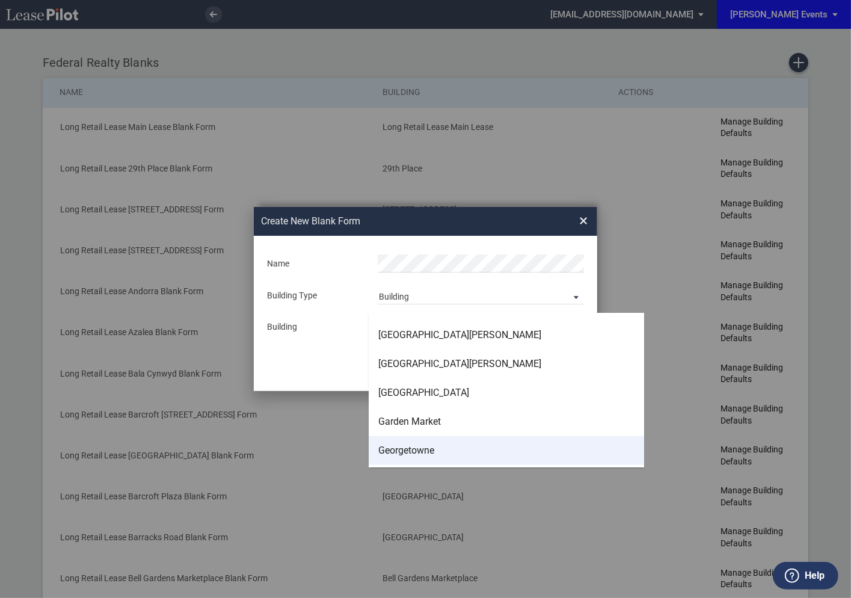
click at [398, 444] on div "Georgetowne" at bounding box center [406, 450] width 56 height 13
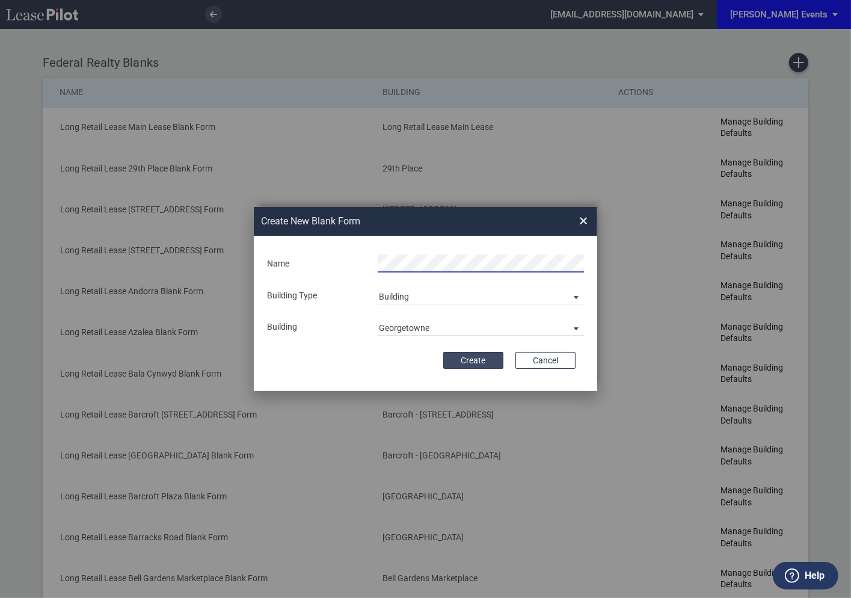
click at [461, 355] on button "Create" at bounding box center [473, 360] width 60 height 17
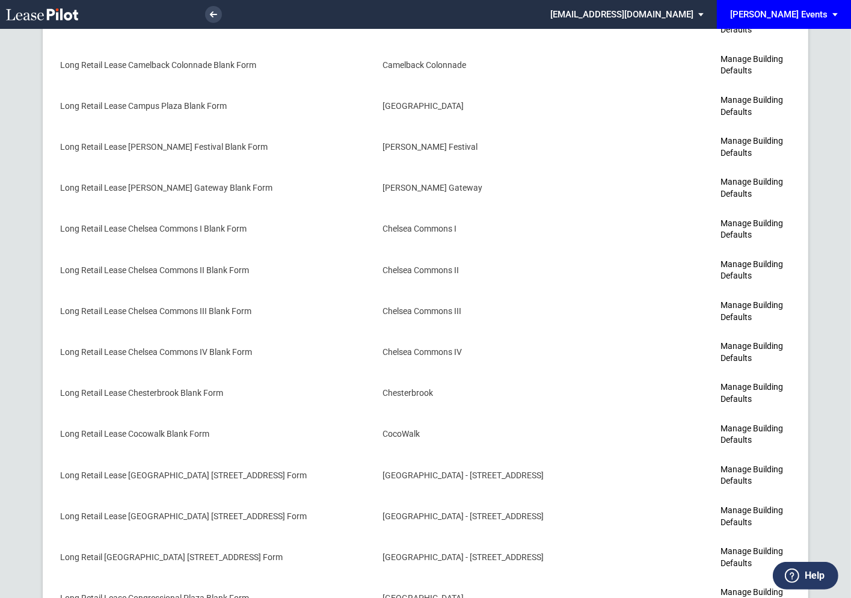
scroll to position [1685, 0]
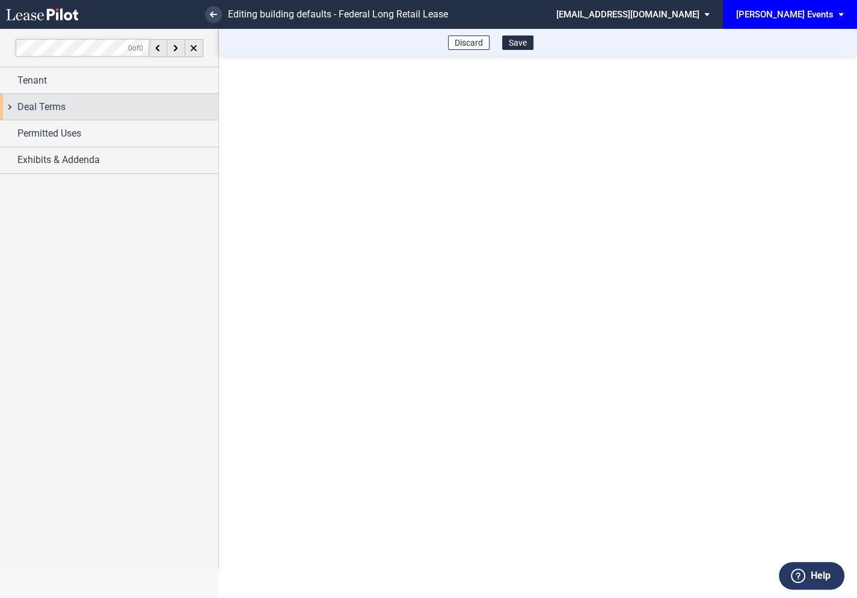
click at [11, 106] on div "Deal Terms" at bounding box center [109, 107] width 218 height 26
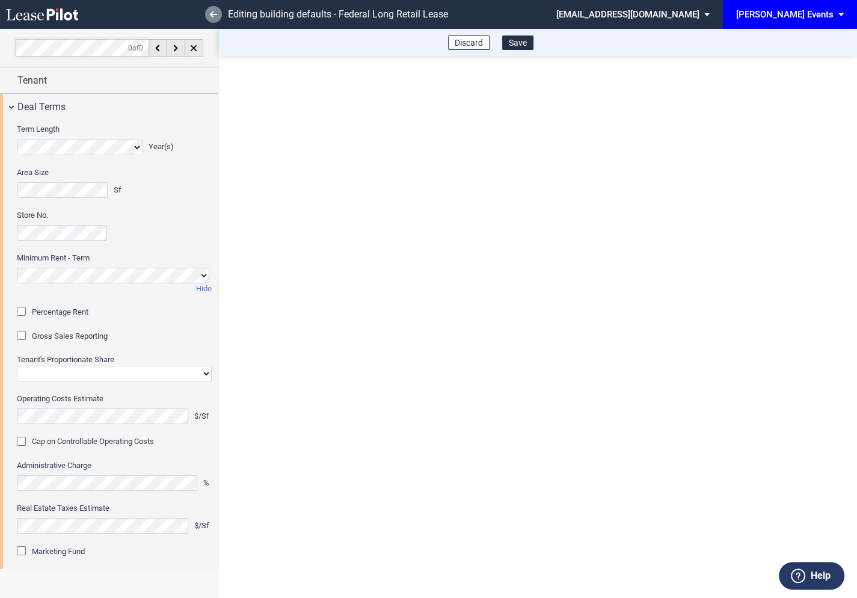
click at [213, 16] on icon at bounding box center [213, 14] width 7 height 6
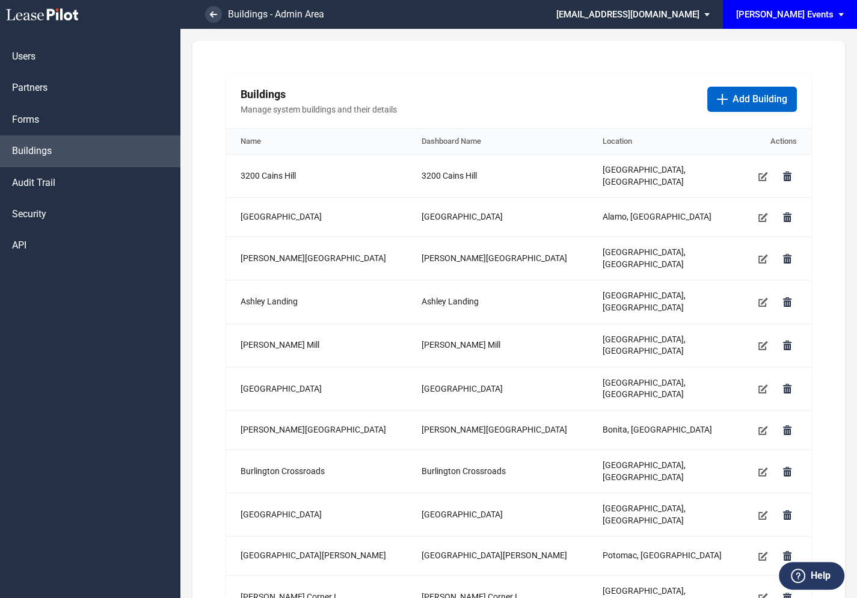
click at [647, 14] on md-select "[EMAIL_ADDRESS][DOMAIN_NAME] Super Admin Area Admin Area Settings Sign Out" at bounding box center [637, 13] width 165 height 27
click at [642, 31] on div "Super Admin Area" at bounding box center [661, 32] width 67 height 12
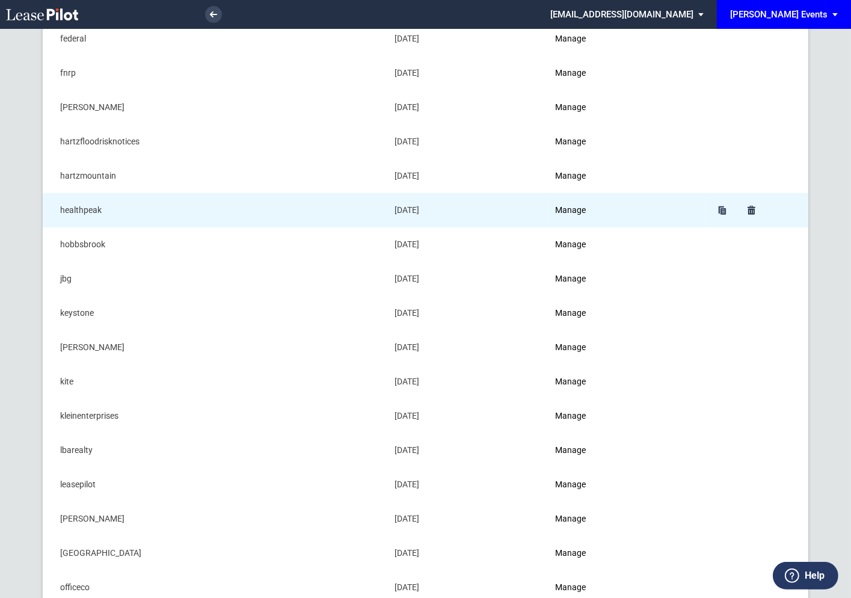
scroll to position [506, 0]
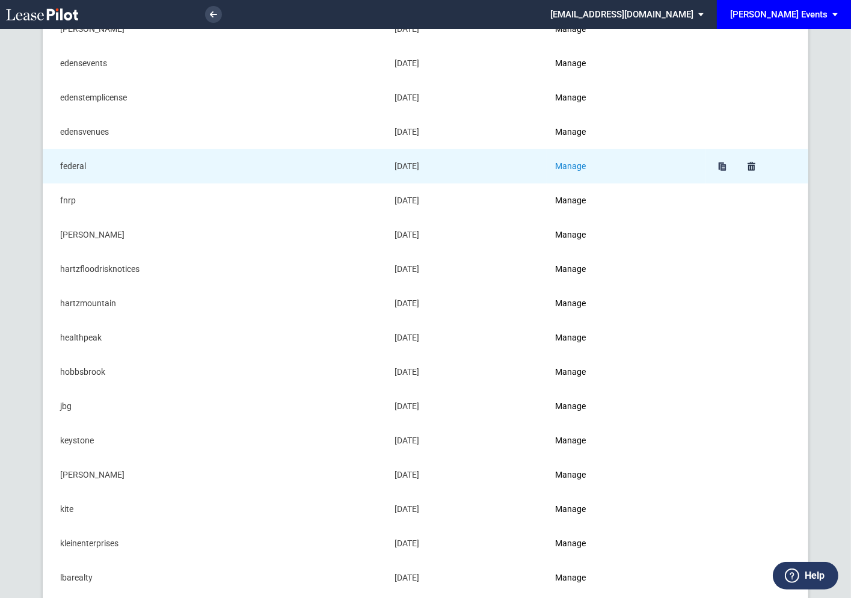
click at [576, 165] on link "Manage" at bounding box center [570, 166] width 31 height 10
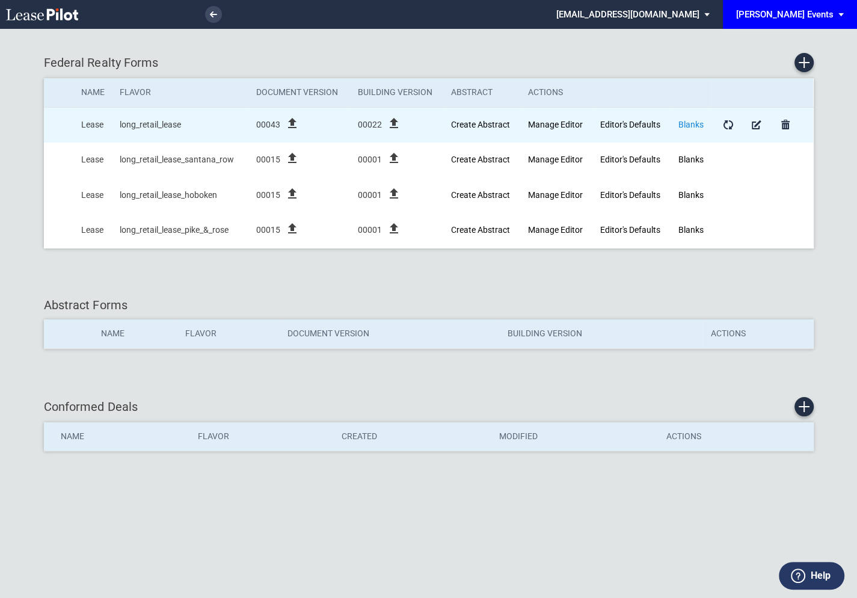
click at [690, 124] on link "Blanks" at bounding box center [690, 125] width 25 height 10
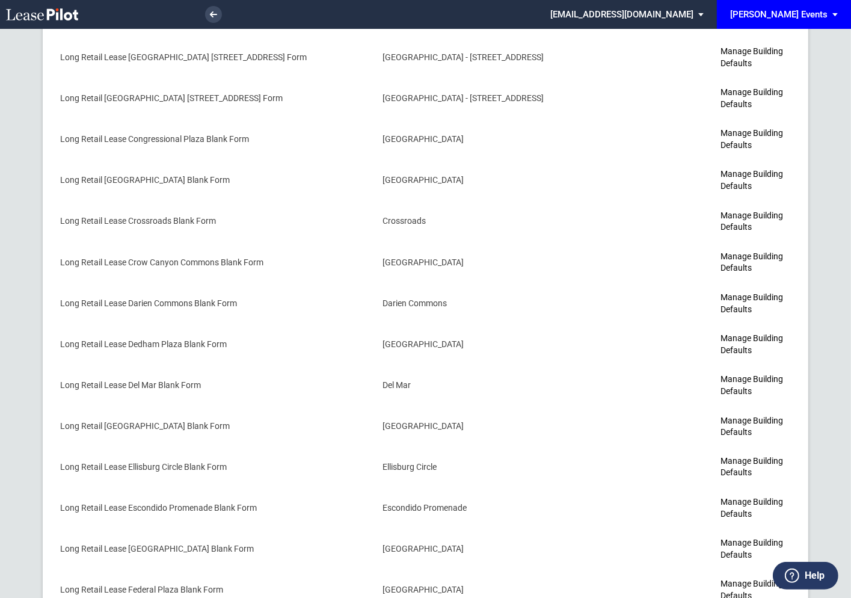
scroll to position [1685, 0]
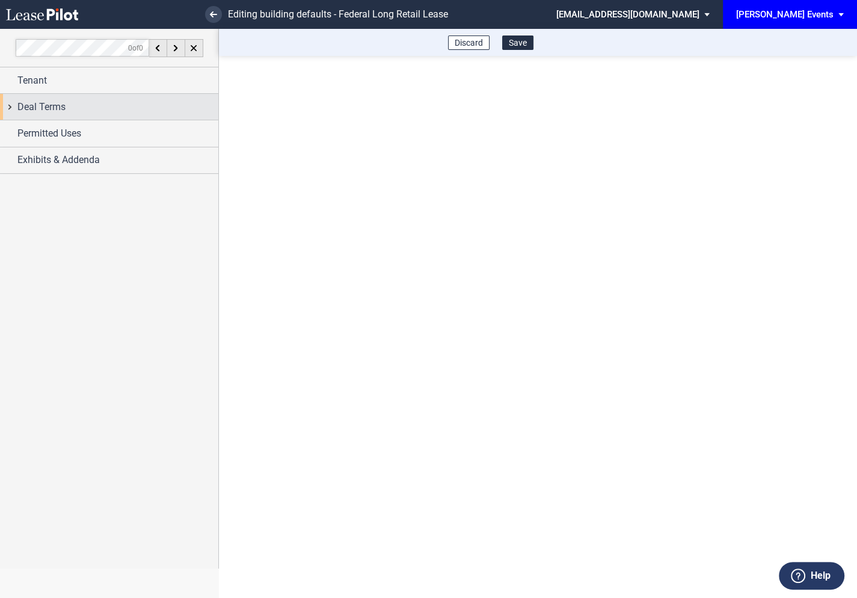
click at [13, 120] on div "Deal Terms" at bounding box center [109, 107] width 218 height 26
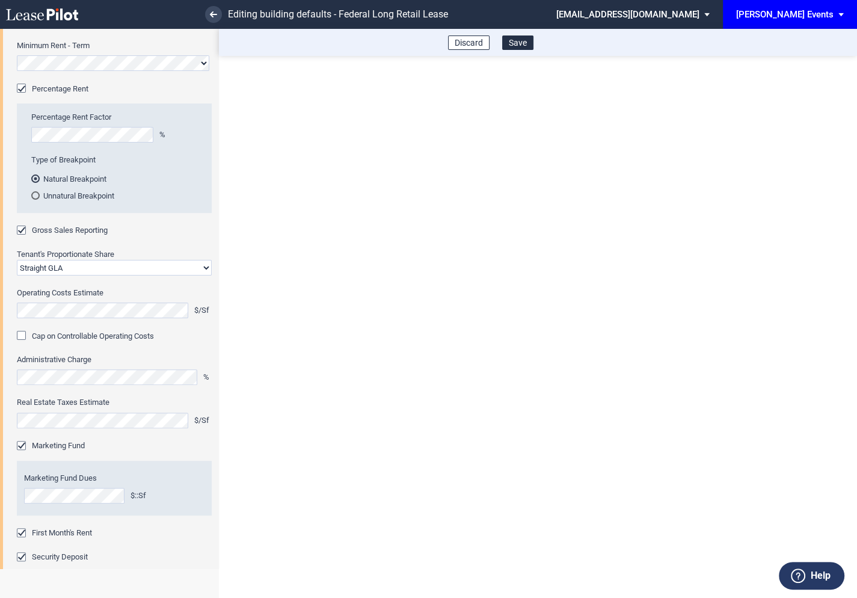
scroll to position [211, 0]
click at [213, 16] on use at bounding box center [213, 14] width 7 height 6
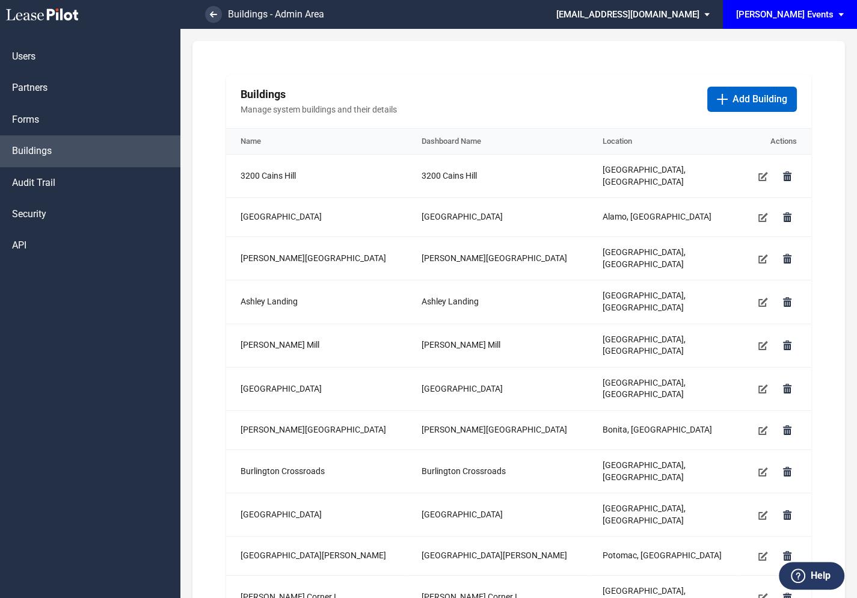
click at [700, 19] on md-select "edensevents@leasepilot.co Super Admin Area Admin Area Settings Sign Out" at bounding box center [637, 13] width 165 height 27
click at [646, 32] on div "Super Admin Area" at bounding box center [661, 32] width 67 height 12
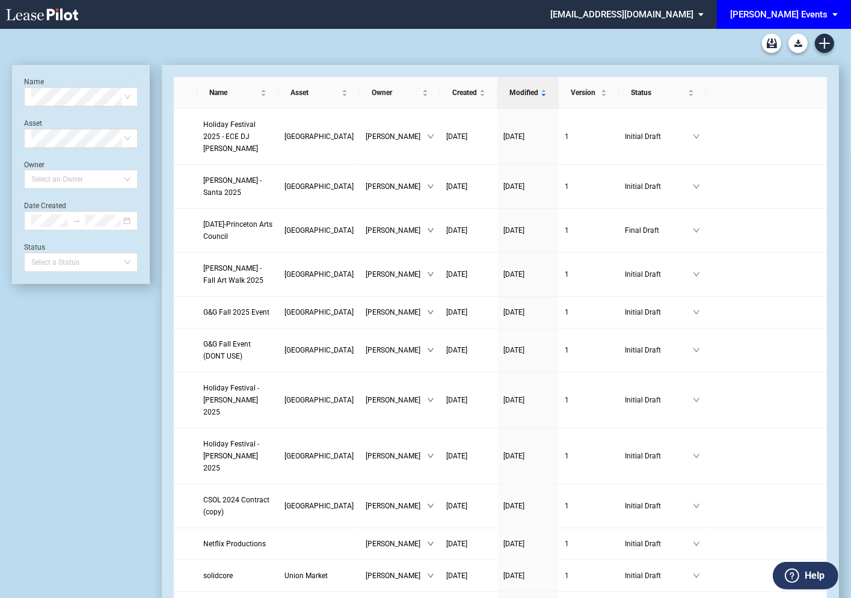
click at [703, 17] on md-select "[EMAIL_ADDRESS][DOMAIN_NAME] Super Admin Area Admin Area Settings Sign Out" at bounding box center [631, 13] width 165 height 27
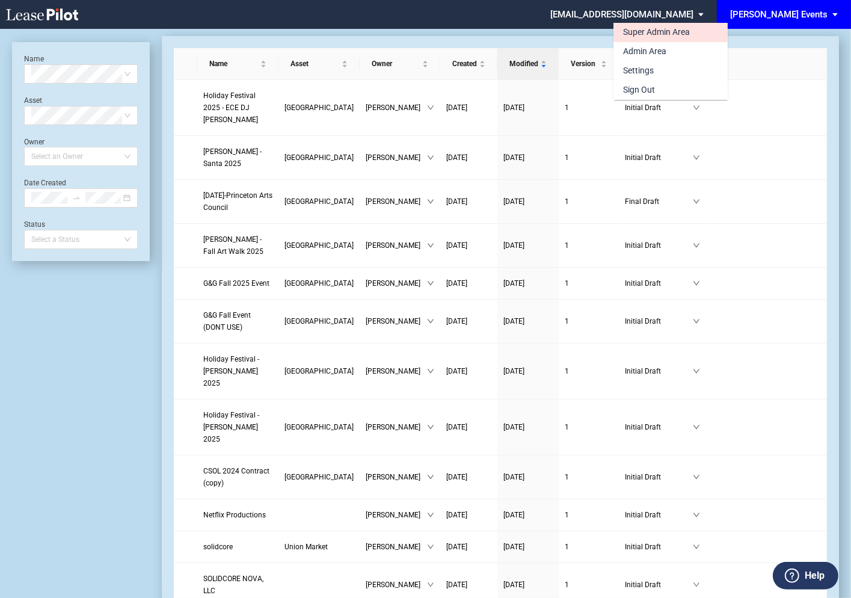
click at [666, 31] on div "Super Admin Area" at bounding box center [656, 32] width 67 height 12
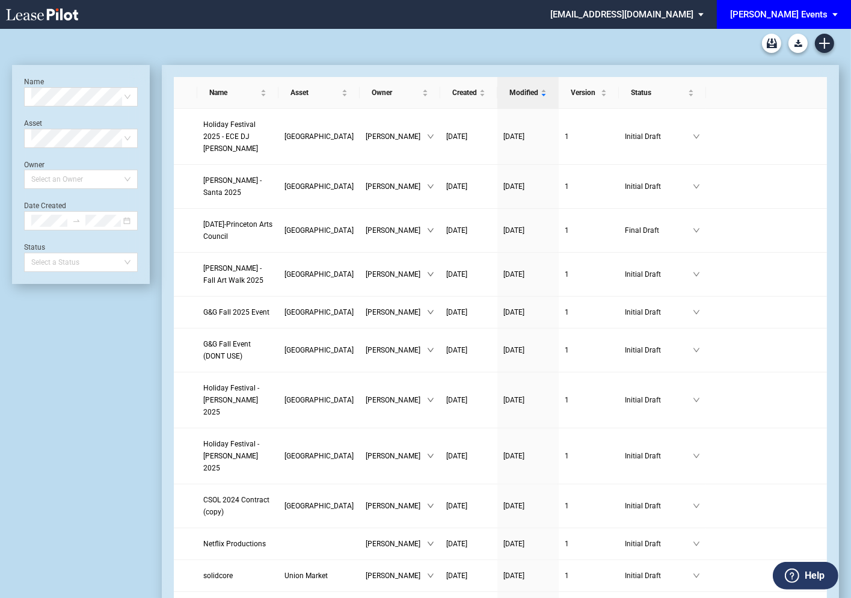
scroll to position [29, 0]
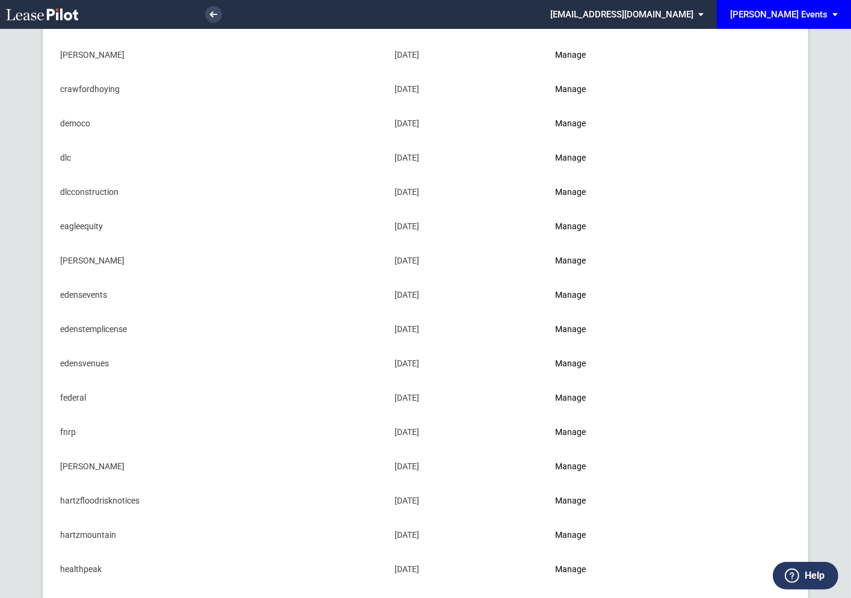
scroll to position [276, 0]
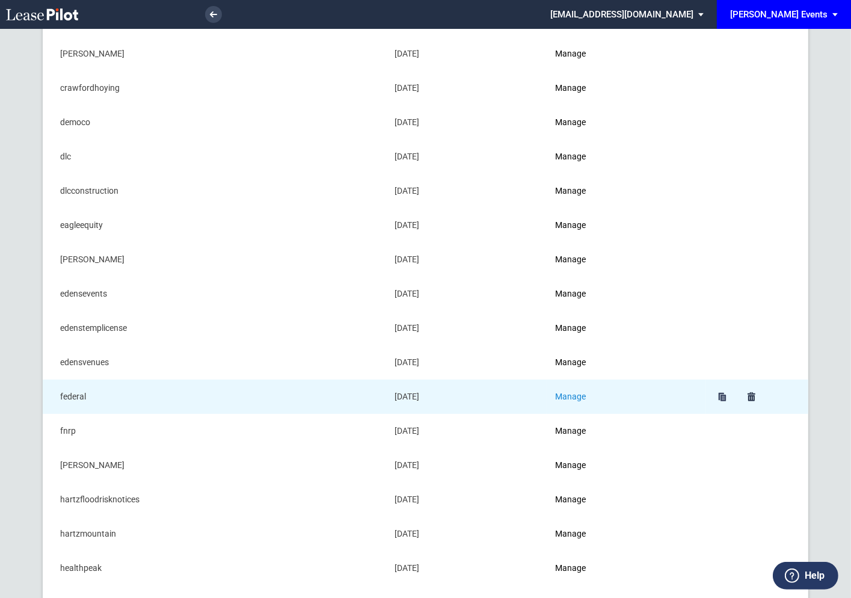
click at [573, 393] on link "Manage" at bounding box center [570, 396] width 31 height 10
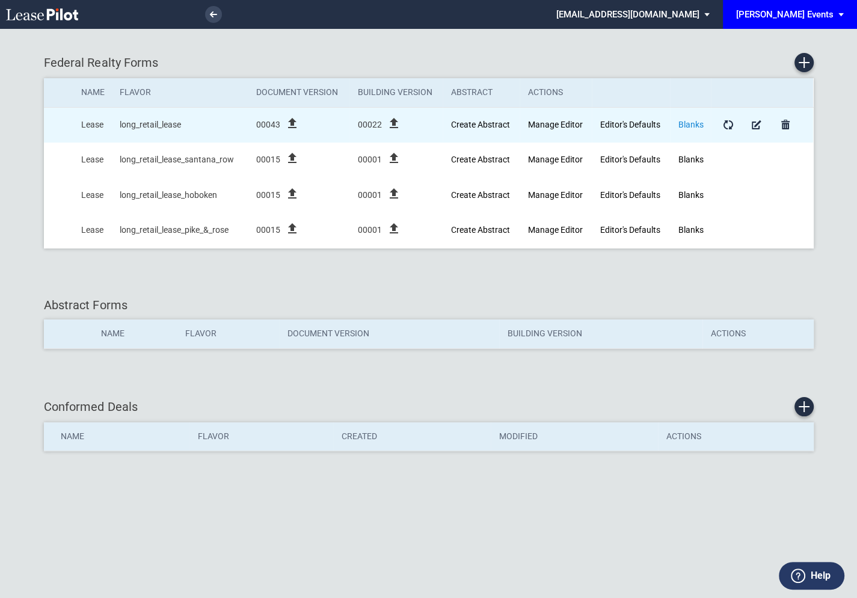
click at [691, 121] on link "Blanks" at bounding box center [690, 125] width 25 height 10
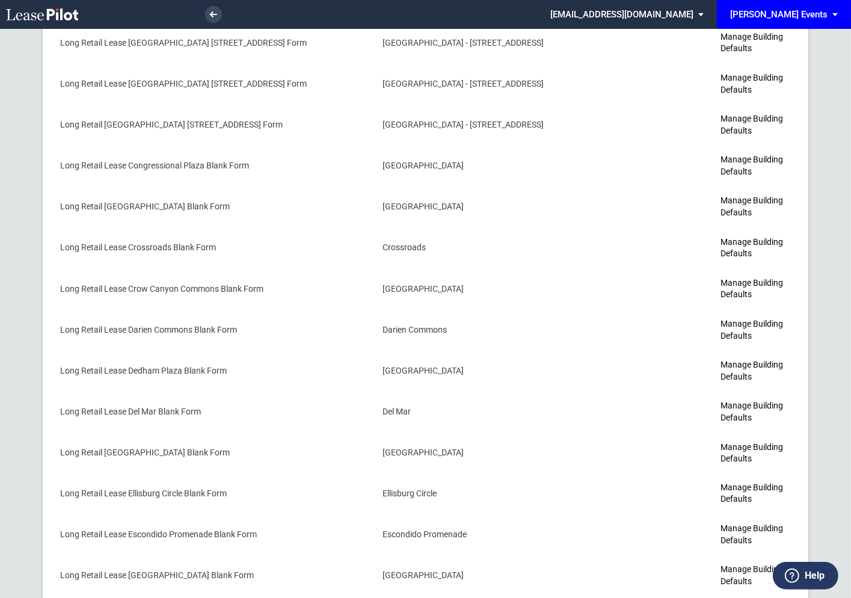
scroll to position [1685, 0]
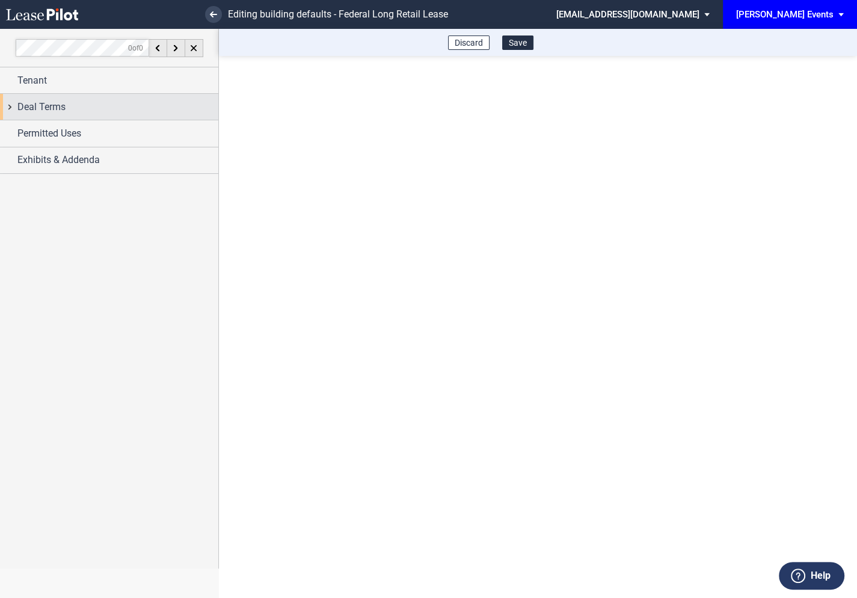
click at [14, 104] on div "Deal Terms" at bounding box center [109, 107] width 218 height 26
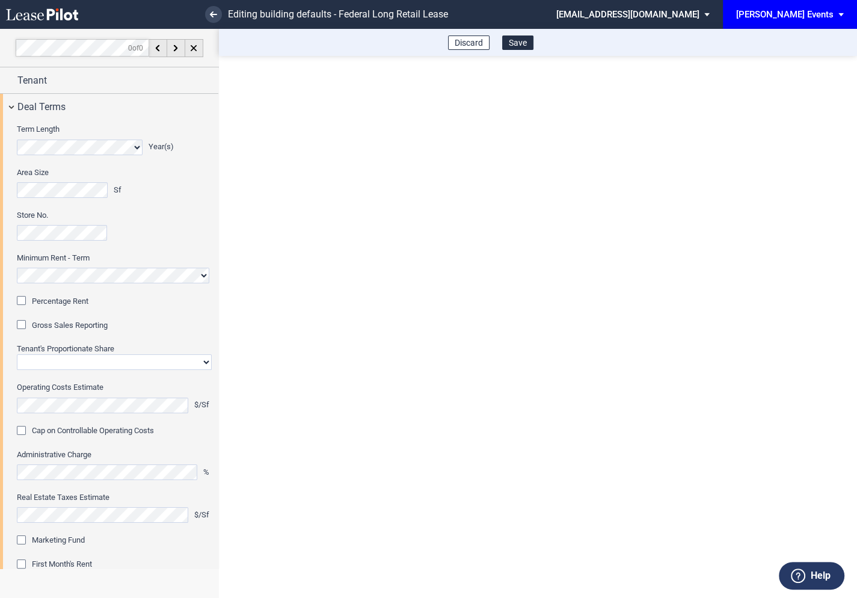
click at [25, 298] on div "Percentage Rent" at bounding box center [23, 302] width 12 height 12
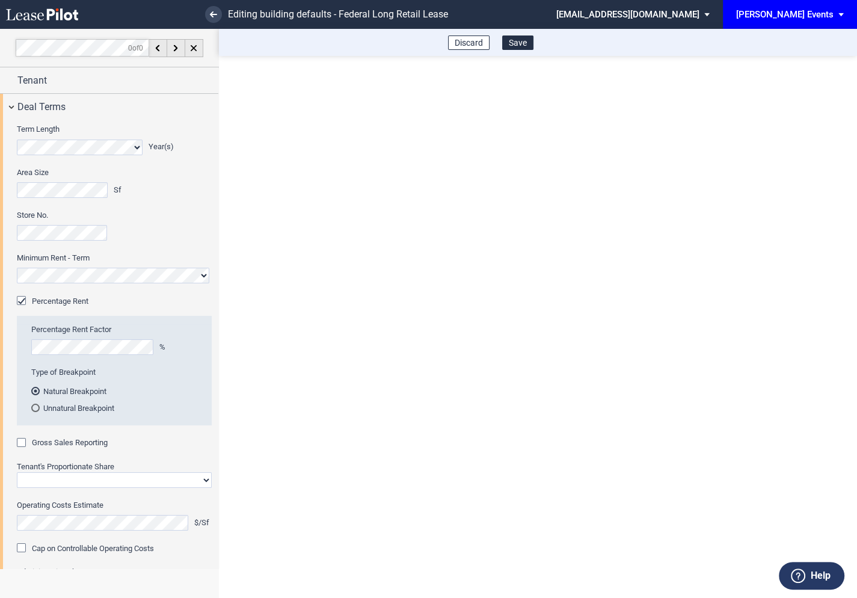
click at [23, 442] on div "Gross Sales Reporting" at bounding box center [23, 444] width 12 height 12
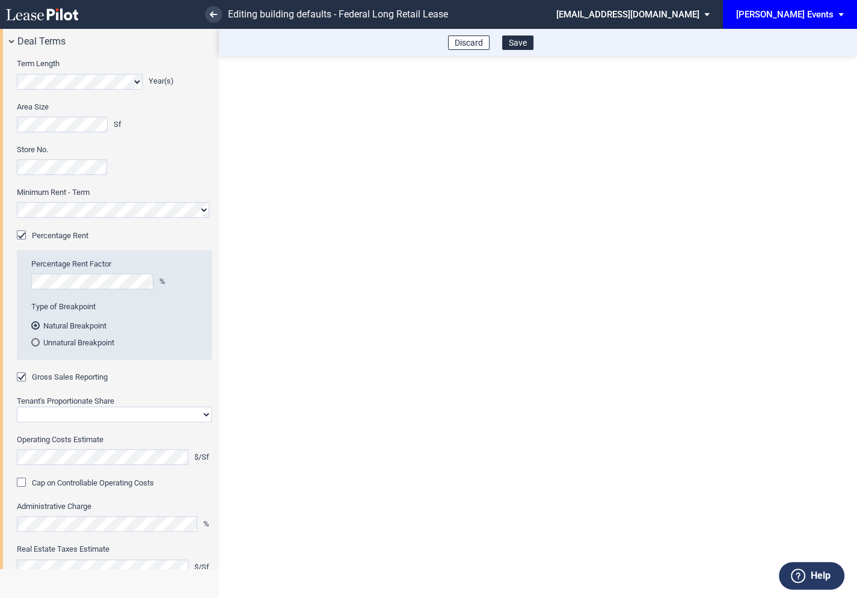
scroll to position [70, 0]
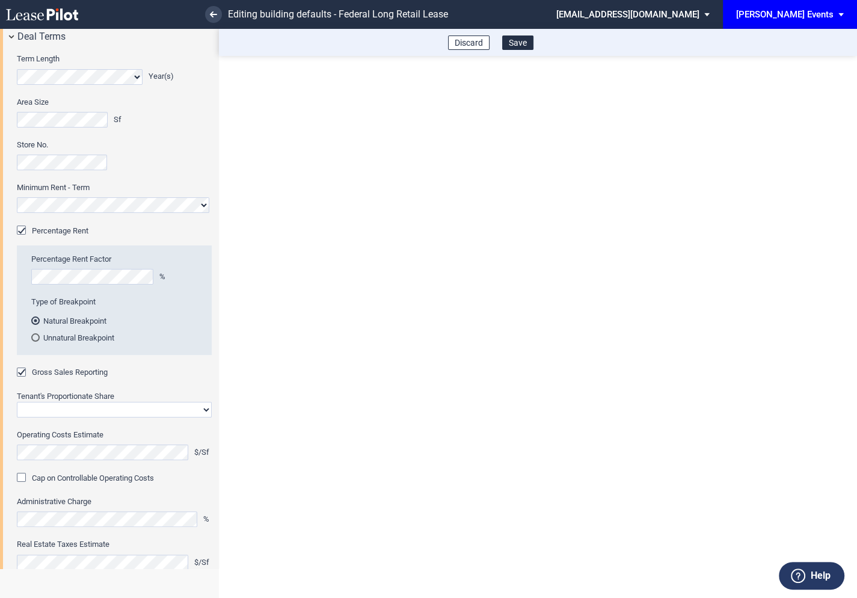
click at [42, 412] on select "Straight GLA Net Major" at bounding box center [114, 410] width 195 height 16
select select "straight GLA"
click at [17, 402] on select "Straight GLA Net Major" at bounding box center [114, 410] width 195 height 16
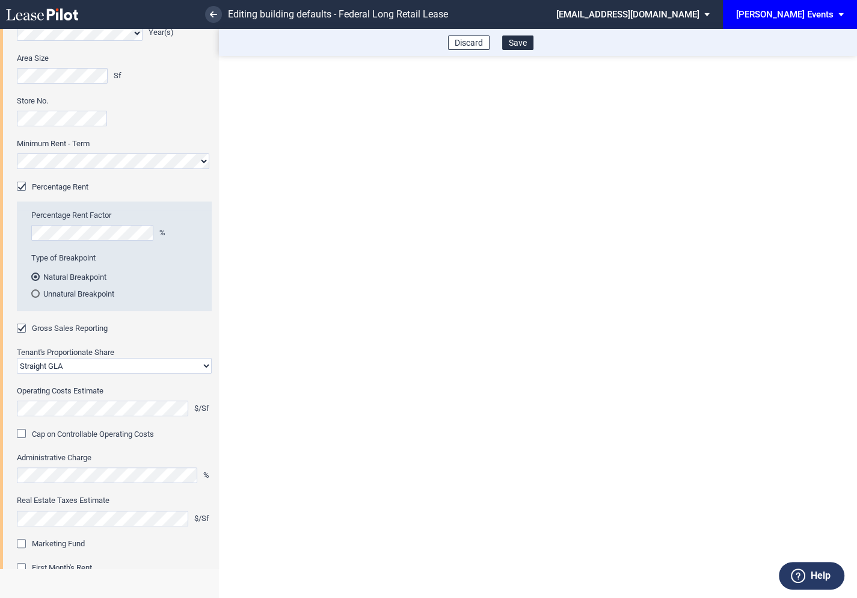
click at [26, 543] on div "Marketing Fund" at bounding box center [23, 545] width 12 height 12
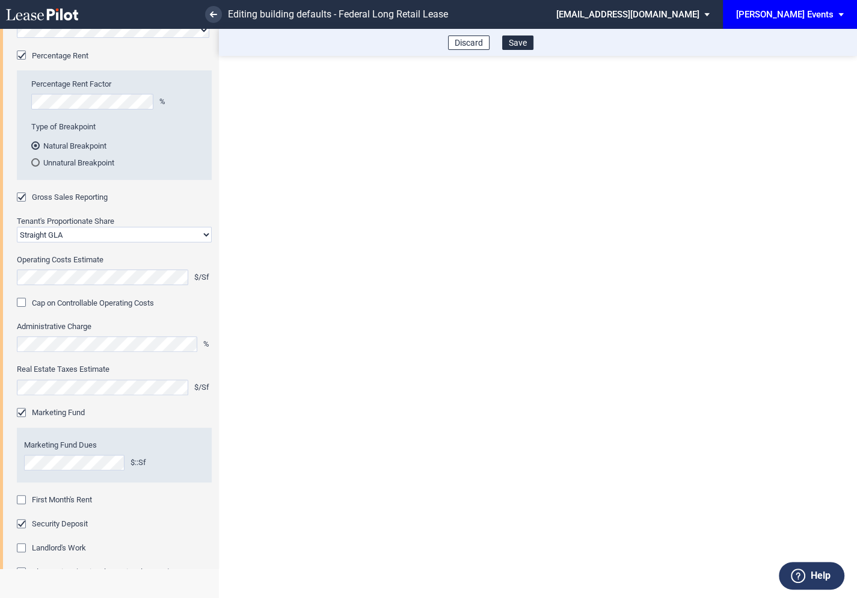
scroll to position [248, 0]
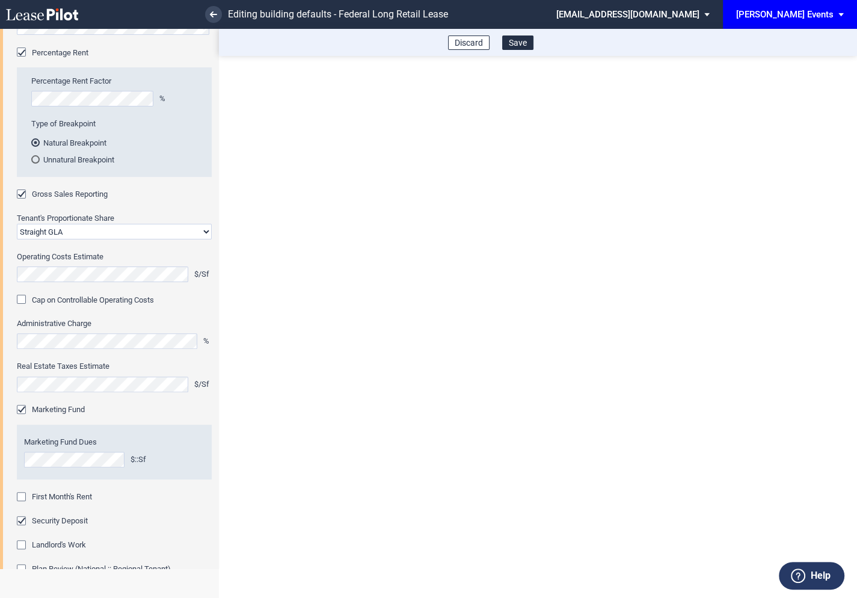
click at [23, 500] on div "First Month's Rent" at bounding box center [23, 498] width 12 height 12
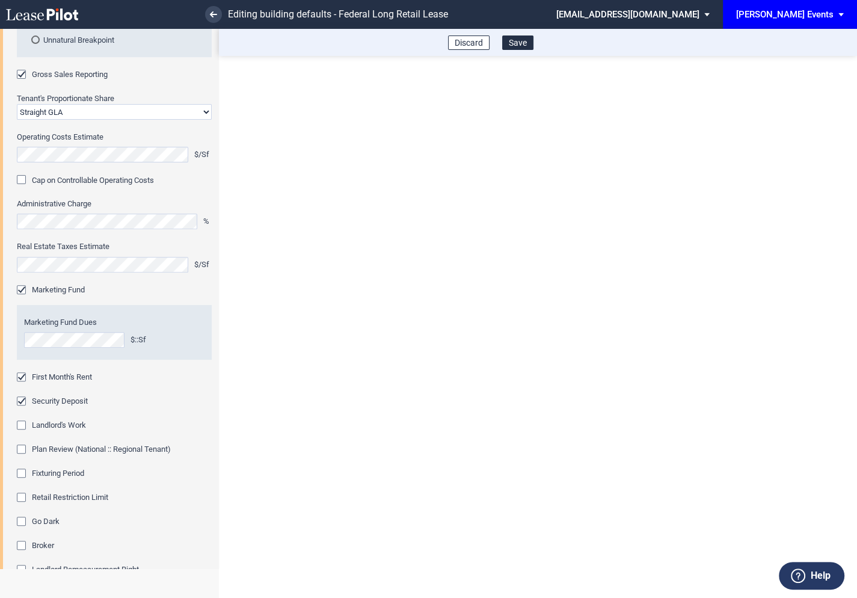
click at [20, 474] on div "Fixturing Period" at bounding box center [23, 474] width 12 height 12
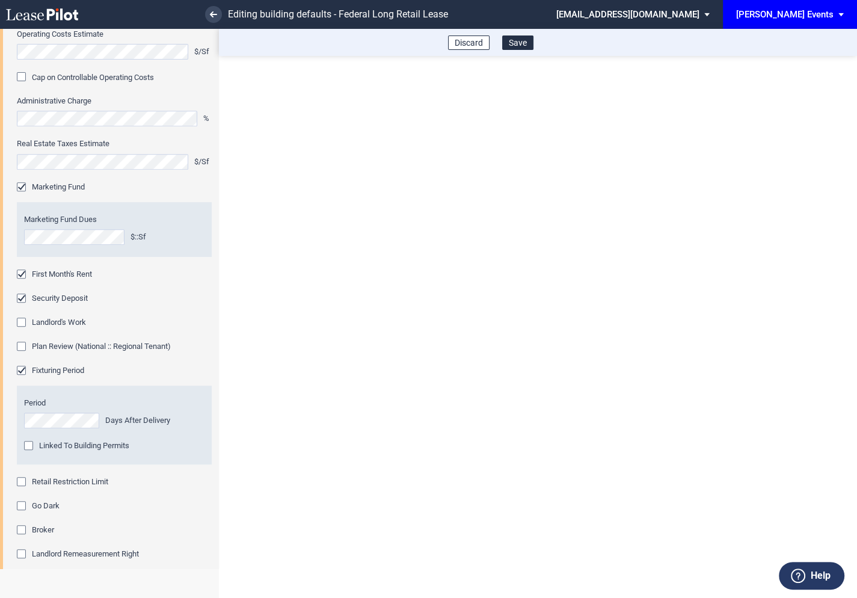
click at [22, 484] on div "Retail Restriction Limit" at bounding box center [23, 483] width 12 height 12
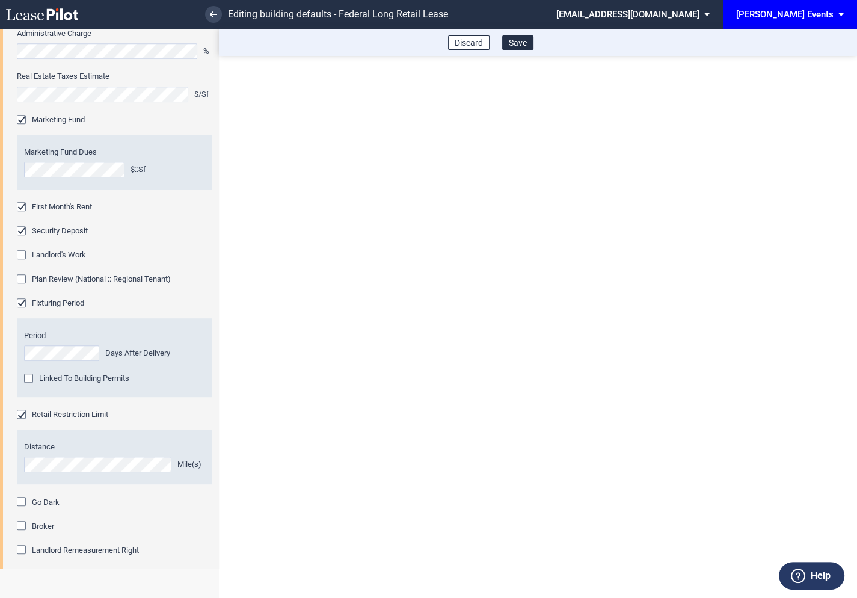
scroll to position [622, 0]
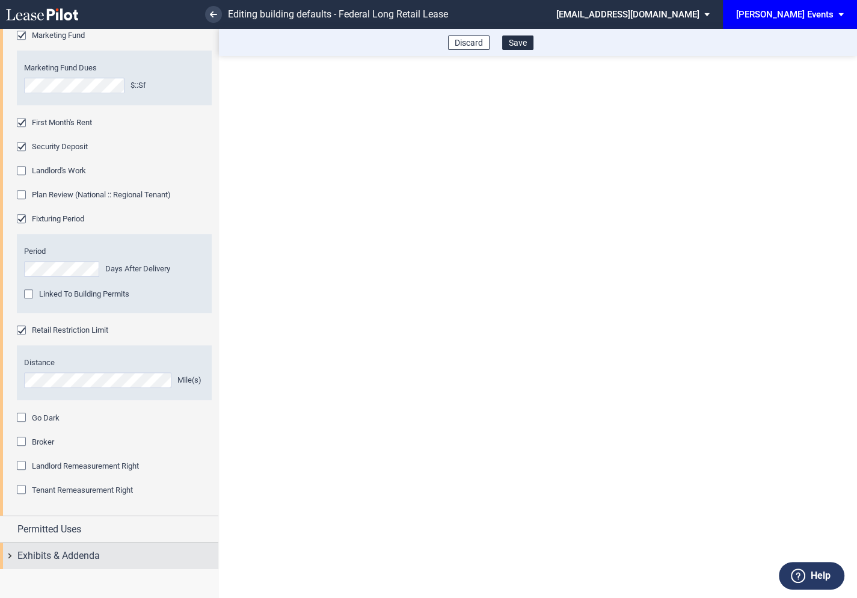
click at [10, 551] on div "Exhibits & Addenda" at bounding box center [109, 555] width 218 height 26
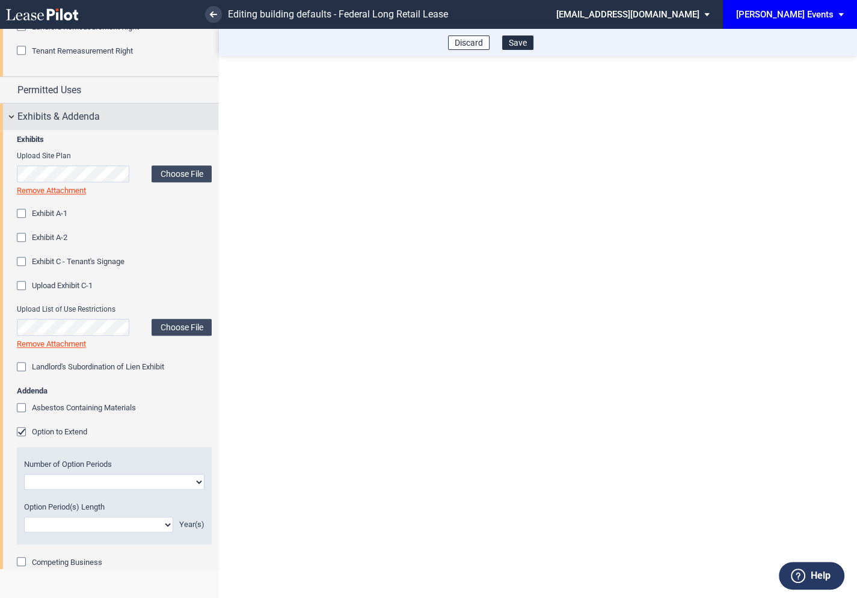
scroll to position [1063, 0]
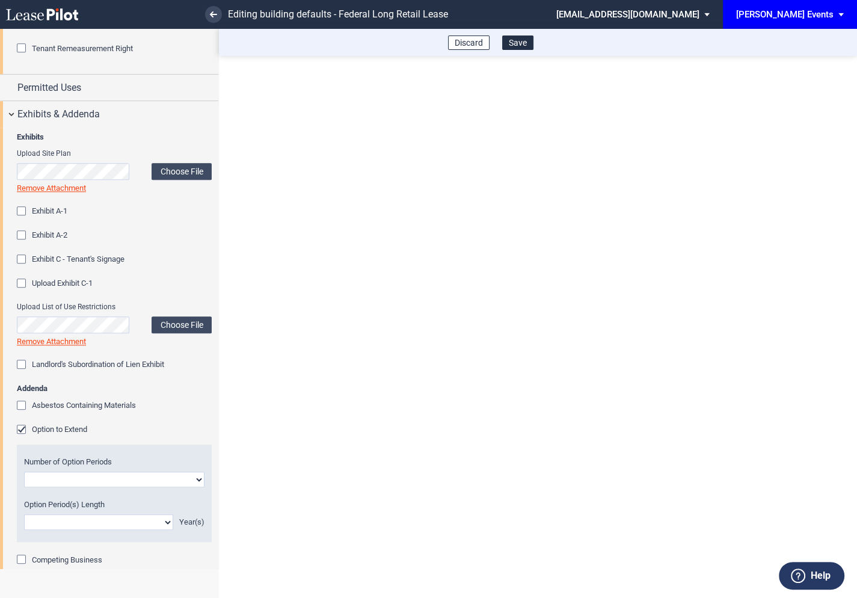
click at [25, 430] on div "Option to Extend" at bounding box center [23, 430] width 12 height 12
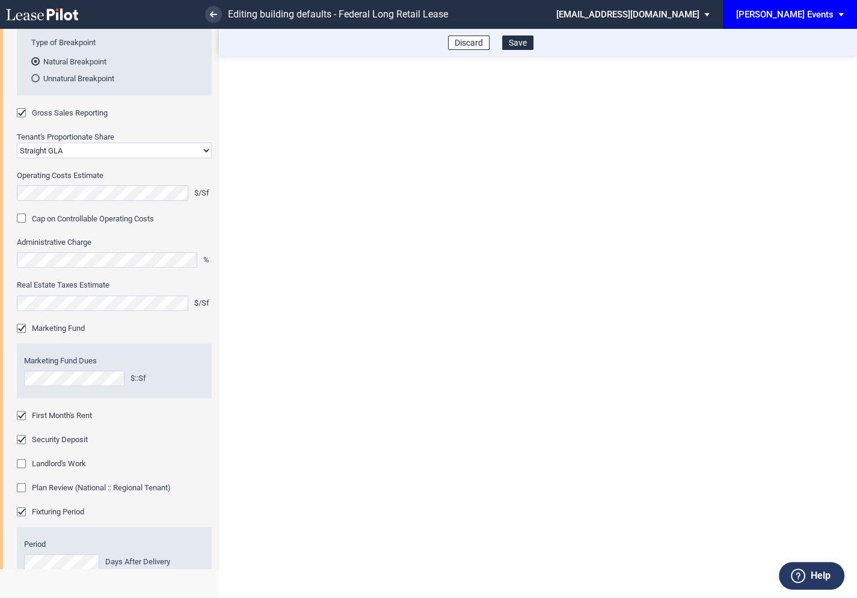
scroll to position [0, 0]
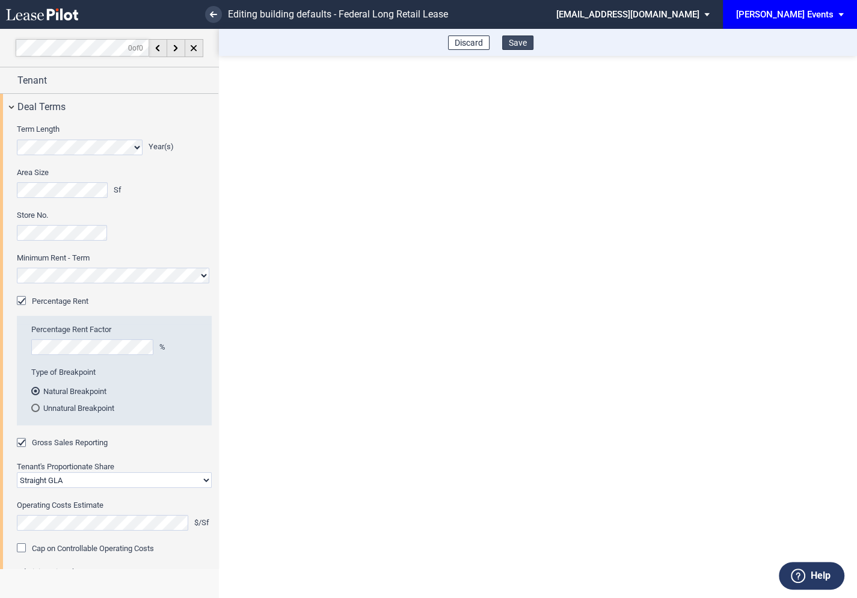
click at [521, 43] on button "Save" at bounding box center [517, 42] width 31 height 14
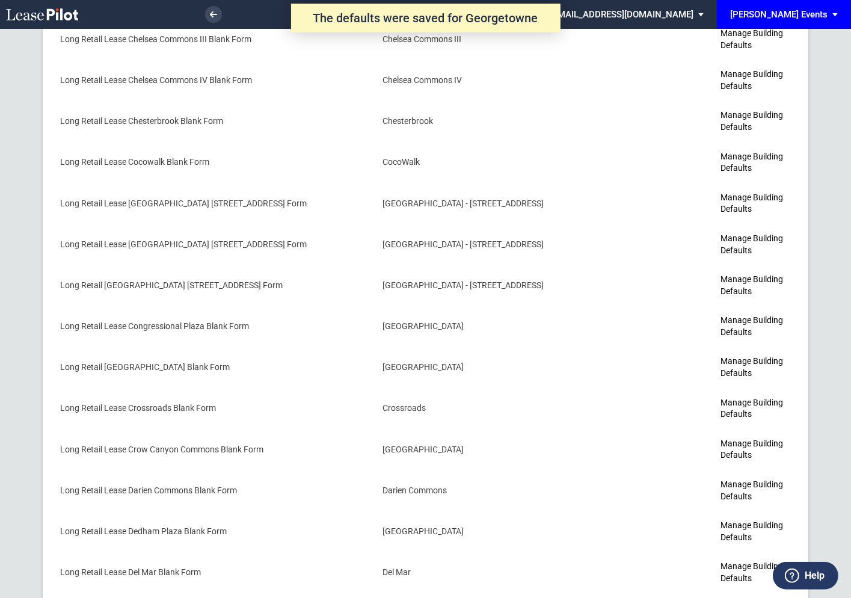
scroll to position [1685, 0]
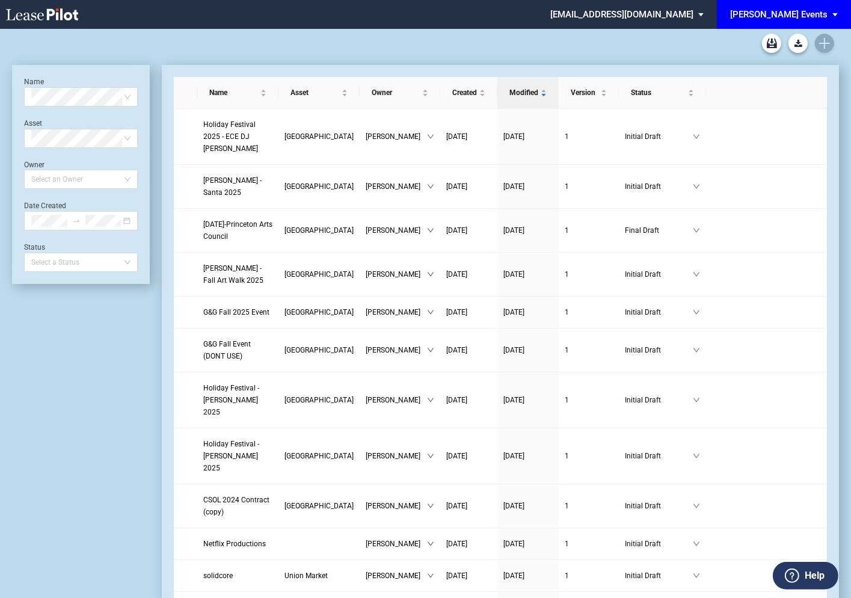
click at [708, 16] on md-select "[EMAIL_ADDRESS][DOMAIN_NAME] Super Admin Area Admin Area Settings Sign Out" at bounding box center [631, 13] width 165 height 27
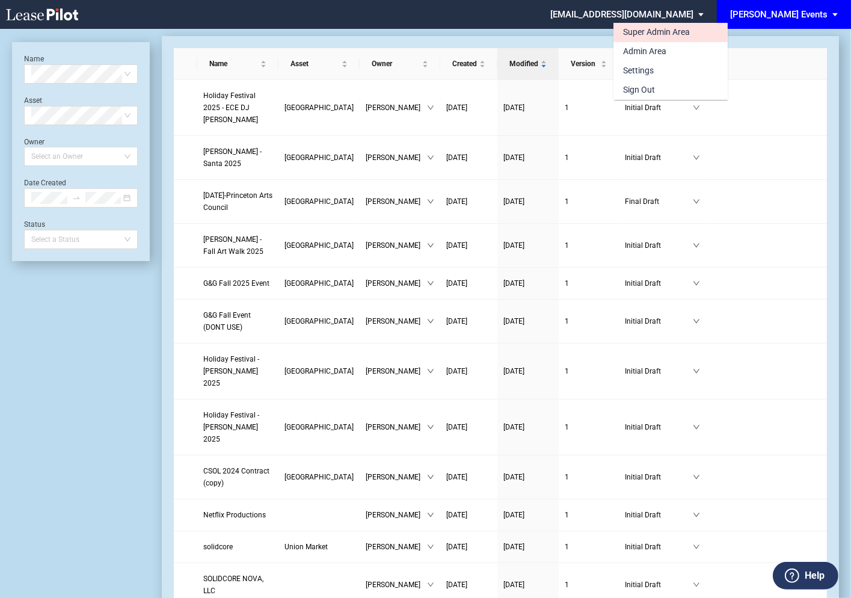
click at [654, 34] on div "Super Admin Area" at bounding box center [656, 32] width 67 height 12
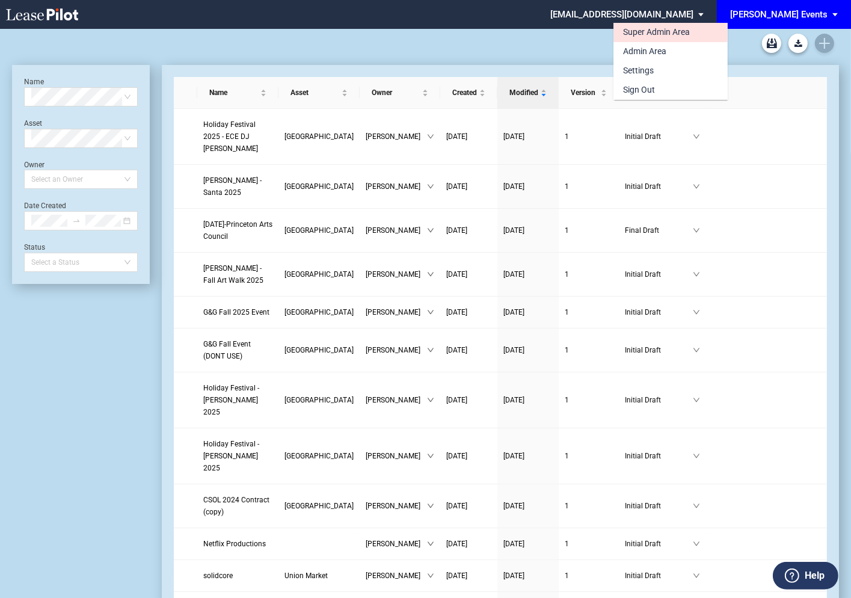
scroll to position [29, 0]
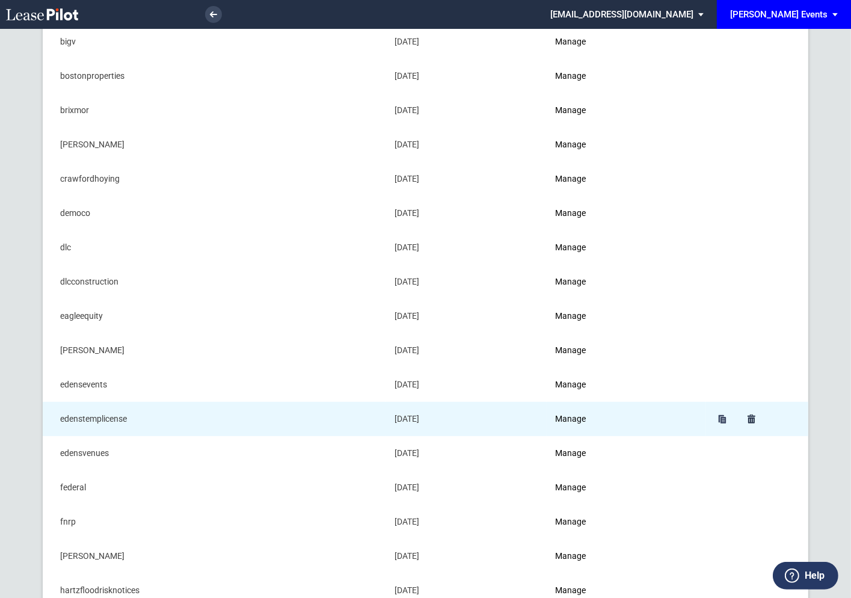
scroll to position [186, 0]
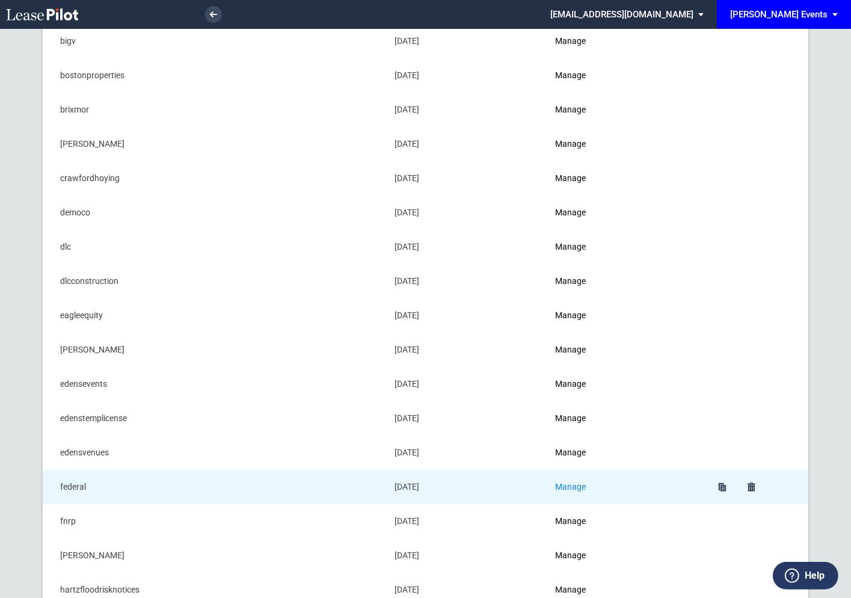
click at [583, 483] on link "Manage" at bounding box center [570, 487] width 31 height 10
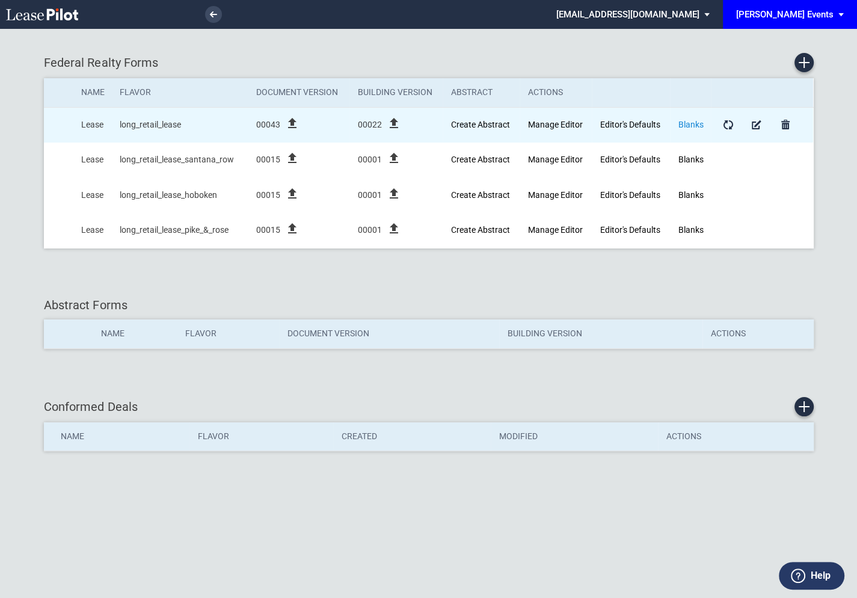
click at [690, 124] on link "Blanks" at bounding box center [690, 125] width 25 height 10
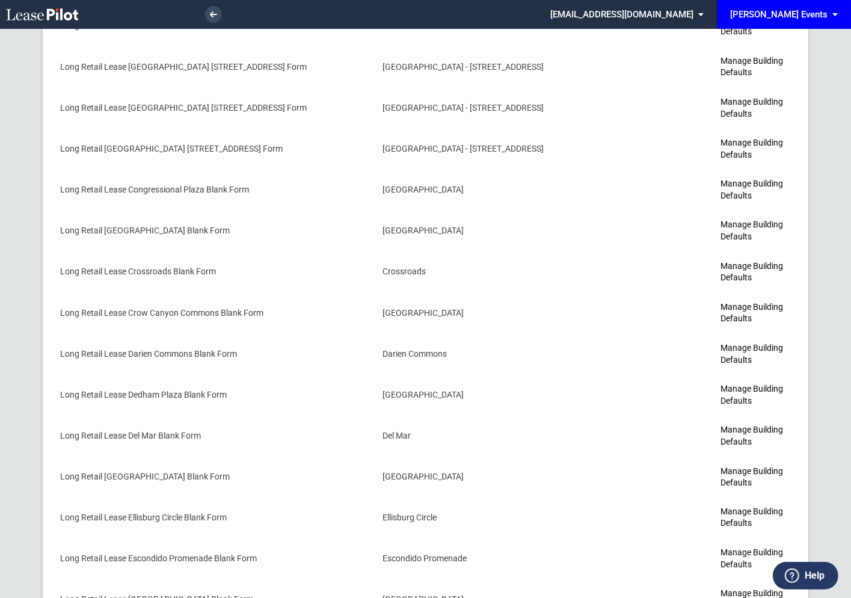
scroll to position [1685, 0]
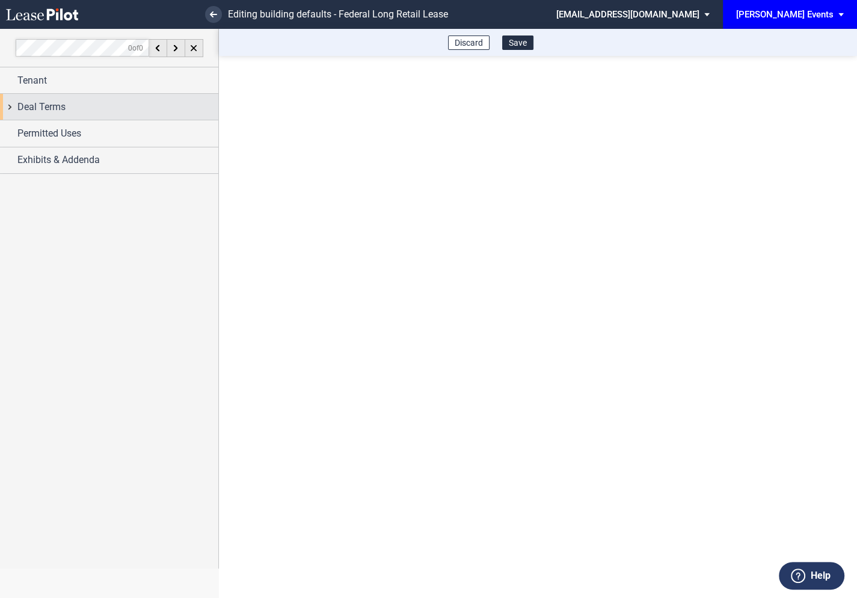
click at [11, 109] on div "Deal Terms" at bounding box center [109, 107] width 218 height 26
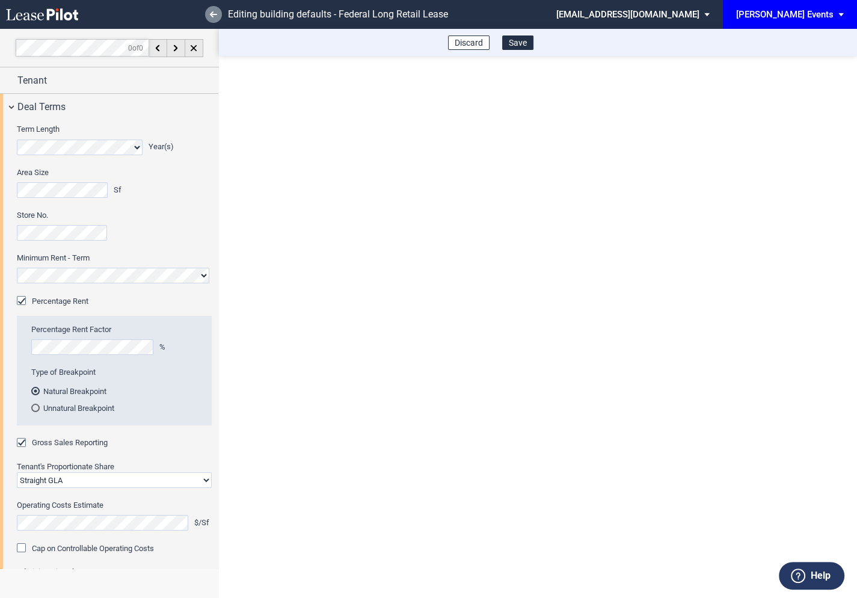
click at [214, 17] on icon at bounding box center [213, 14] width 7 height 6
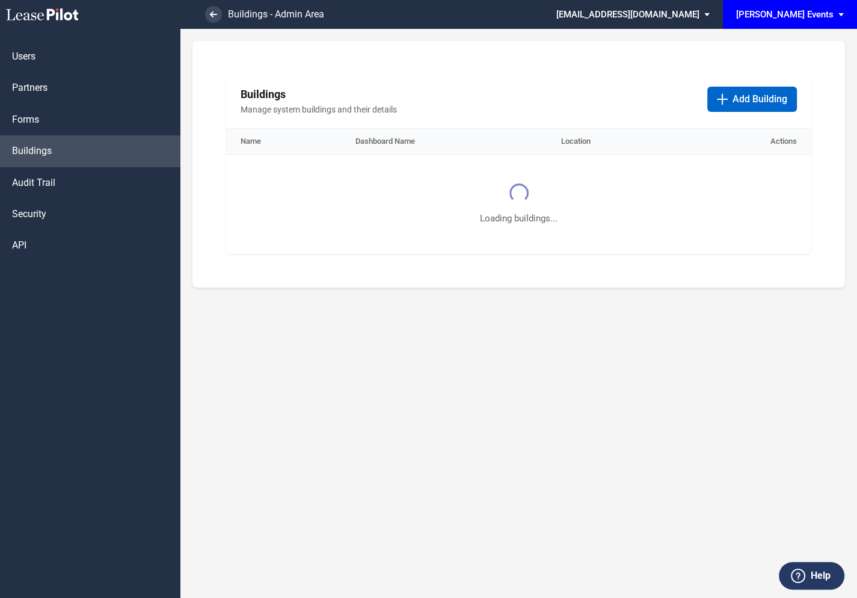
click at [678, 17] on md-select "[EMAIL_ADDRESS][DOMAIN_NAME] Super Admin Area Admin Area Settings Sign Out" at bounding box center [637, 13] width 165 height 27
click at [652, 31] on div "Super Admin Area" at bounding box center [661, 32] width 67 height 12
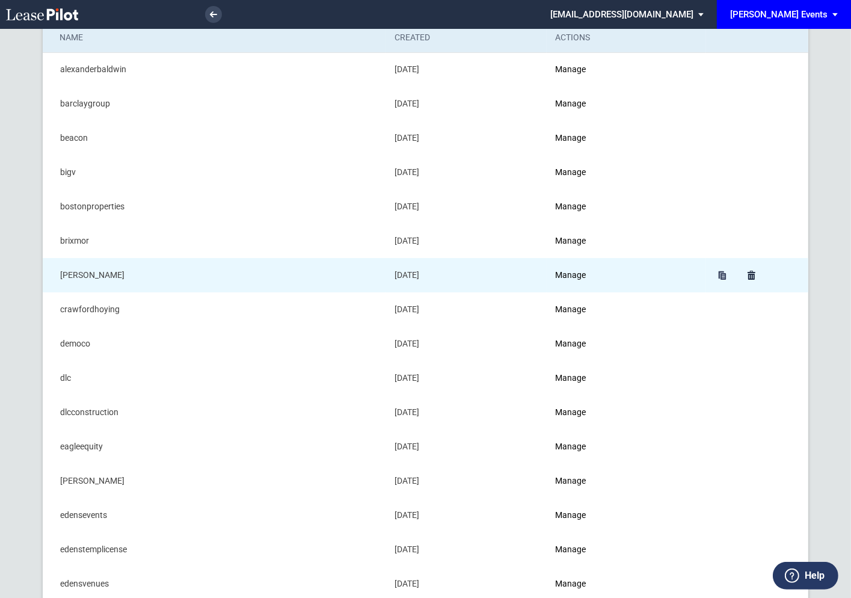
scroll to position [176, 0]
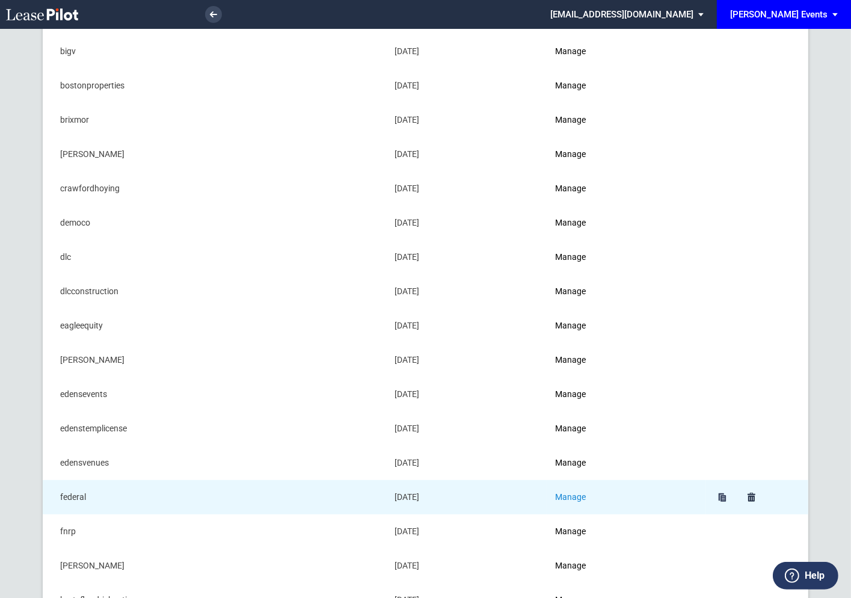
click at [571, 494] on link "Manage" at bounding box center [570, 497] width 31 height 10
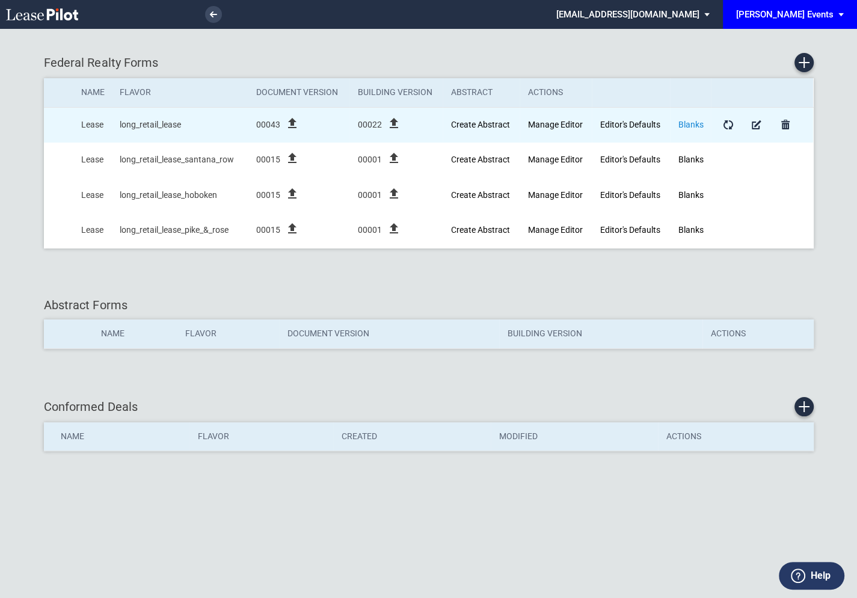
click at [685, 126] on link "Blanks" at bounding box center [690, 125] width 25 height 10
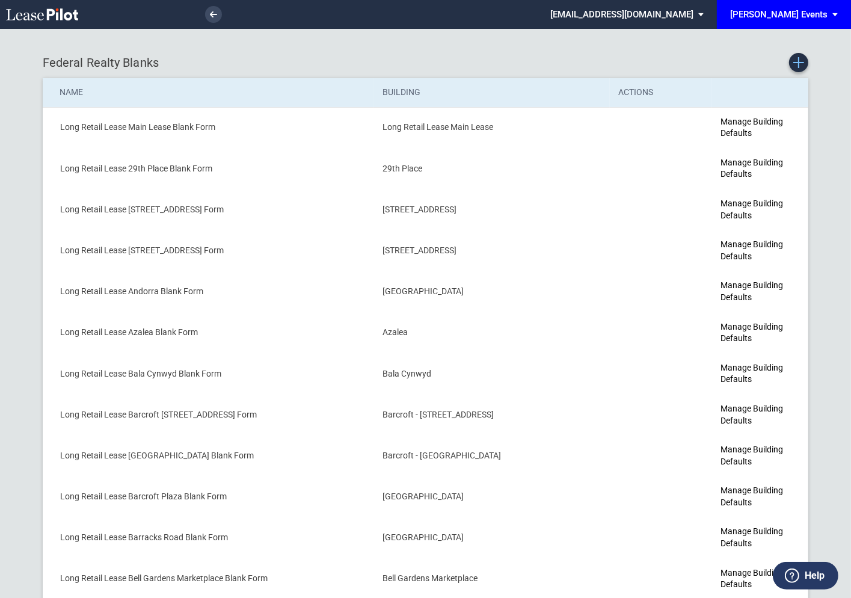
click at [800, 64] on icon "Create new Blank Form" at bounding box center [798, 62] width 11 height 11
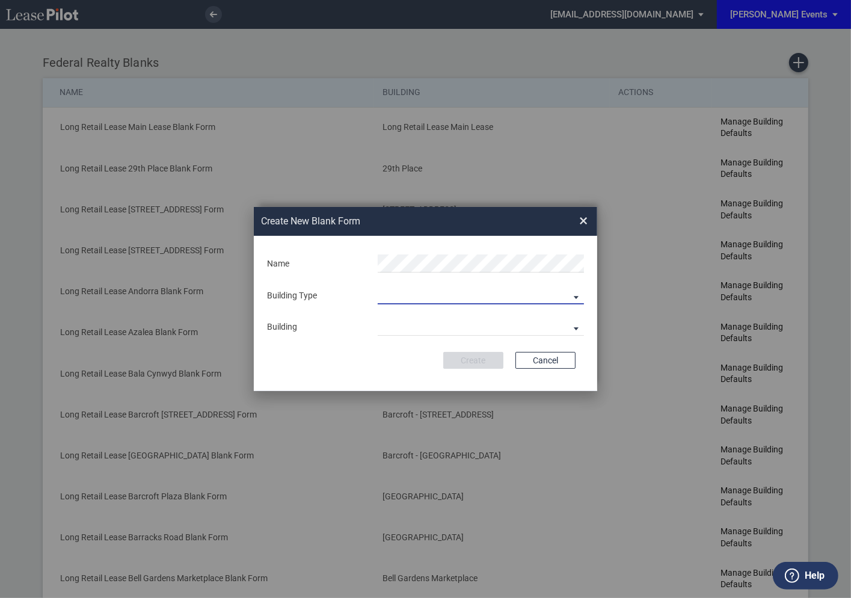
click at [408, 301] on md-select "Building Predefined Empty Building New Empty Building" at bounding box center [481, 295] width 206 height 18
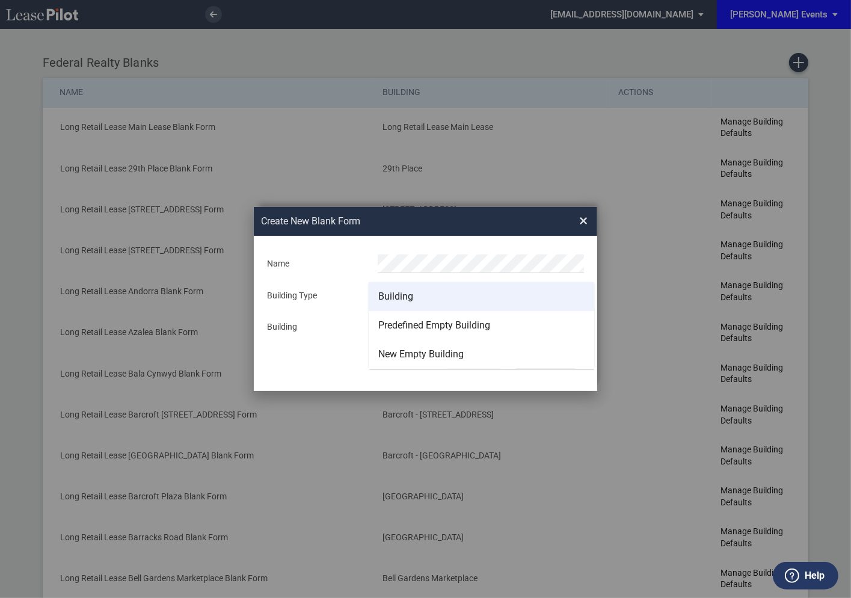
click at [399, 295] on div "Building" at bounding box center [395, 296] width 35 height 13
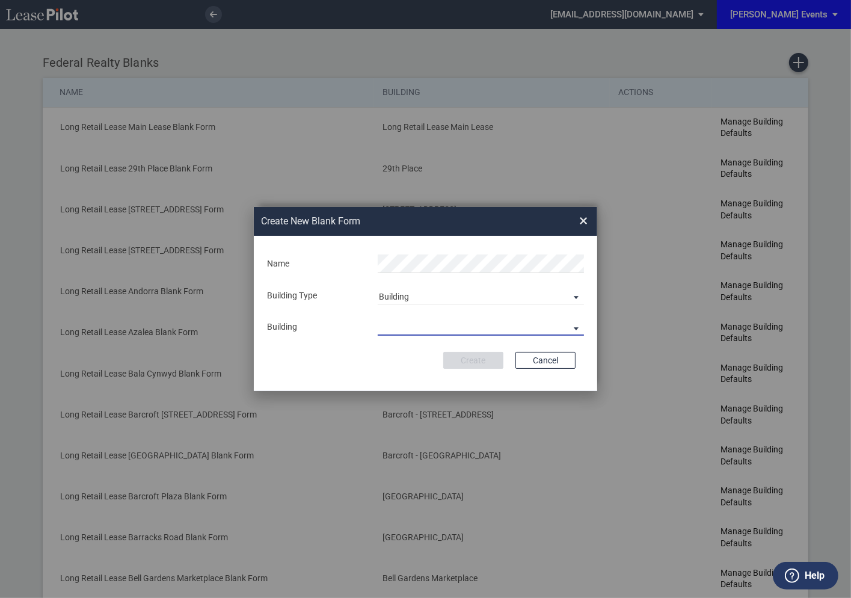
click at [397, 331] on md-select "29th Place 6464 Lincolnia Avenue 7770 Richmond Highway Andorra Azalea Bala Cynw…" at bounding box center [481, 326] width 206 height 18
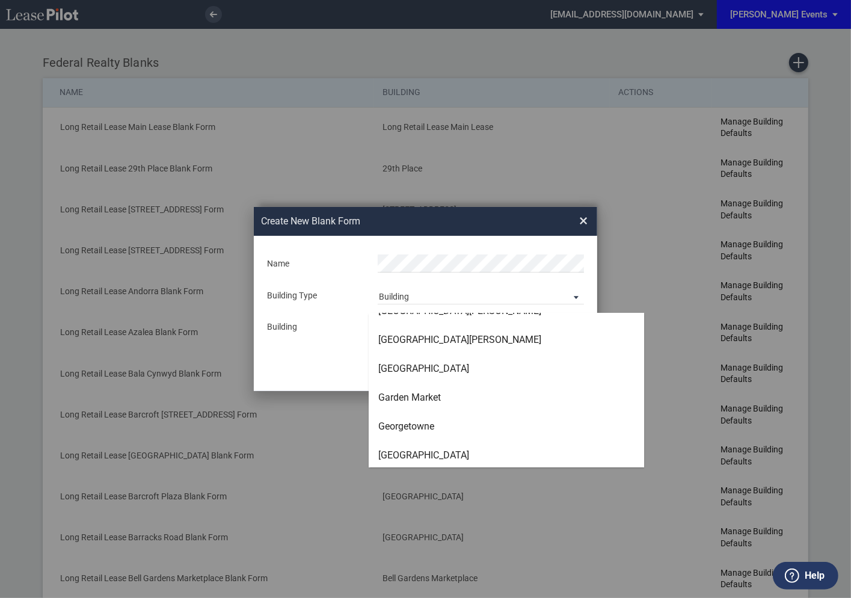
scroll to position [1671, 0]
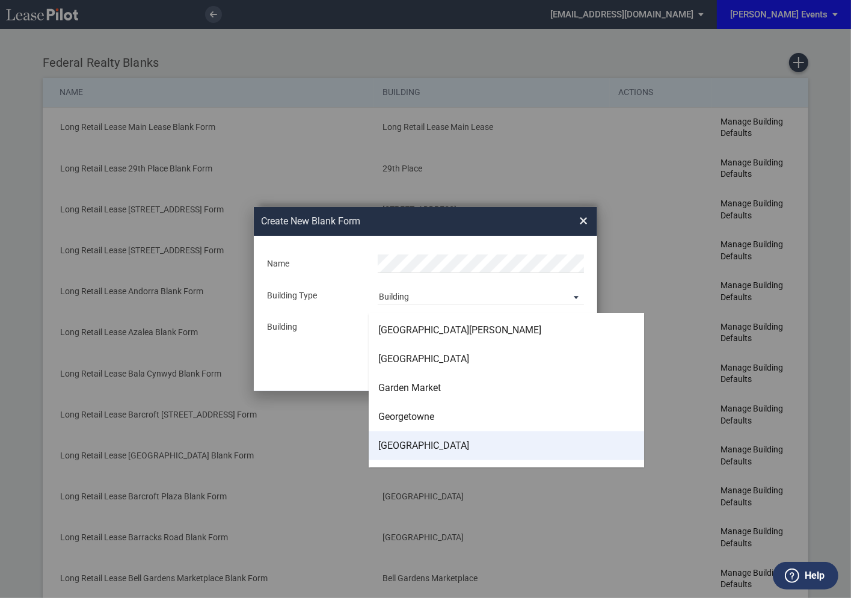
click at [399, 445] on div "Governor Plaza" at bounding box center [423, 445] width 91 height 13
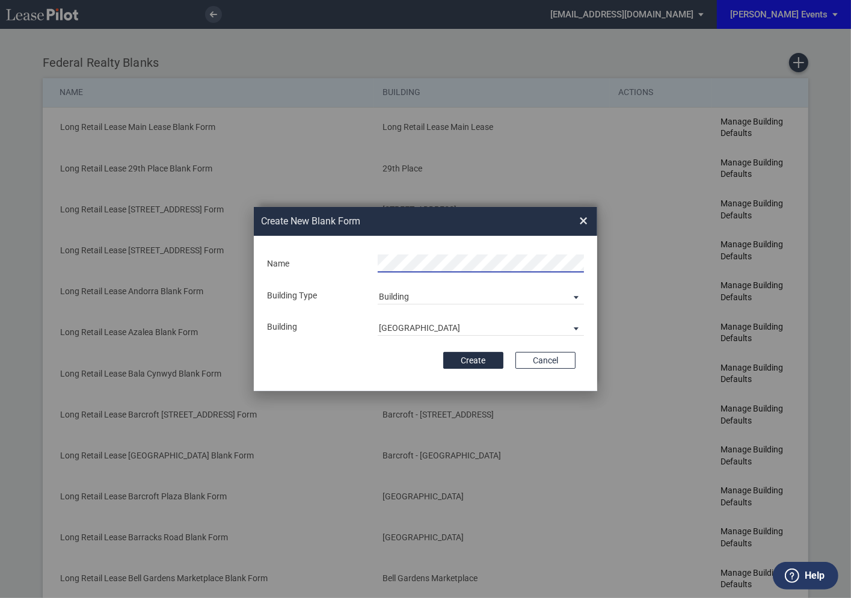
click at [387, 356] on div "Create Cancel" at bounding box center [425, 360] width 300 height 17
click at [471, 358] on button "Create" at bounding box center [473, 360] width 60 height 17
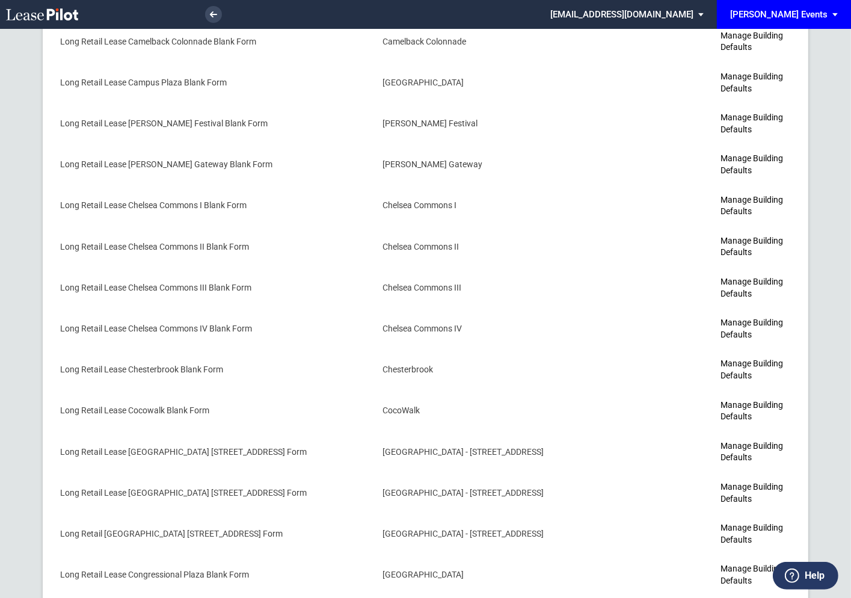
scroll to position [1719, 0]
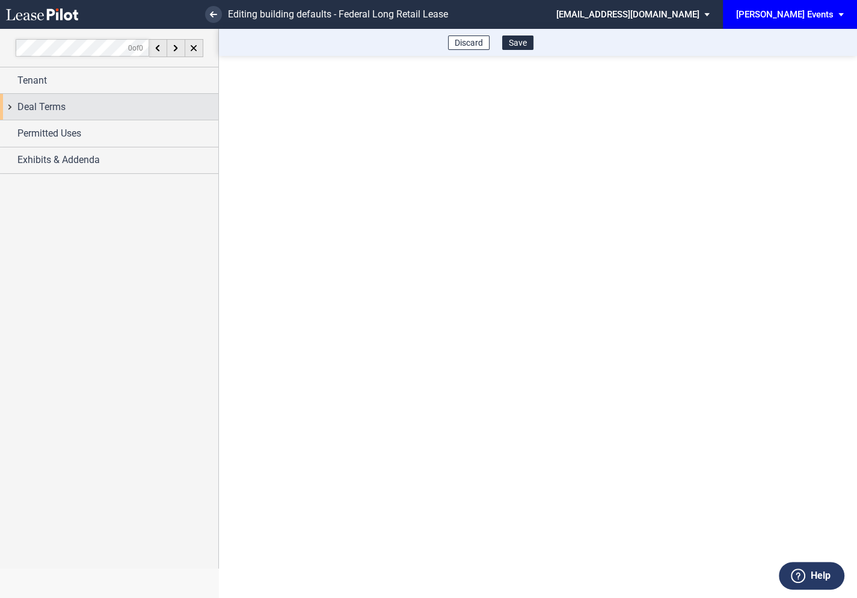
click at [7, 110] on div "Deal Terms" at bounding box center [109, 107] width 218 height 26
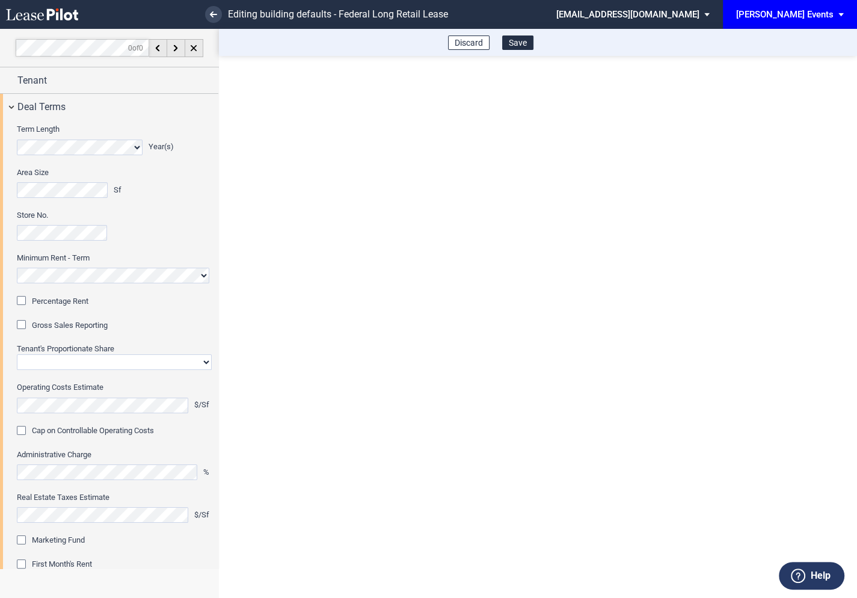
click at [22, 299] on div "Percentage Rent" at bounding box center [23, 302] width 12 height 12
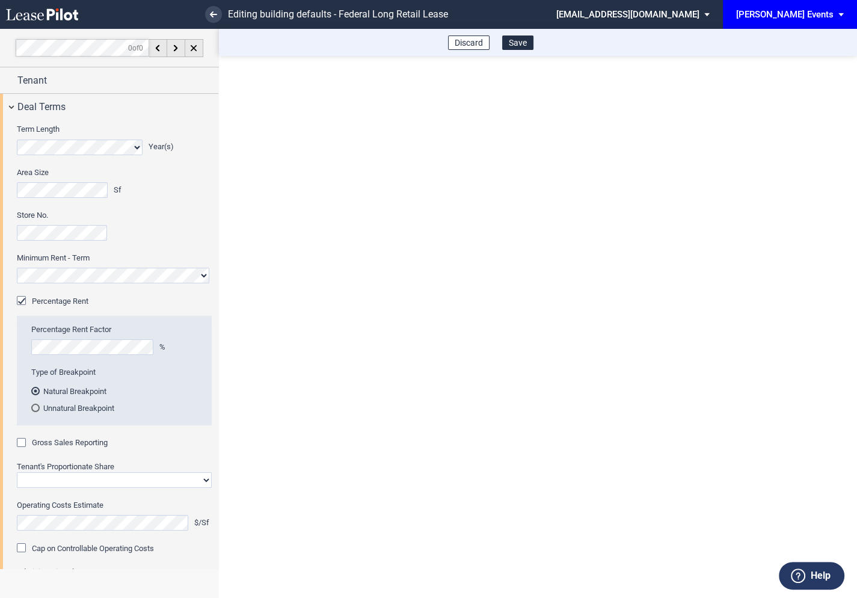
click at [25, 439] on div "Gross Sales Reporting" at bounding box center [23, 444] width 12 height 12
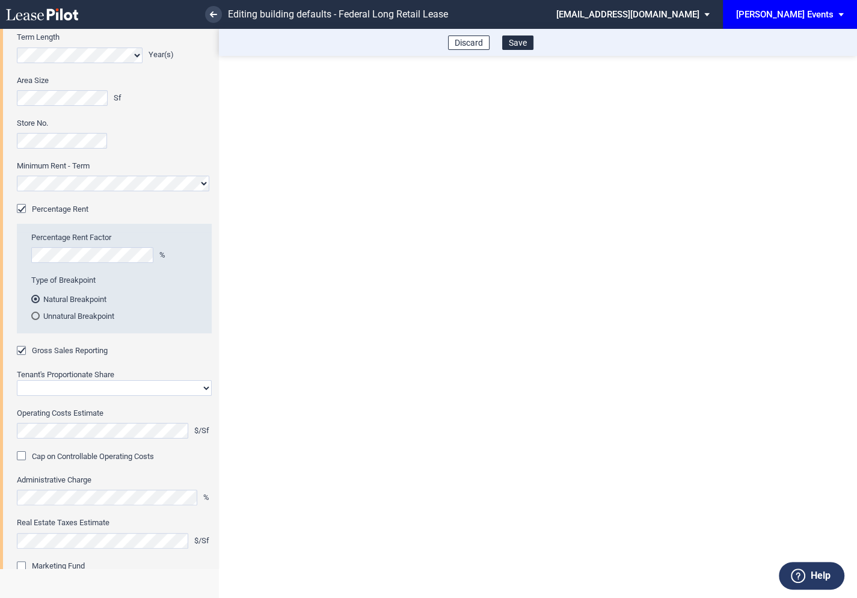
click at [54, 388] on select "Straight GLA Net Major" at bounding box center [114, 388] width 195 height 16
select select "straight GLA"
click at [17, 380] on select "Straight GLA Net Major" at bounding box center [114, 388] width 195 height 16
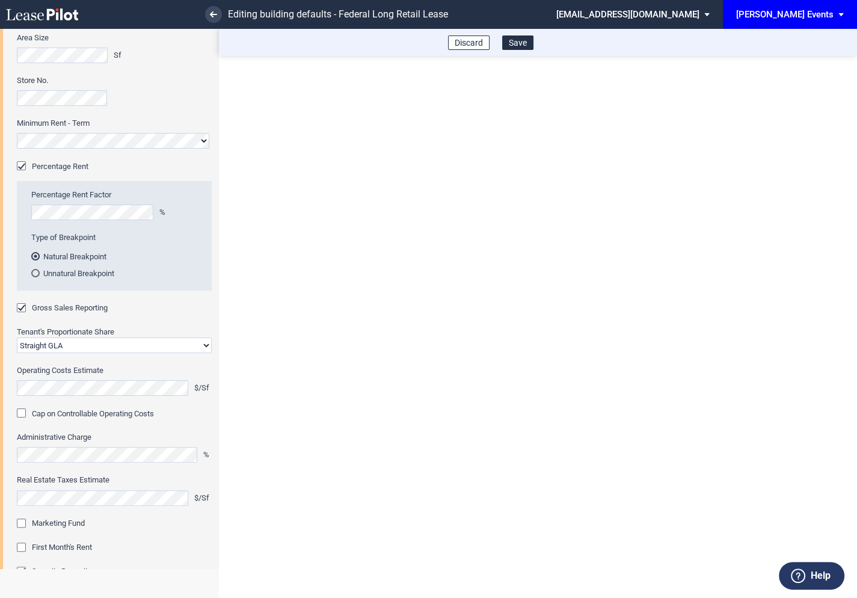
scroll to position [146, 0]
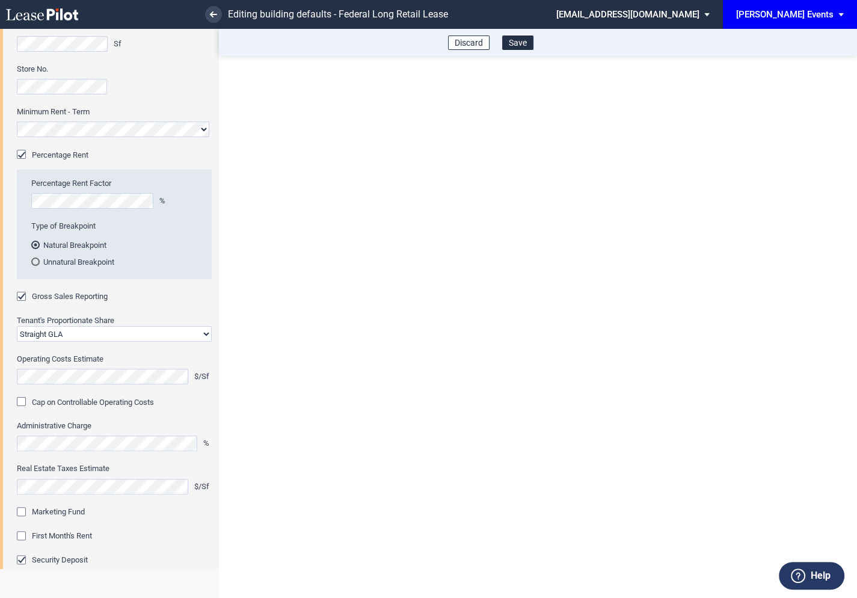
click at [24, 509] on div "Marketing Fund" at bounding box center [23, 513] width 12 height 12
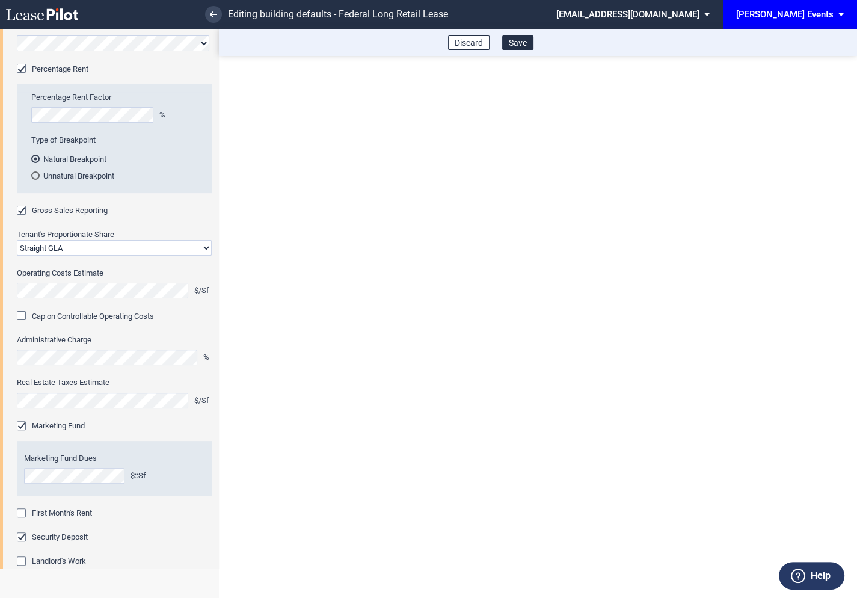
scroll to position [260, 0]
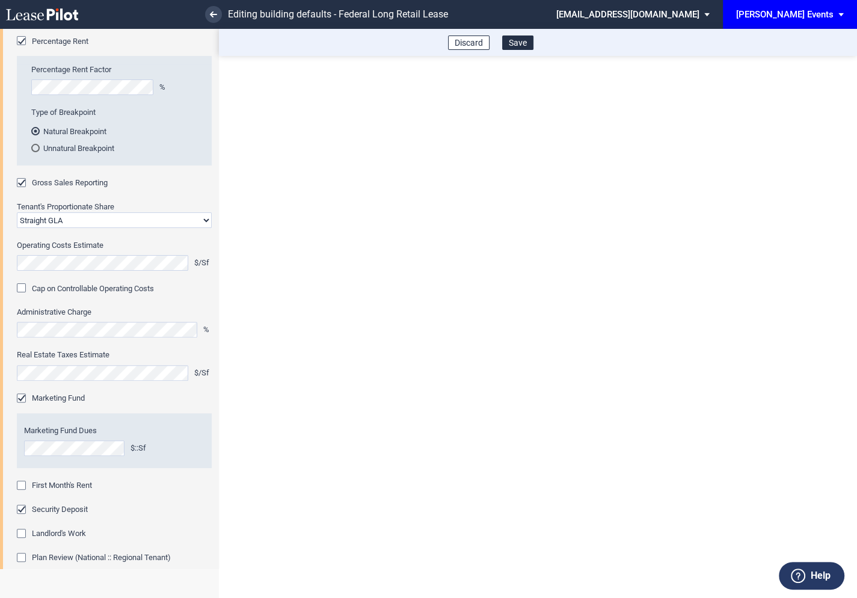
click at [22, 481] on div "First Month's Rent" at bounding box center [23, 486] width 12 height 12
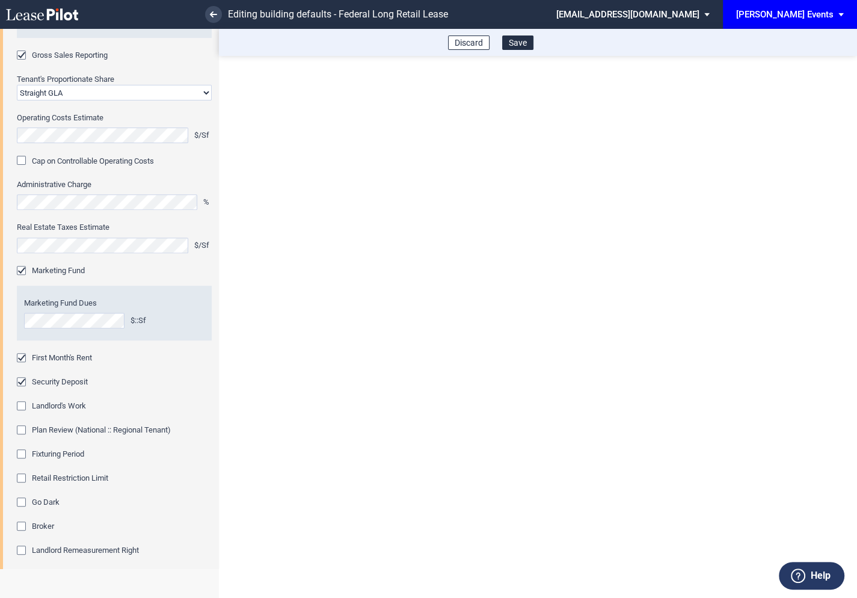
click at [21, 450] on div "Fixturing Period" at bounding box center [23, 455] width 12 height 12
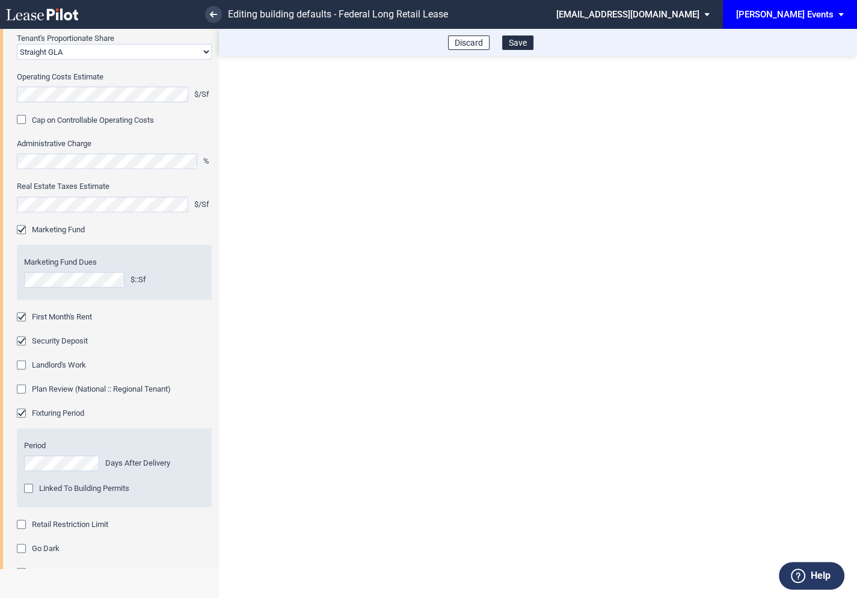
click at [20, 521] on div "Retail Restriction Limit" at bounding box center [23, 525] width 12 height 12
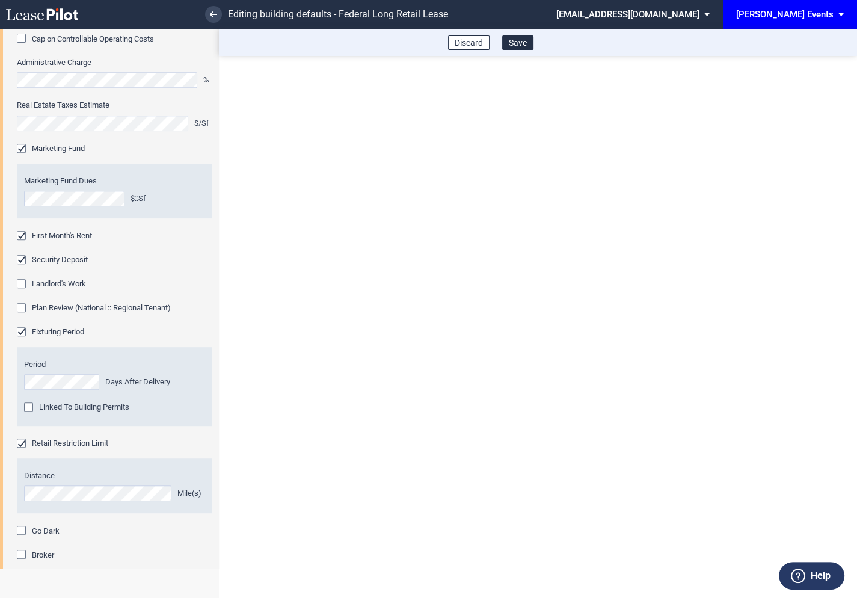
scroll to position [622, 0]
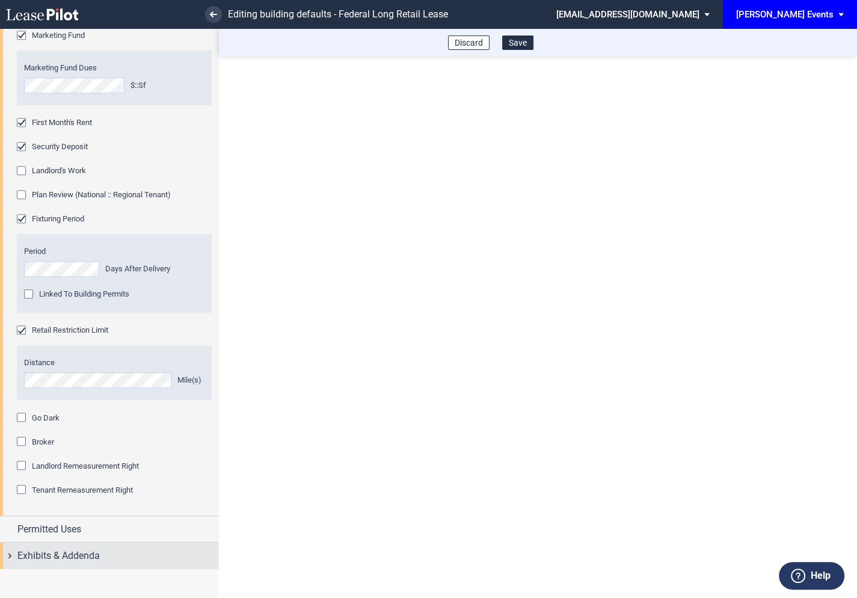
click at [10, 556] on div "Exhibits & Addenda" at bounding box center [109, 555] width 218 height 26
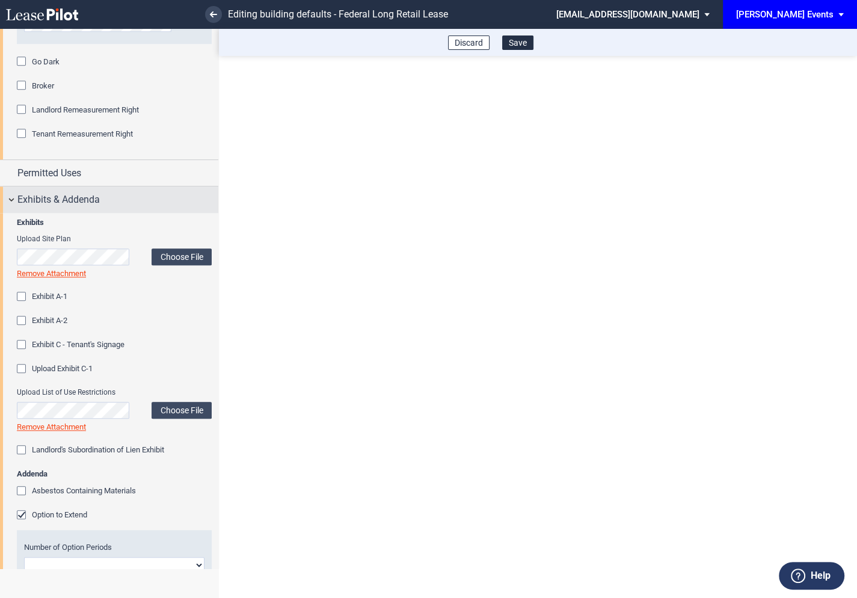
scroll to position [1320, 0]
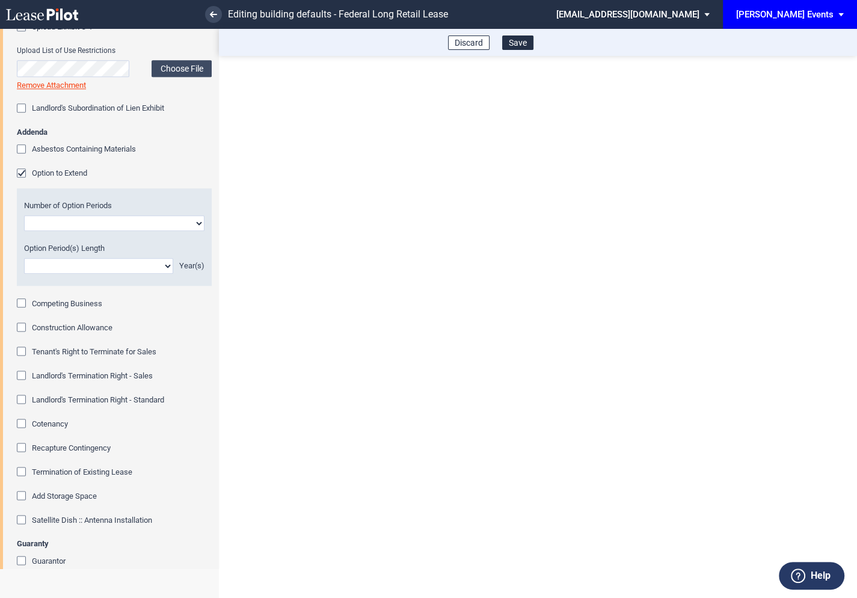
click at [26, 171] on div "Option to Extend" at bounding box center [23, 174] width 12 height 12
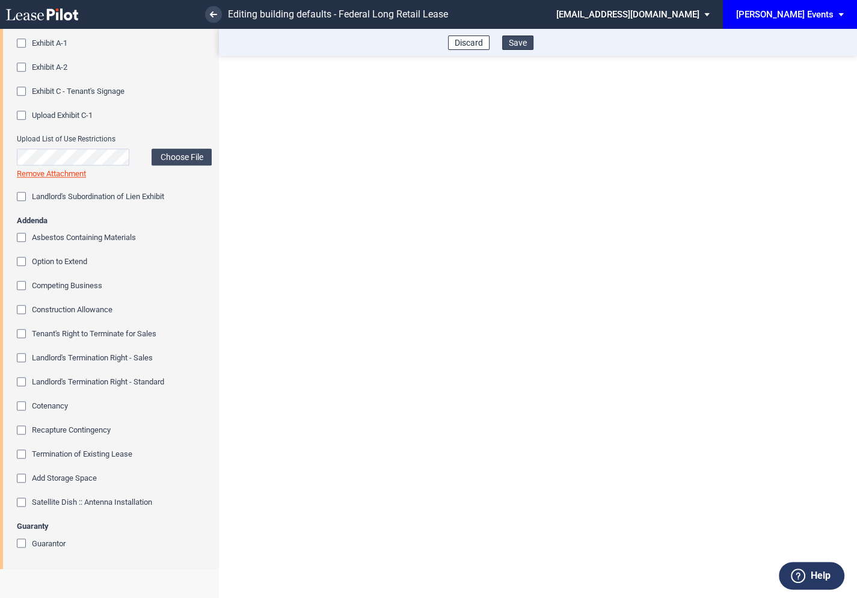
click at [516, 46] on button "Save" at bounding box center [517, 42] width 31 height 14
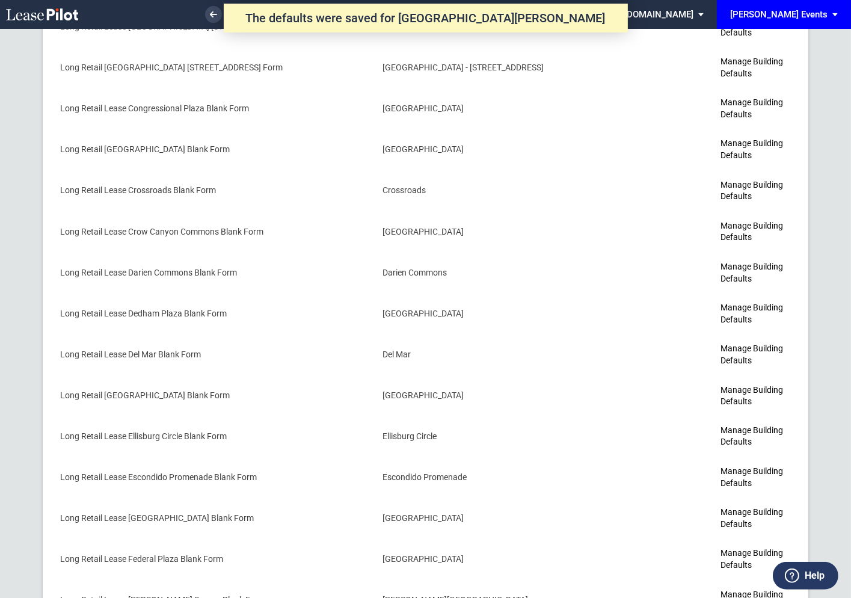
scroll to position [1719, 0]
